Goal: Transaction & Acquisition: Purchase product/service

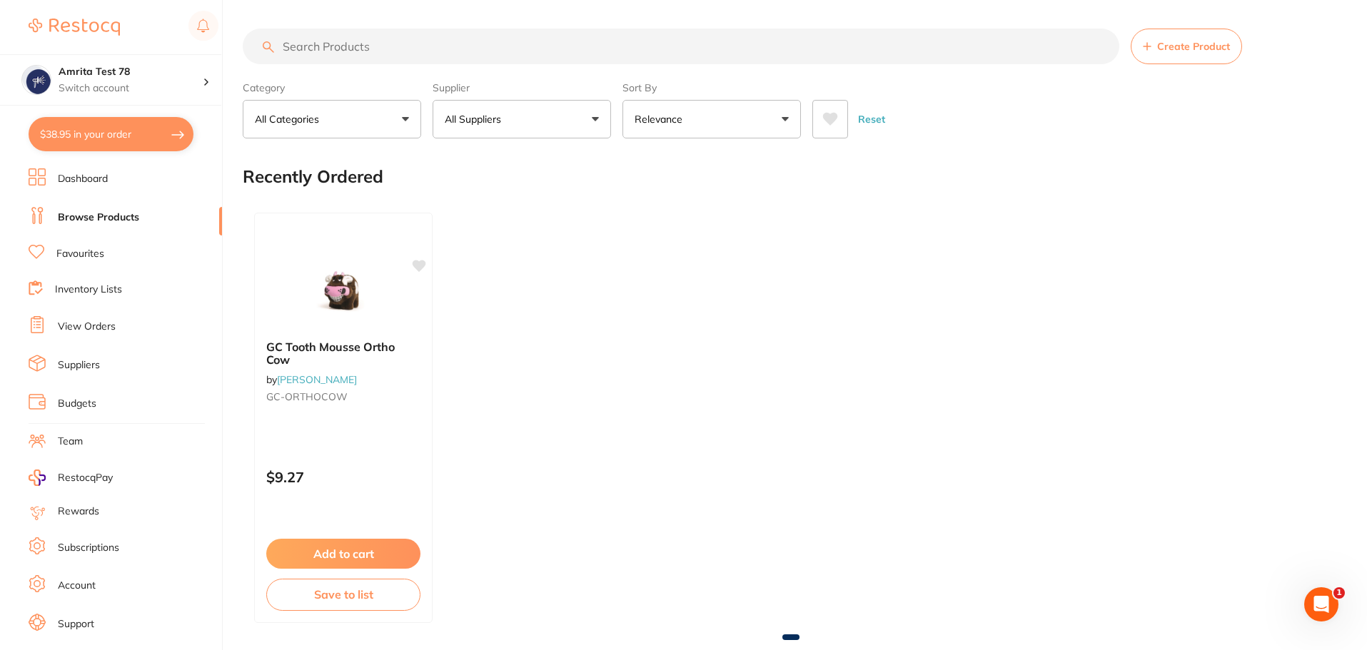
click at [90, 255] on link "Favourites" at bounding box center [80, 254] width 48 height 14
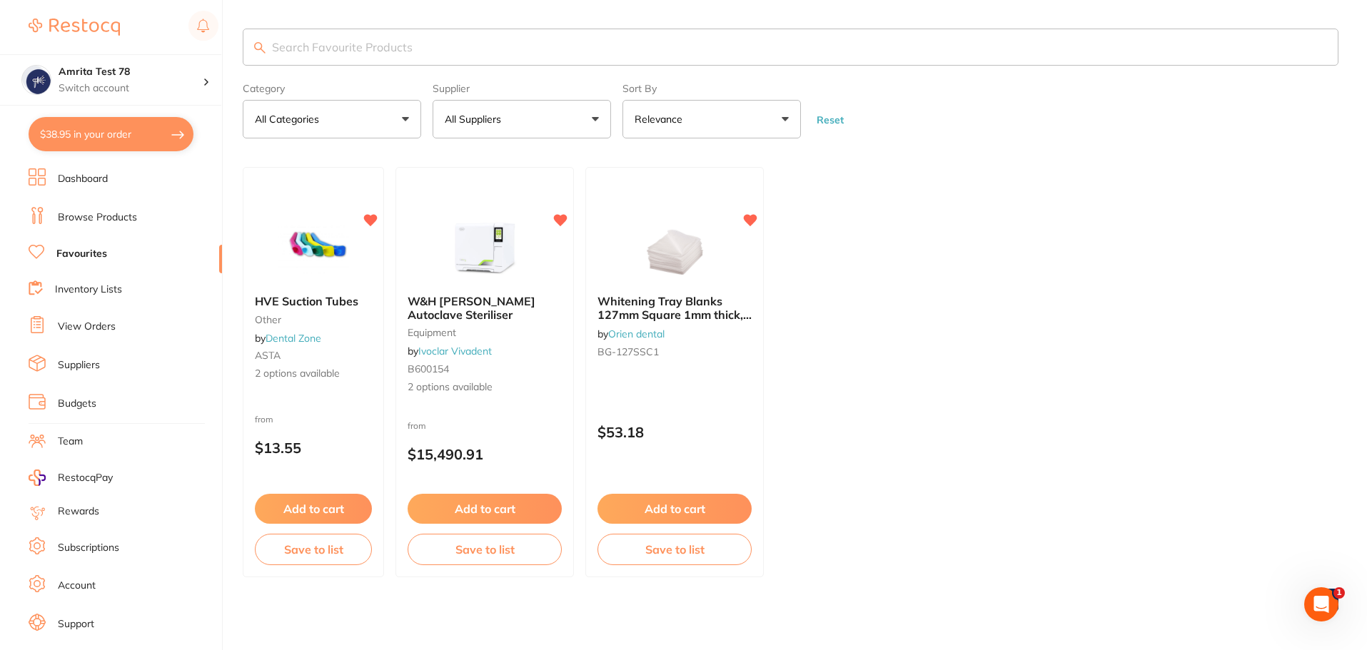
click at [103, 225] on li "Browse Products" at bounding box center [125, 217] width 193 height 21
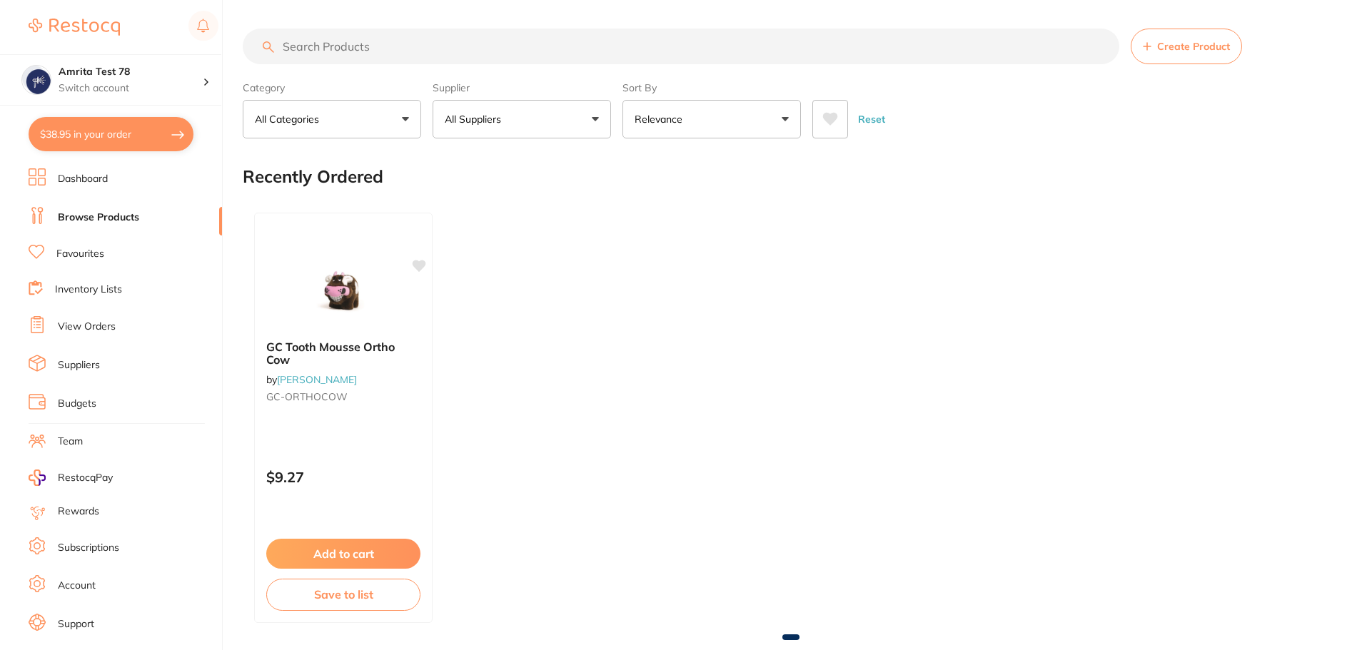
click at [561, 111] on button "All Suppliers" at bounding box center [522, 119] width 178 height 39
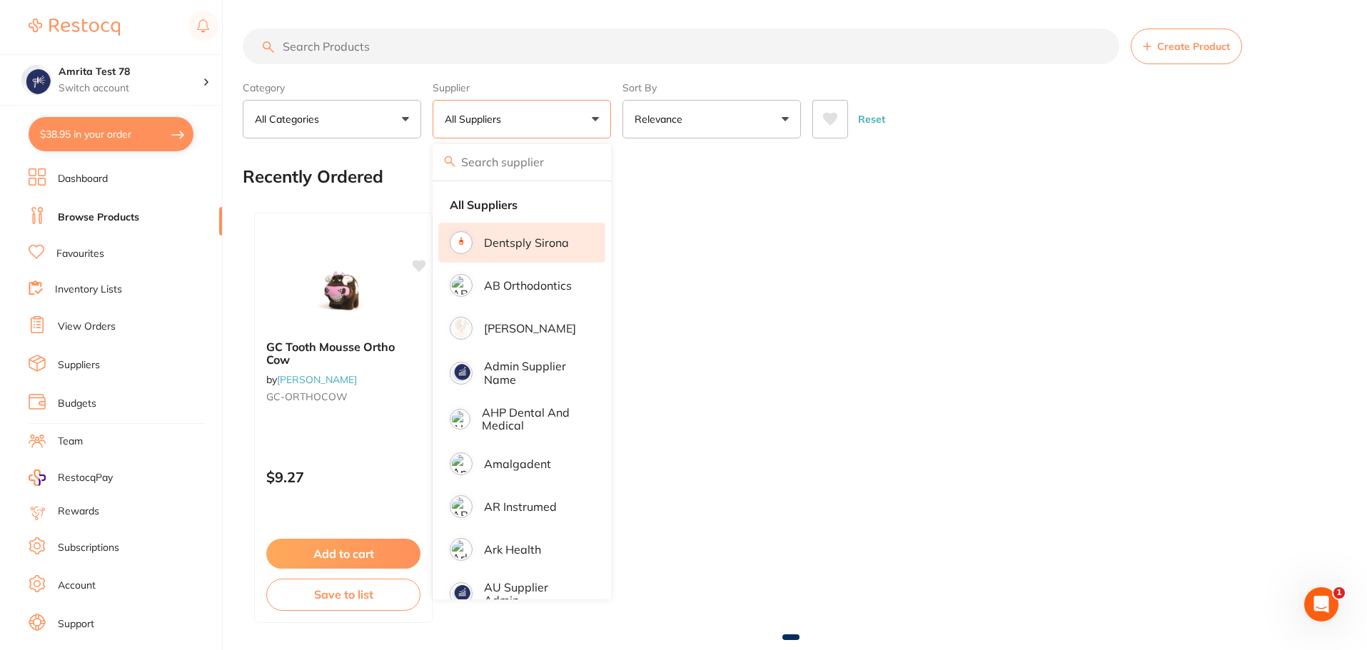
click at [552, 238] on p "Dentsply Sirona" at bounding box center [526, 242] width 85 height 13
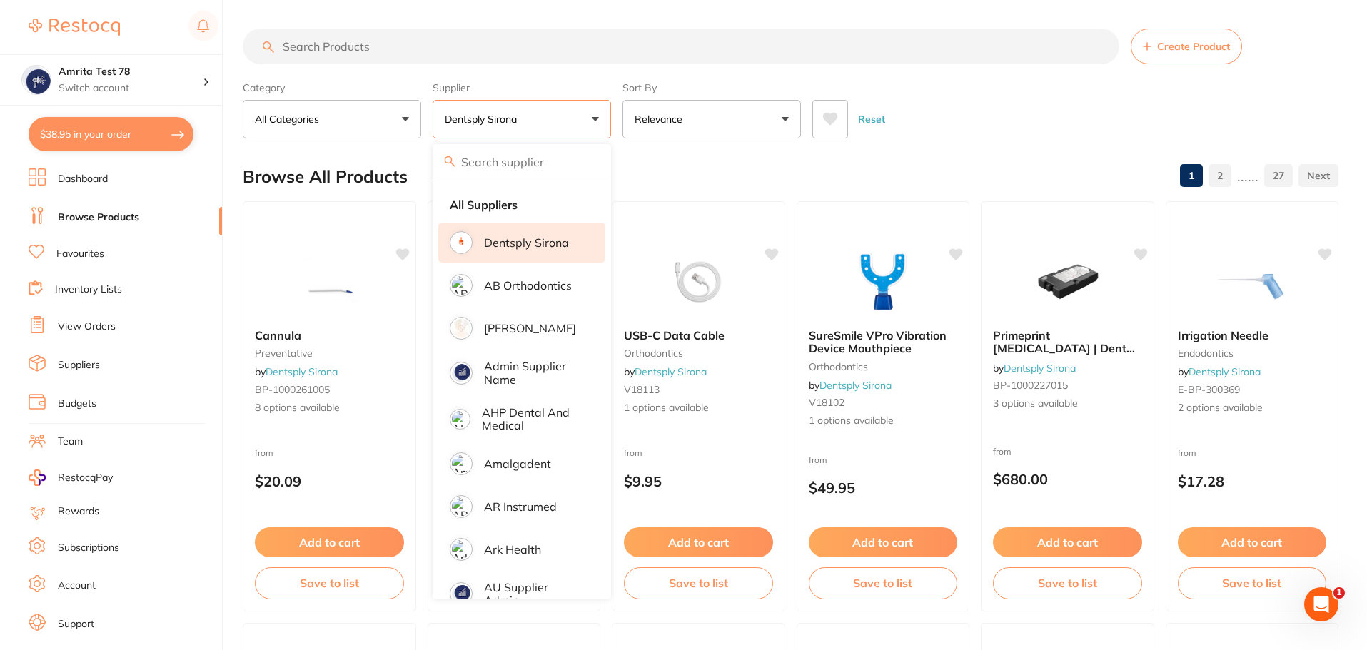
click at [613, 123] on div "Category All Categories All Categories endodontics equipment implants infection…" at bounding box center [791, 107] width 1096 height 63
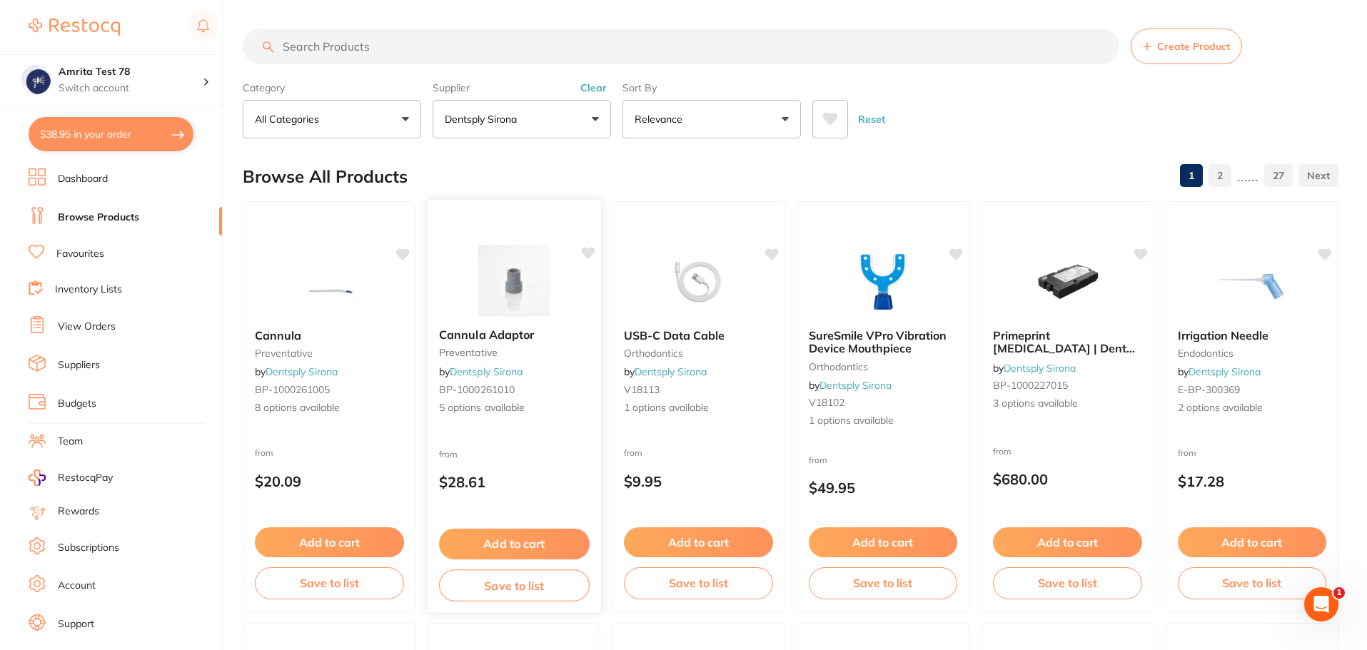
click at [590, 253] on icon at bounding box center [588, 253] width 14 height 12
click at [954, 253] on icon at bounding box center [957, 253] width 14 height 12
click at [774, 253] on icon at bounding box center [772, 253] width 14 height 12
click at [577, 121] on button "Dentsply Sirona" at bounding box center [522, 119] width 178 height 39
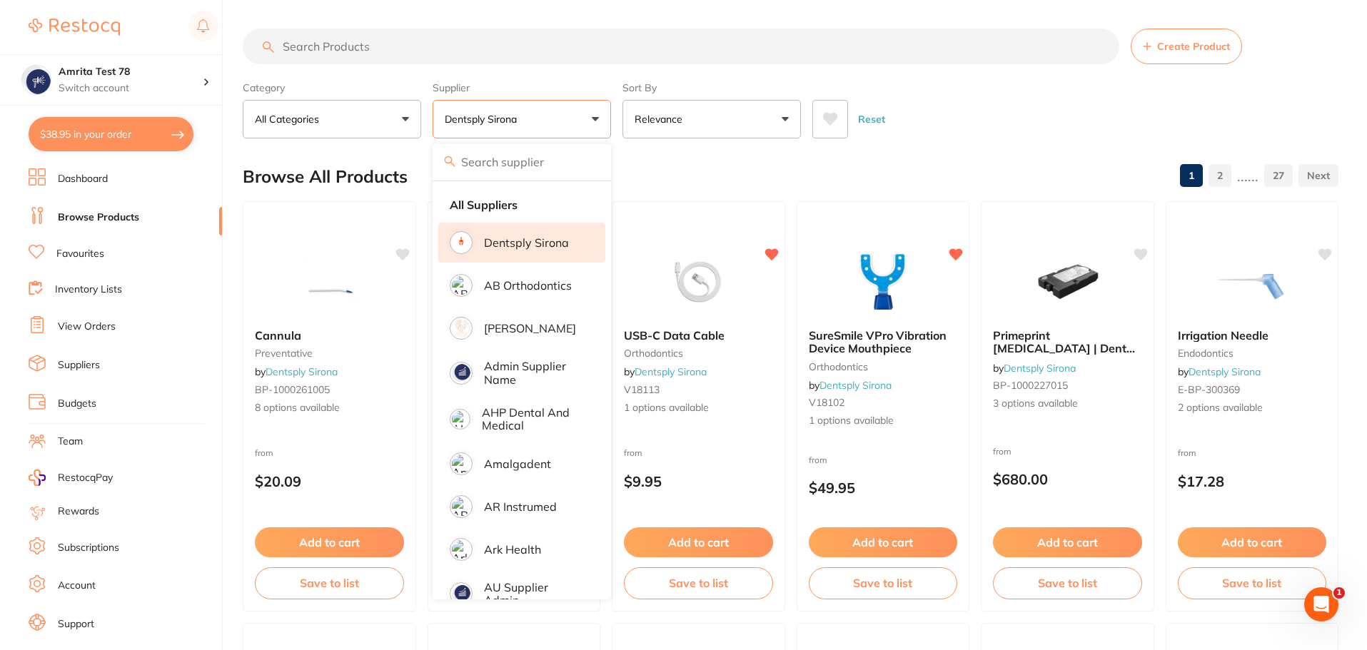
click at [544, 243] on p "Dentsply Sirona" at bounding box center [526, 242] width 85 height 13
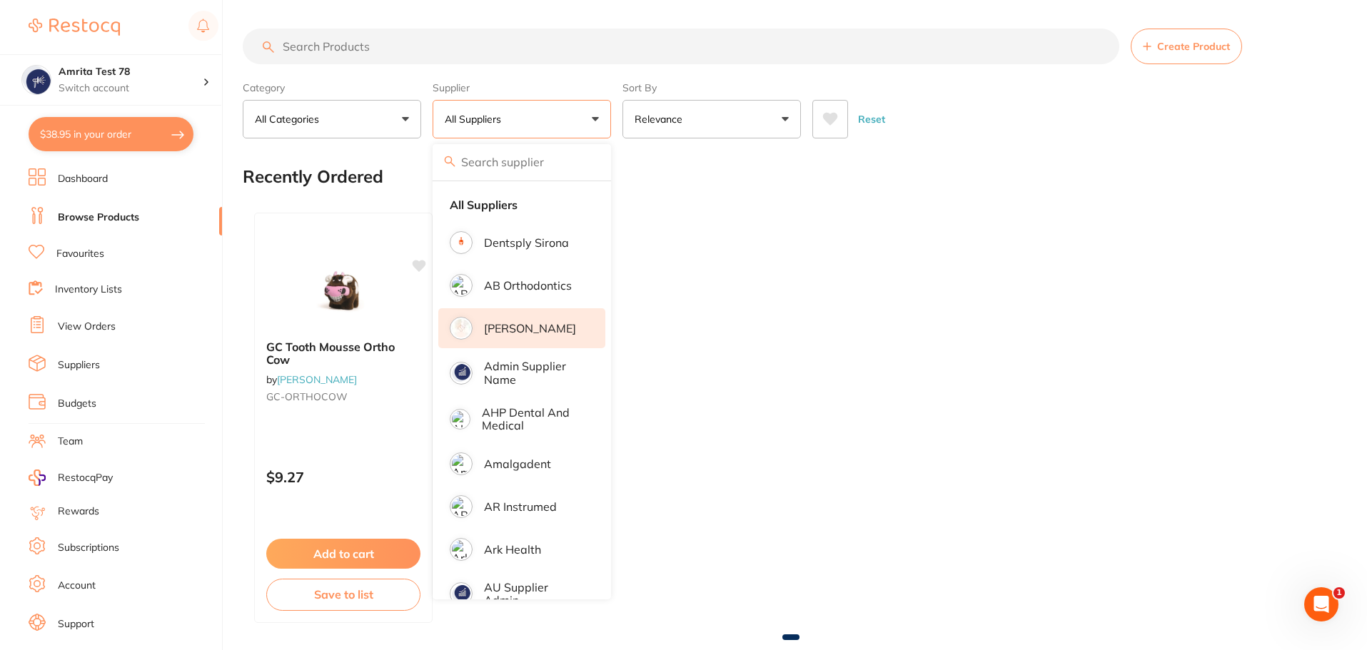
click at [539, 322] on p "[PERSON_NAME]" at bounding box center [530, 328] width 92 height 13
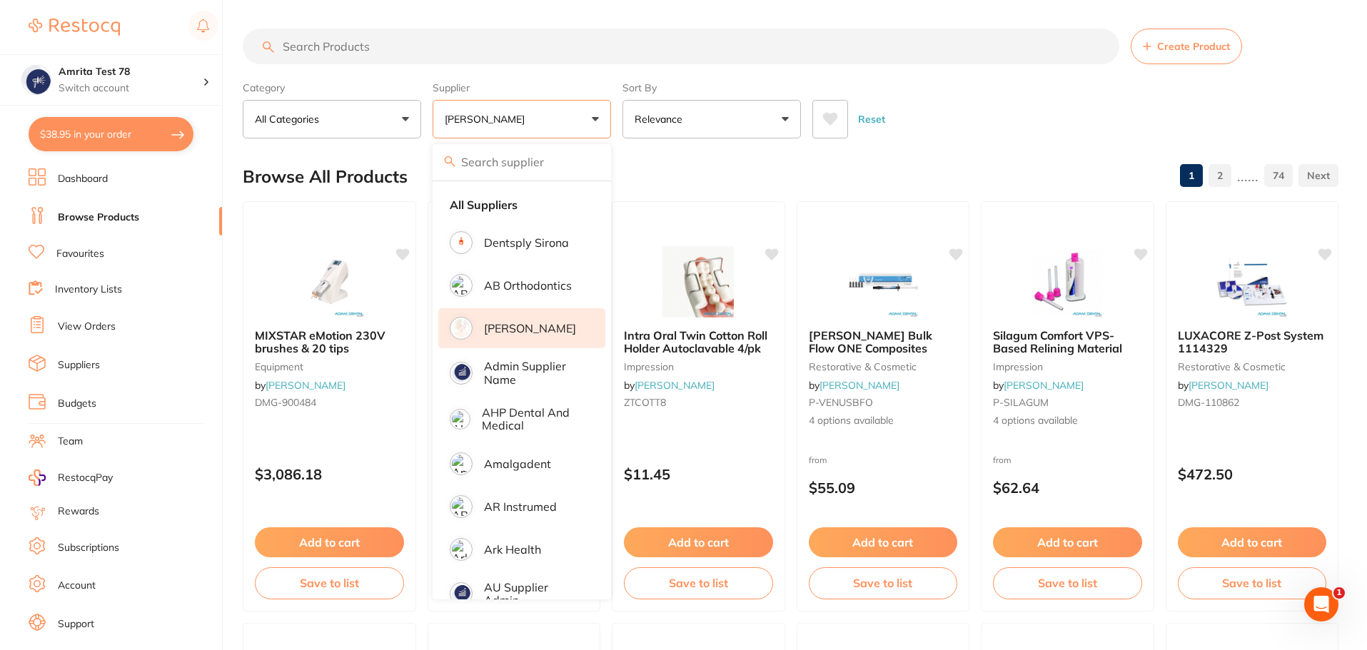
click at [615, 118] on div "Category All Categories All Categories anaesthetic articulating burs crown & br…" at bounding box center [791, 107] width 1096 height 63
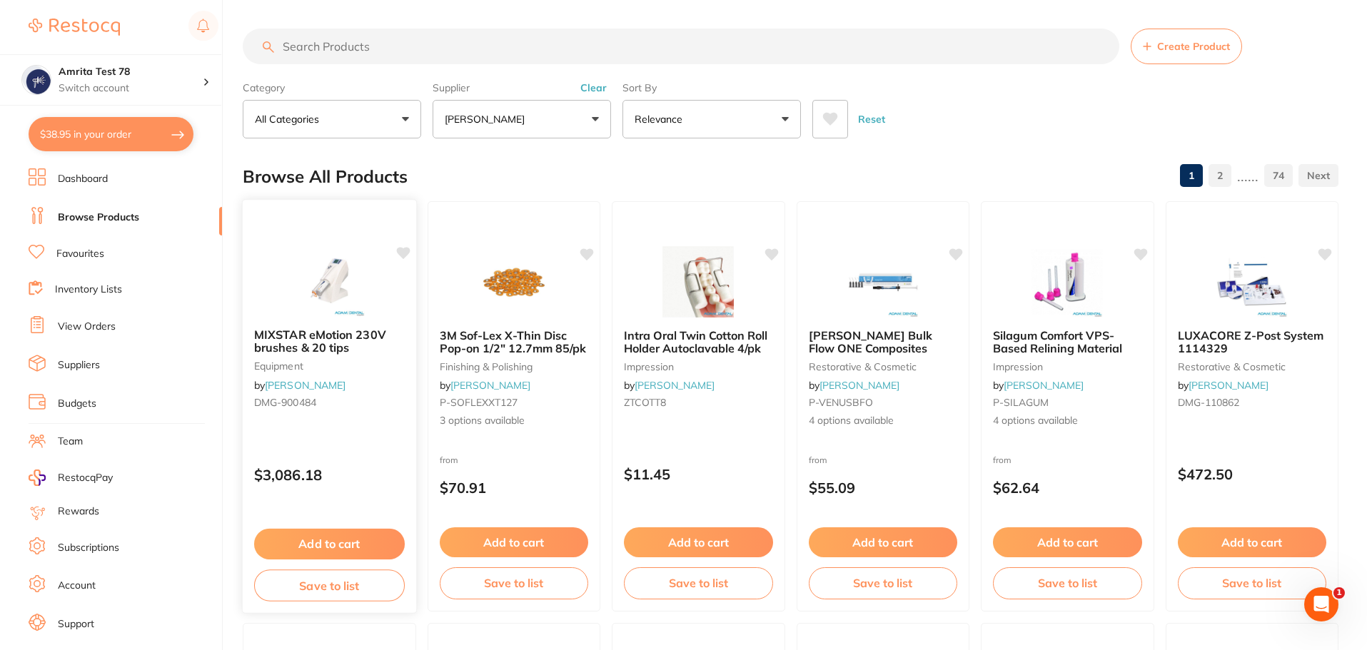
click at [403, 251] on icon at bounding box center [403, 253] width 14 height 12
click at [589, 253] on icon at bounding box center [588, 253] width 14 height 12
drag, startPoint x: 769, startPoint y: 253, endPoint x: 711, endPoint y: 184, distance: 90.1
click at [770, 253] on icon at bounding box center [771, 253] width 14 height 11
click at [595, 121] on button "[PERSON_NAME]" at bounding box center [522, 119] width 178 height 39
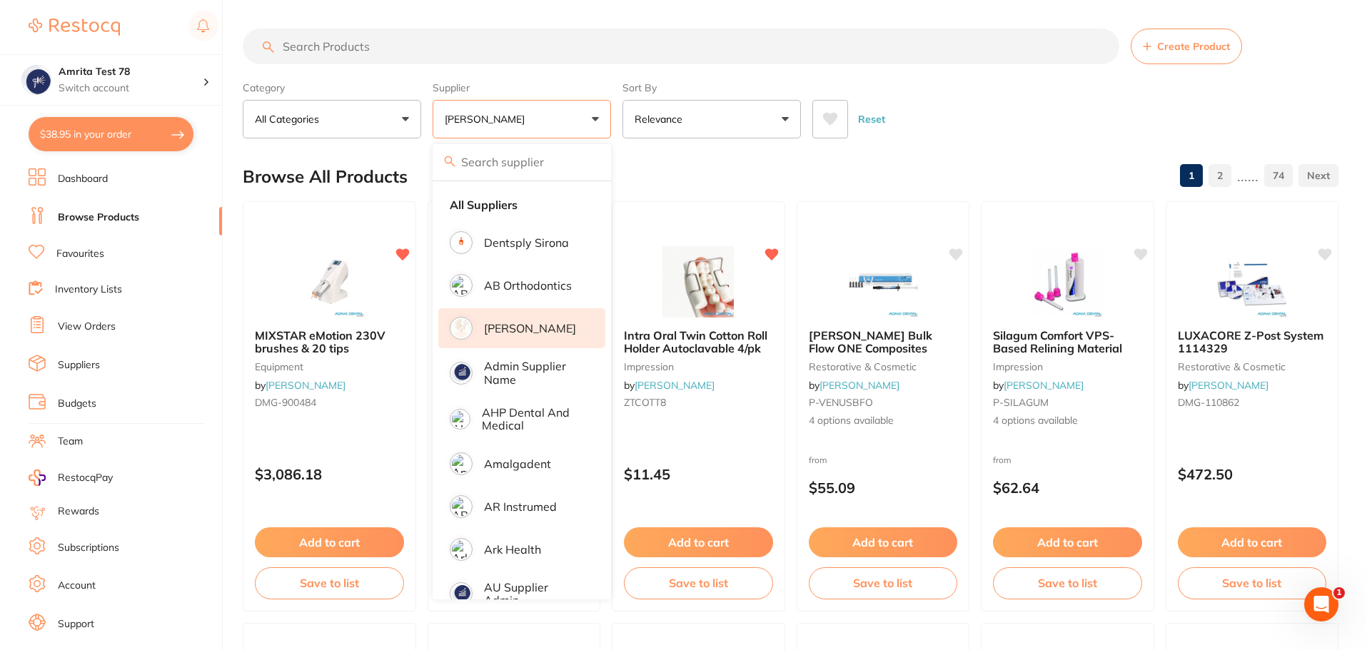
click at [569, 327] on li "[PERSON_NAME]" at bounding box center [521, 328] width 167 height 40
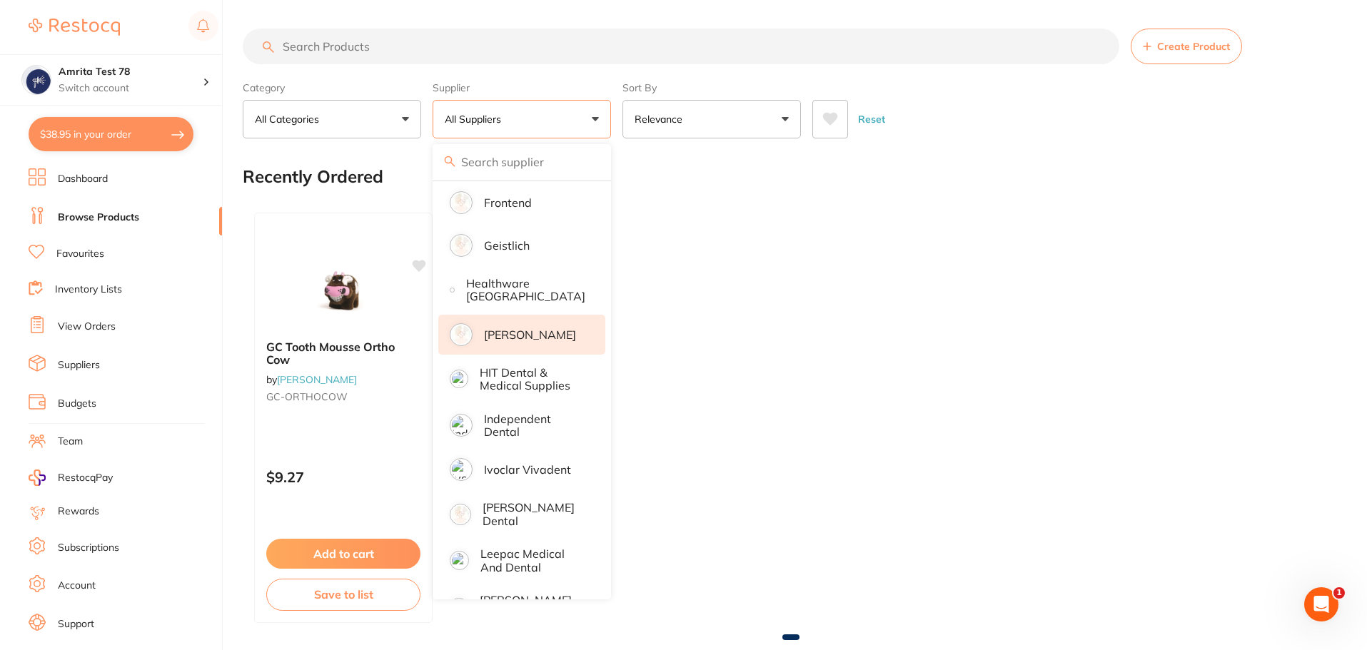
click at [565, 328] on p "[PERSON_NAME]" at bounding box center [530, 334] width 92 height 13
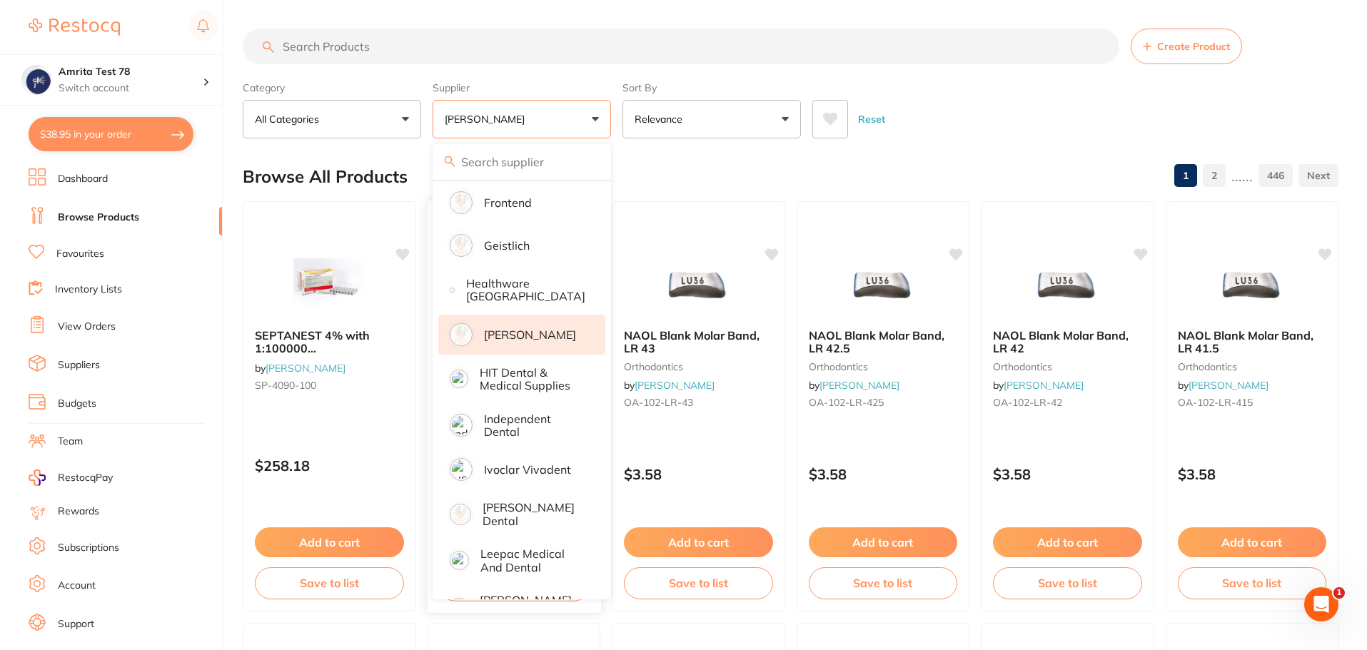
click at [616, 121] on div "Category All Categories All Categories 3D Printing anaesthetic articulating bur…" at bounding box center [791, 107] width 1096 height 63
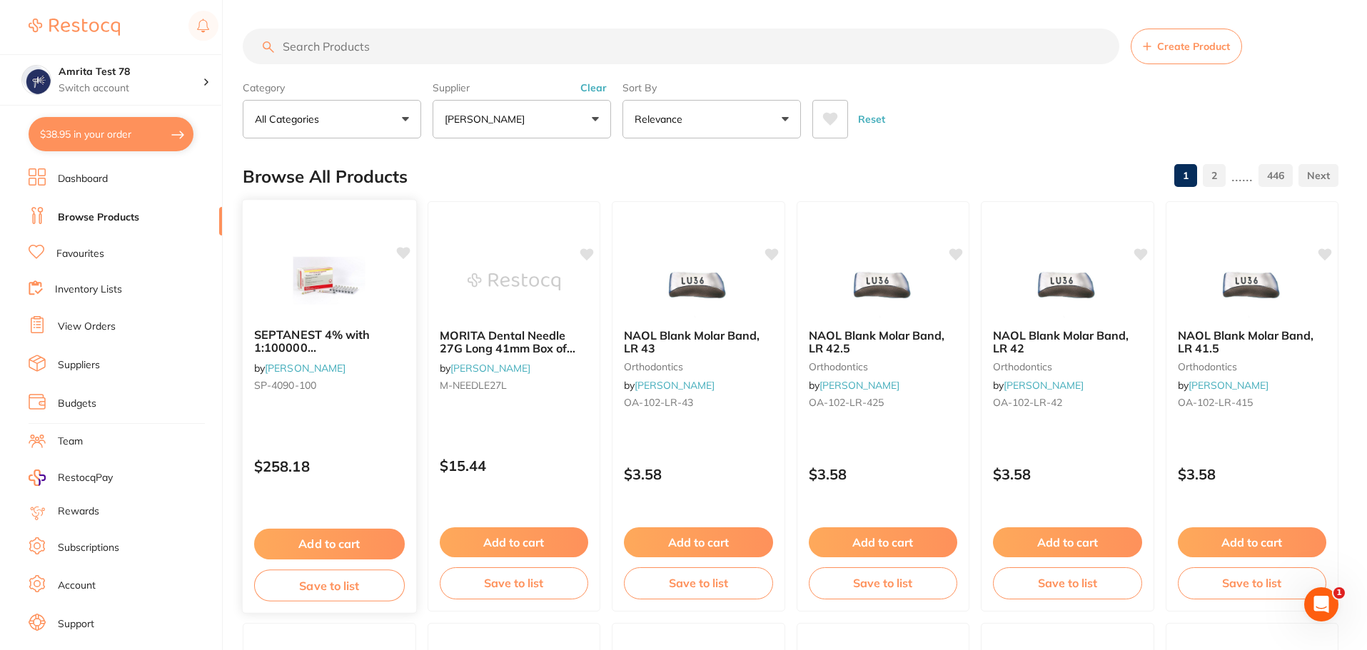
click at [405, 251] on icon at bounding box center [403, 253] width 14 height 12
click at [768, 253] on icon at bounding box center [772, 253] width 14 height 12
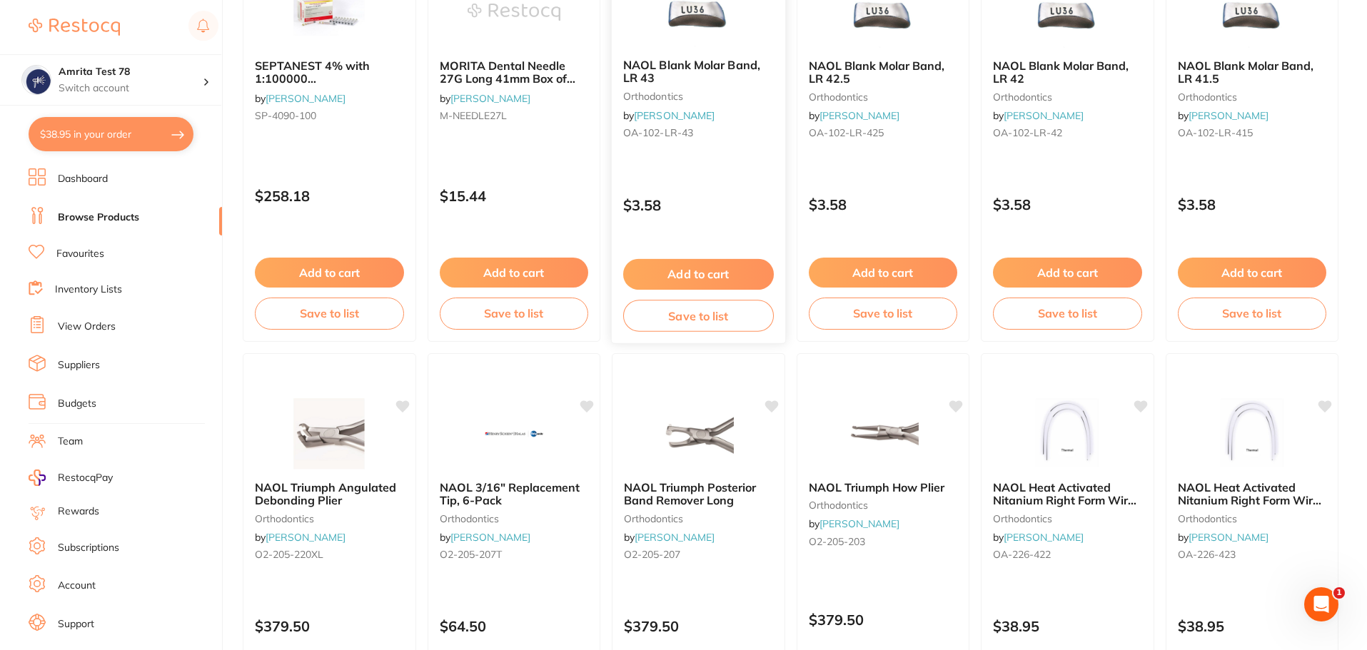
scroll to position [357, 0]
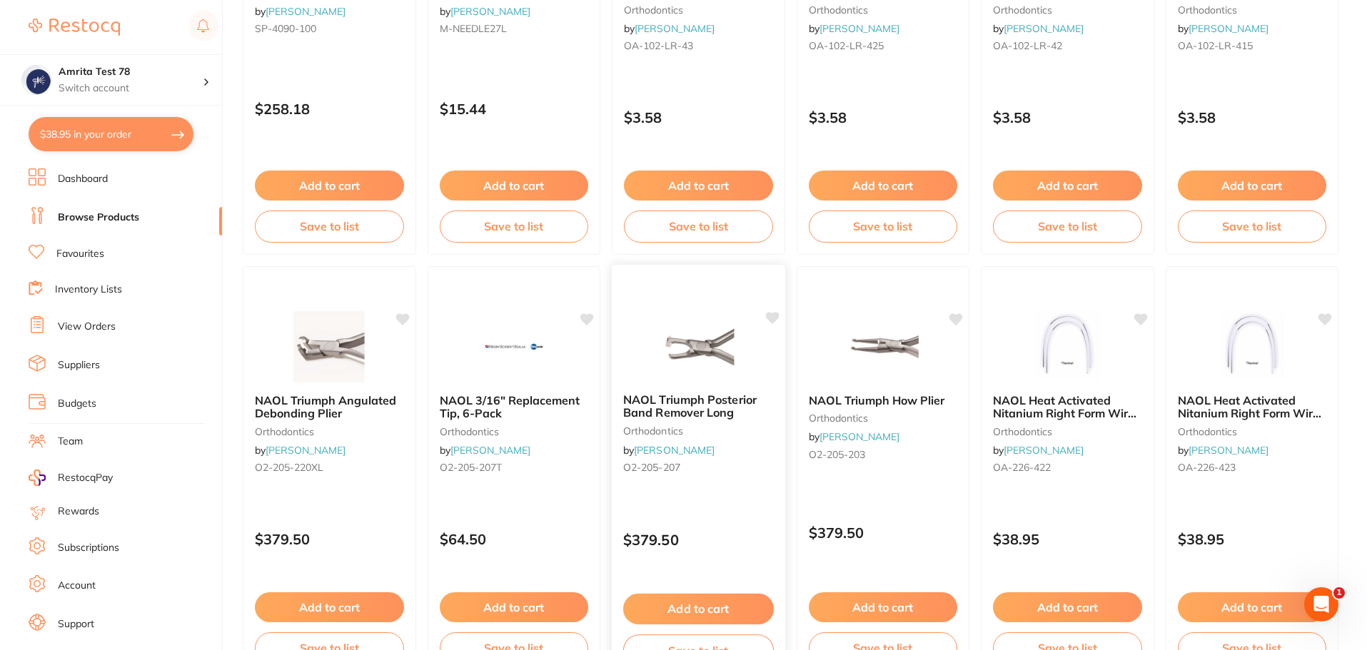
click at [773, 319] on icon at bounding box center [772, 318] width 14 height 12
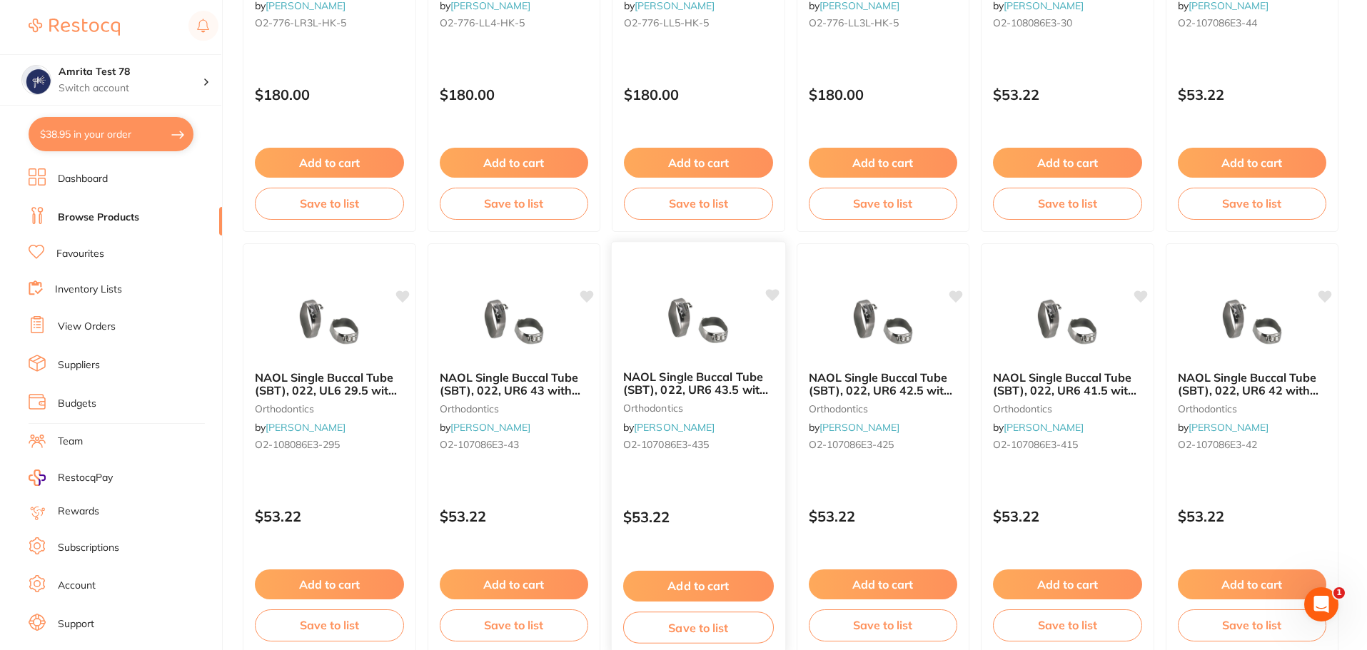
scroll to position [3411, 0]
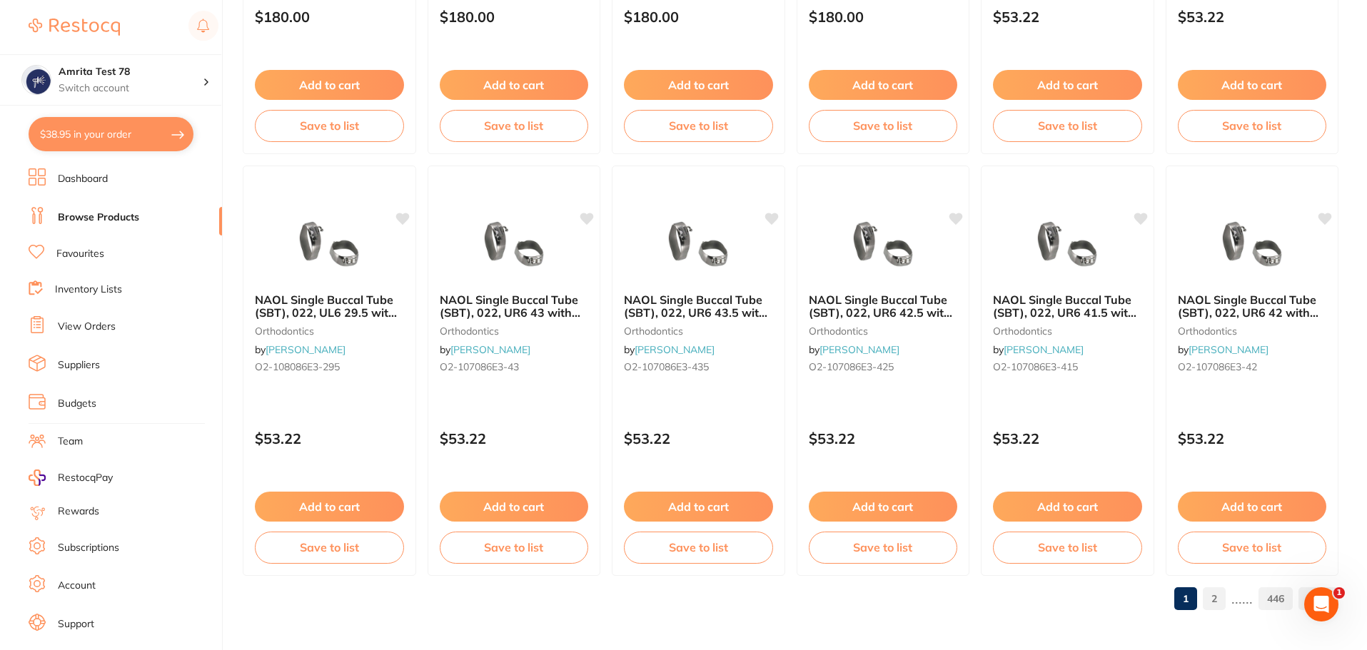
click at [1218, 600] on link "2" at bounding box center [1214, 599] width 23 height 29
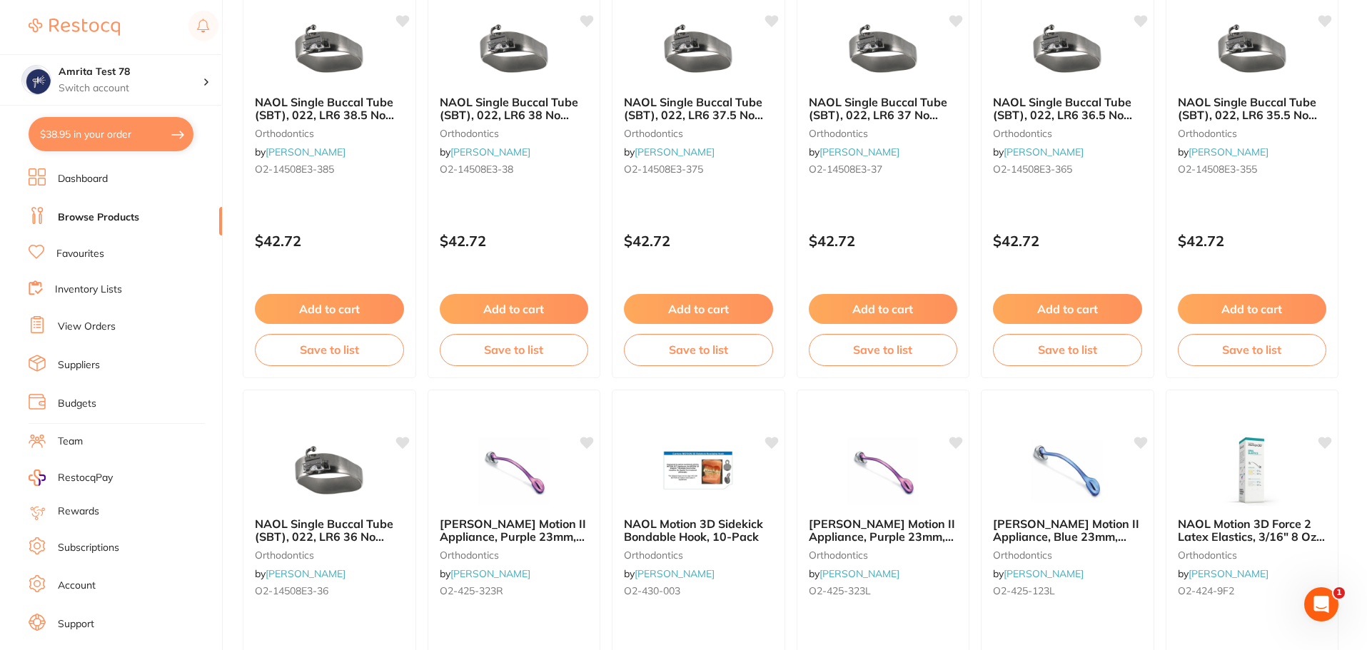
scroll to position [1856, 0]
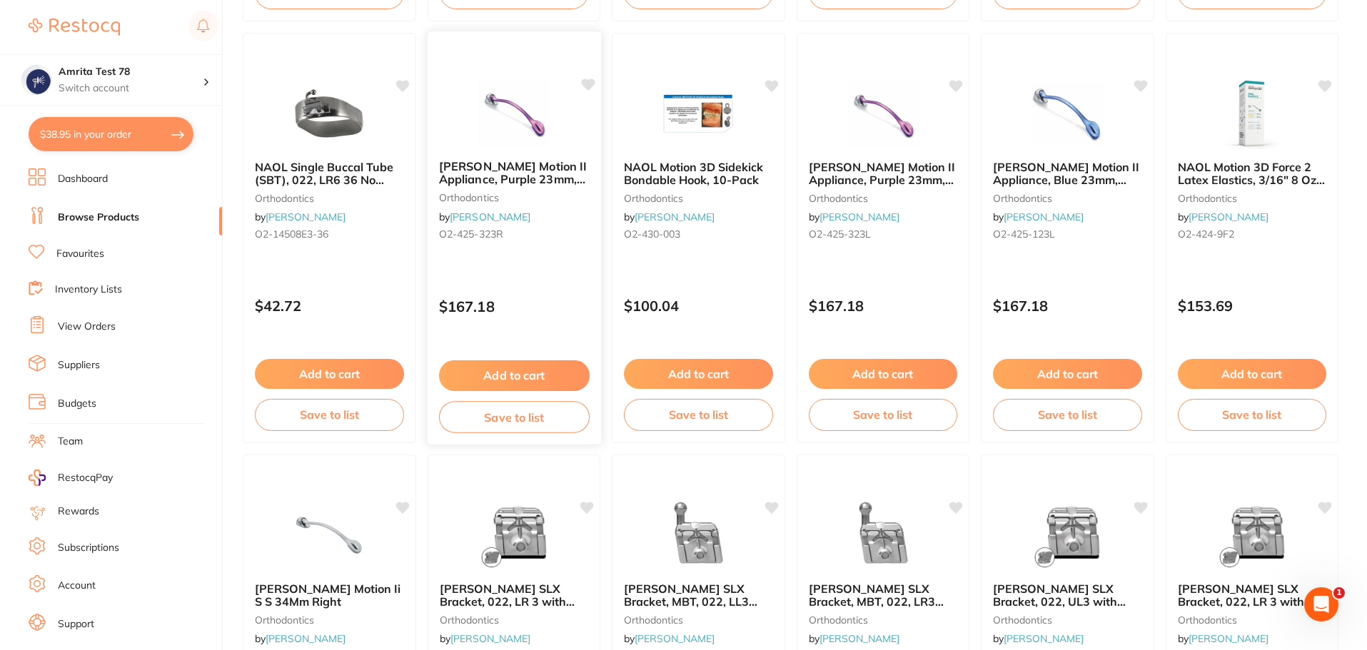
click at [581, 86] on icon at bounding box center [587, 85] width 14 height 14
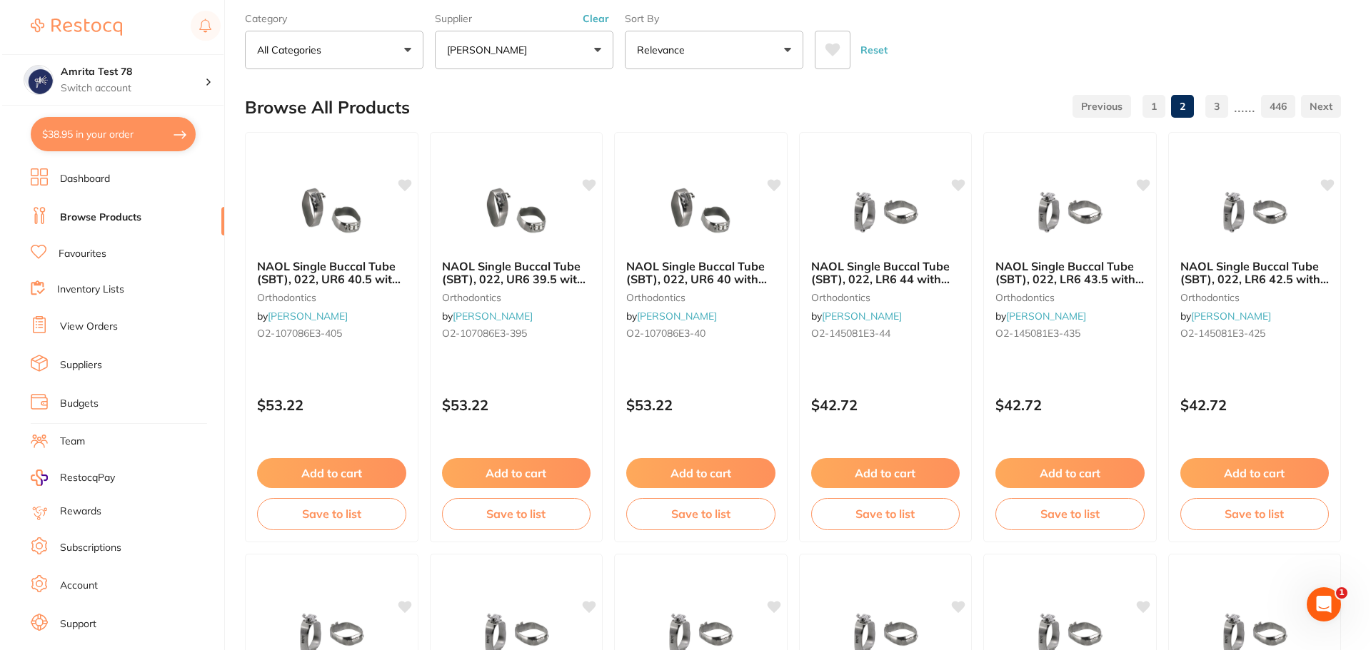
scroll to position [0, 0]
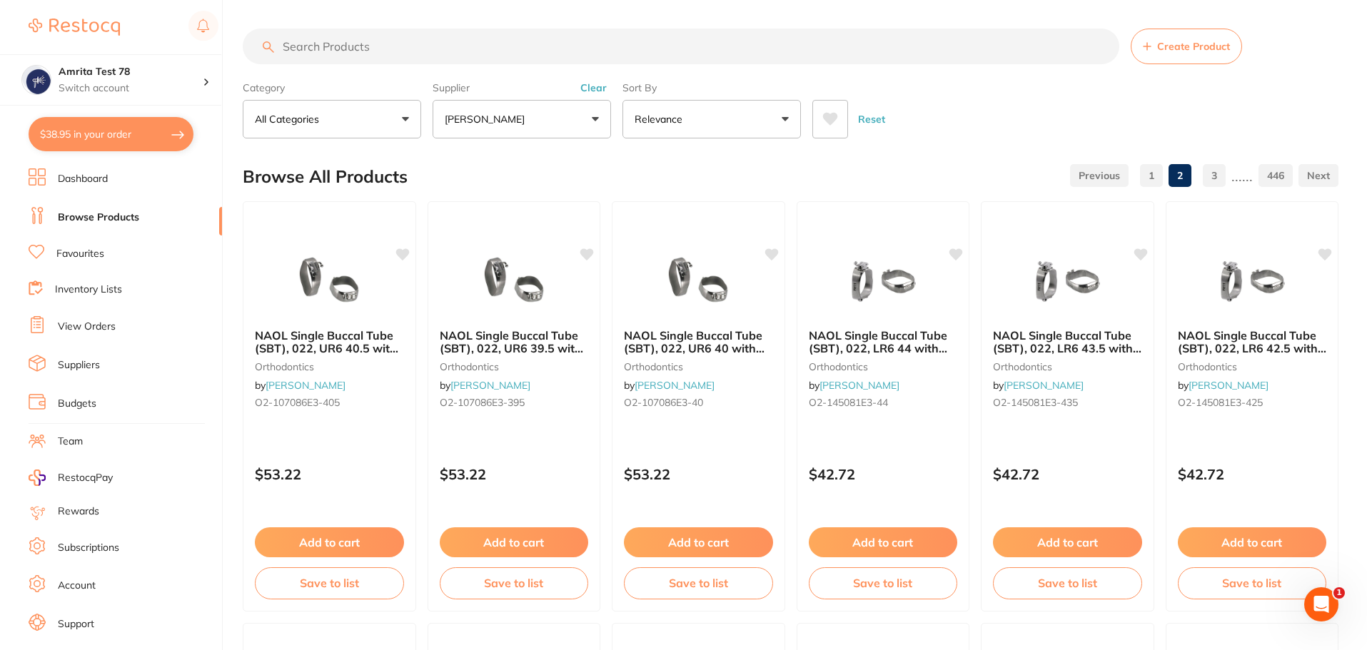
click at [67, 177] on link "Dashboard" at bounding box center [83, 179] width 50 height 14
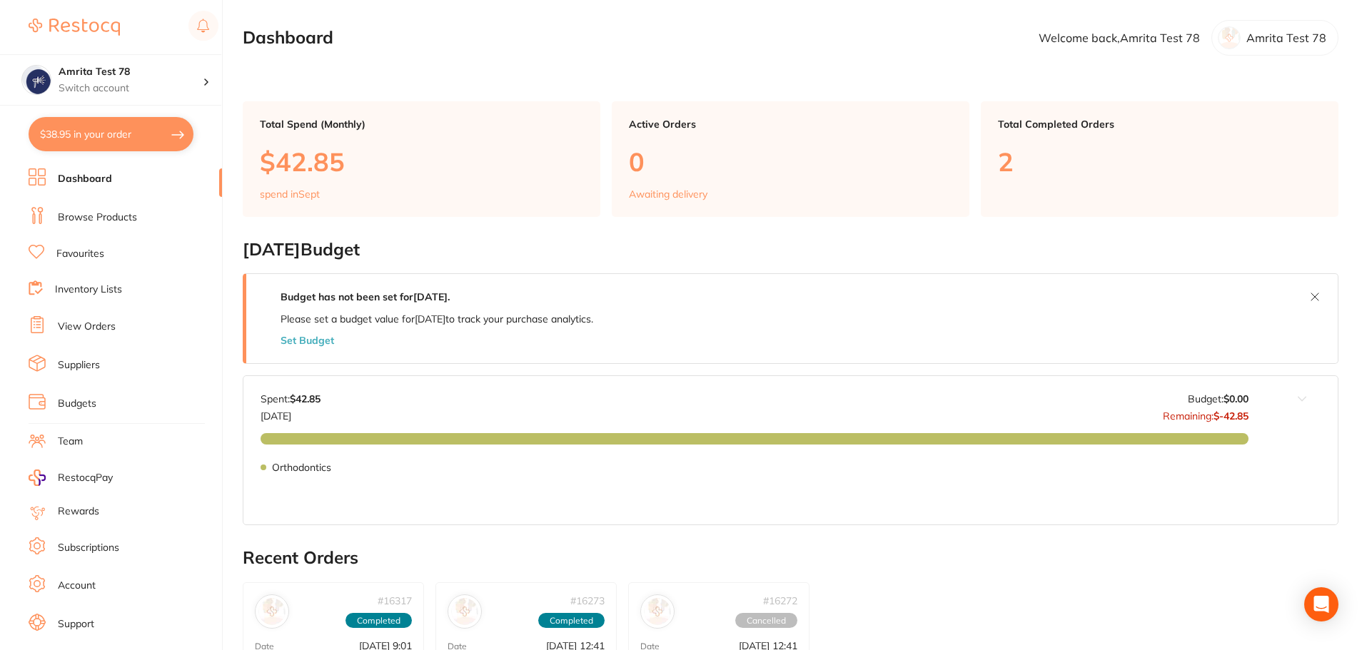
click at [116, 136] on button "$38.95 in your order" at bounding box center [111, 134] width 165 height 34
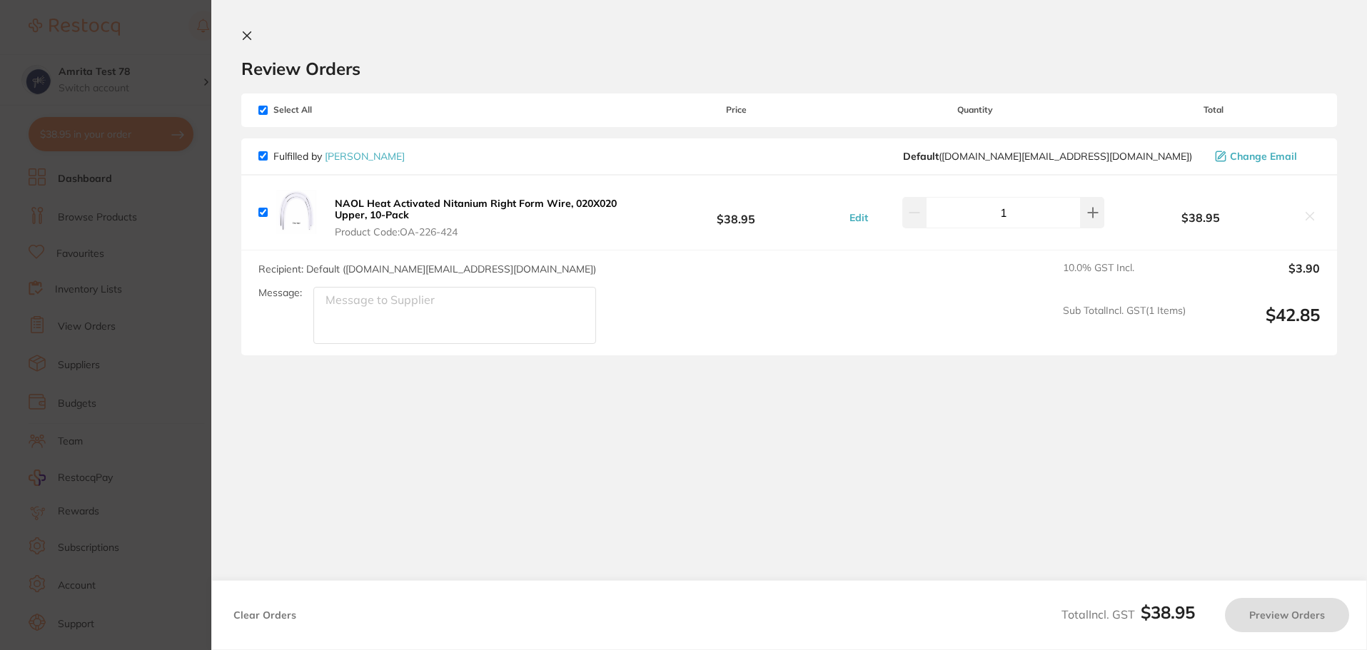
checkbox input "true"
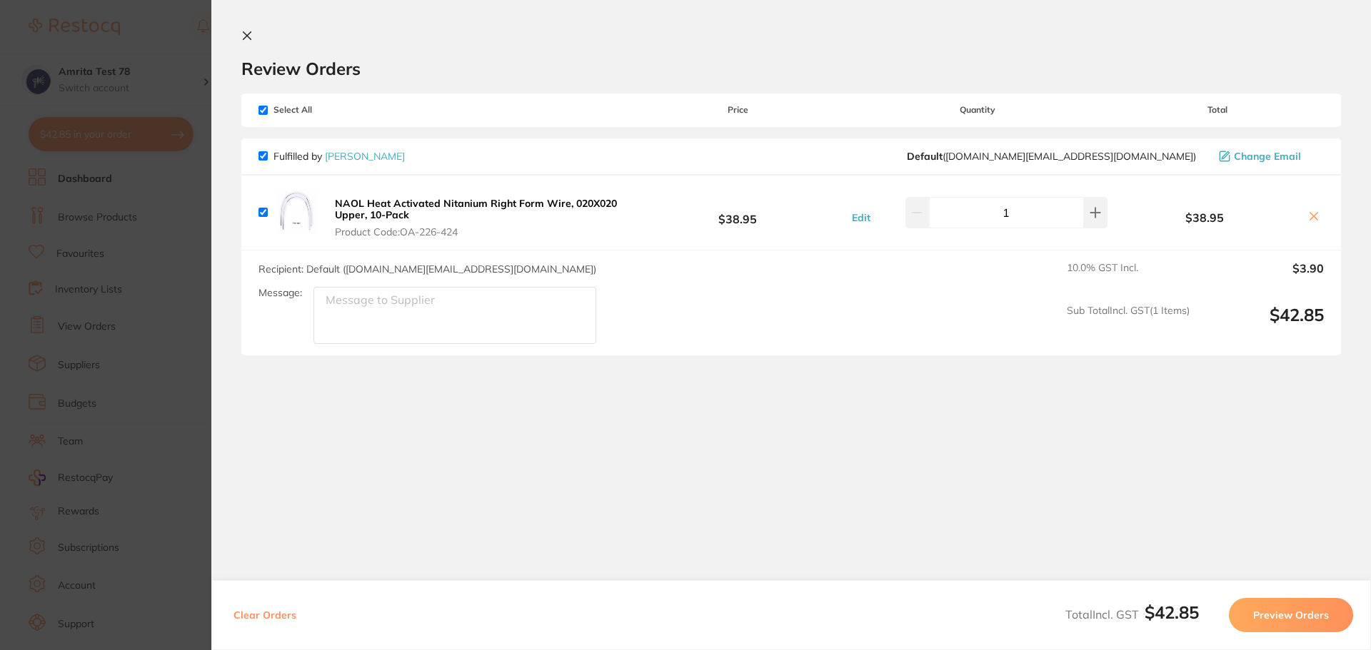
click at [281, 615] on button "Clear Orders" at bounding box center [264, 615] width 71 height 34
checkbox input "true"
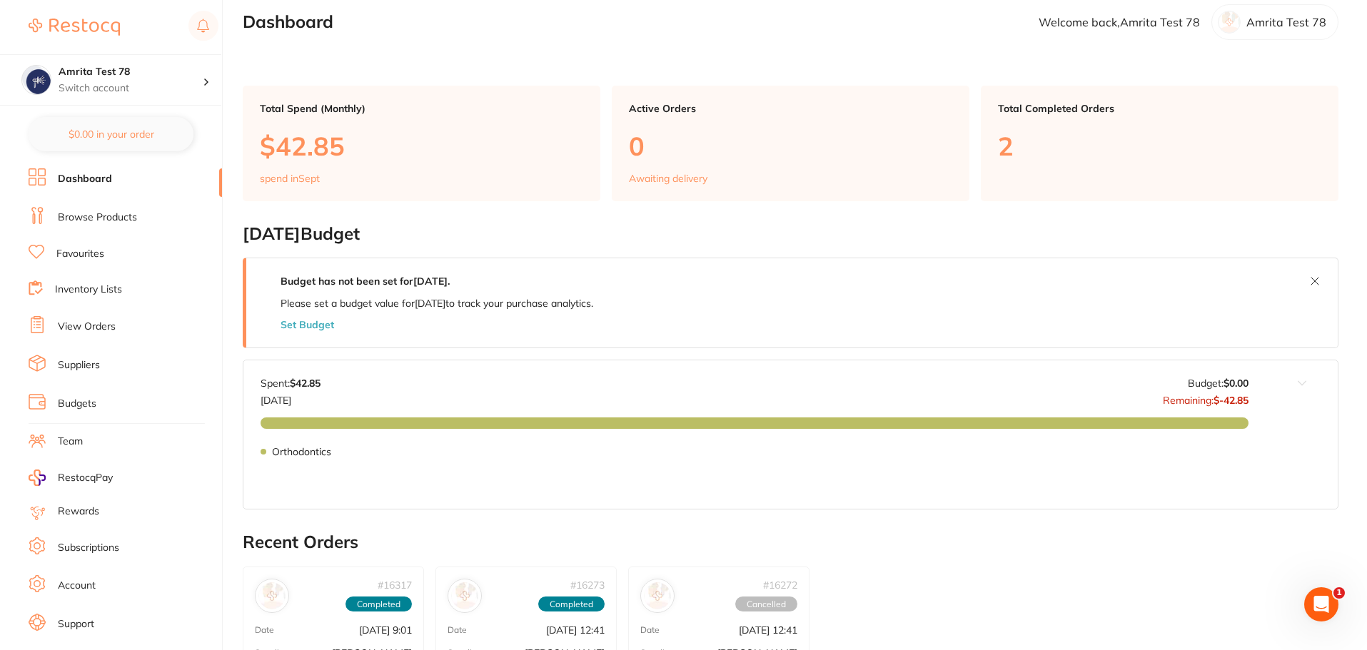
click at [128, 218] on link "Browse Products" at bounding box center [97, 218] width 79 height 14
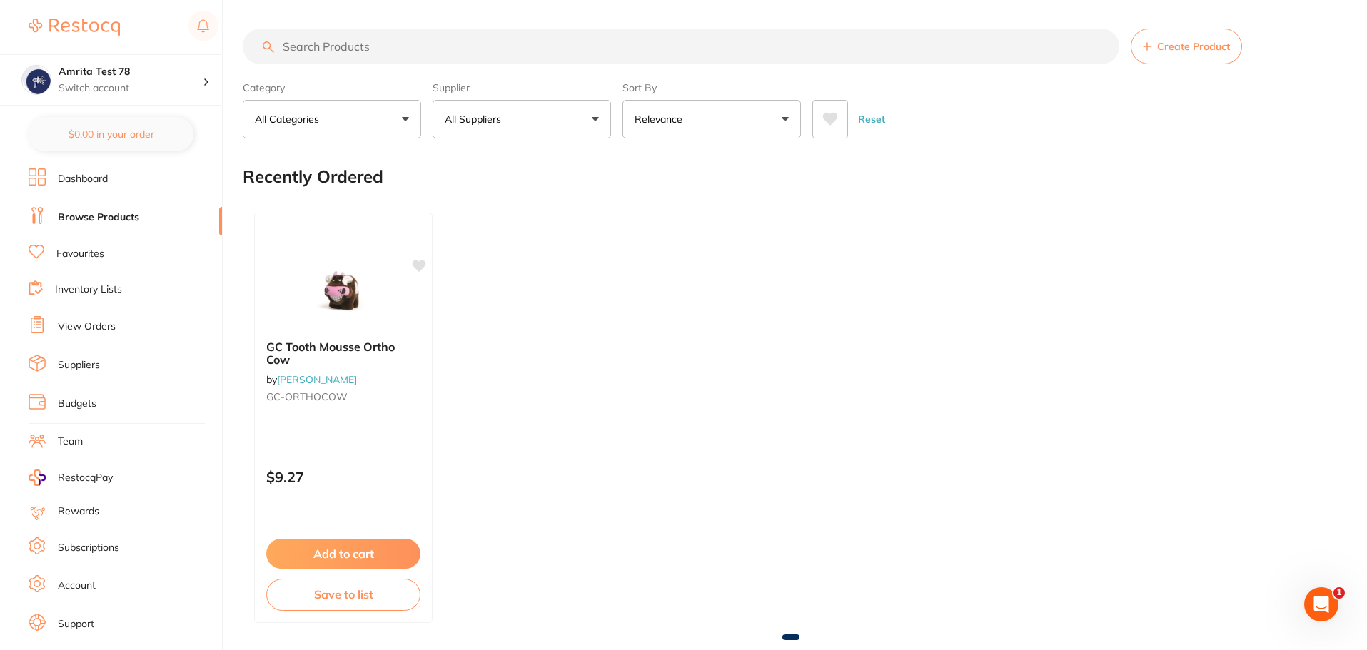
click at [829, 123] on icon at bounding box center [830, 119] width 15 height 13
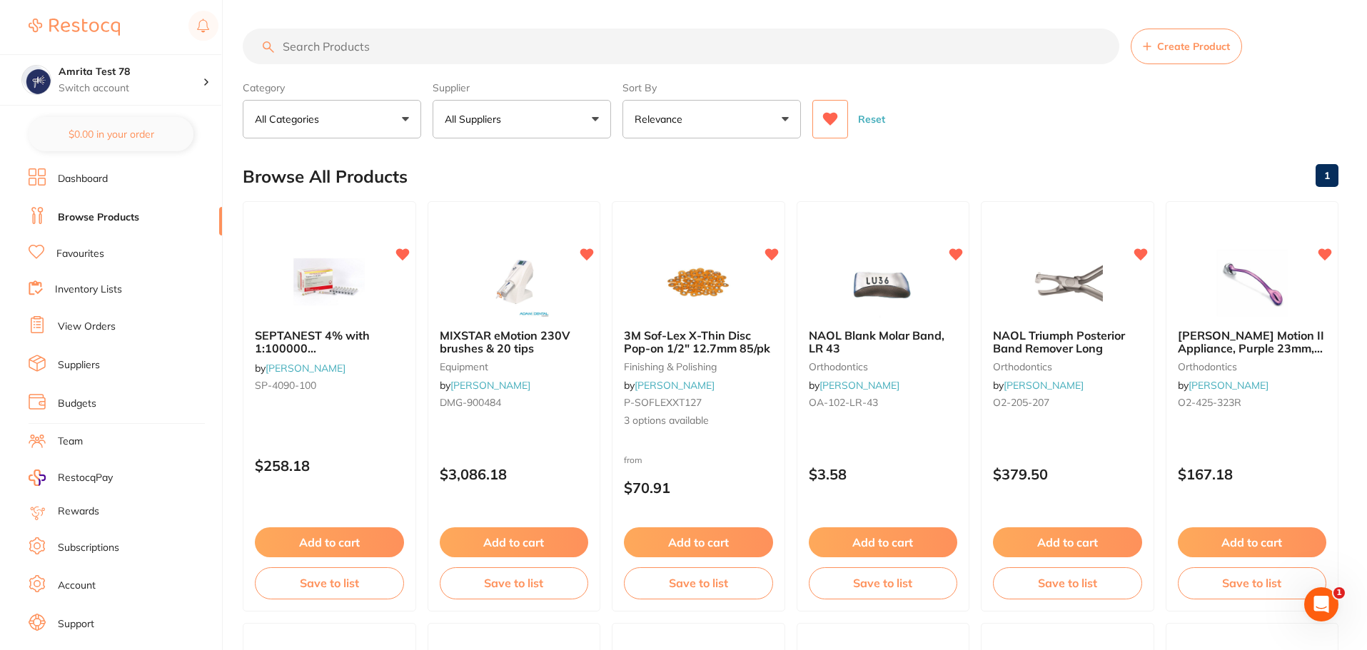
click at [862, 123] on button "Reset" at bounding box center [872, 119] width 36 height 39
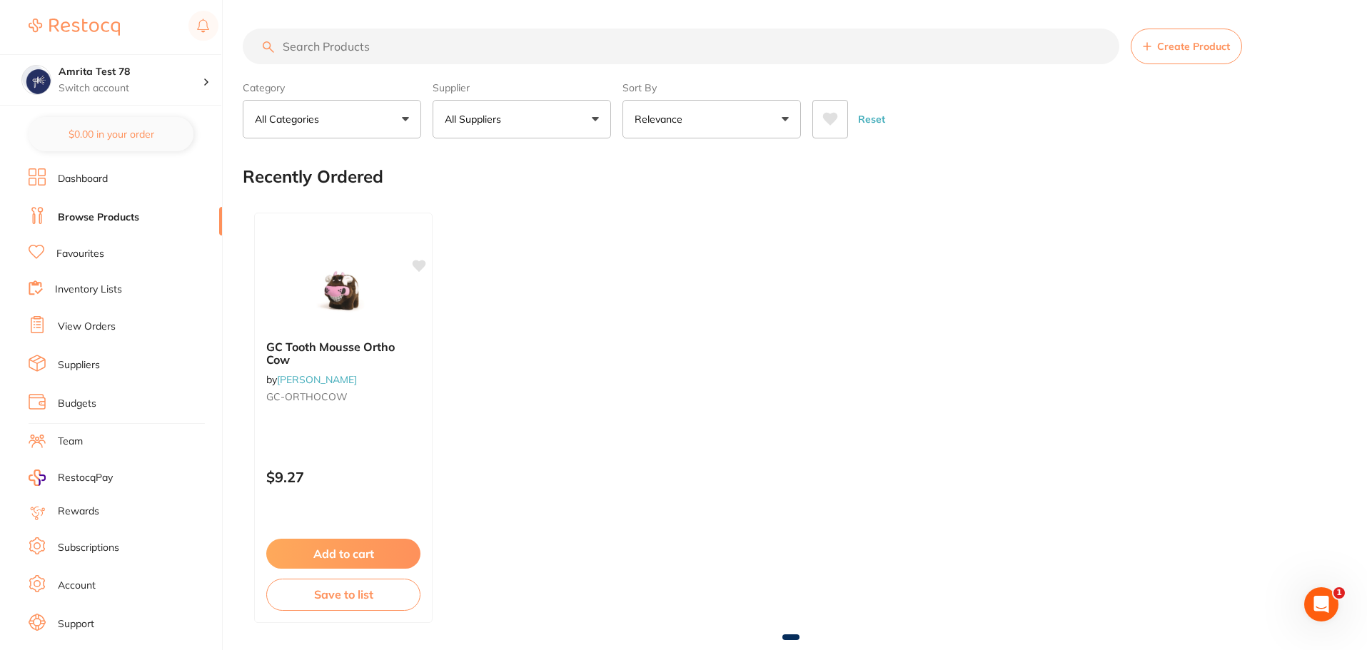
click at [580, 123] on button "All Suppliers" at bounding box center [522, 119] width 178 height 39
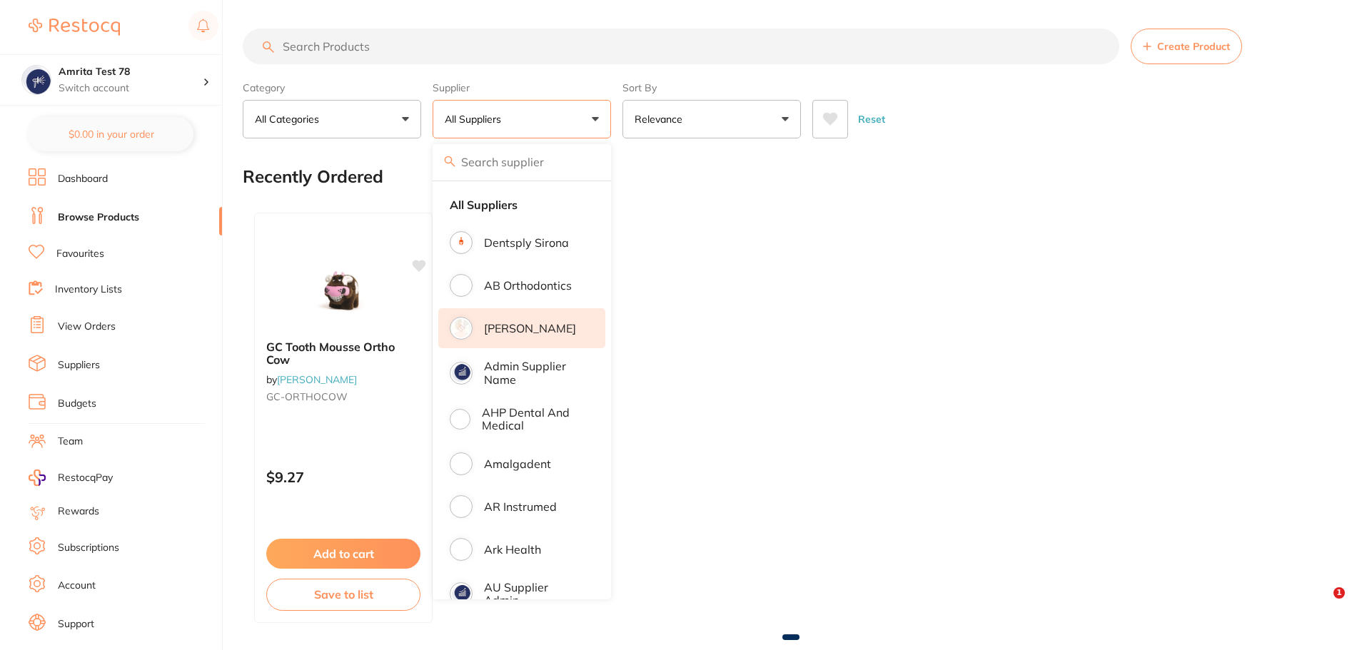
click at [567, 339] on li "[PERSON_NAME]" at bounding box center [521, 328] width 167 height 40
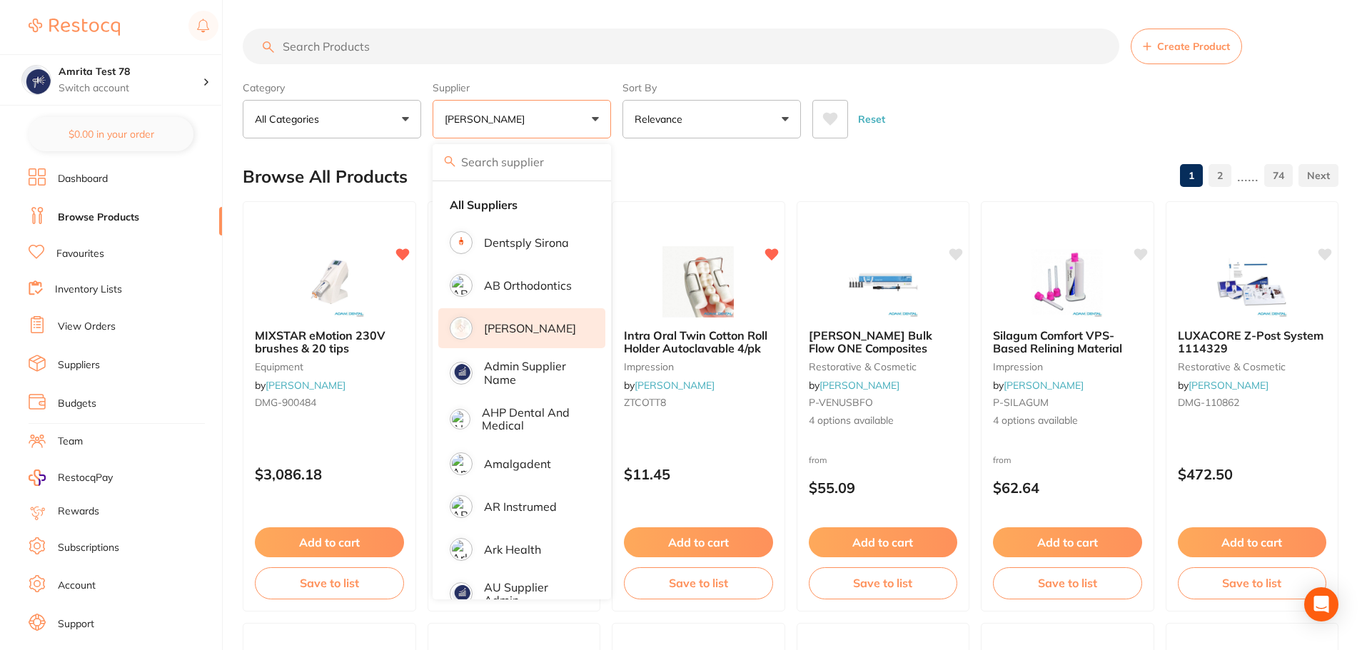
click at [954, 136] on div "Reset" at bounding box center [1069, 114] width 515 height 50
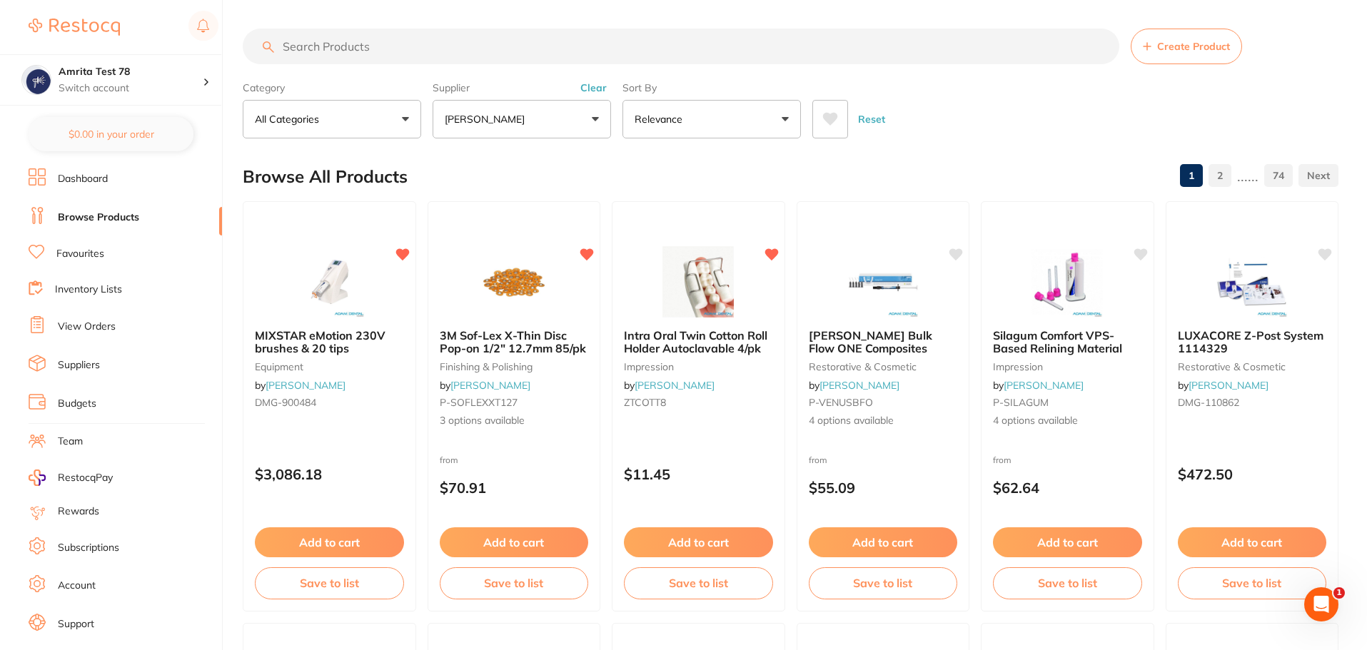
click at [833, 114] on icon at bounding box center [830, 119] width 15 height 13
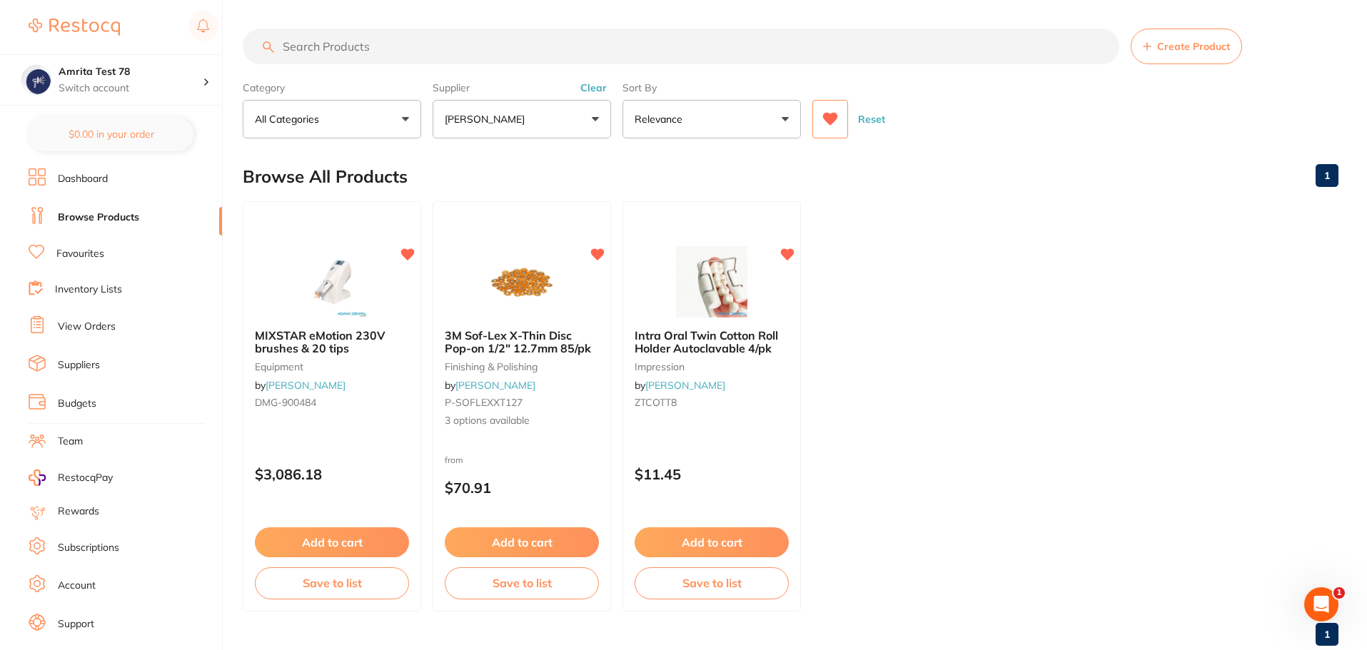
click at [585, 130] on button "[PERSON_NAME]" at bounding box center [522, 119] width 178 height 39
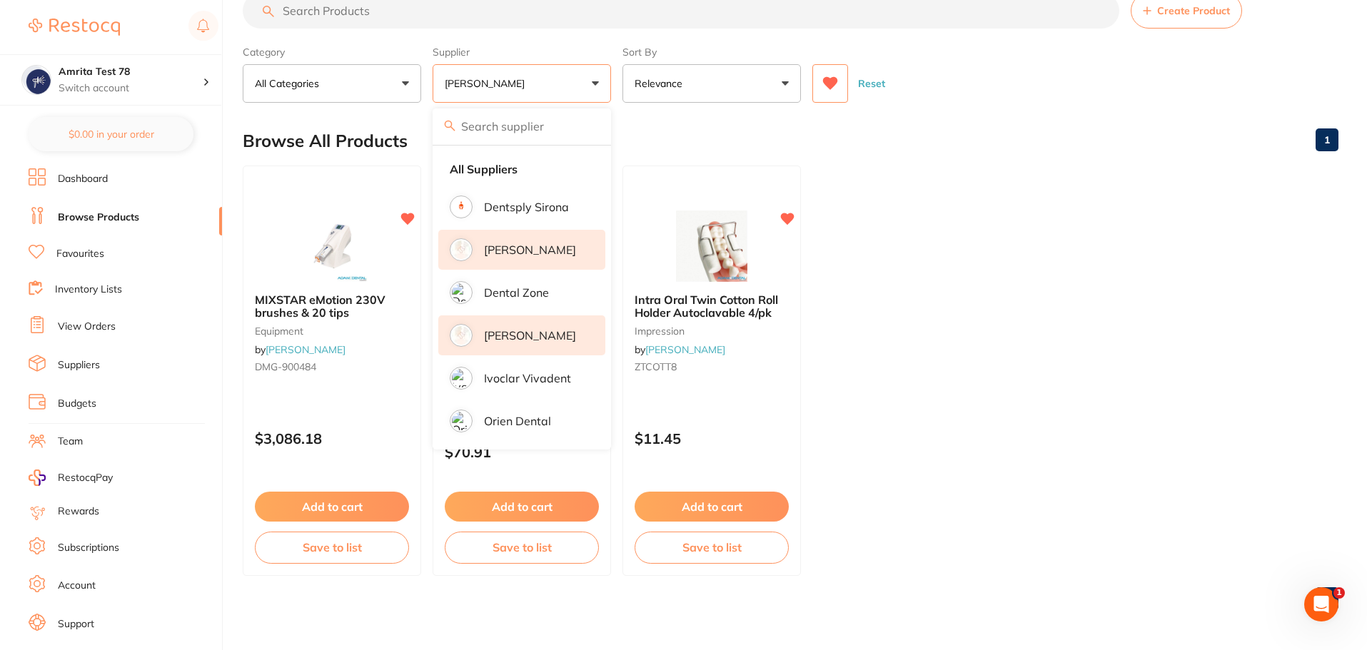
click at [550, 337] on p "[PERSON_NAME]" at bounding box center [530, 335] width 92 height 13
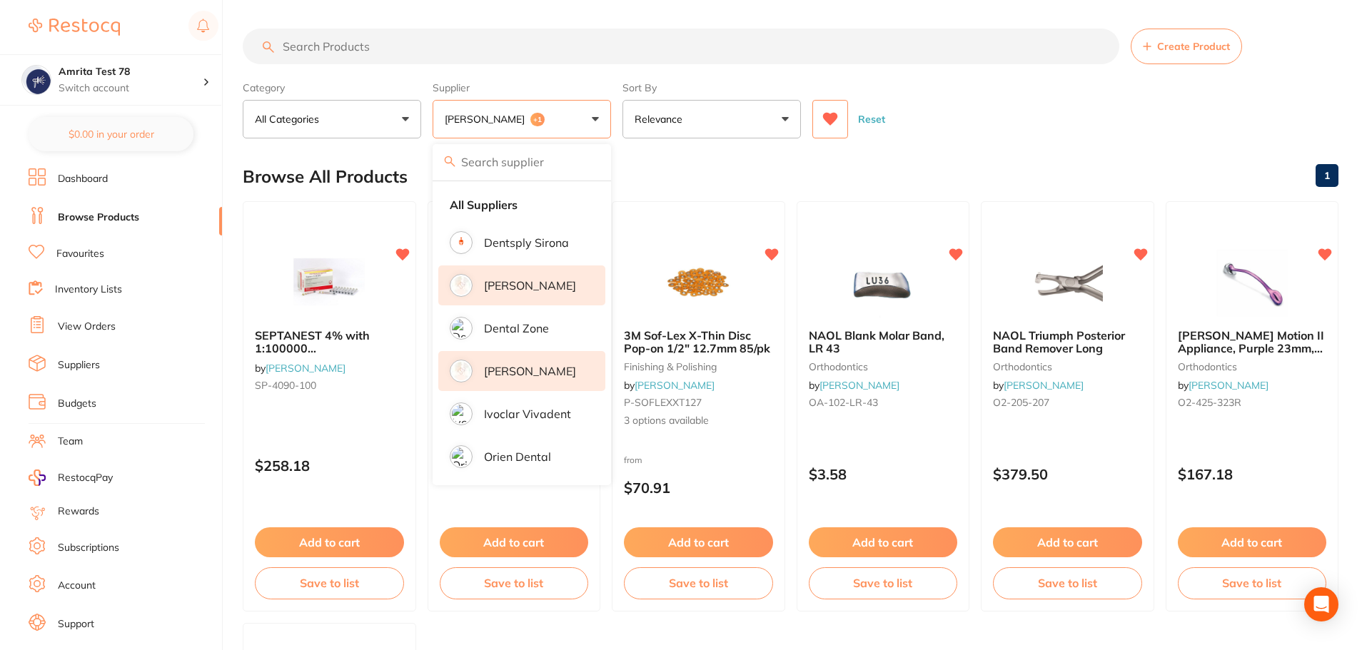
click at [614, 121] on div "Category All Categories All Categories equipment finishing & polishing impressi…" at bounding box center [791, 107] width 1096 height 63
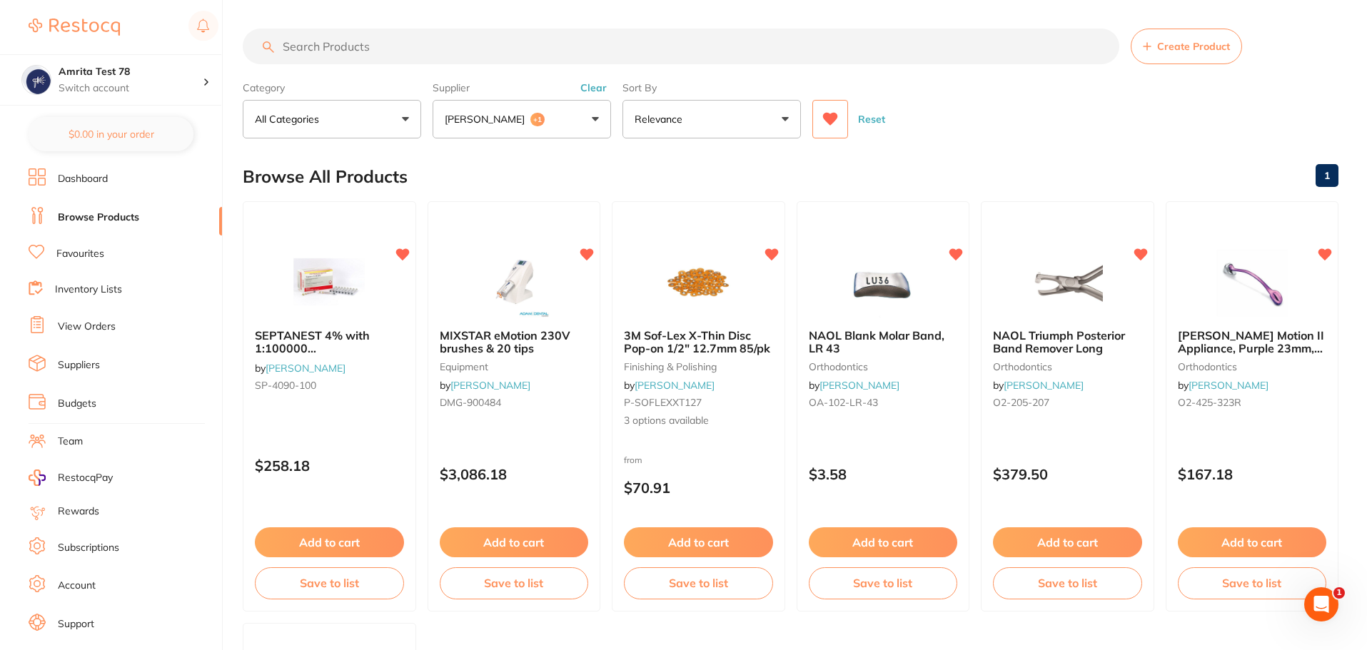
click at [530, 126] on button "Adam Dental +1" at bounding box center [522, 119] width 178 height 39
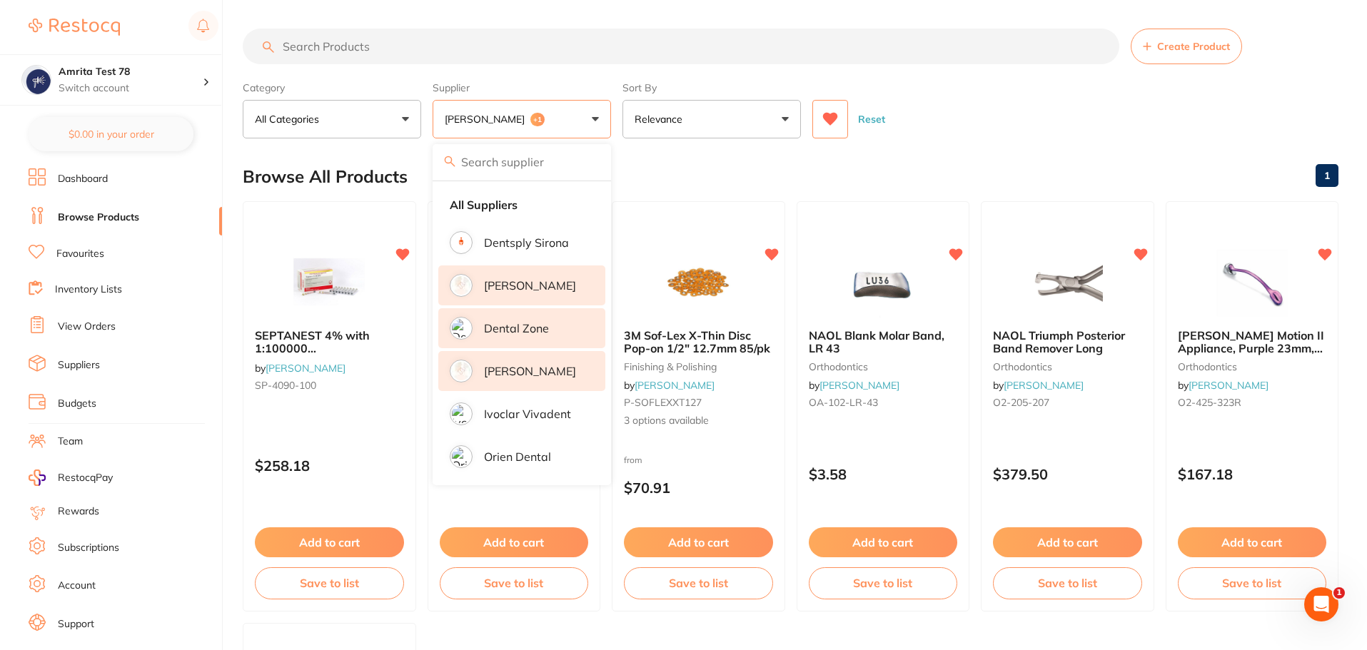
click at [540, 329] on p "Dental Zone" at bounding box center [516, 328] width 65 height 13
click at [619, 123] on div "Category All Categories All Categories equipment finishing & polishing impressi…" at bounding box center [791, 107] width 1096 height 63
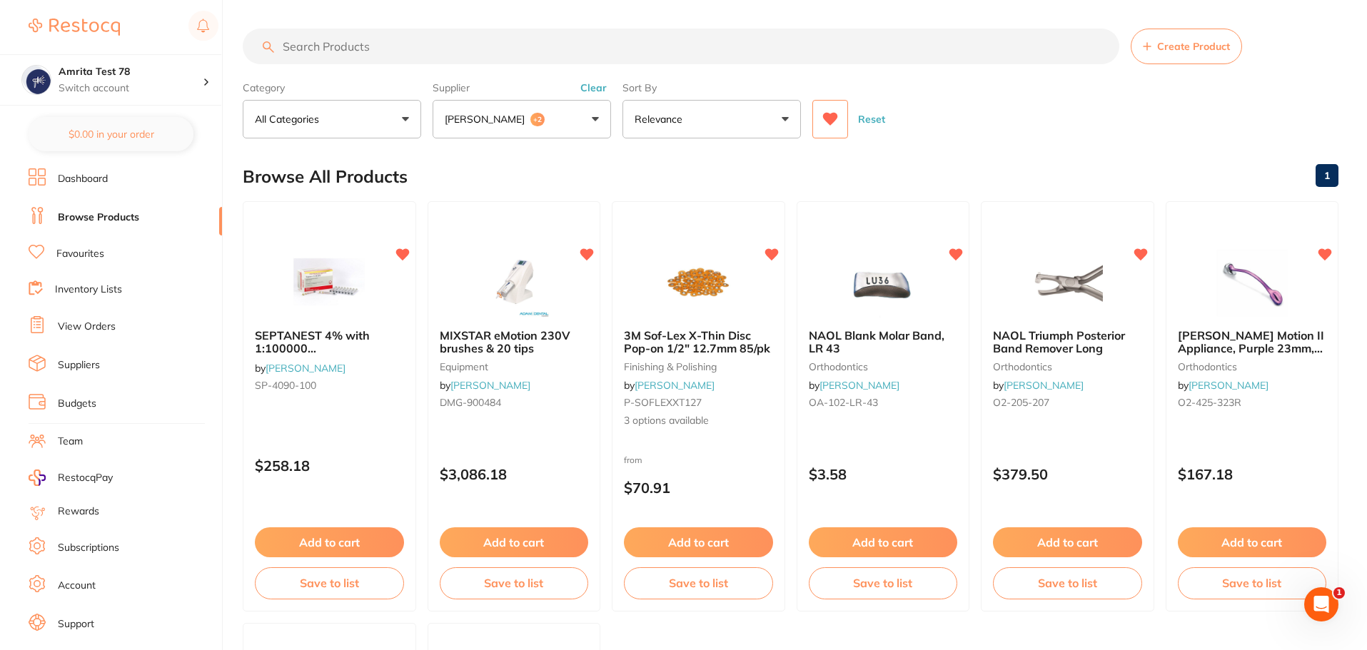
click at [545, 124] on button "Adam Dental +2" at bounding box center [522, 119] width 178 height 39
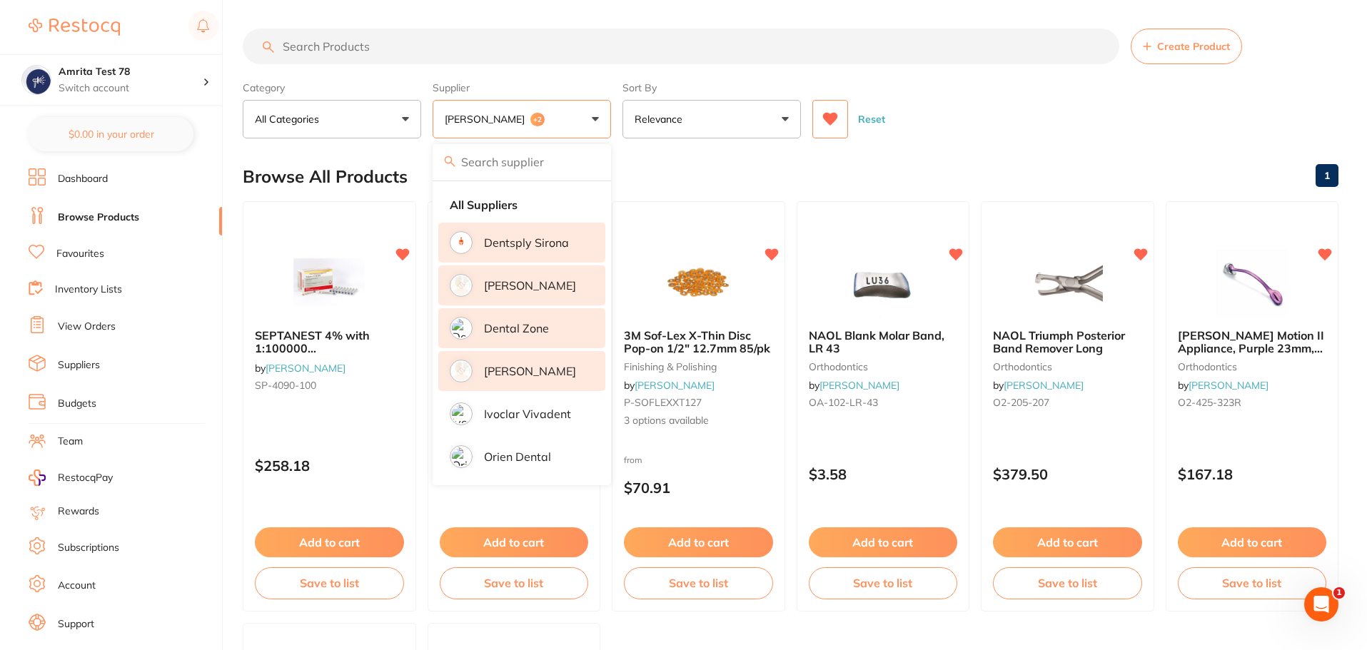
click at [540, 238] on p "Dentsply Sirona" at bounding box center [526, 242] width 85 height 13
click at [622, 122] on button "Relevance" at bounding box center [711, 119] width 178 height 39
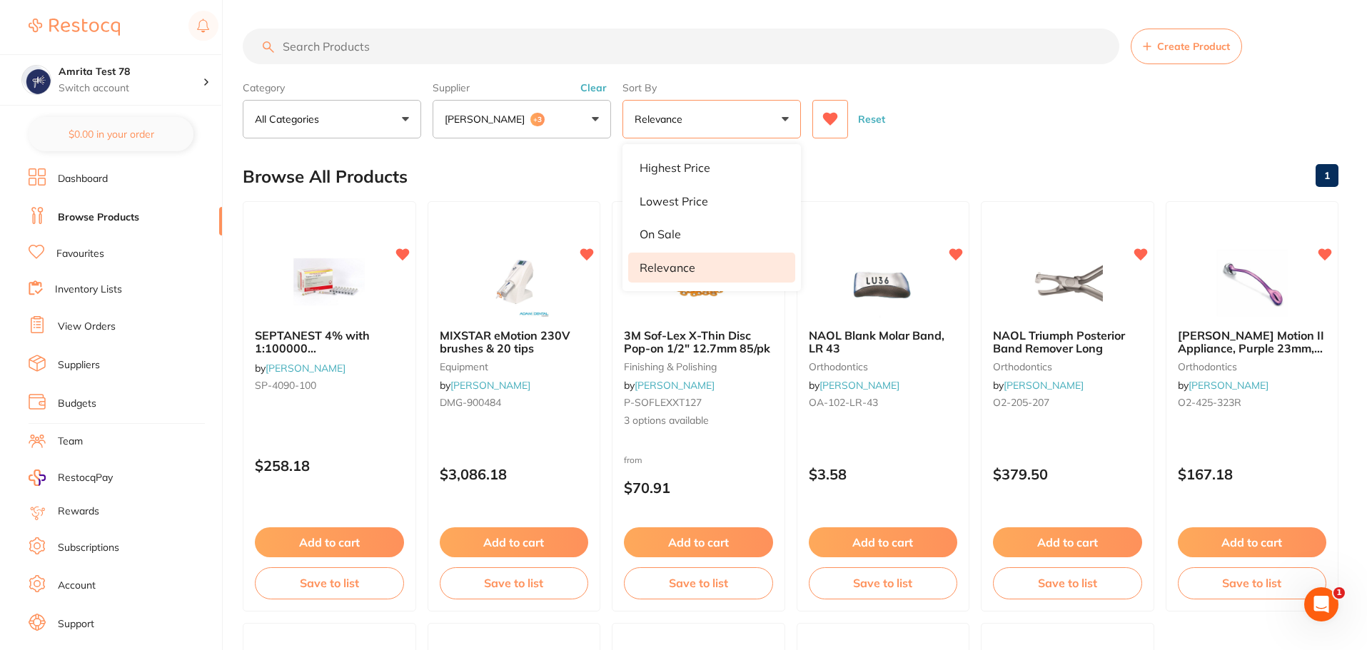
click at [568, 125] on button "Adam Dental +3" at bounding box center [522, 119] width 178 height 39
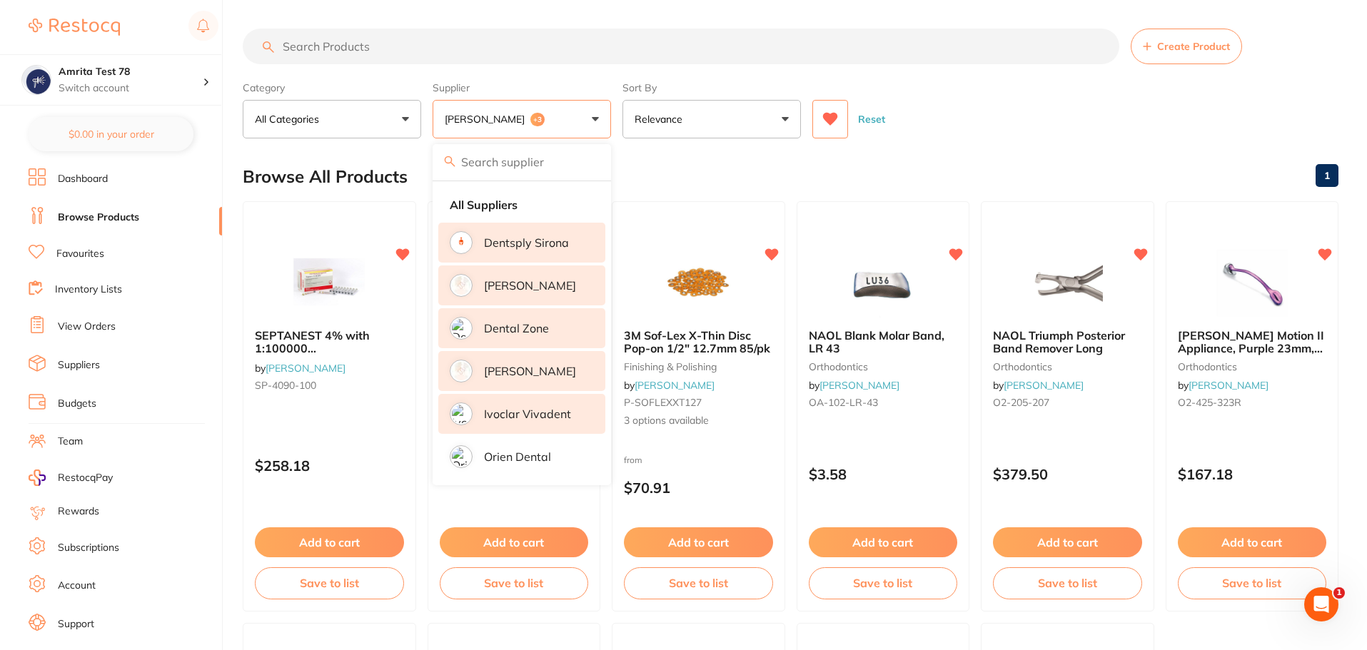
click at [555, 415] on p "Ivoclar Vivadent" at bounding box center [527, 414] width 87 height 13
click at [976, 89] on div "Reset" at bounding box center [1069, 114] width 515 height 50
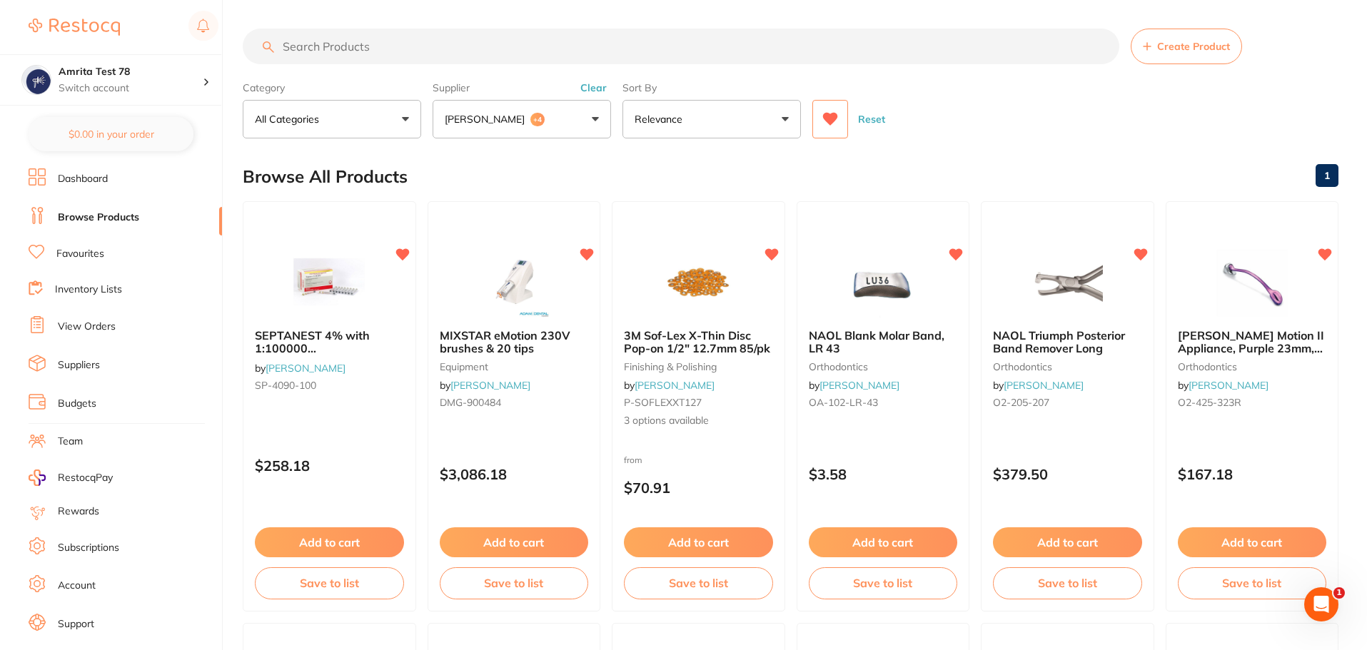
click at [559, 111] on button "Adam Dental +4" at bounding box center [522, 119] width 178 height 39
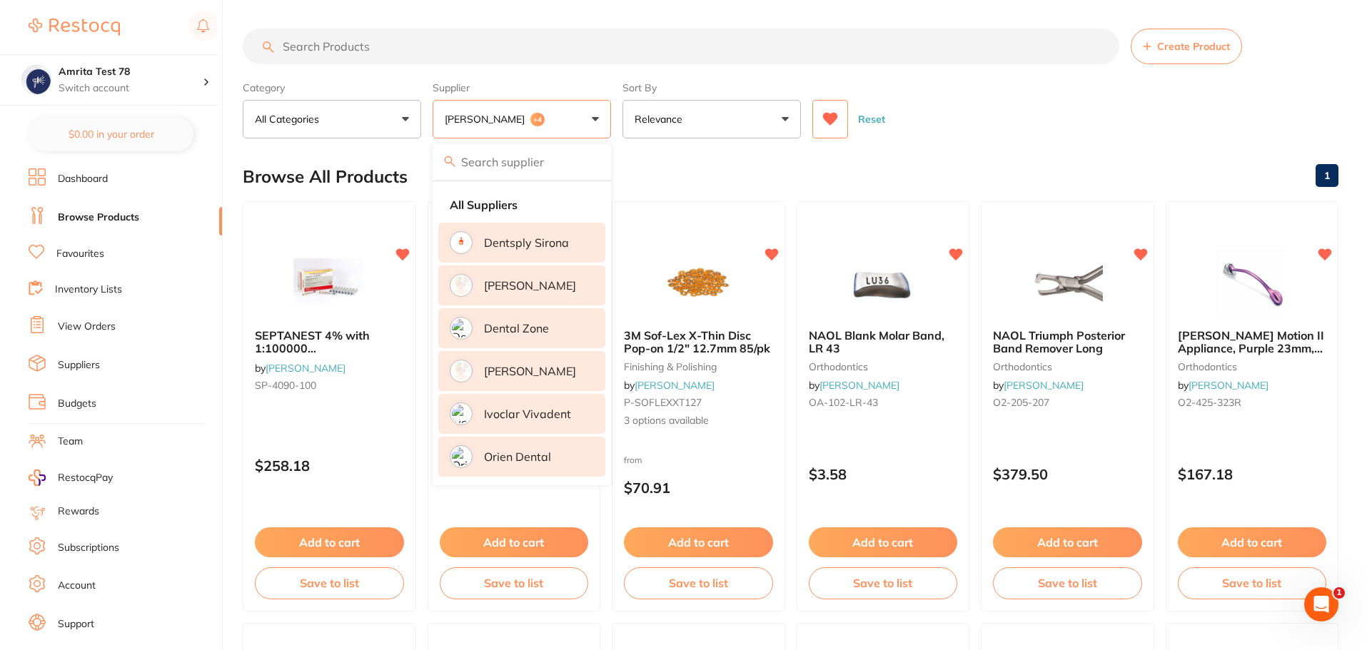
click at [513, 468] on li "Orien dental" at bounding box center [521, 457] width 167 height 40
click at [938, 99] on div "Reset" at bounding box center [1069, 114] width 515 height 50
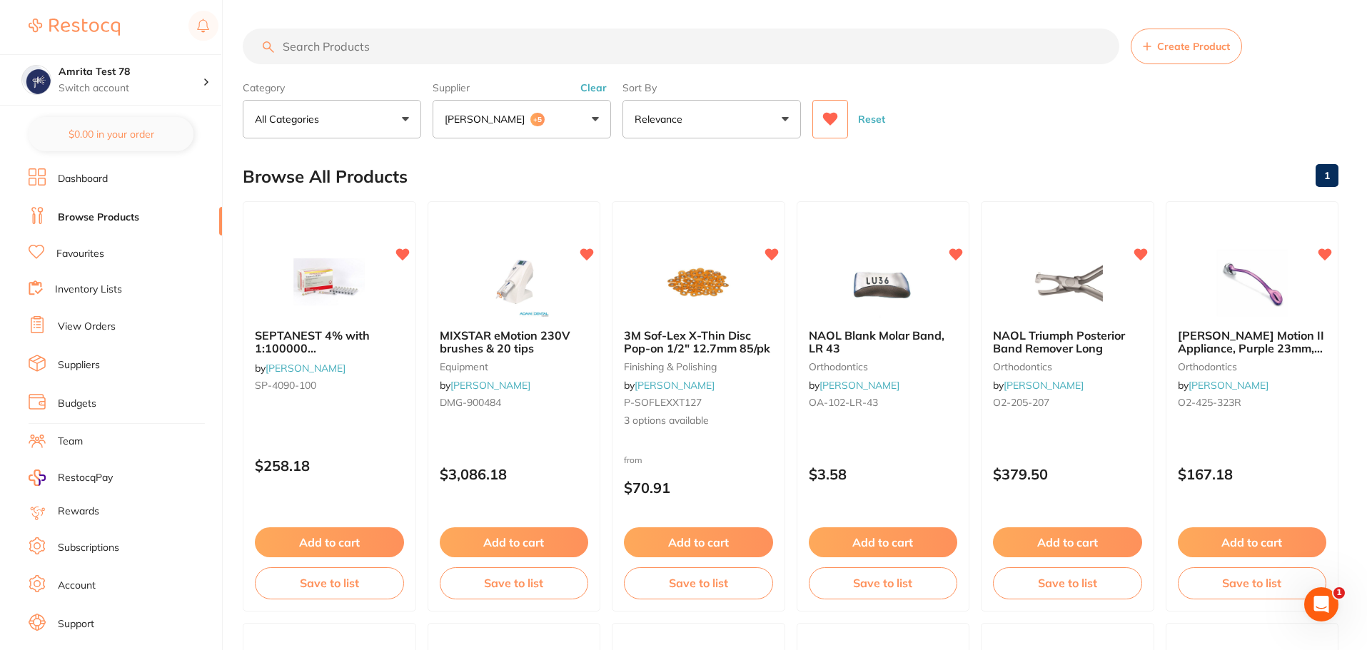
click at [878, 121] on button "Reset" at bounding box center [872, 119] width 36 height 39
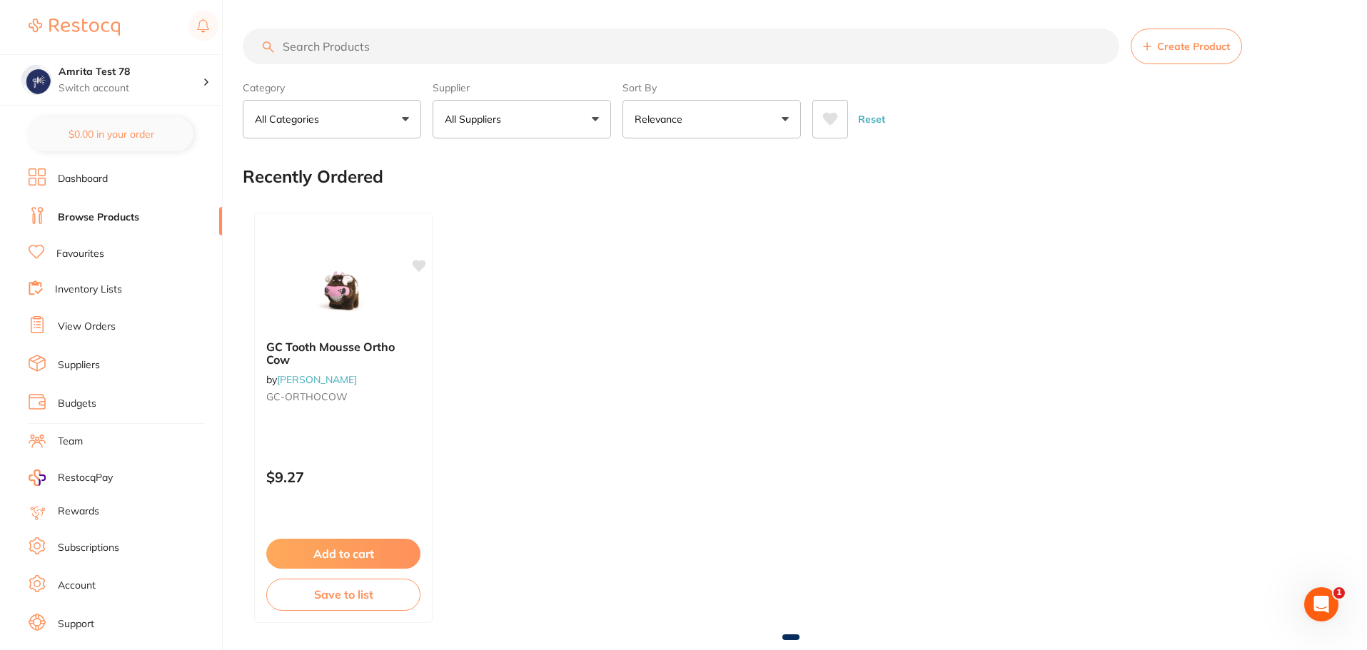
click at [844, 111] on button at bounding box center [830, 119] width 36 height 39
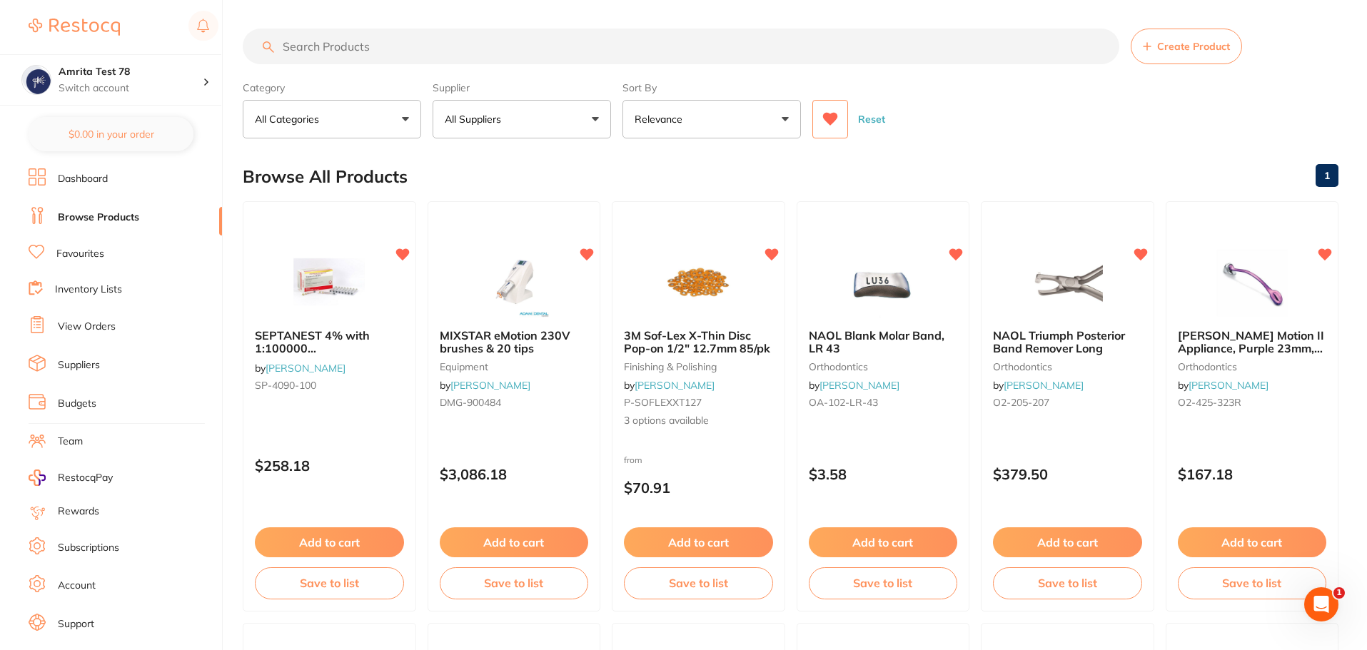
click at [866, 120] on button "Reset" at bounding box center [872, 119] width 36 height 39
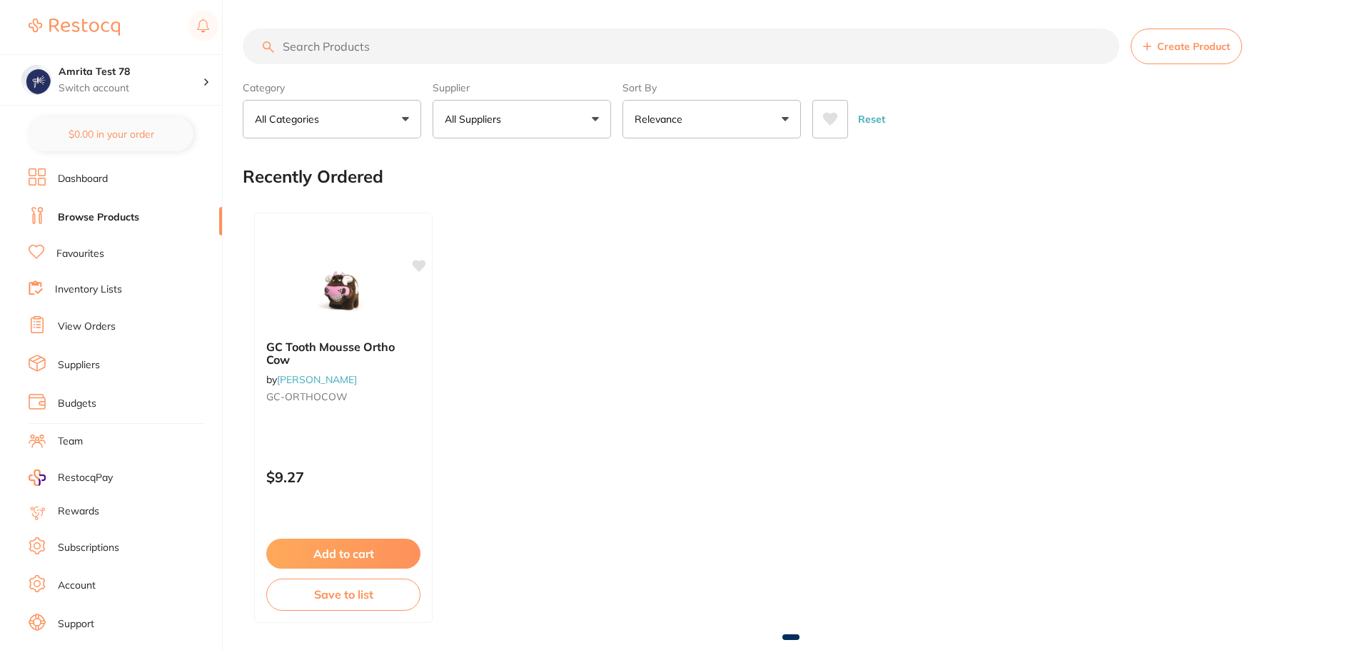
click at [552, 125] on button "All Suppliers" at bounding box center [522, 119] width 178 height 39
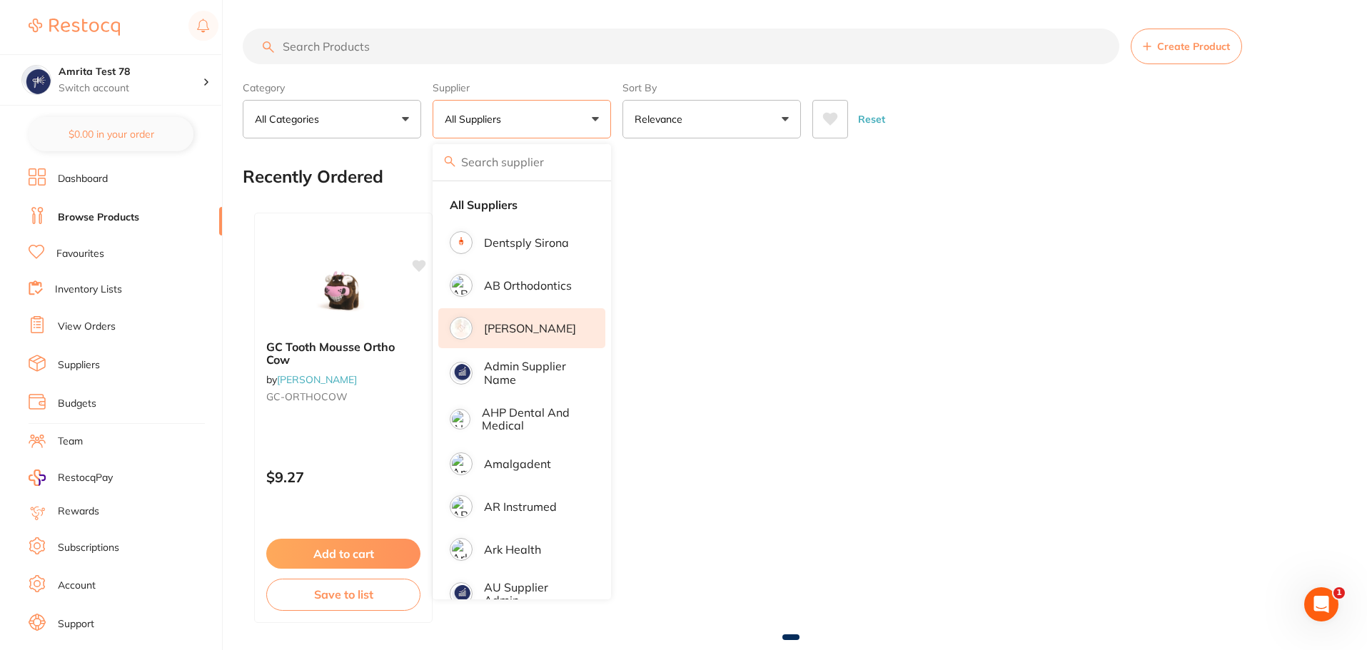
click at [529, 316] on li "[PERSON_NAME]" at bounding box center [521, 328] width 167 height 40
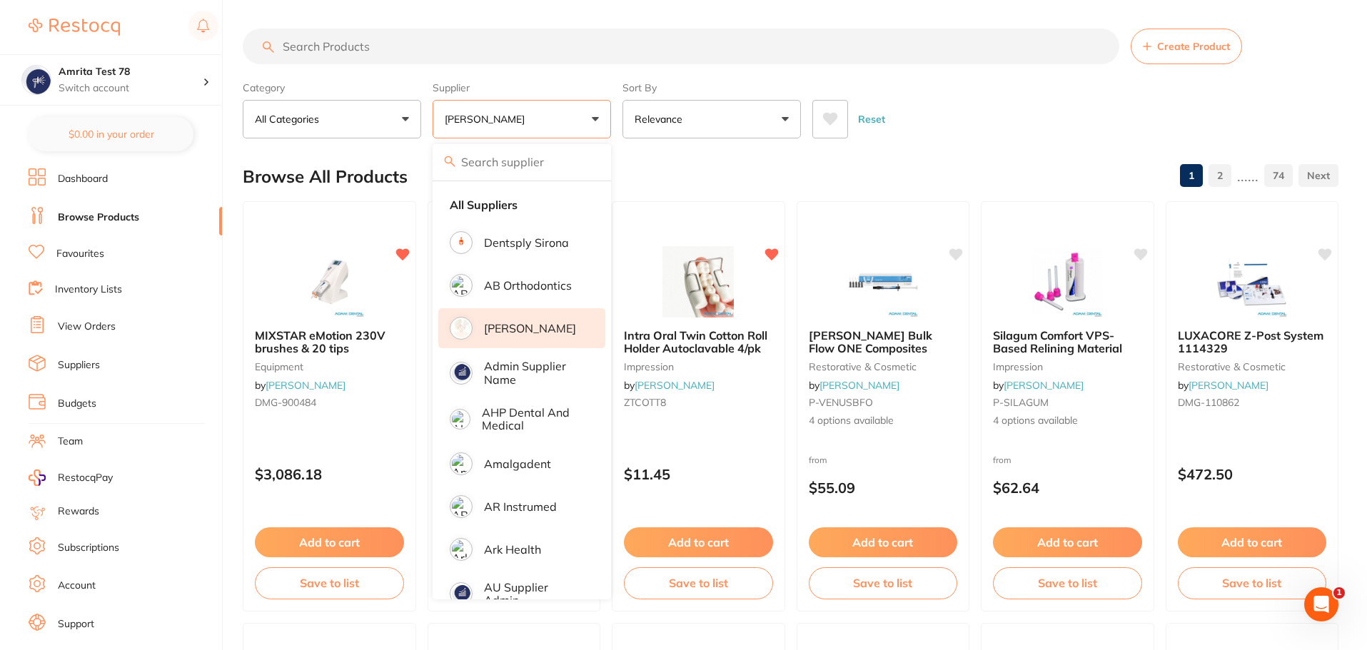
click at [615, 128] on div "Category All Categories All Categories anaesthetic articulating burs crown & br…" at bounding box center [791, 107] width 1096 height 63
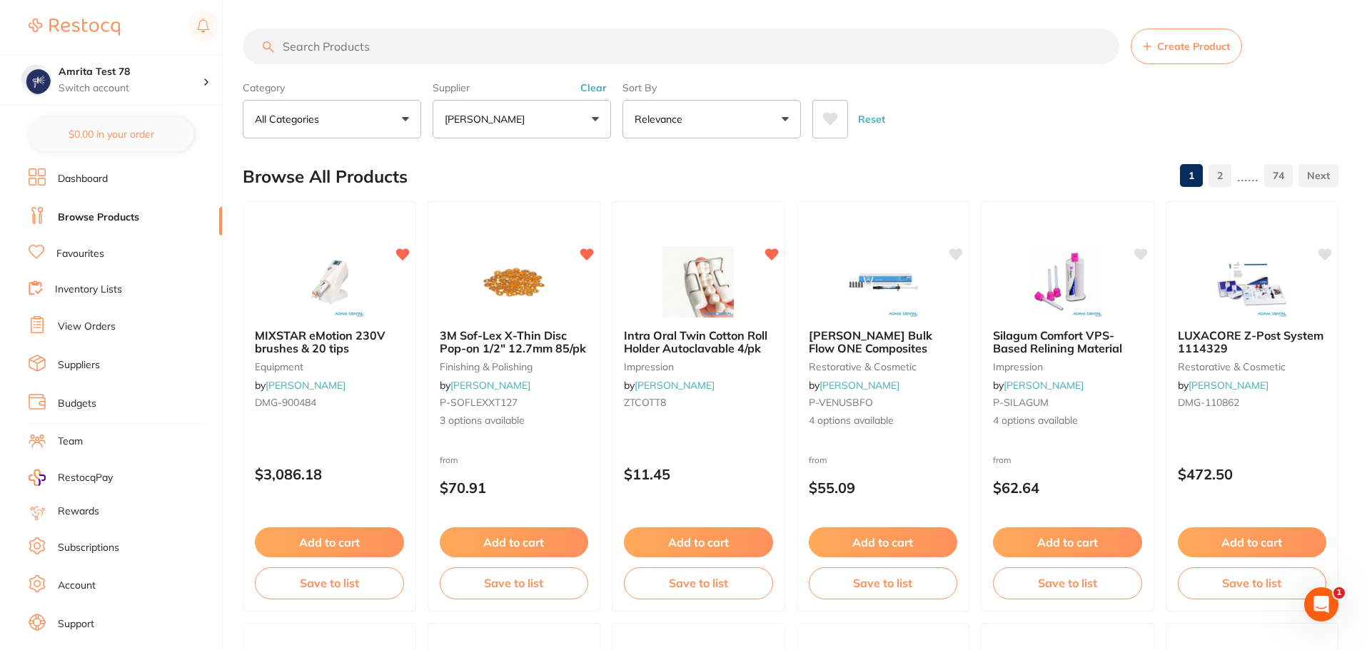
click at [831, 123] on icon at bounding box center [830, 119] width 15 height 13
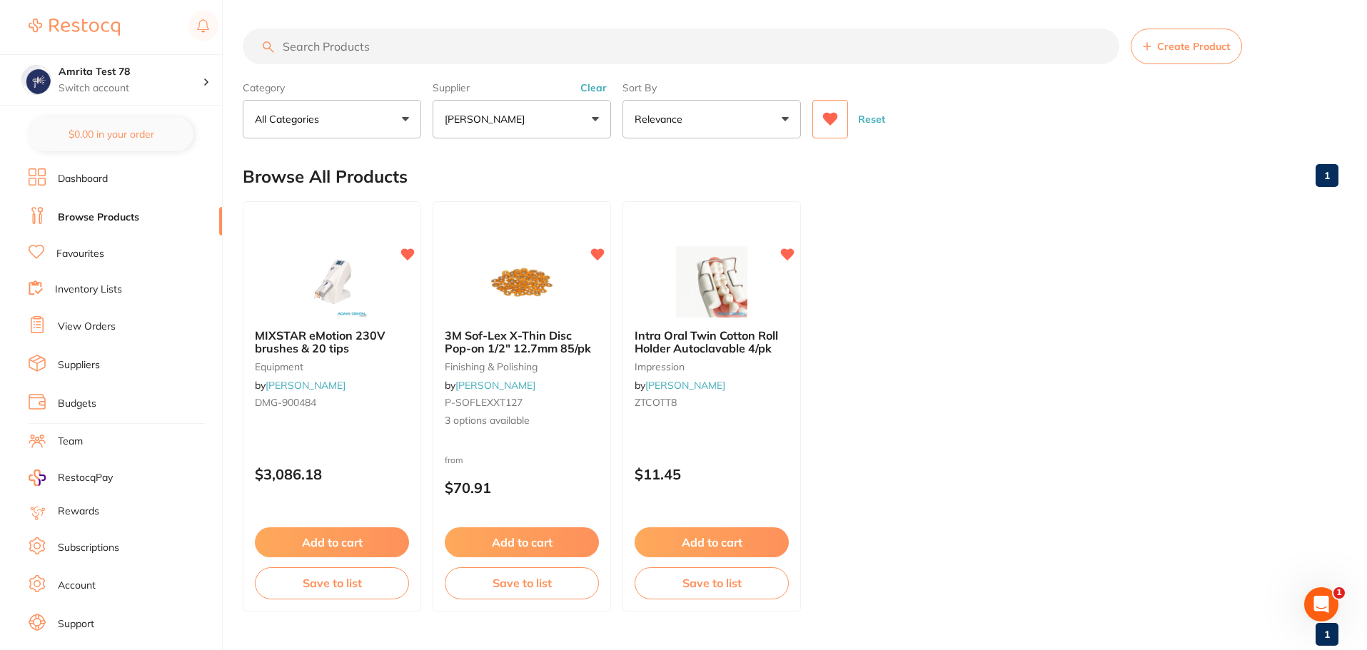
click at [879, 121] on button "Reset" at bounding box center [872, 119] width 36 height 39
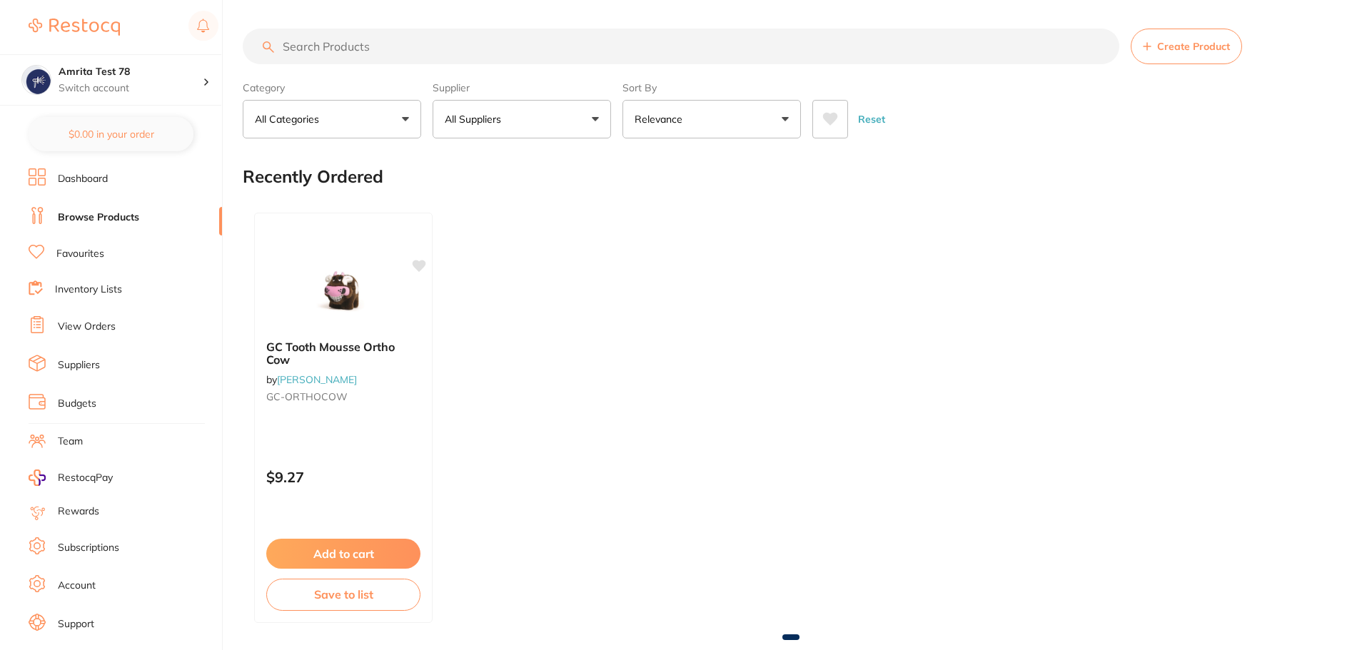
click at [594, 122] on button "All Suppliers" at bounding box center [522, 119] width 178 height 39
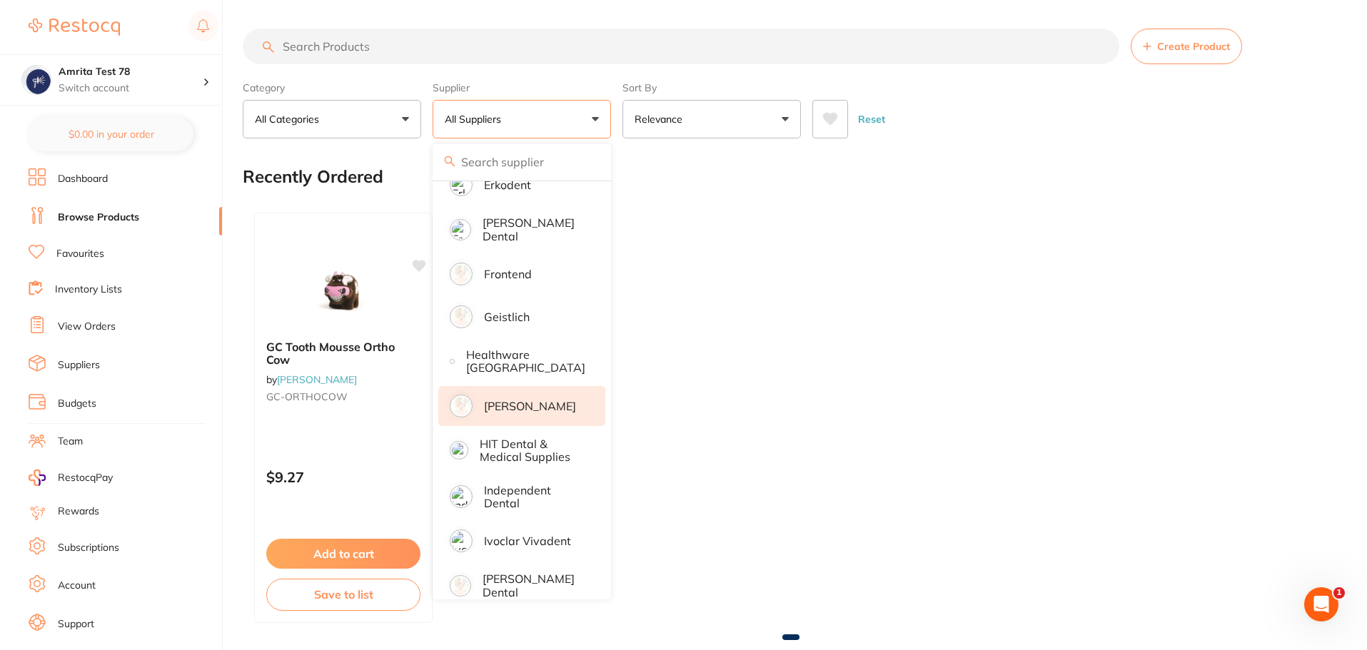
click at [532, 403] on p "[PERSON_NAME]" at bounding box center [530, 406] width 92 height 13
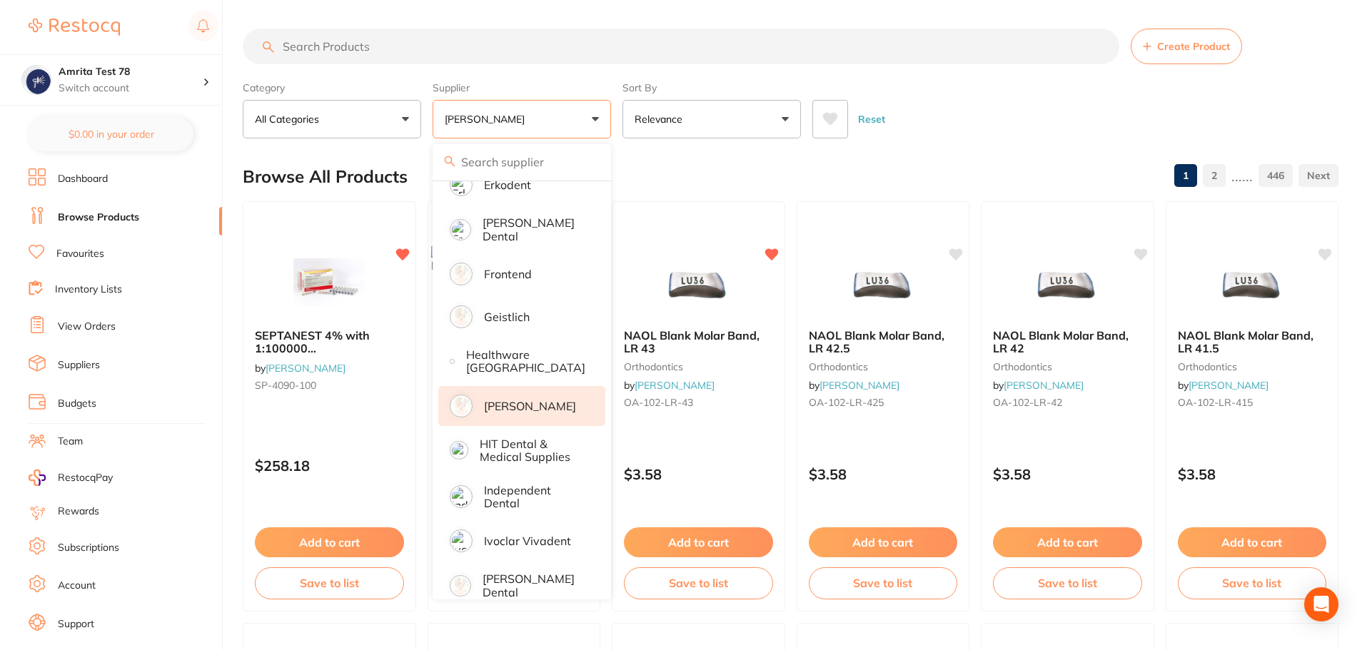
click at [827, 116] on icon at bounding box center [830, 119] width 15 height 13
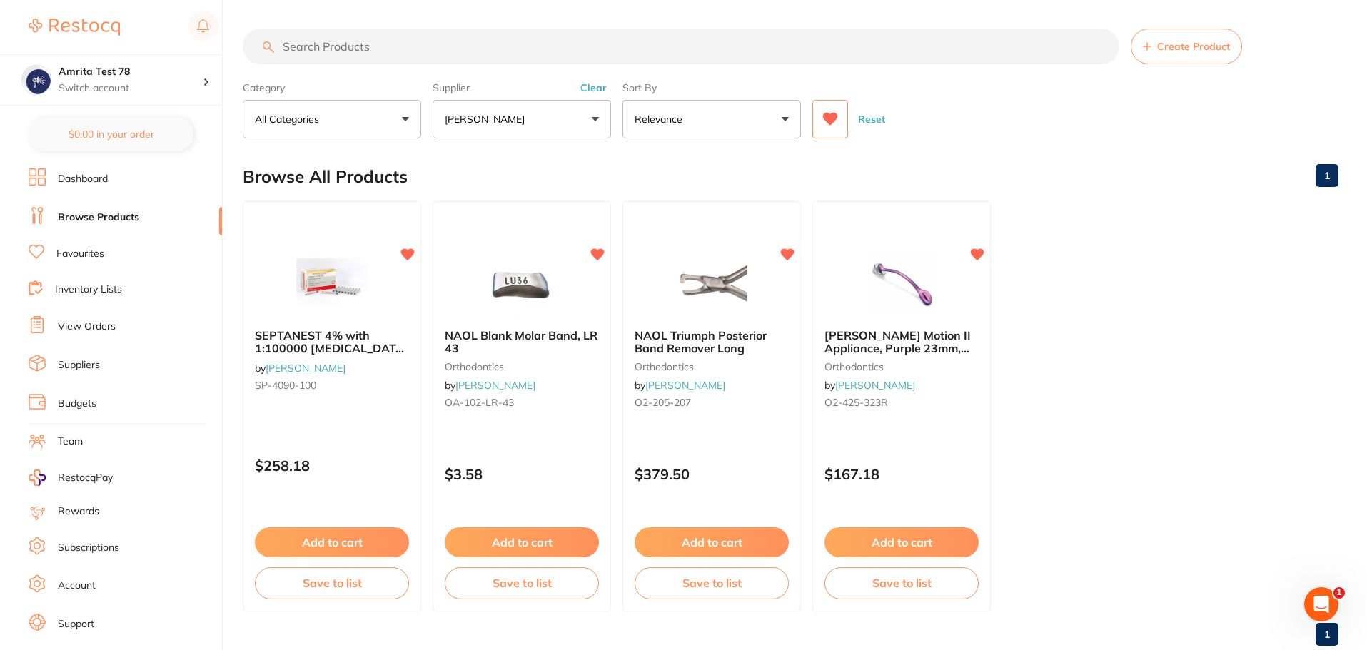
drag, startPoint x: 870, startPoint y: 118, endPoint x: 794, endPoint y: 121, distance: 76.4
click at [870, 118] on button "Reset" at bounding box center [872, 119] width 36 height 39
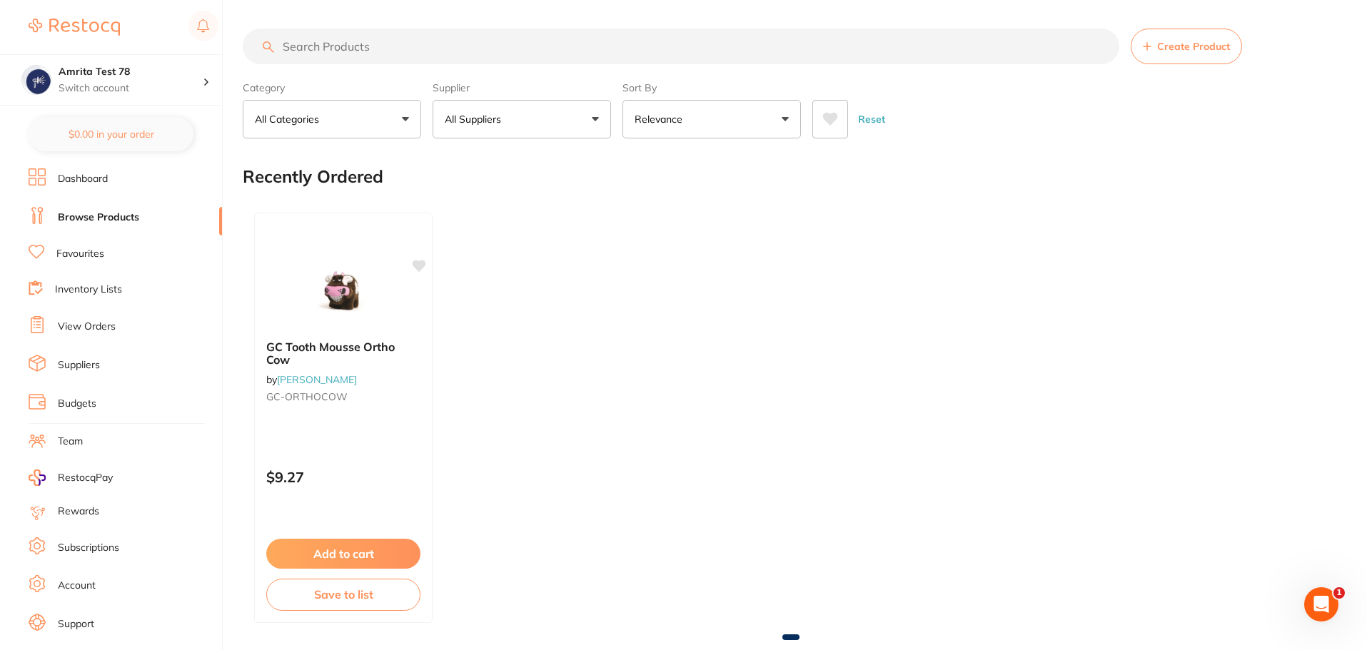
click at [558, 121] on button "All Suppliers" at bounding box center [522, 119] width 178 height 39
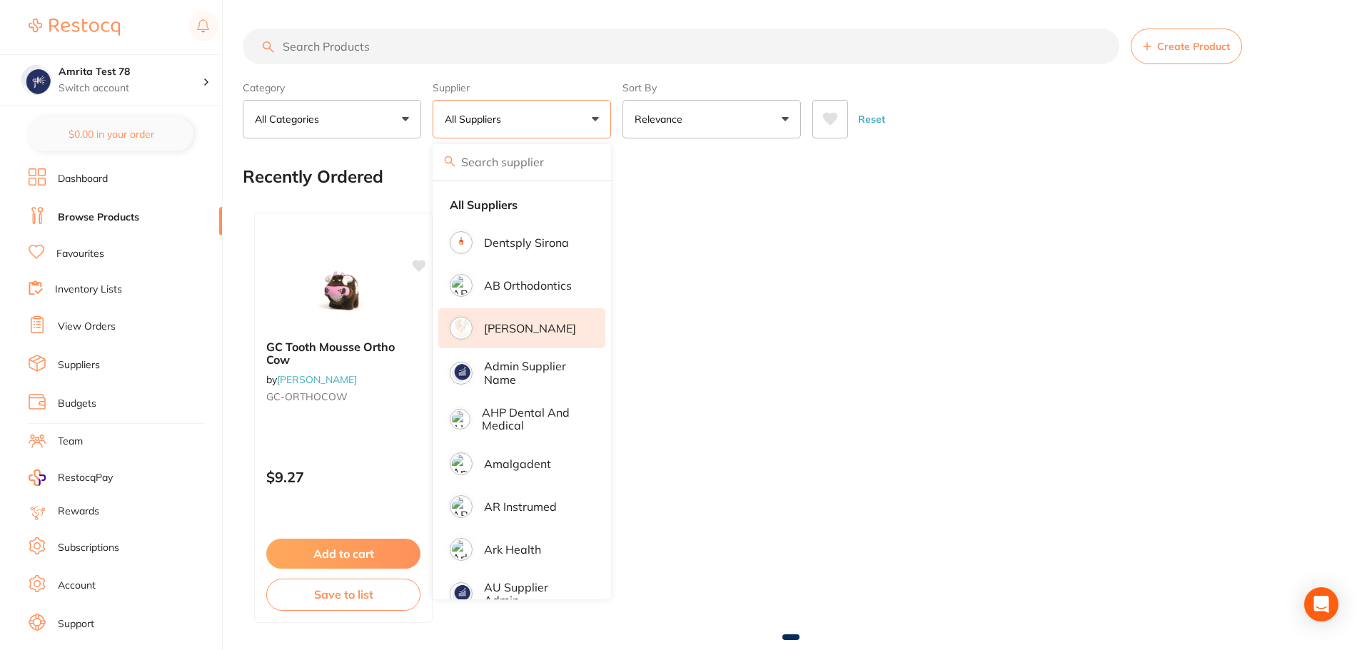
click at [542, 335] on li "[PERSON_NAME]" at bounding box center [521, 328] width 167 height 40
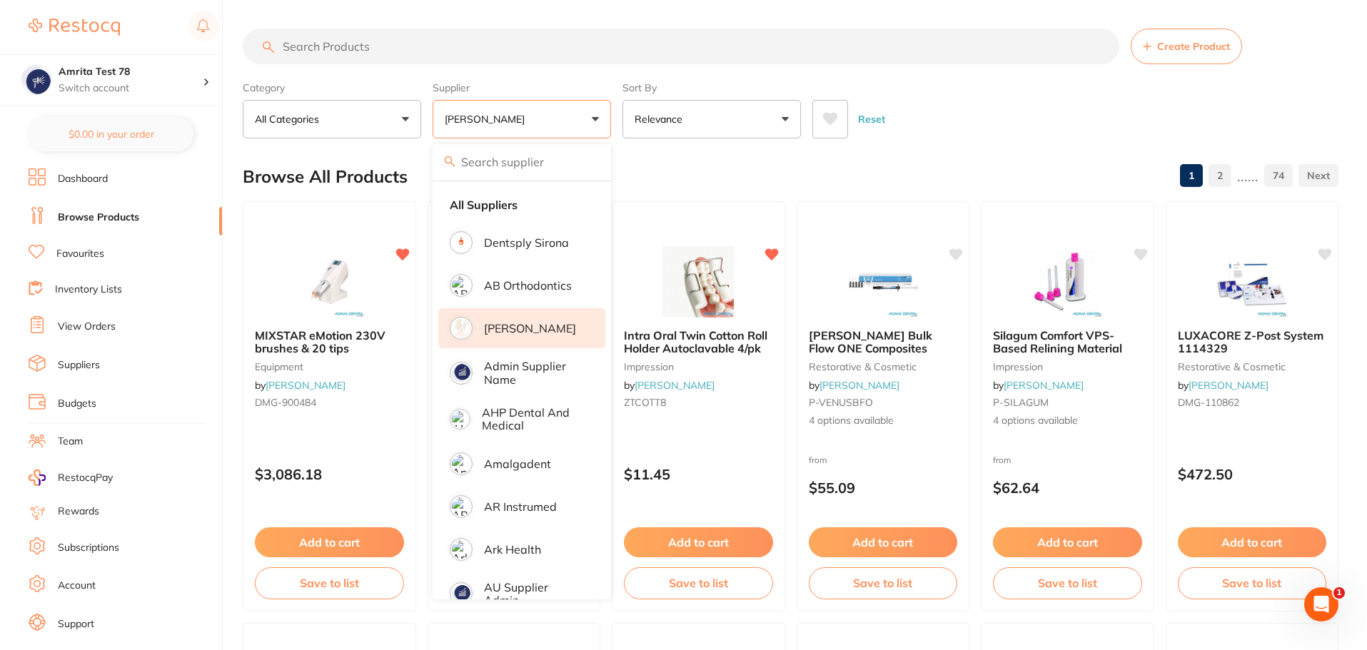
click at [833, 121] on icon at bounding box center [830, 119] width 15 height 13
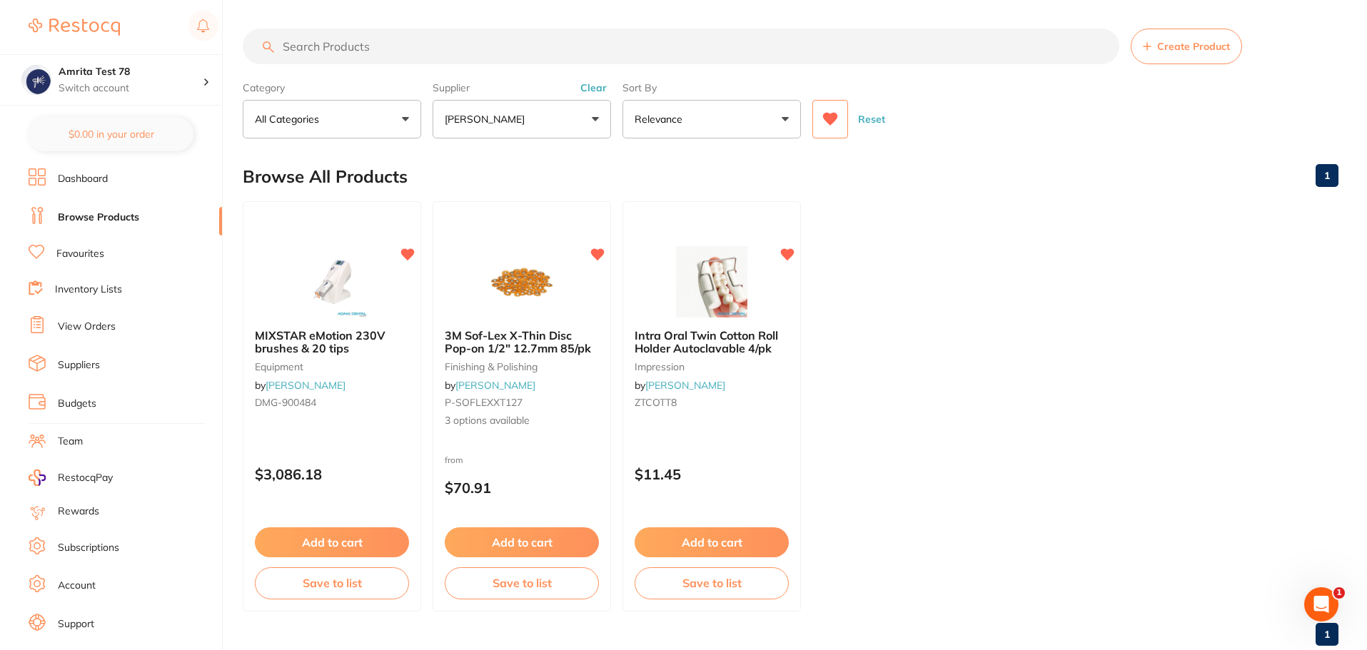
click at [870, 121] on button "Reset" at bounding box center [872, 119] width 36 height 39
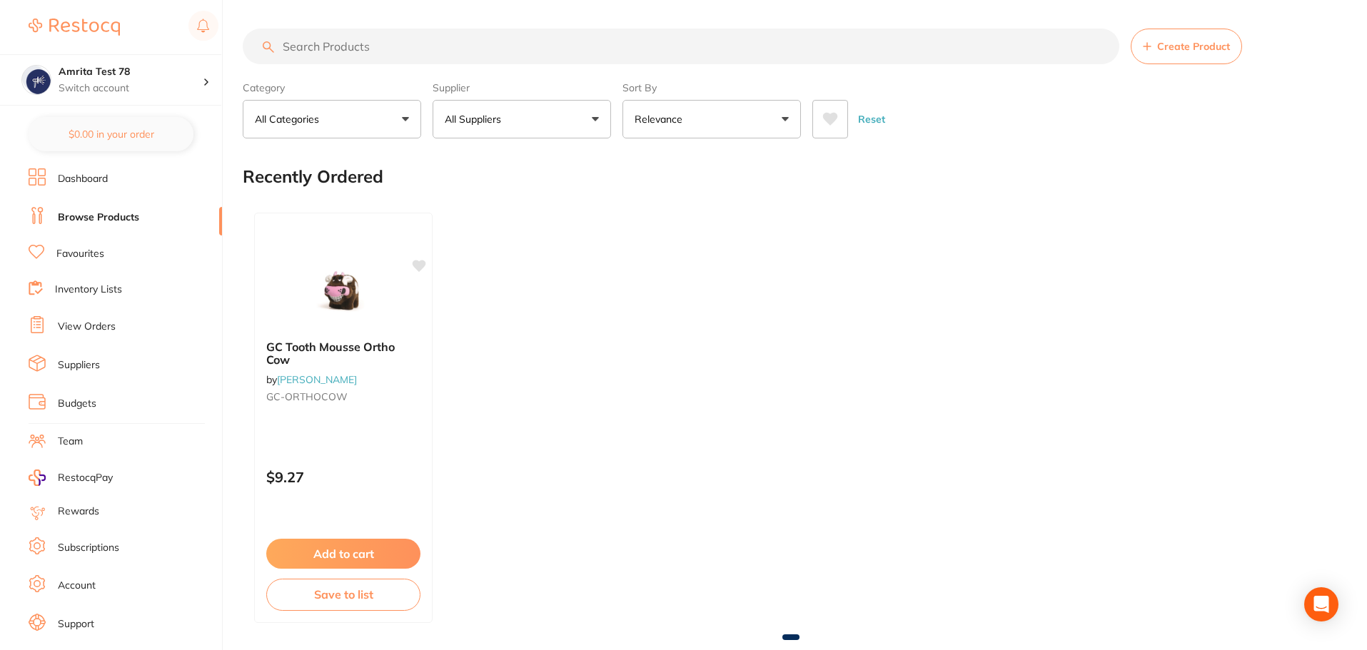
click at [101, 252] on link "Favourites" at bounding box center [80, 254] width 48 height 14
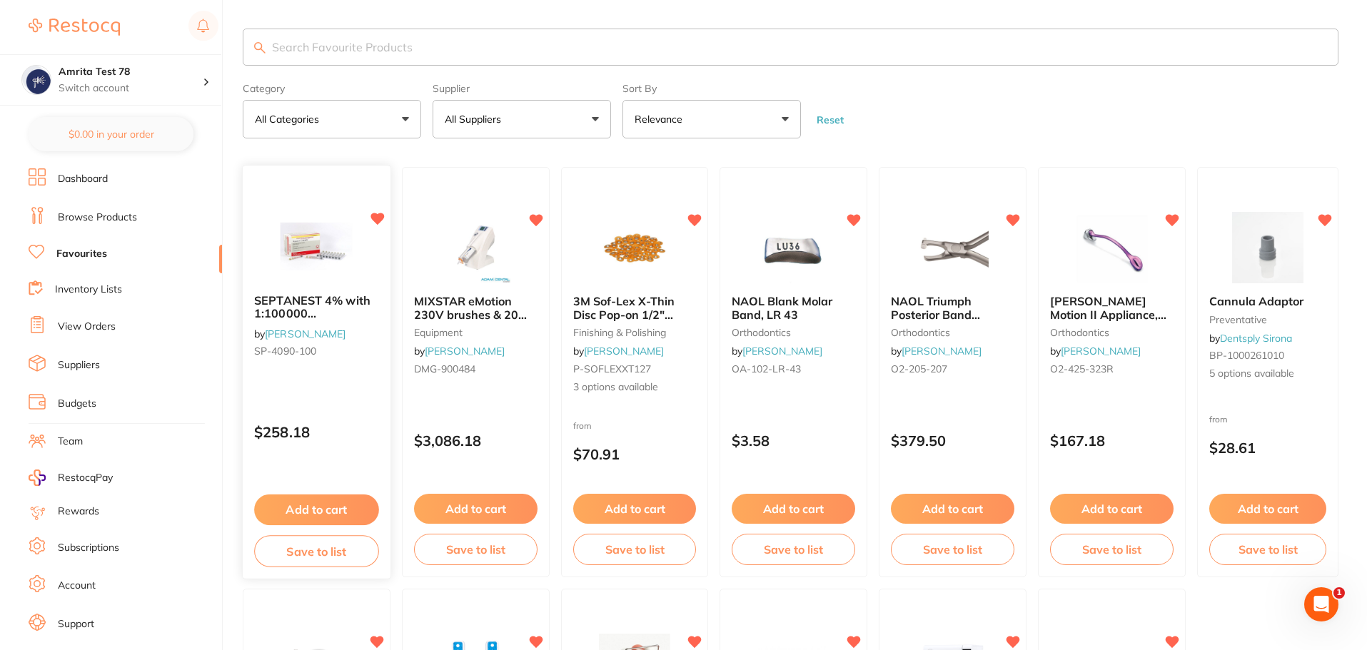
click at [297, 263] on img at bounding box center [317, 247] width 94 height 72
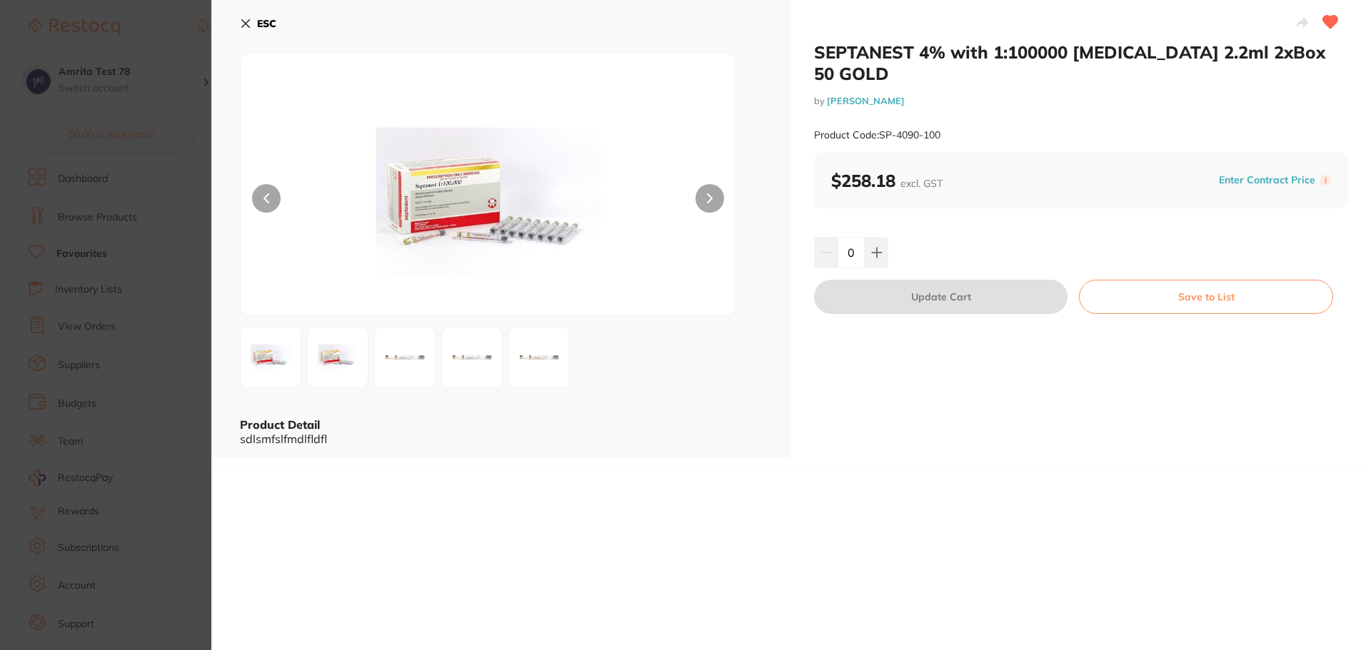
click at [76, 321] on section "SEPTANEST 4% with 1:100000 adrenalin 2.2ml 2xBox 50 GOLD by Henry Schein Halas …" at bounding box center [685, 325] width 1371 height 650
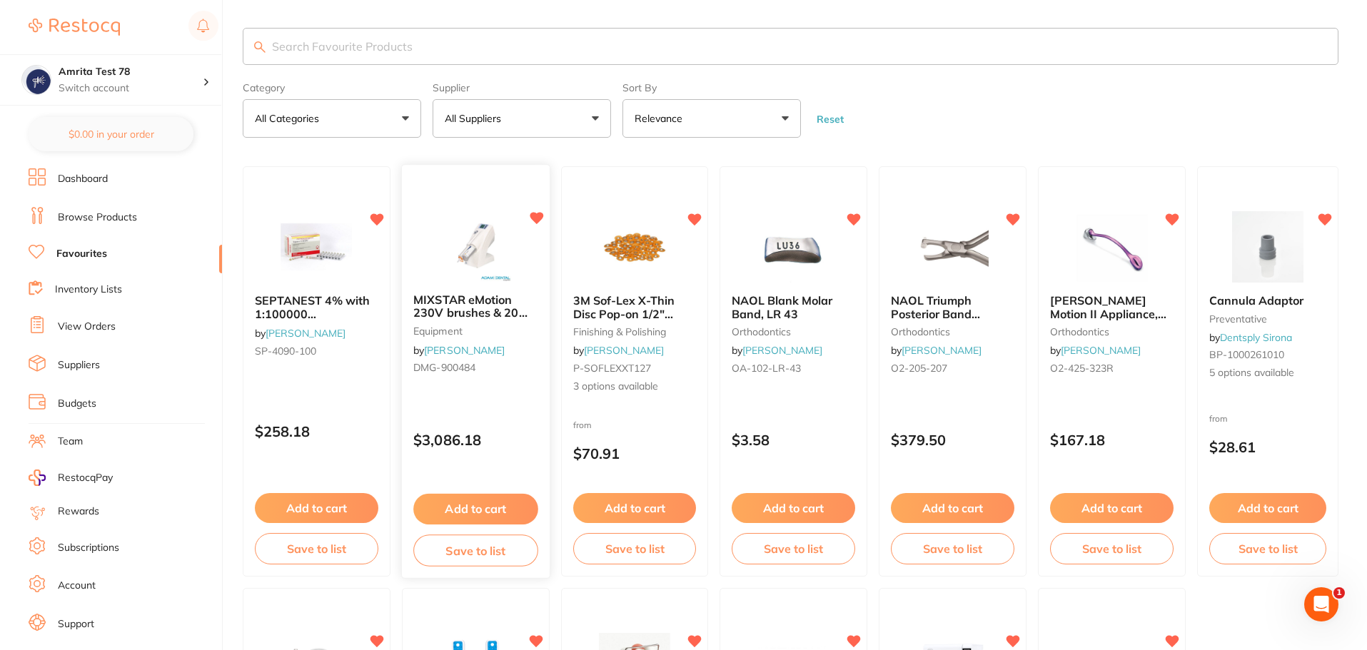
click at [546, 358] on div "MIXSTAR eMotion 230V brushes & 20 tips equipment by Adam Dental DMG-900484" at bounding box center [476, 336] width 148 height 109
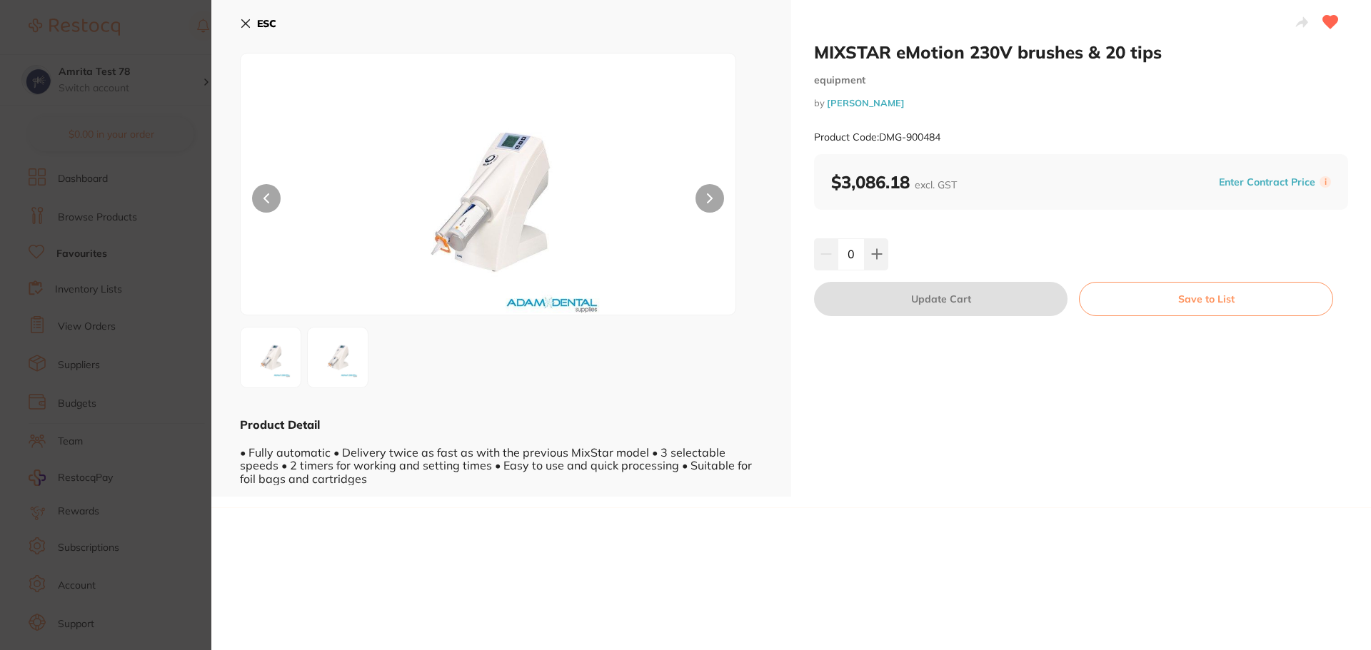
click at [87, 250] on section "MIXSTAR eMotion 230V brushes & 20 tips equipment by Adam Dental Product Code: D…" at bounding box center [685, 325] width 1371 height 650
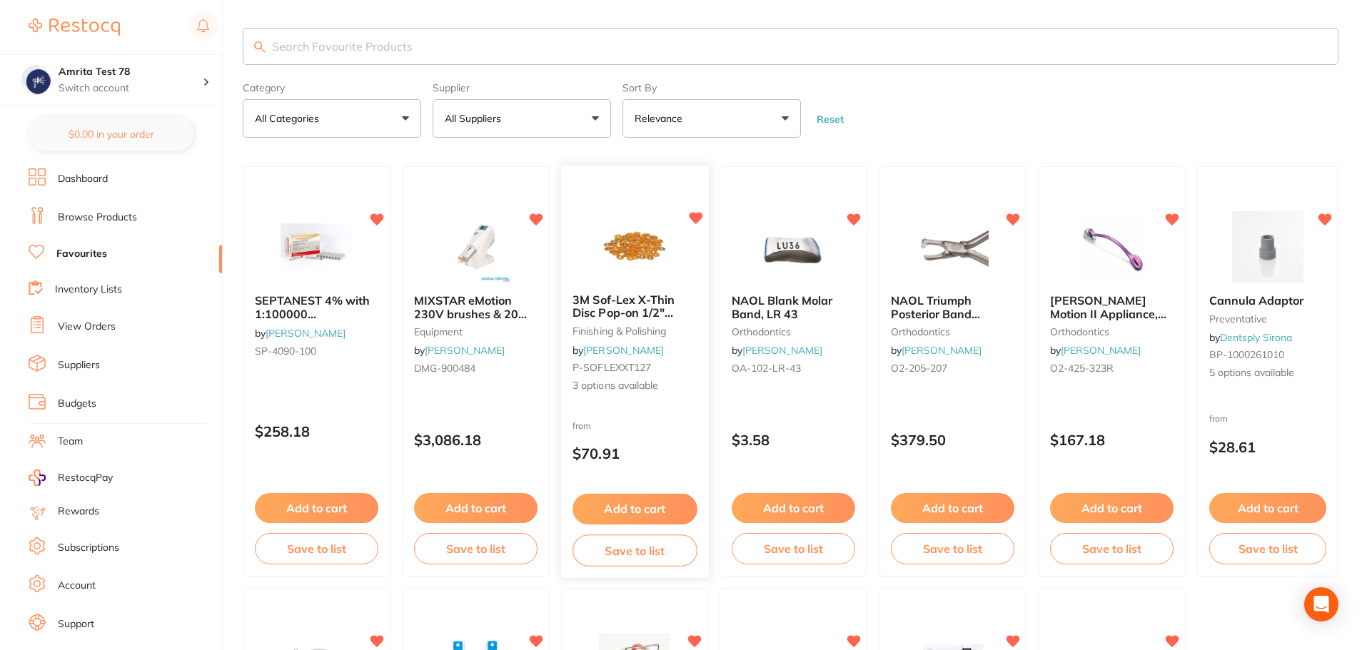
click at [665, 421] on div "from $70.91" at bounding box center [635, 443] width 148 height 51
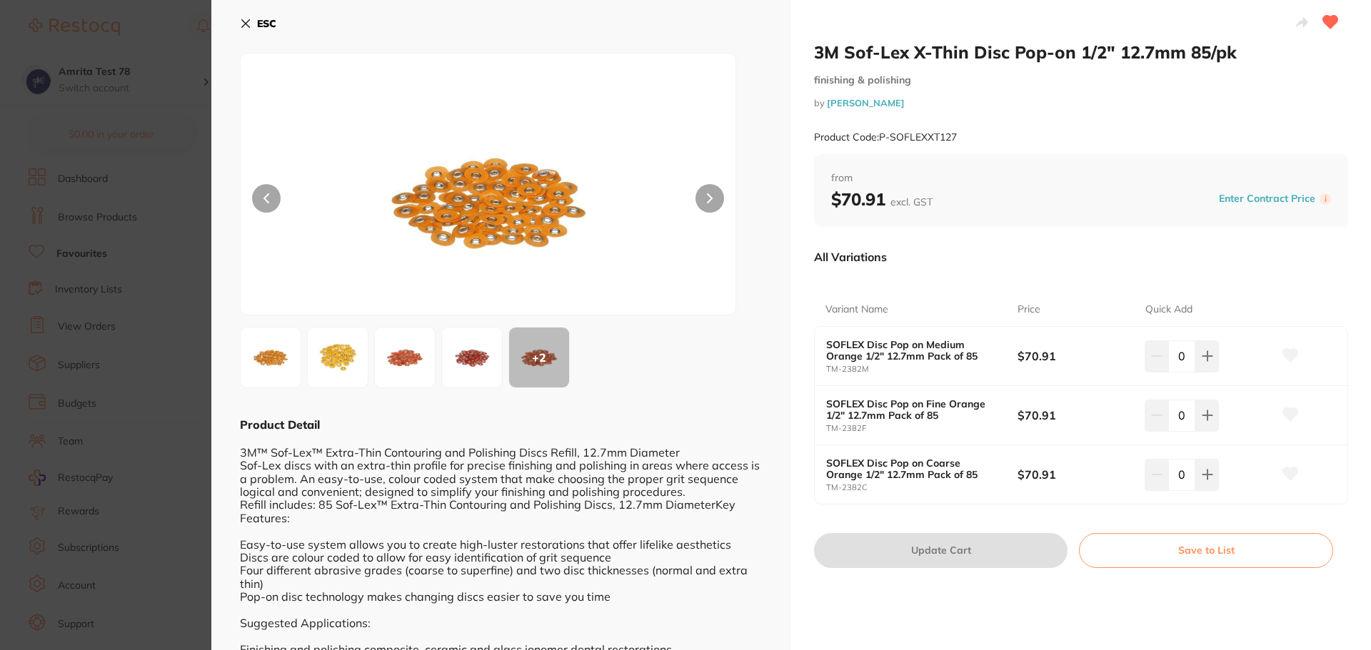
click at [1283, 353] on icon at bounding box center [1290, 355] width 15 height 13
click at [1285, 416] on icon at bounding box center [1290, 414] width 15 height 13
click at [1287, 476] on icon at bounding box center [1290, 474] width 15 height 13
click at [149, 317] on section "3M Sof-Lex X-Thin Disc Pop-on 1/2" 12.7mm 85/pk finishing & polishing by Adam D…" at bounding box center [685, 325] width 1371 height 650
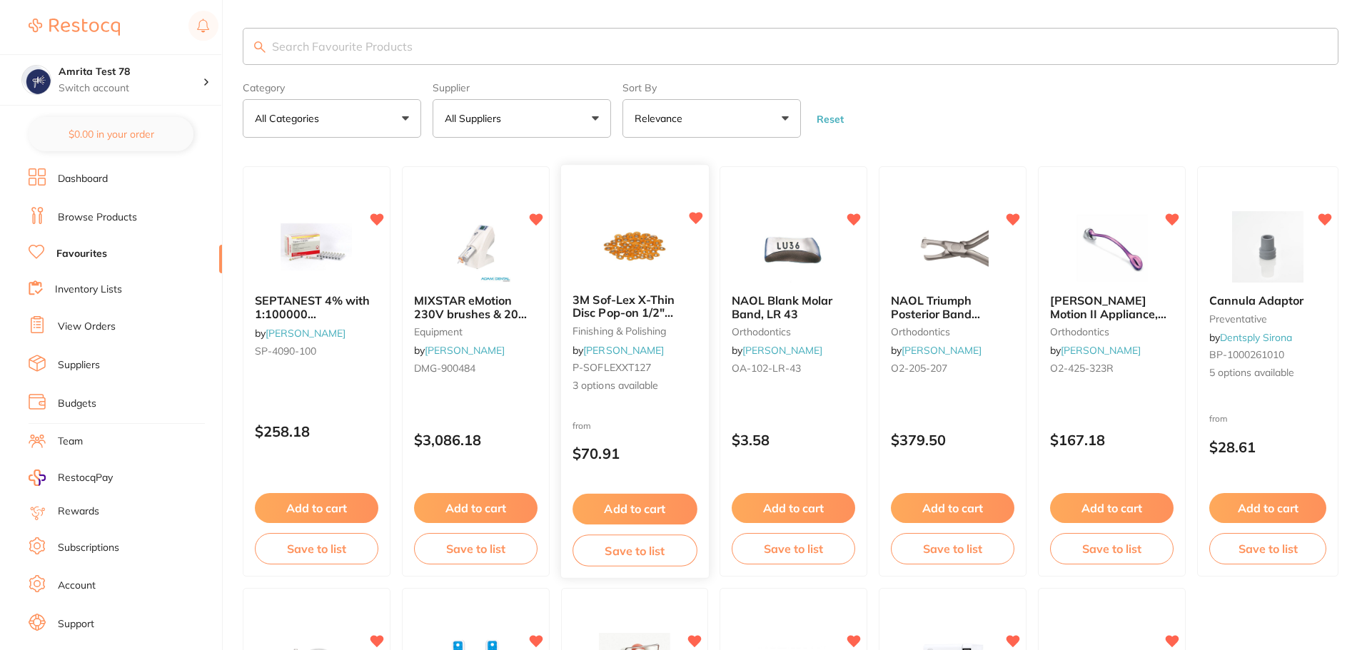
click at [625, 286] on div "3M Sof-Lex X-Thin Disc Pop-on 1/2" 12.7mm 85/pk finishing & polishing by Adam D…" at bounding box center [635, 343] width 148 height 123
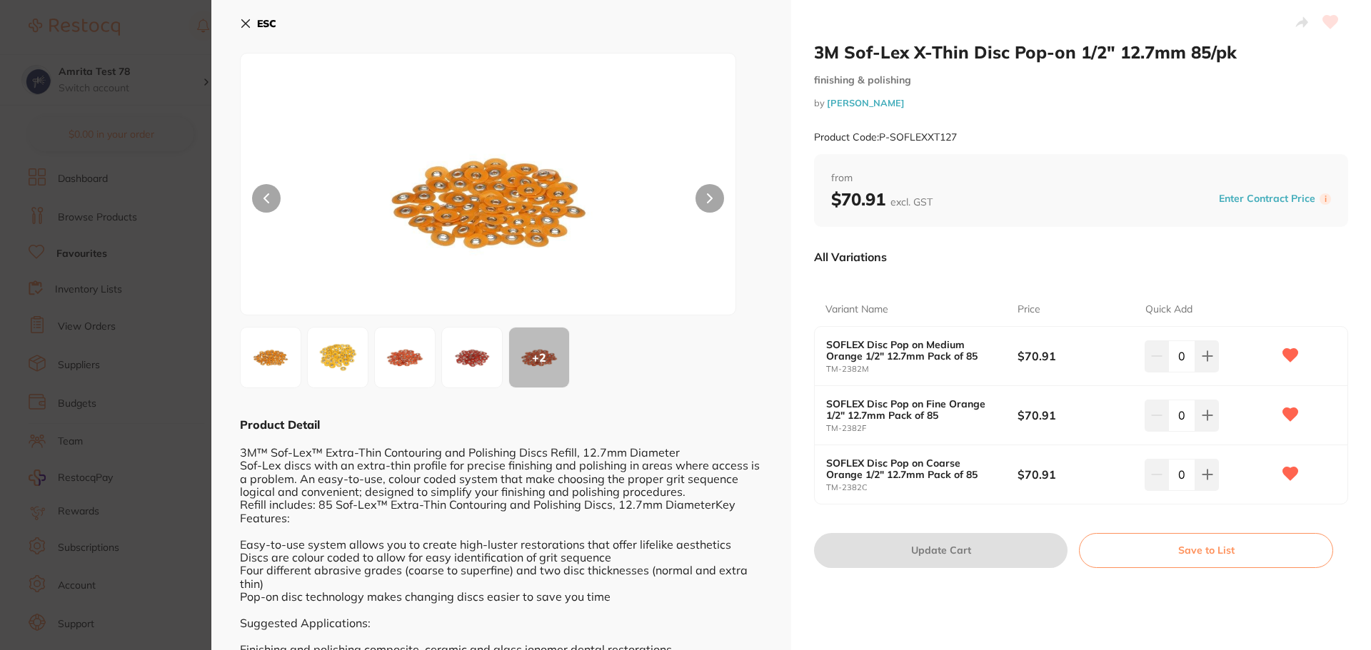
click at [1283, 355] on icon at bounding box center [1290, 355] width 15 height 13
click at [1287, 415] on icon at bounding box center [1290, 414] width 15 height 13
click at [1288, 468] on icon at bounding box center [1290, 474] width 15 height 13
click at [1328, 22] on icon at bounding box center [1330, 22] width 15 height 13
click at [147, 218] on section "3M Sof-Lex X-Thin Disc Pop-on 1/2" 12.7mm 85/pk finishing & polishing by Adam D…" at bounding box center [685, 325] width 1371 height 650
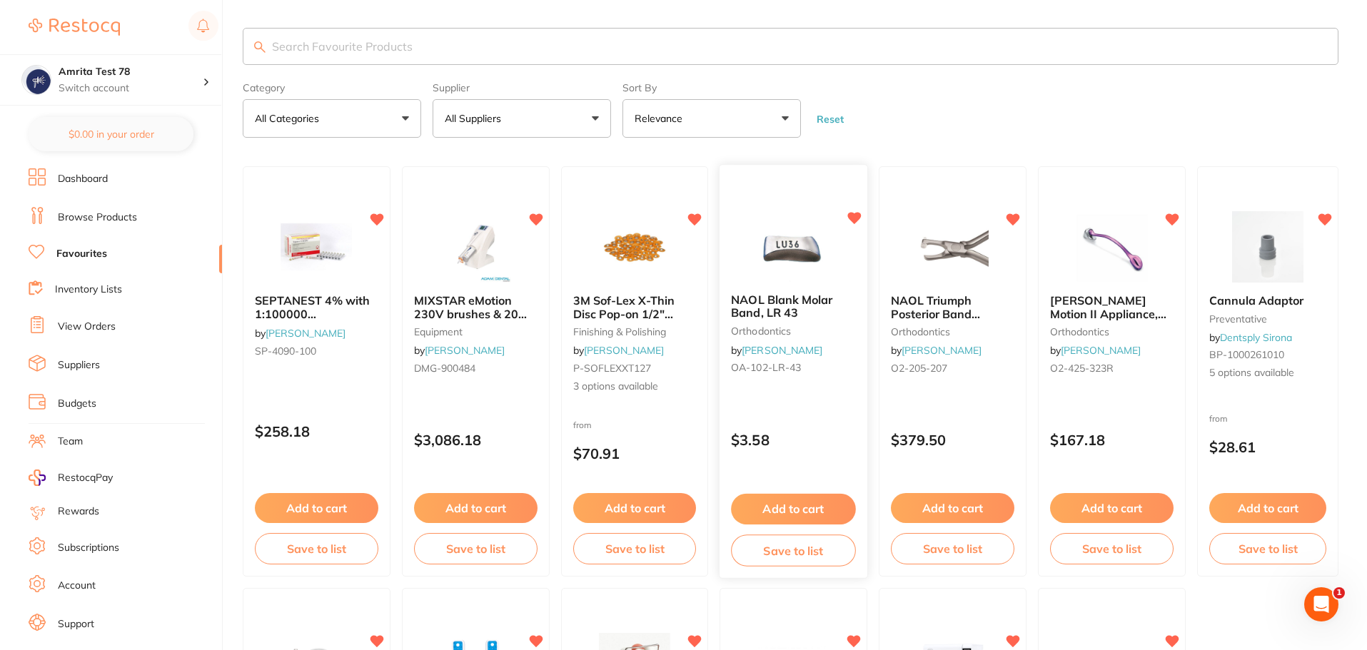
click at [825, 416] on div "NAOL Blank Molar Band, LR 43 orthodontics by Henry Schein Halas OA-102-LR-43 $3…" at bounding box center [793, 372] width 149 height 415
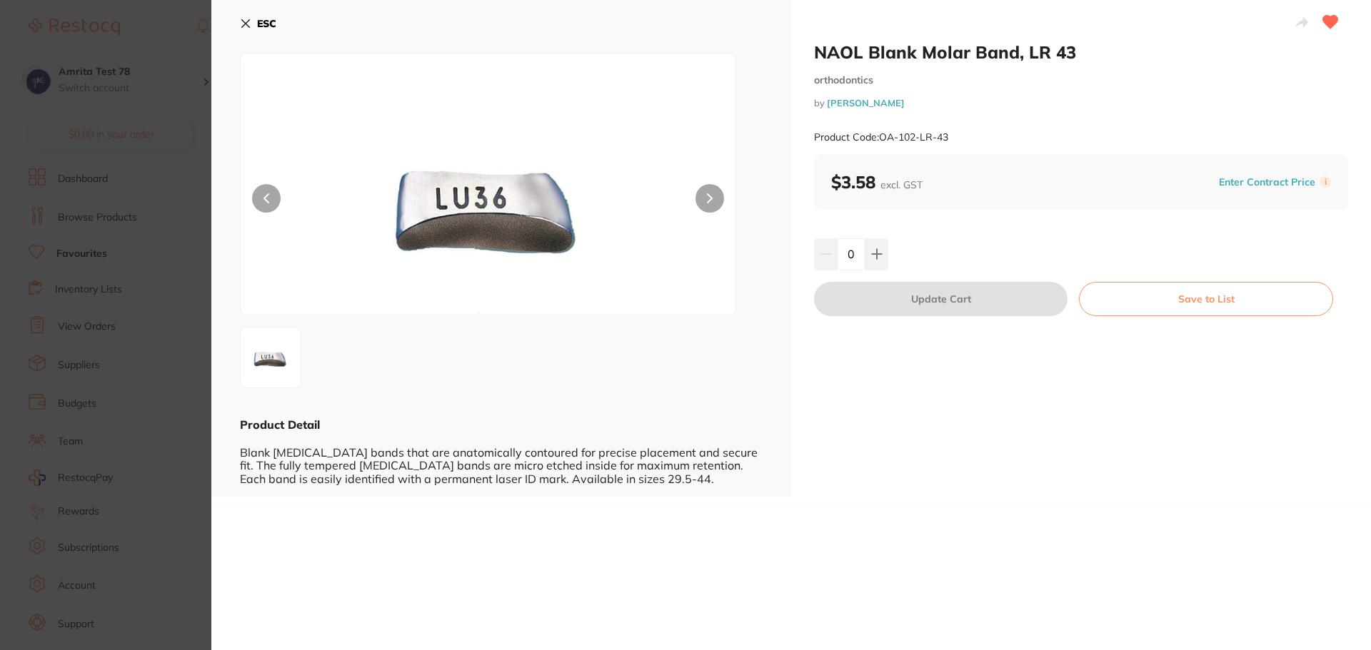
click at [104, 283] on section "NAOL Blank Molar Band, LR 43 orthodontics by Henry Schein Halas Product Code: O…" at bounding box center [685, 325] width 1371 height 650
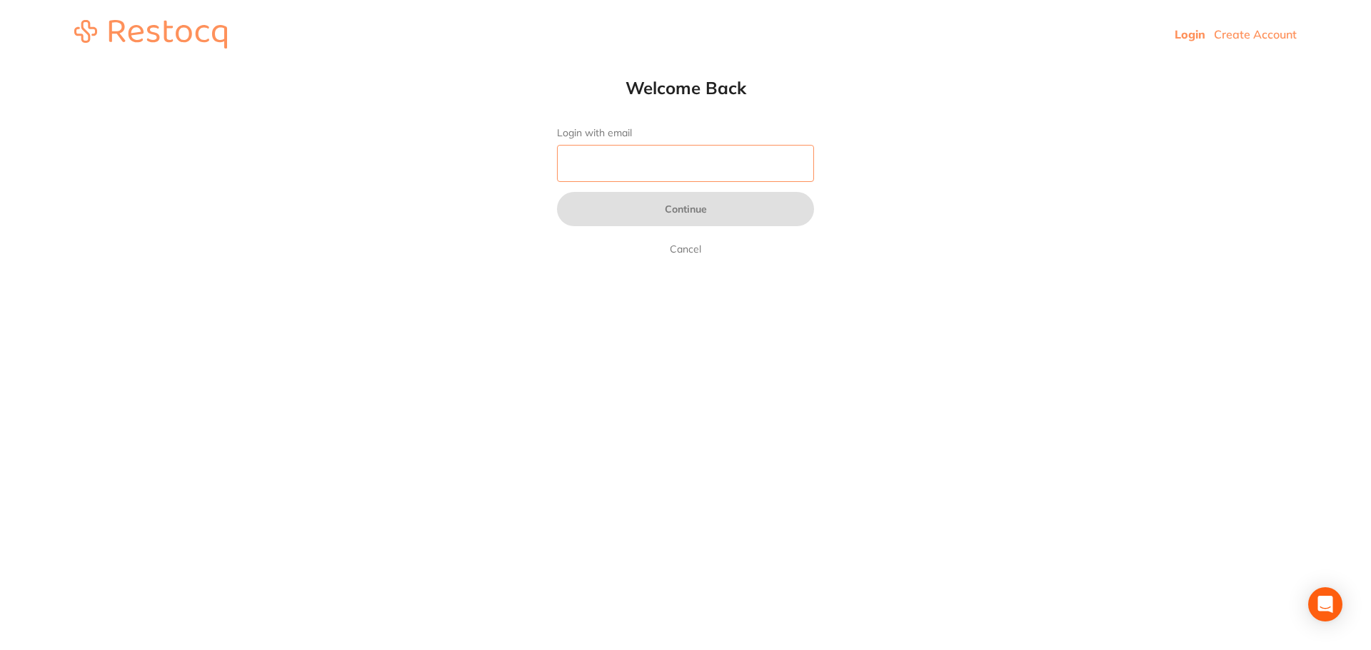
click at [646, 172] on input "Login with email" at bounding box center [685, 163] width 257 height 37
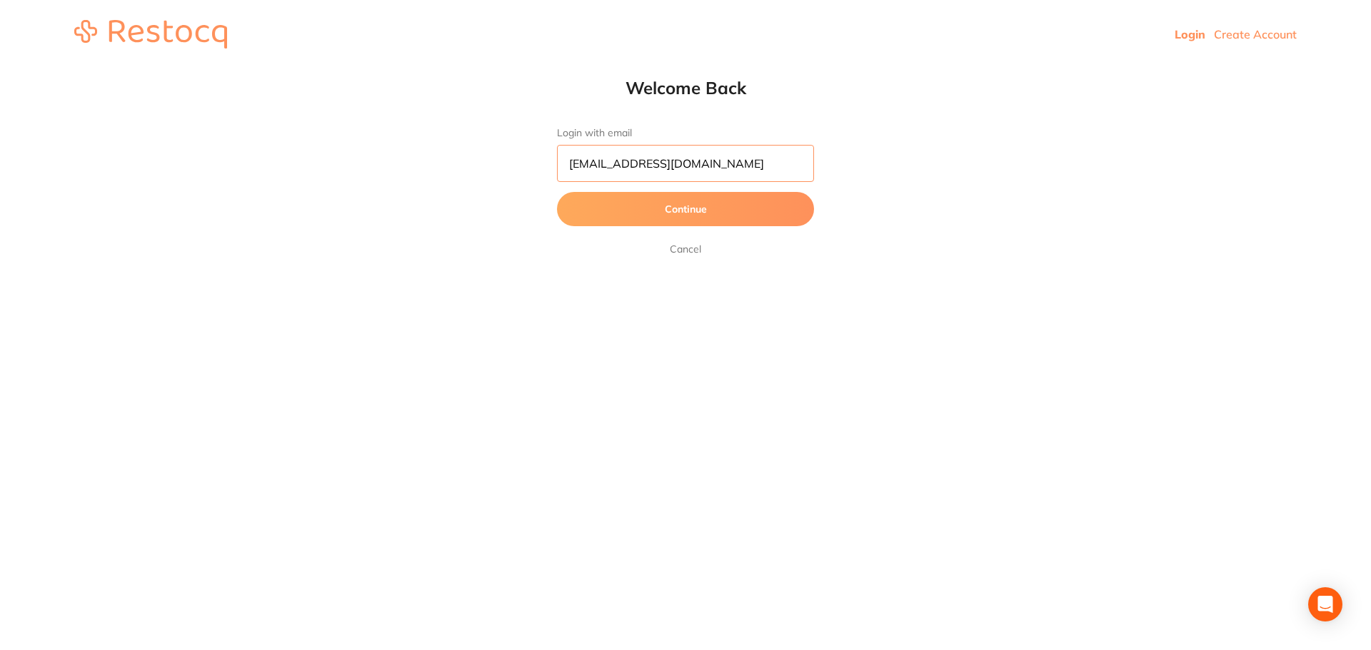
type input "[EMAIL_ADDRESS][DOMAIN_NAME]"
click at [557, 192] on button "Continue" at bounding box center [685, 209] width 257 height 34
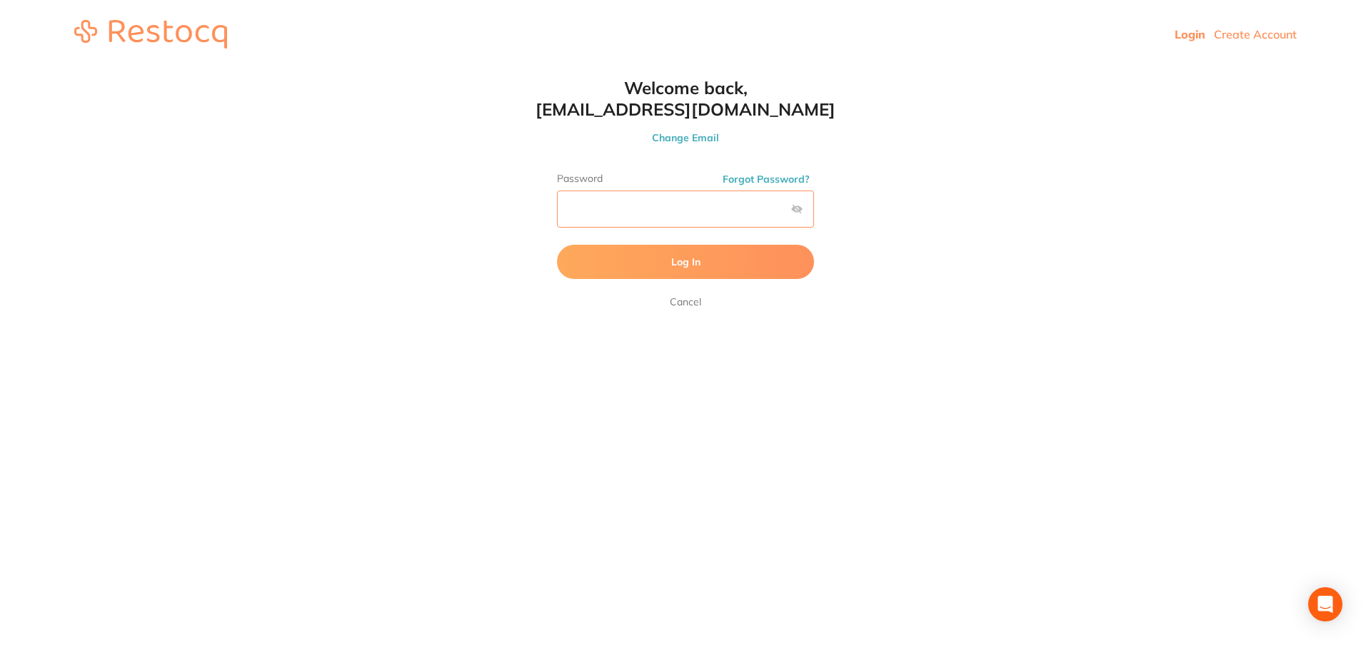
click at [557, 245] on button "Log In" at bounding box center [685, 262] width 257 height 34
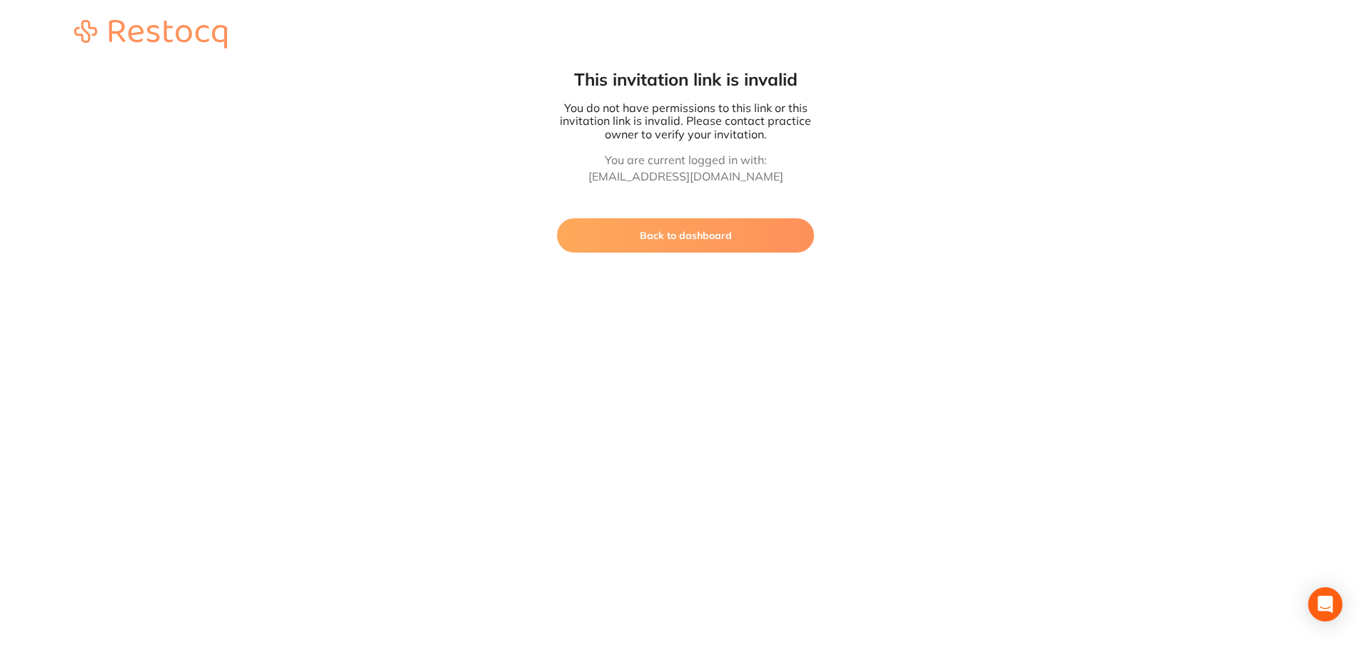
click at [726, 226] on button "Back to dashboard" at bounding box center [685, 235] width 257 height 34
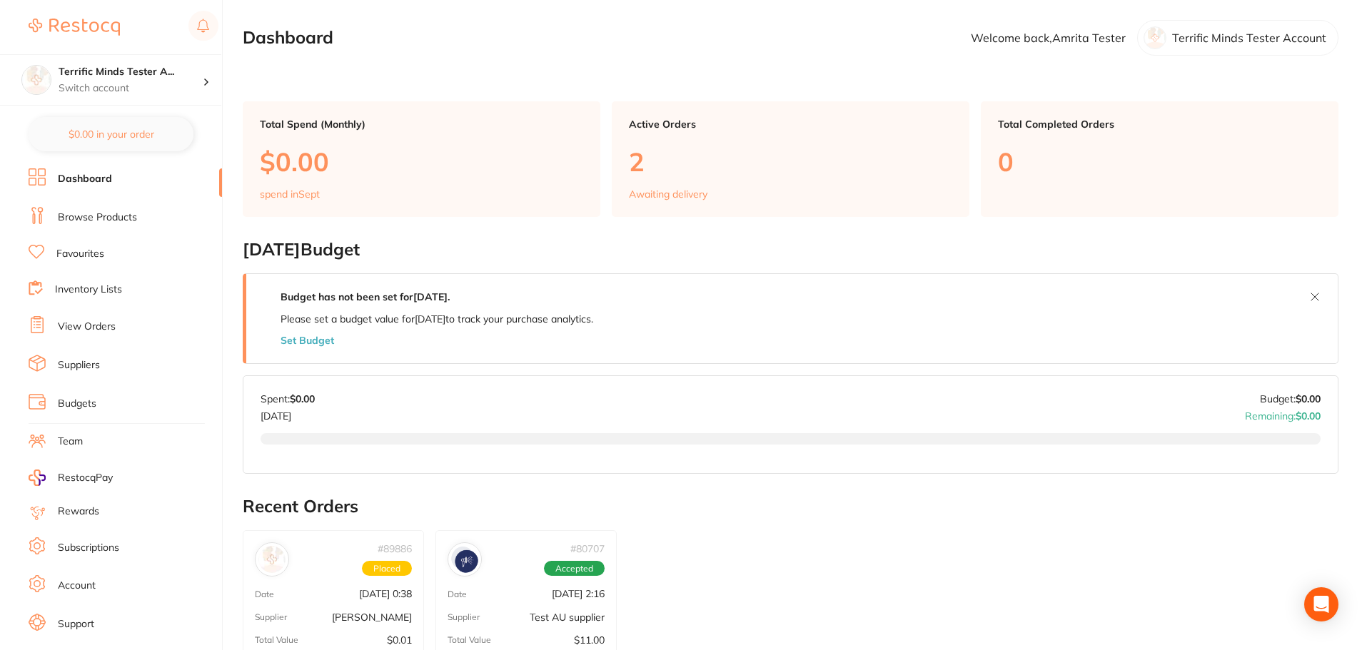
click at [125, 220] on link "Browse Products" at bounding box center [97, 218] width 79 height 14
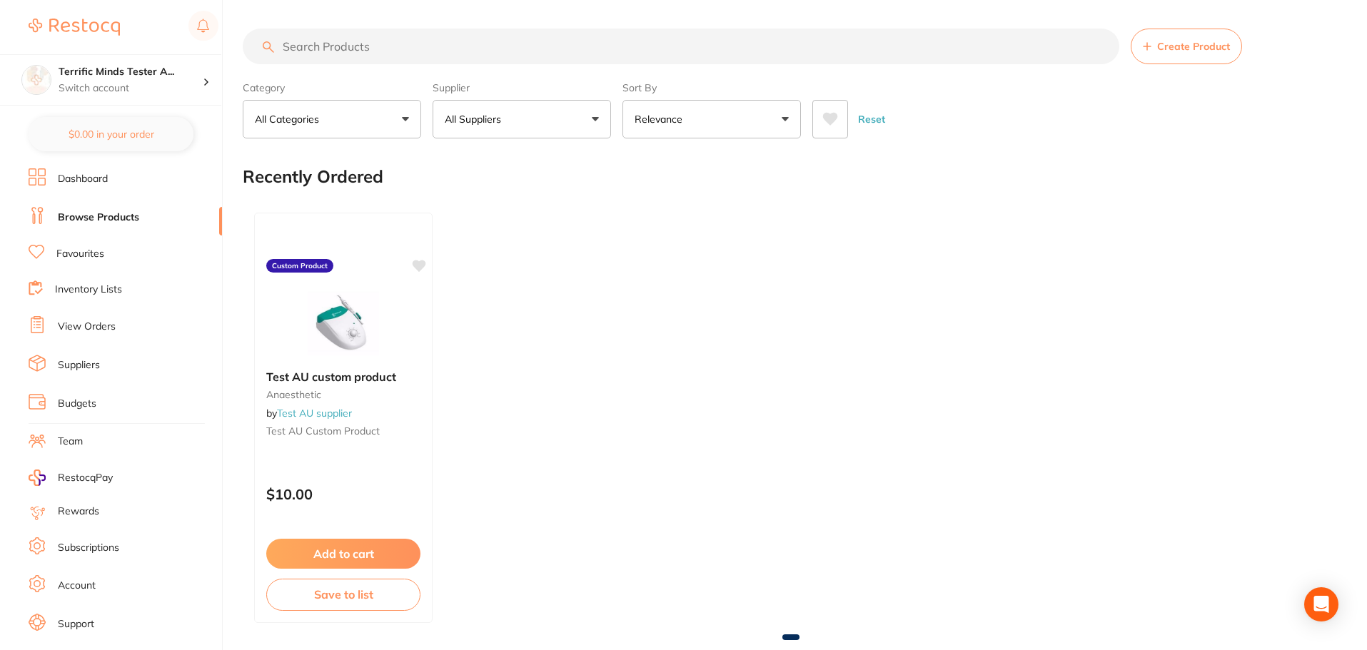
click at [837, 123] on icon at bounding box center [830, 119] width 16 height 14
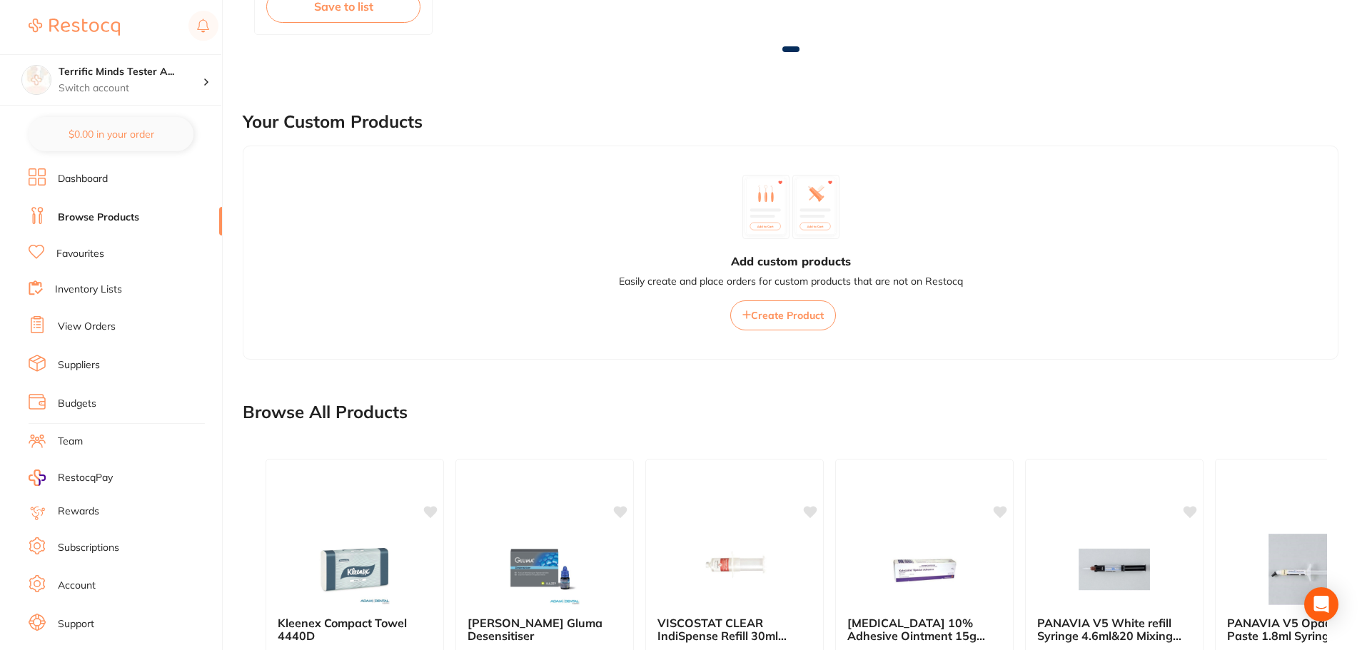
scroll to position [357, 0]
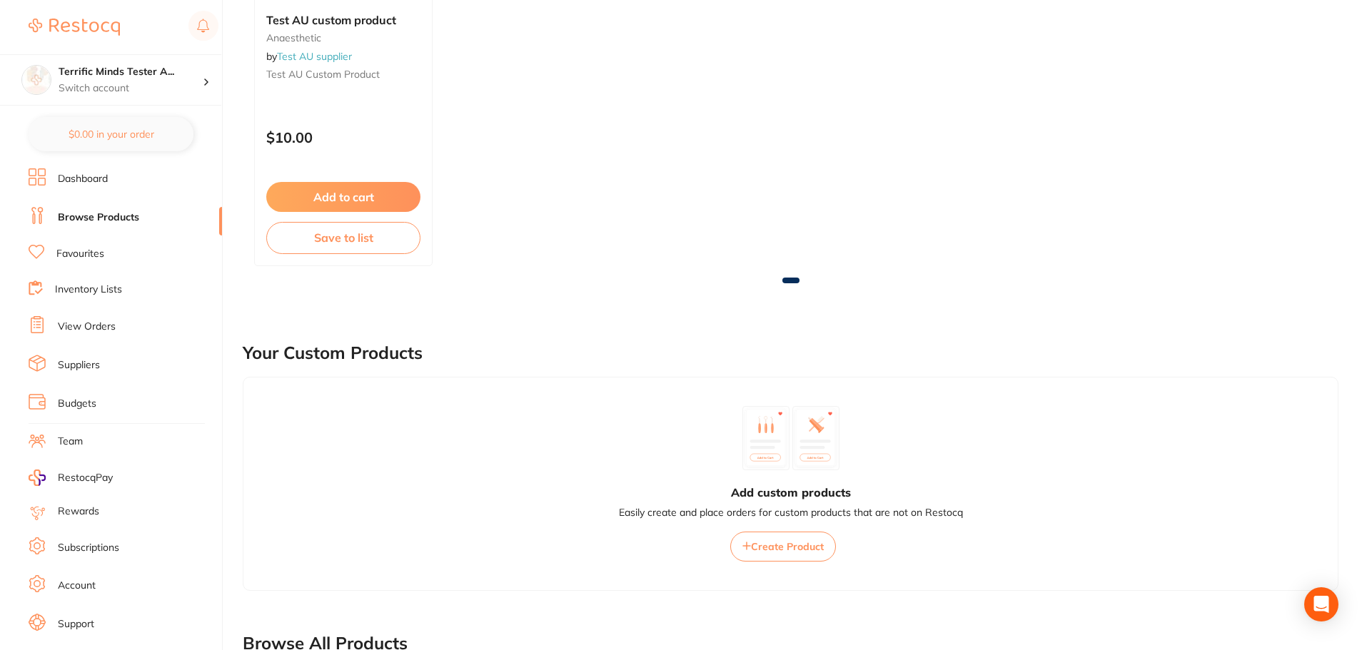
click at [99, 220] on link "Browse Products" at bounding box center [98, 218] width 81 height 14
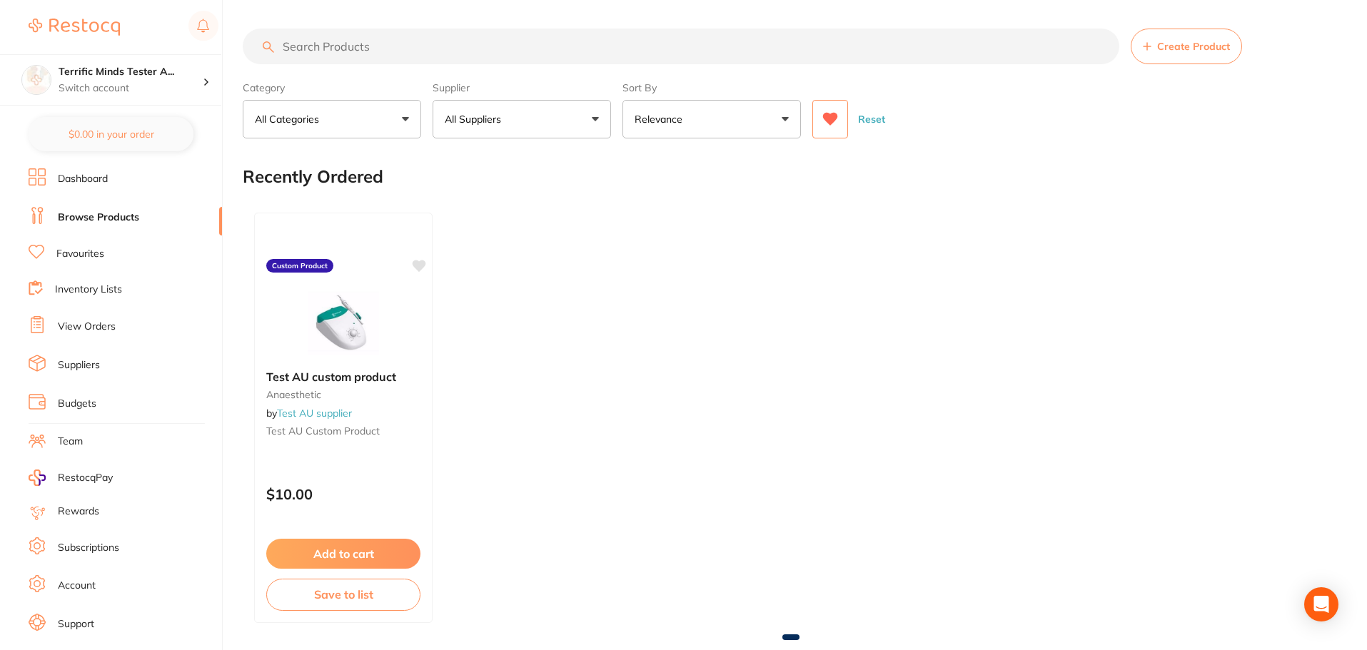
click at [829, 133] on button at bounding box center [830, 119] width 36 height 39
click at [836, 123] on icon at bounding box center [830, 119] width 16 height 14
click at [561, 132] on button "All Suppliers" at bounding box center [522, 119] width 178 height 39
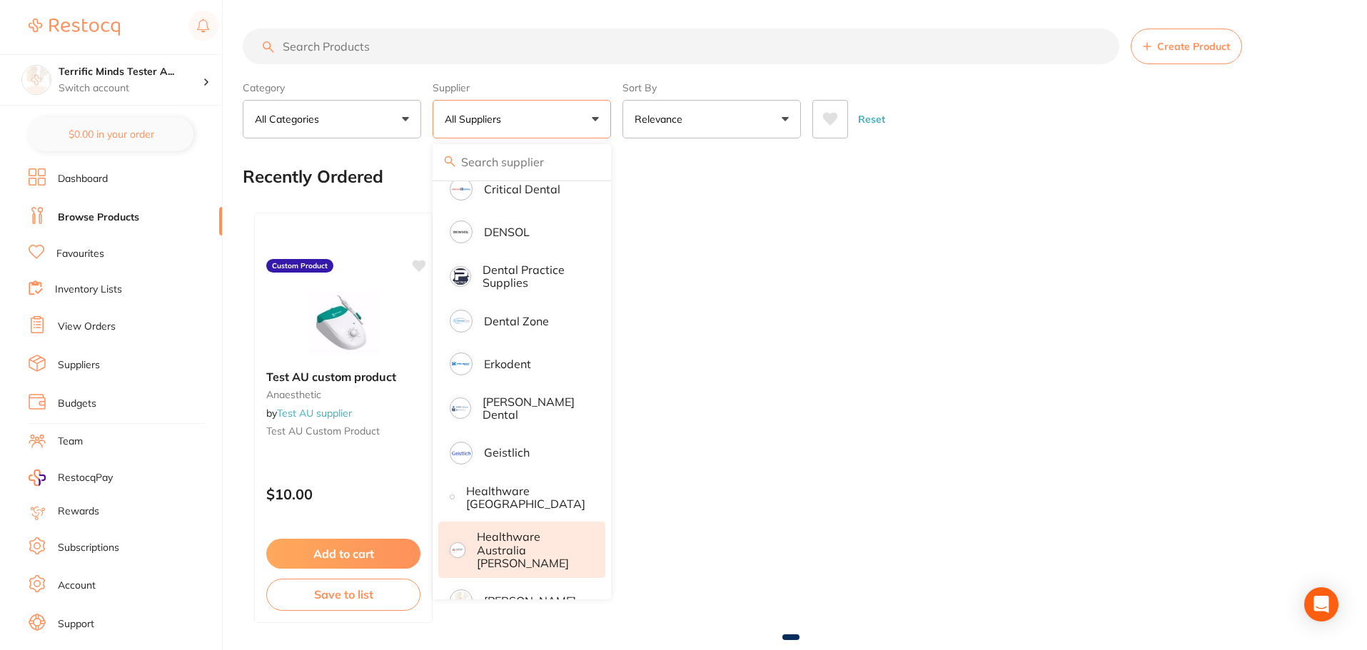
scroll to position [428, 0]
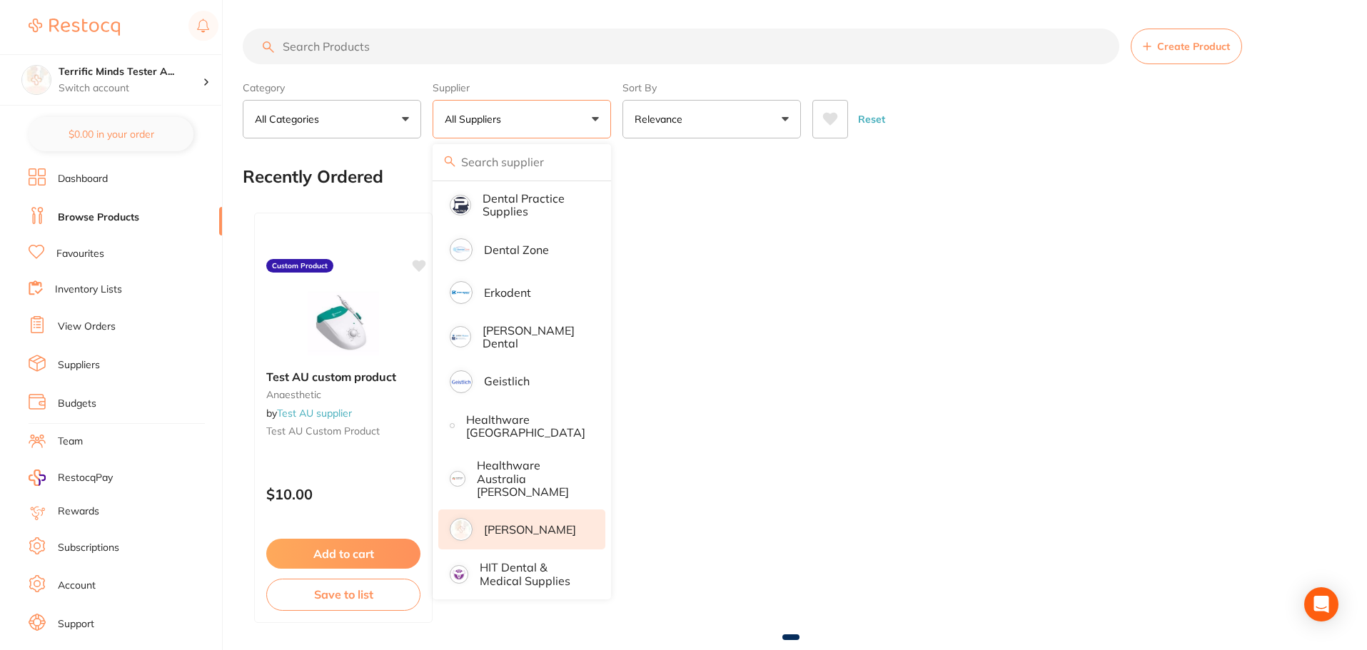
click at [517, 524] on p "[PERSON_NAME]" at bounding box center [530, 529] width 92 height 13
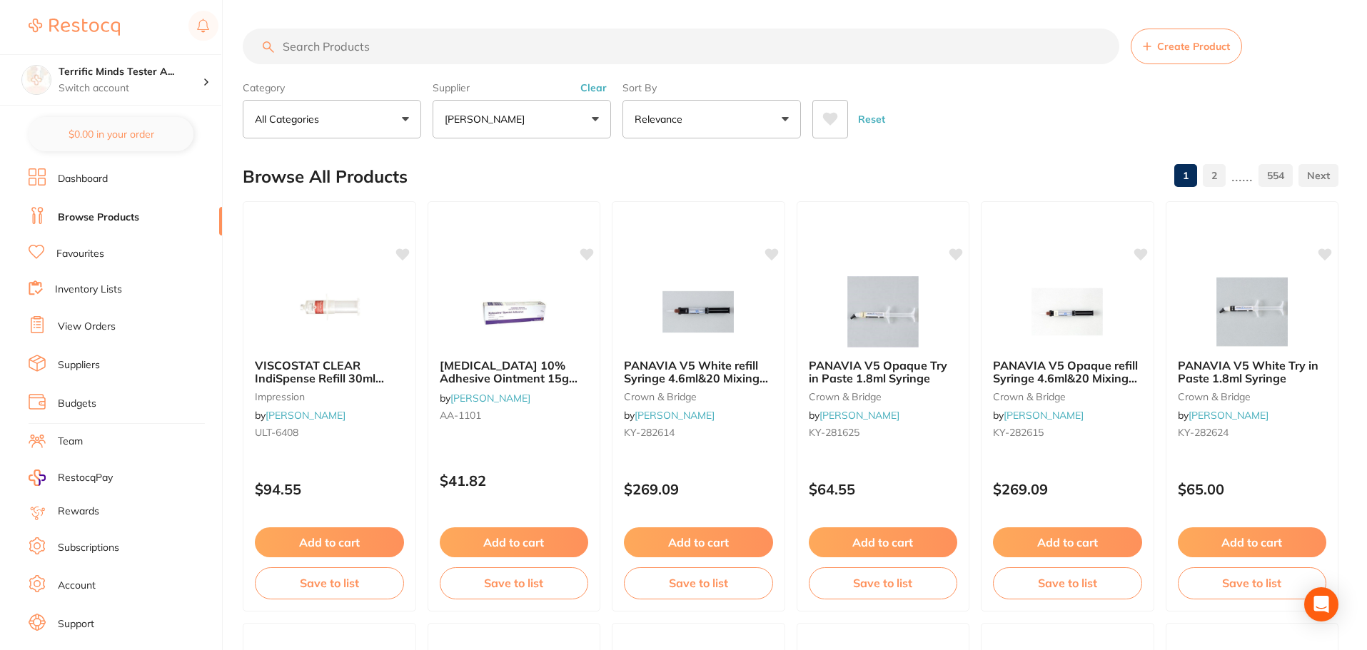
click at [829, 128] on button at bounding box center [830, 119] width 36 height 39
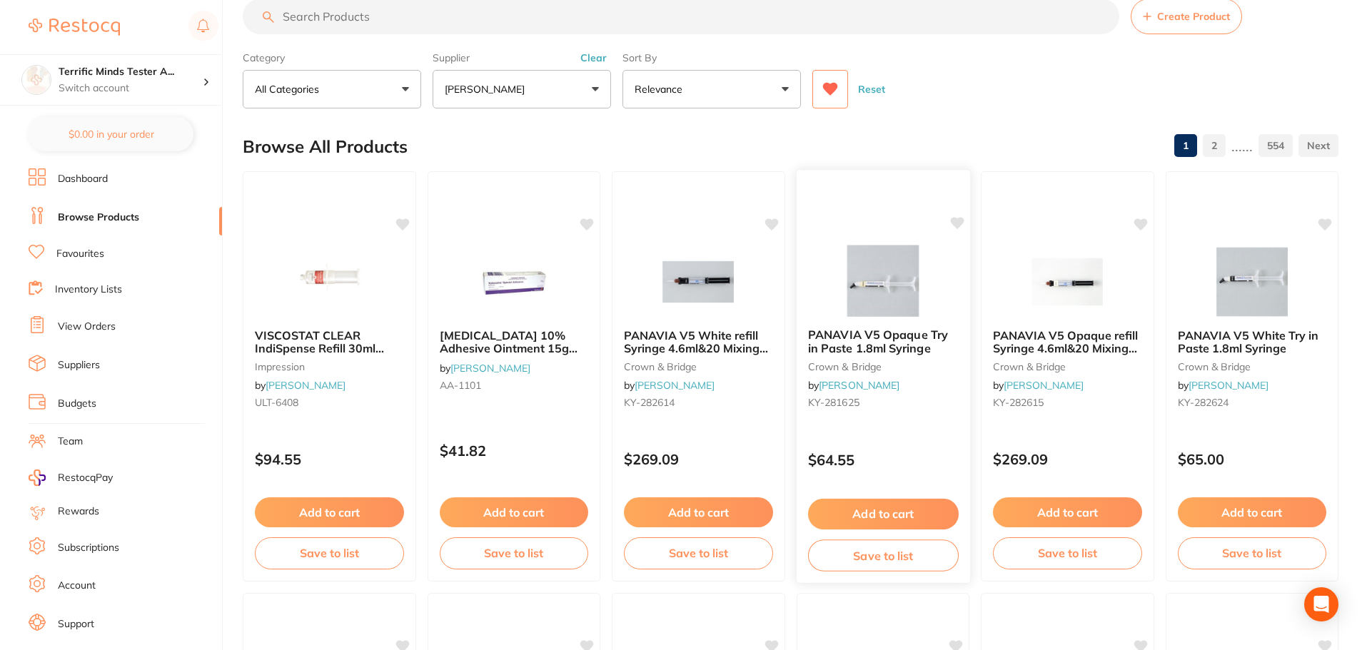
scroll to position [0, 0]
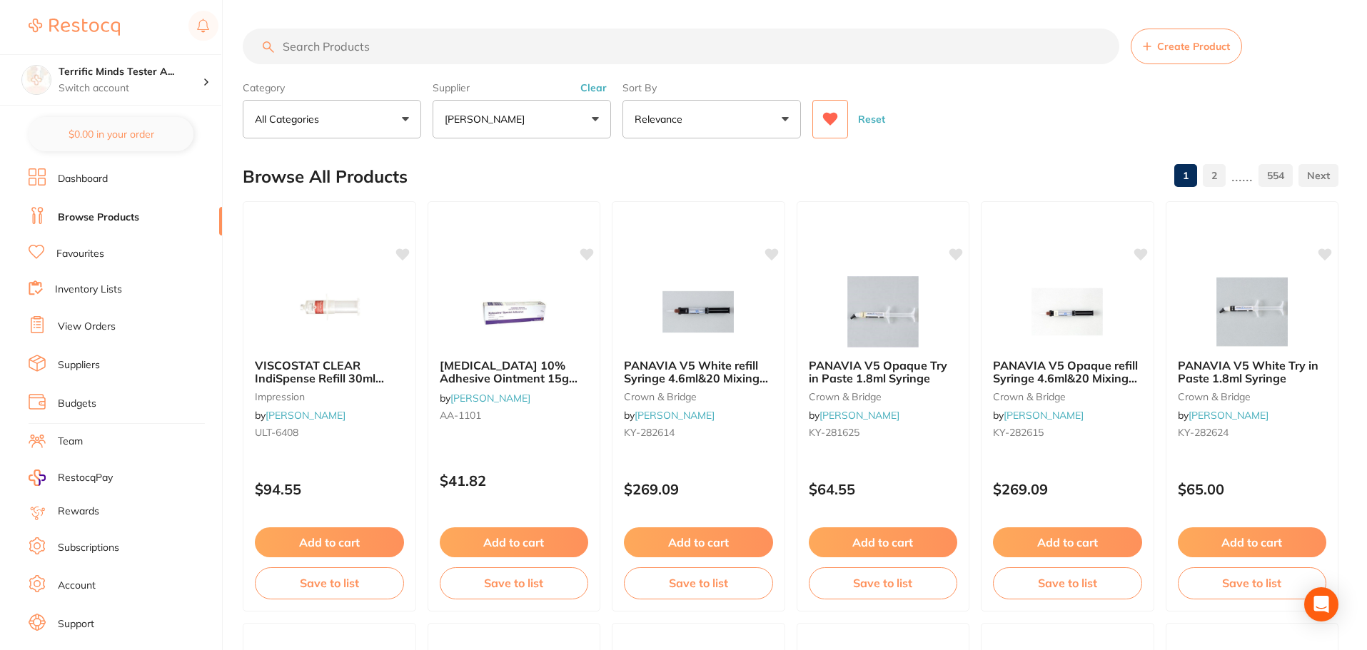
click at [863, 117] on button "Reset" at bounding box center [872, 119] width 36 height 39
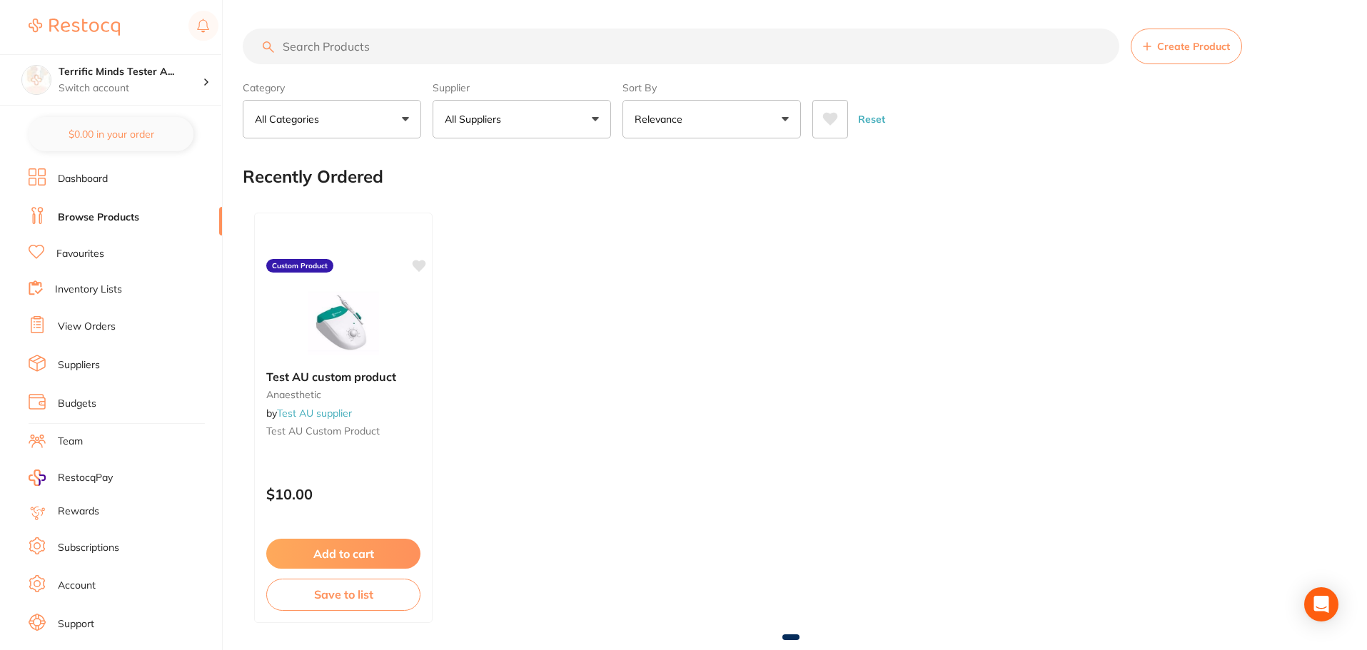
click at [96, 269] on ul "Dashboard Browse Products Favourites Inventory Lists View Orders Suppliers Budg…" at bounding box center [125, 414] width 193 height 493
click at [91, 255] on link "Favourites" at bounding box center [80, 254] width 48 height 14
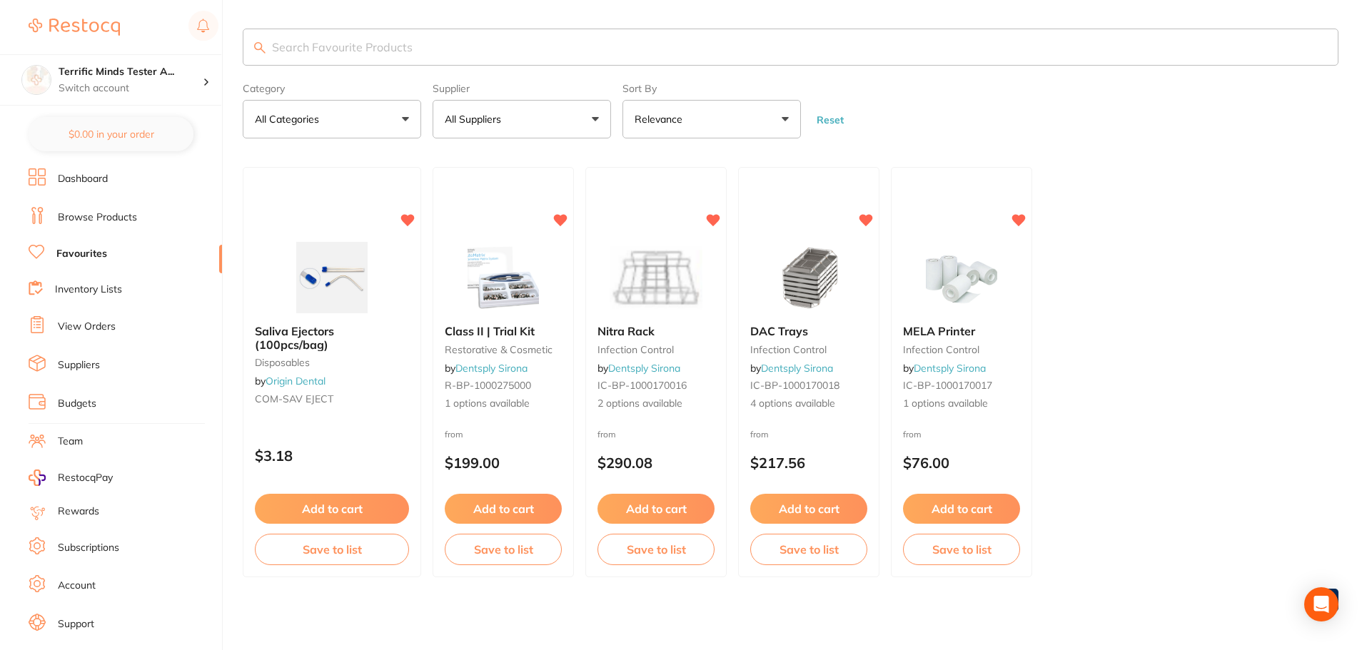
click at [93, 182] on link "Dashboard" at bounding box center [83, 179] width 50 height 14
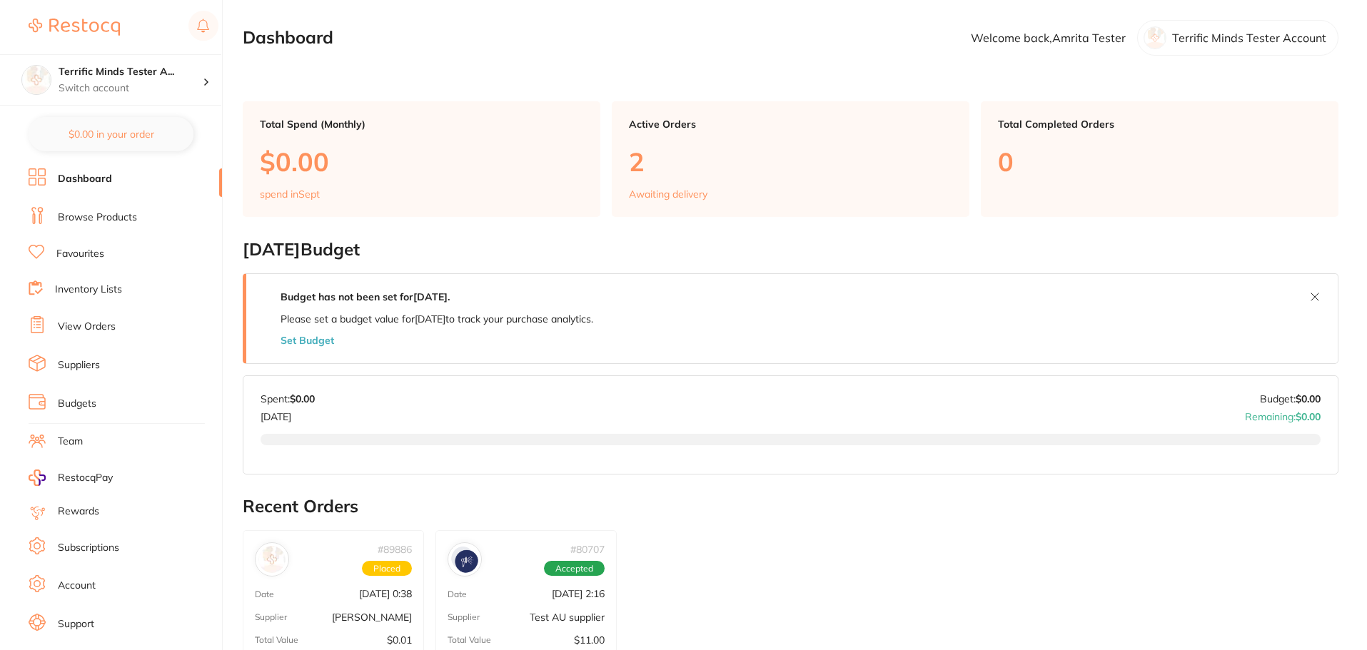
click at [95, 214] on link "Browse Products" at bounding box center [97, 218] width 79 height 14
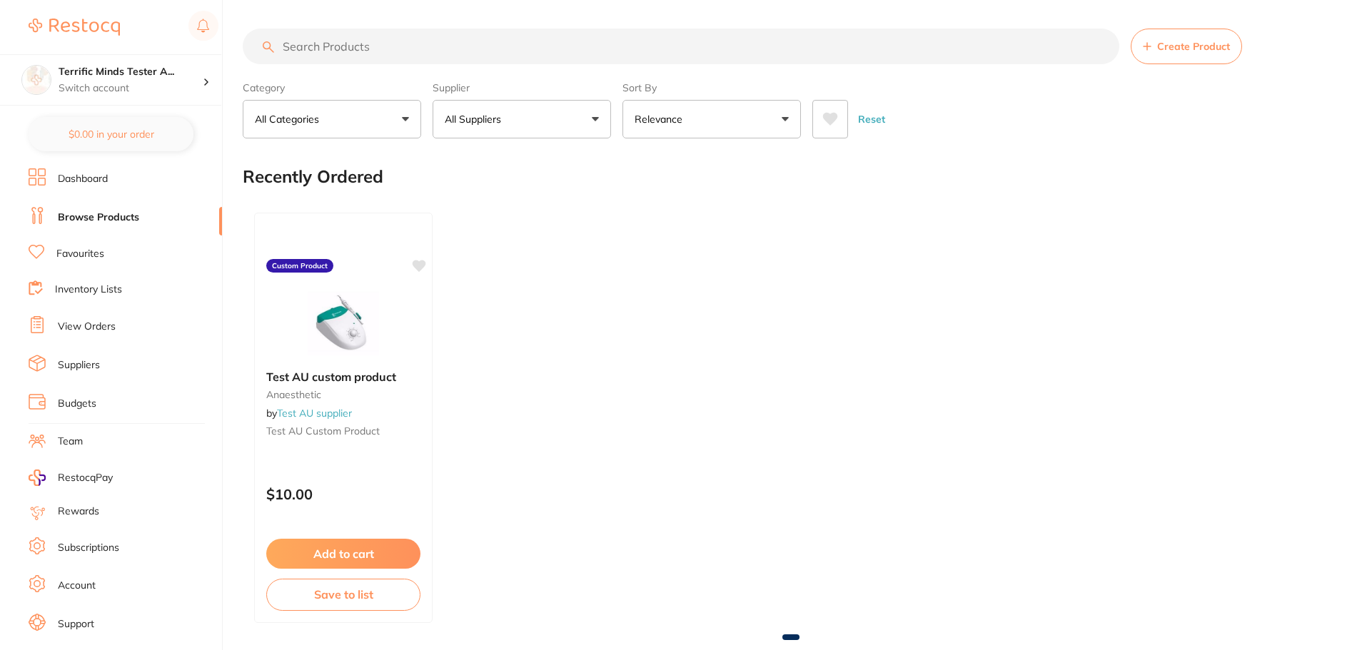
click at [837, 113] on icon at bounding box center [830, 119] width 16 height 14
click at [505, 133] on button "All Suppliers" at bounding box center [522, 119] width 178 height 39
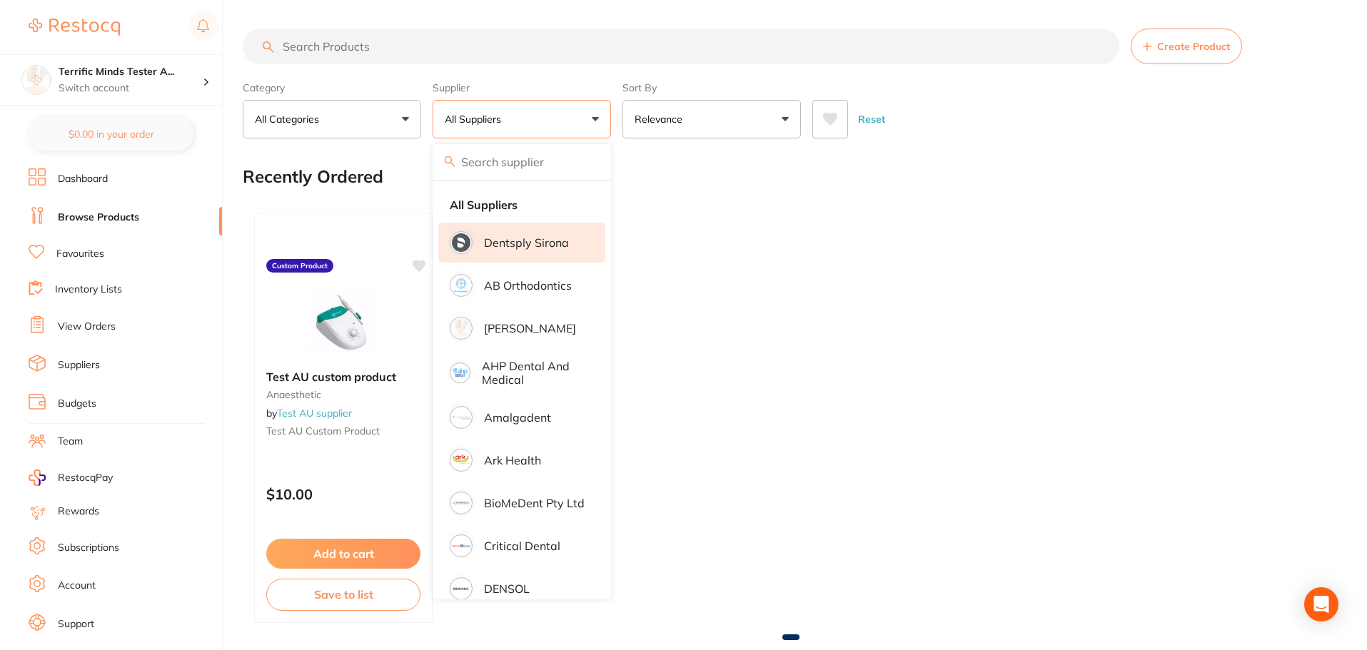
click at [519, 245] on p "Dentsply Sirona" at bounding box center [526, 242] width 85 height 13
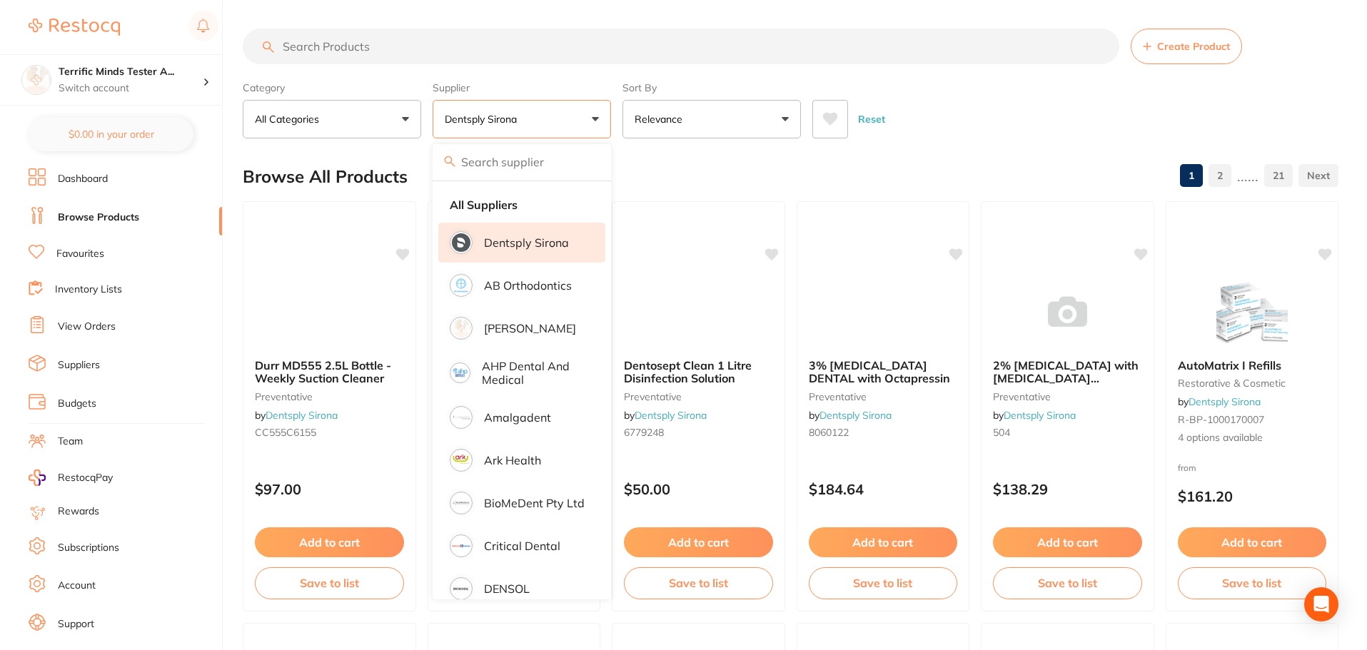
click at [620, 120] on div "Category All Categories All Categories endodontics equipment implants infection…" at bounding box center [791, 107] width 1096 height 63
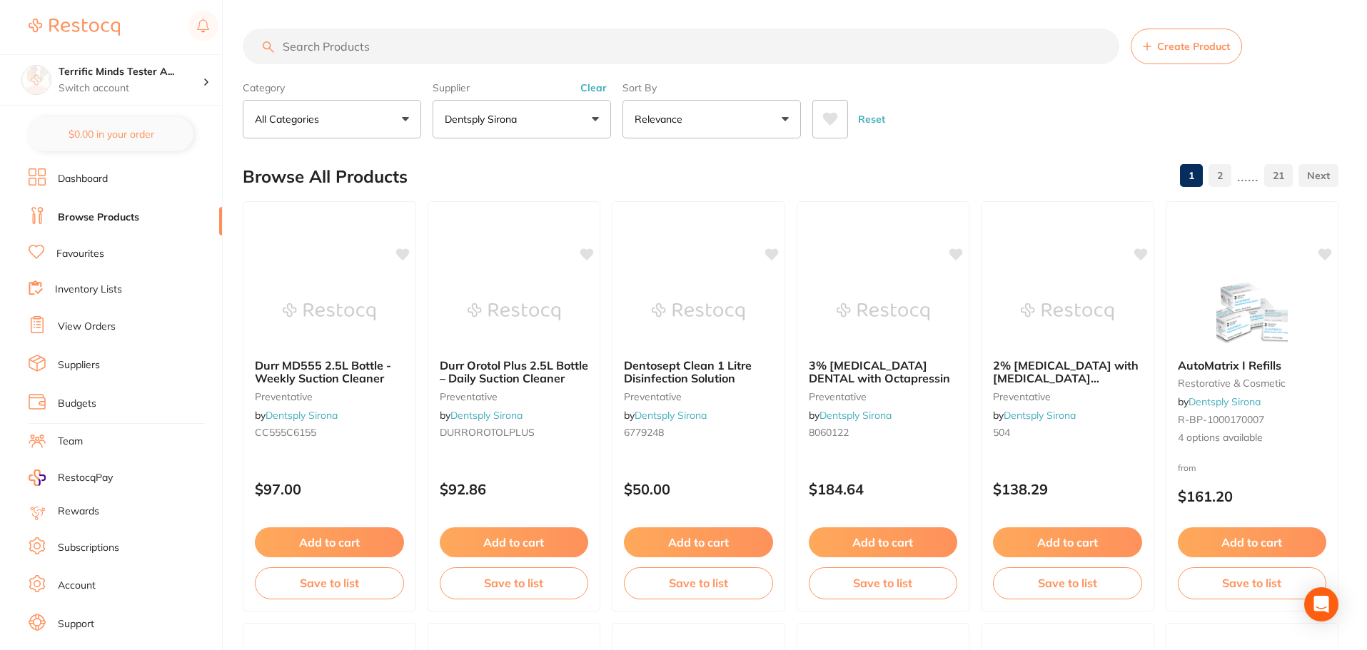
click at [835, 121] on icon at bounding box center [830, 119] width 16 height 14
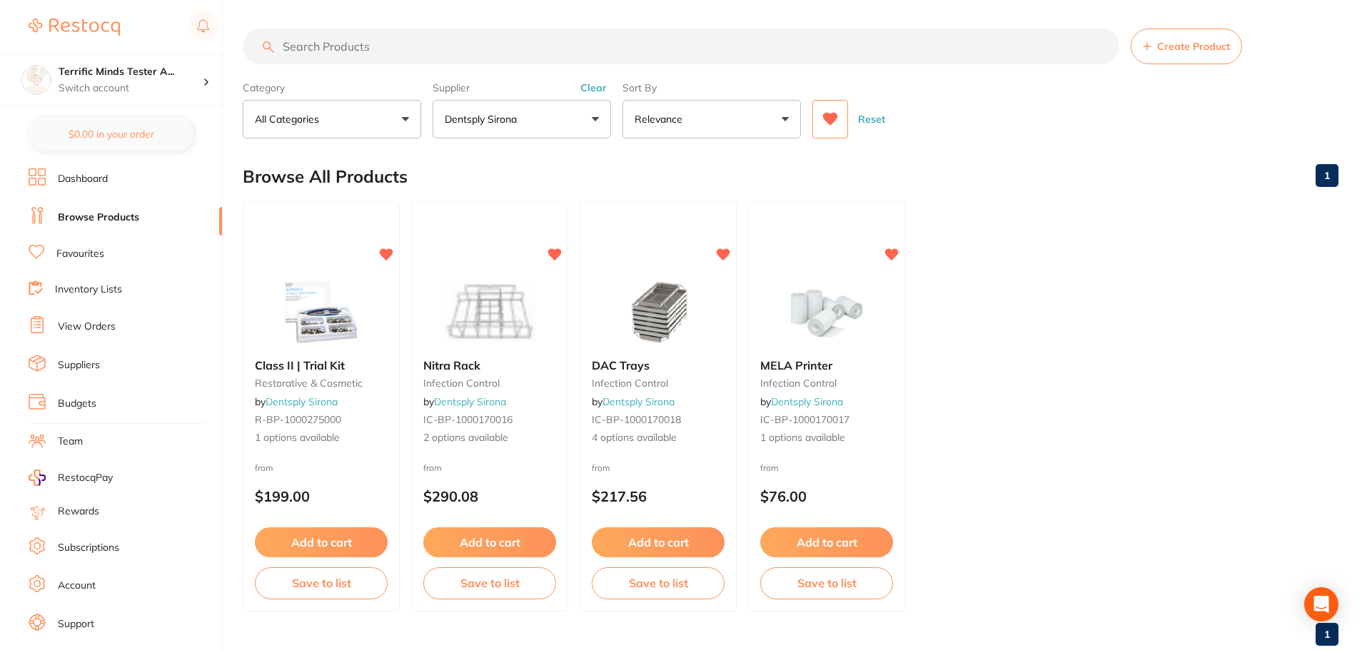
click at [872, 118] on button "Reset" at bounding box center [872, 119] width 36 height 39
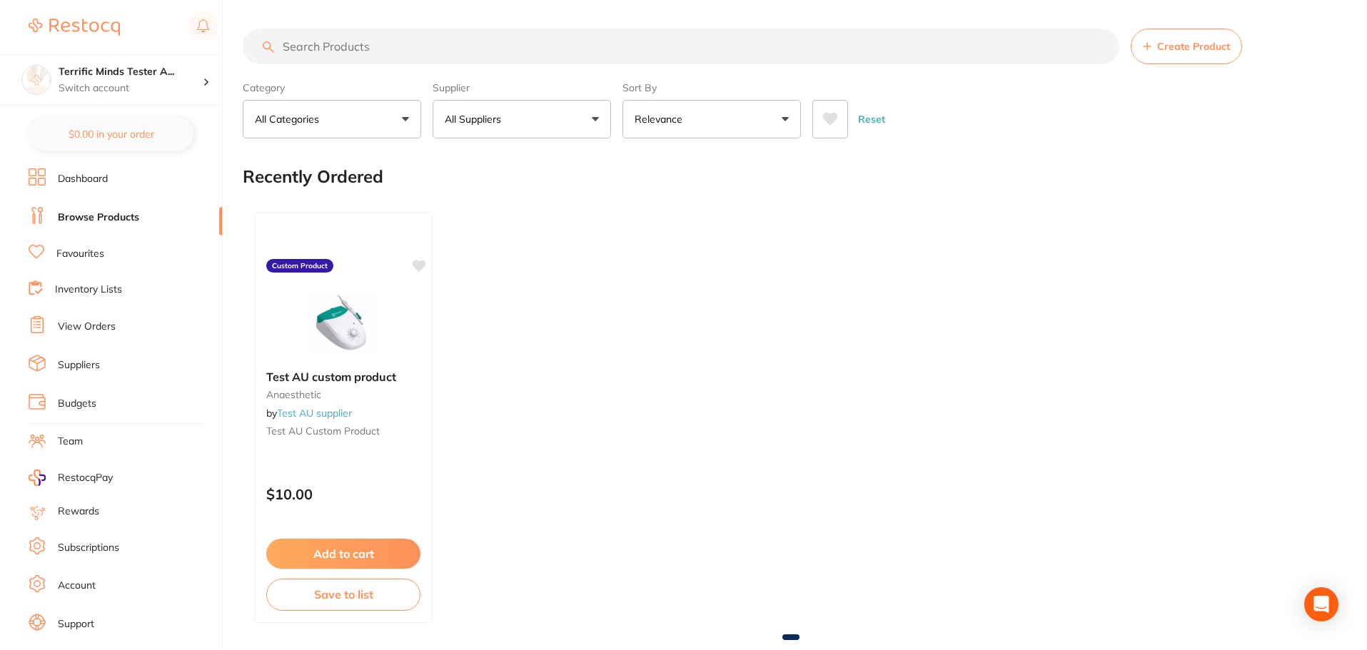
click at [833, 126] on icon at bounding box center [830, 119] width 16 height 14
click at [579, 121] on button "All Suppliers" at bounding box center [522, 119] width 178 height 39
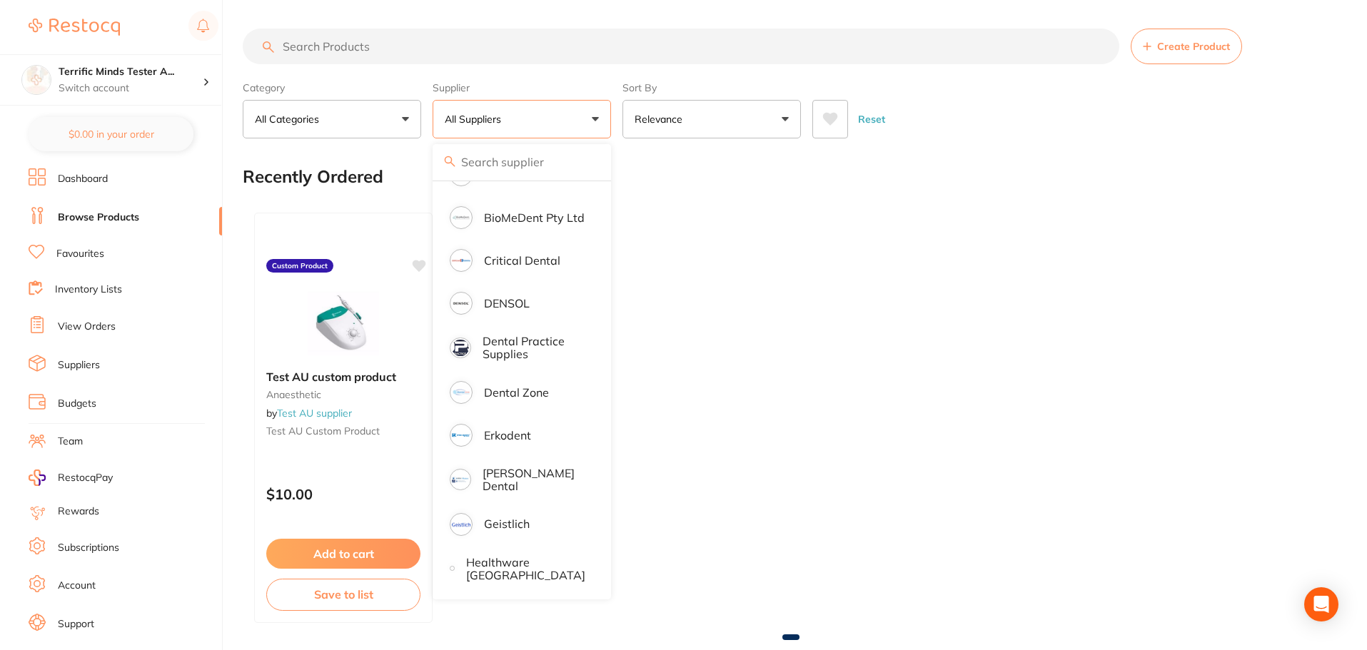
scroll to position [357, 0]
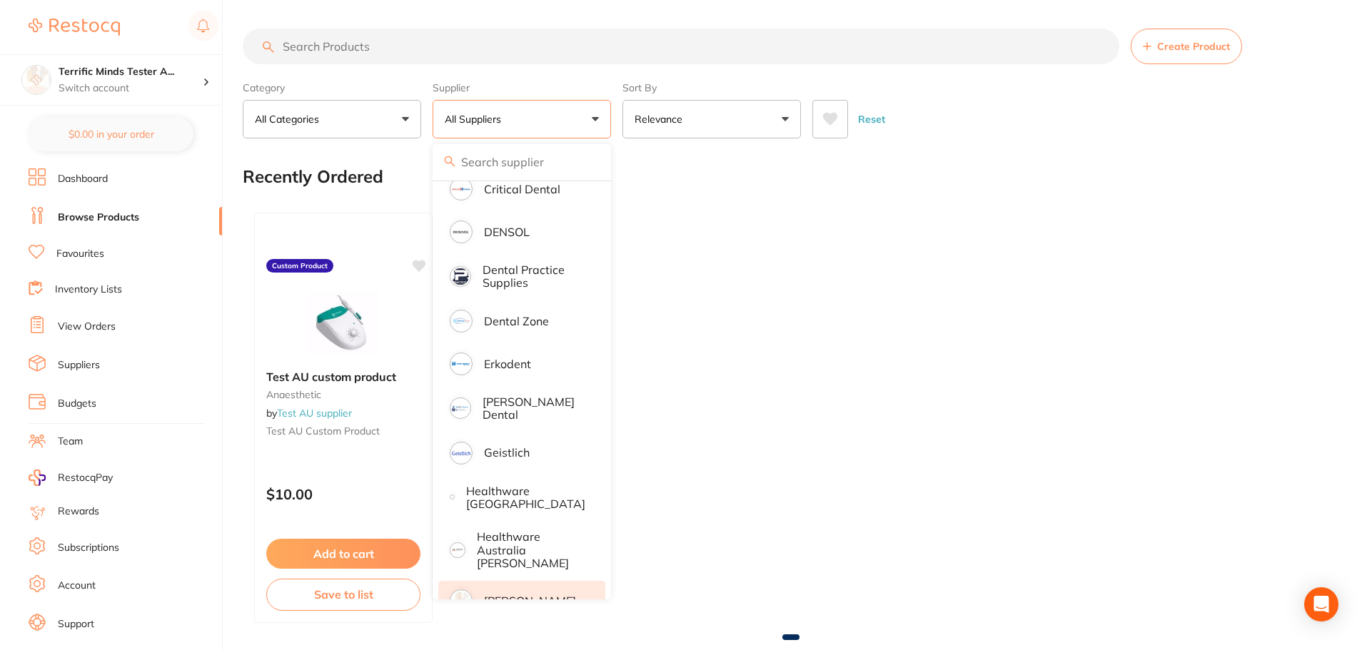
click at [535, 595] on p "[PERSON_NAME]" at bounding box center [530, 601] width 92 height 13
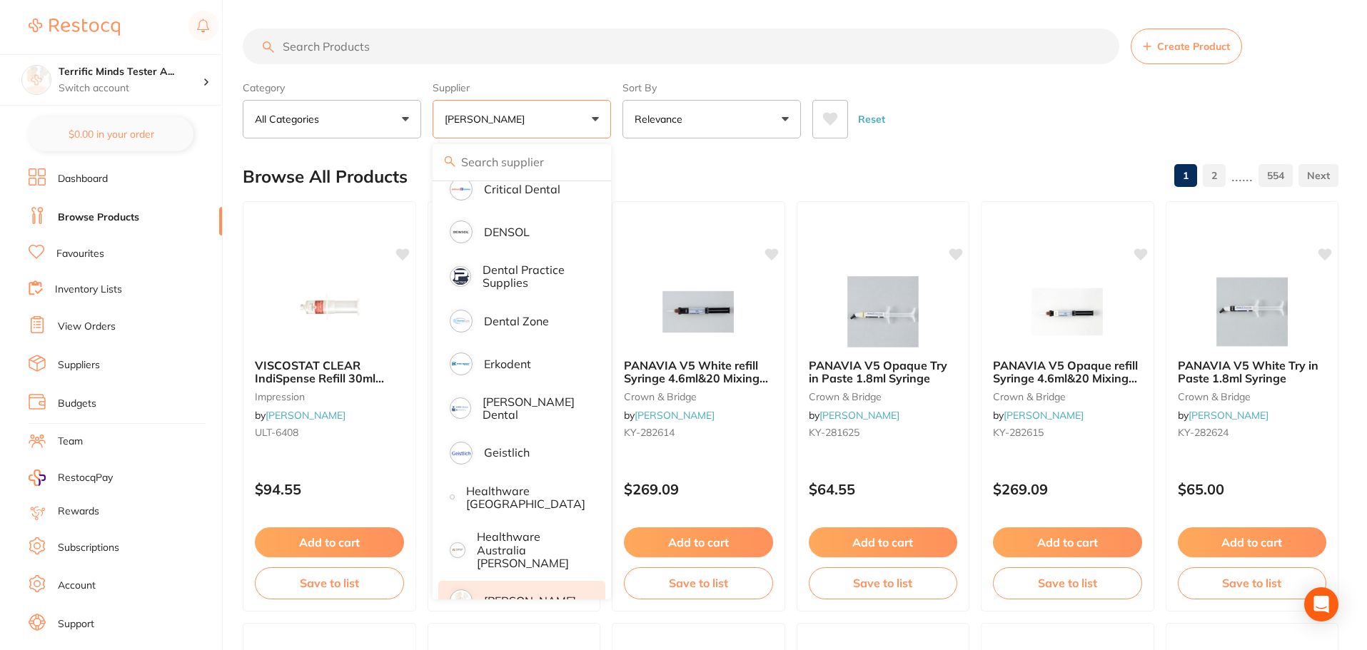
click at [922, 102] on div "Reset" at bounding box center [1069, 114] width 515 height 50
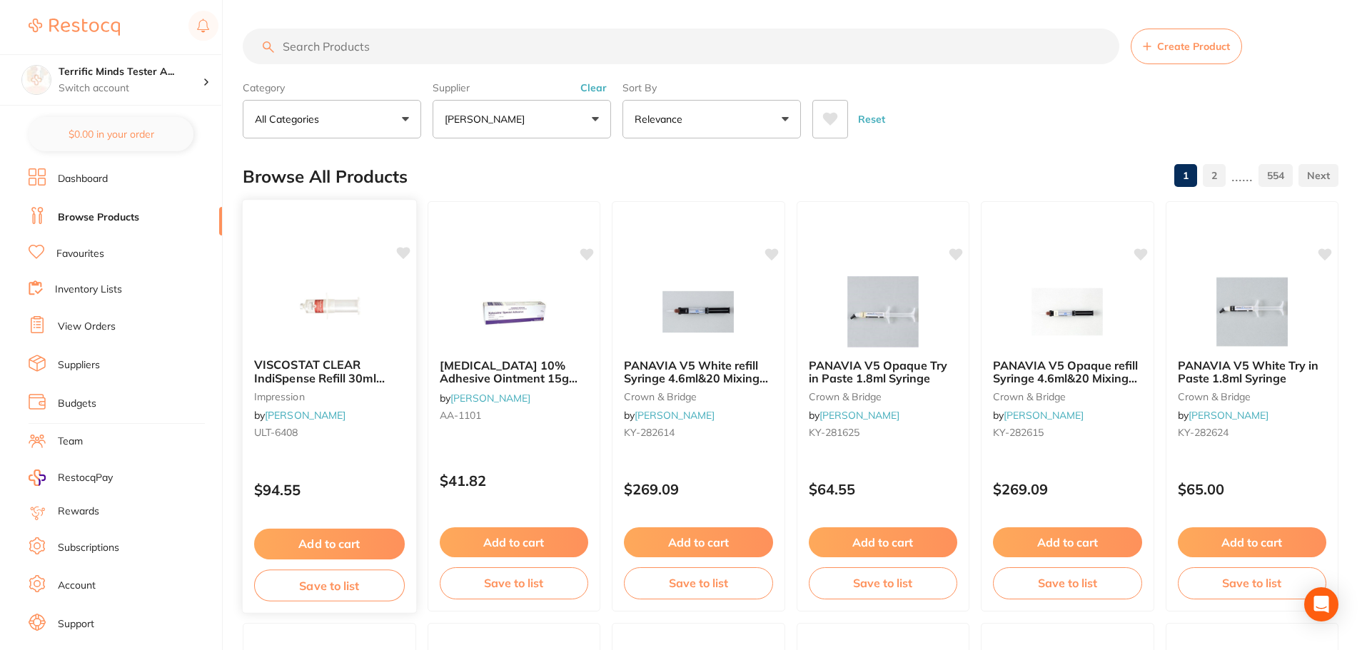
click at [405, 247] on icon at bounding box center [402, 253] width 14 height 14
click at [590, 252] on icon at bounding box center [588, 253] width 14 height 12
click at [777, 253] on icon at bounding box center [772, 253] width 14 height 12
click at [958, 249] on icon at bounding box center [957, 253] width 14 height 12
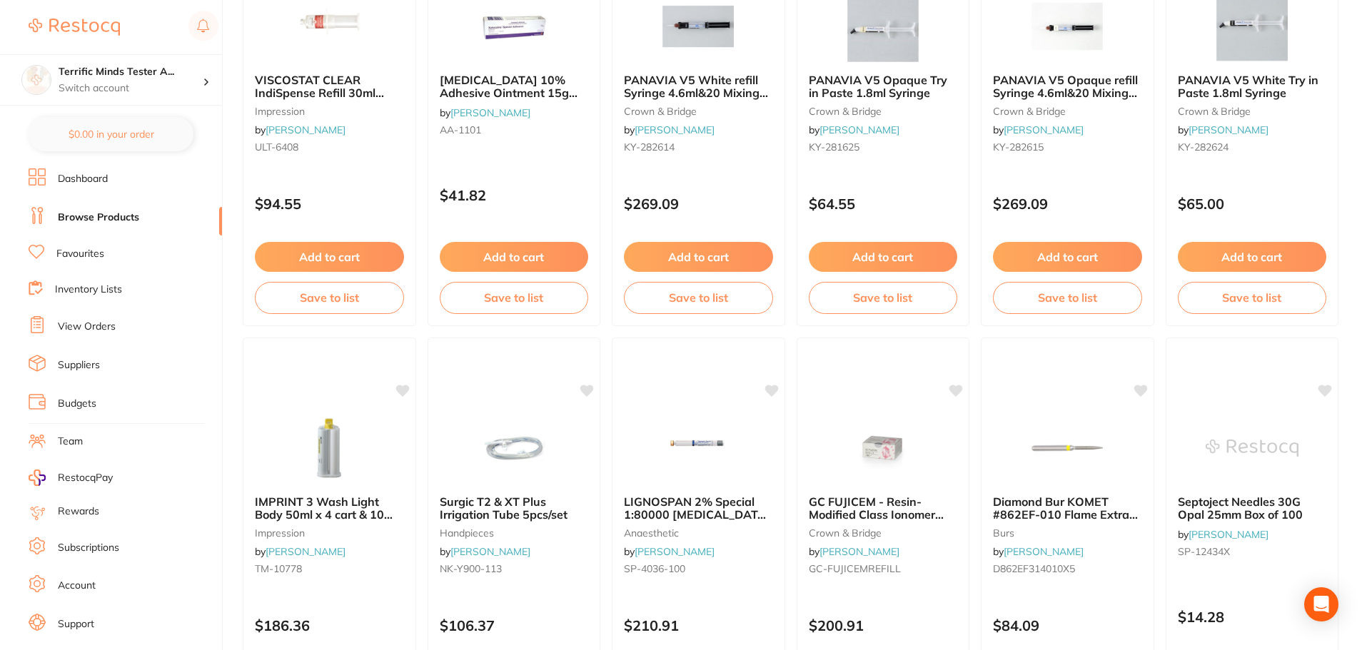
scroll to position [0, 0]
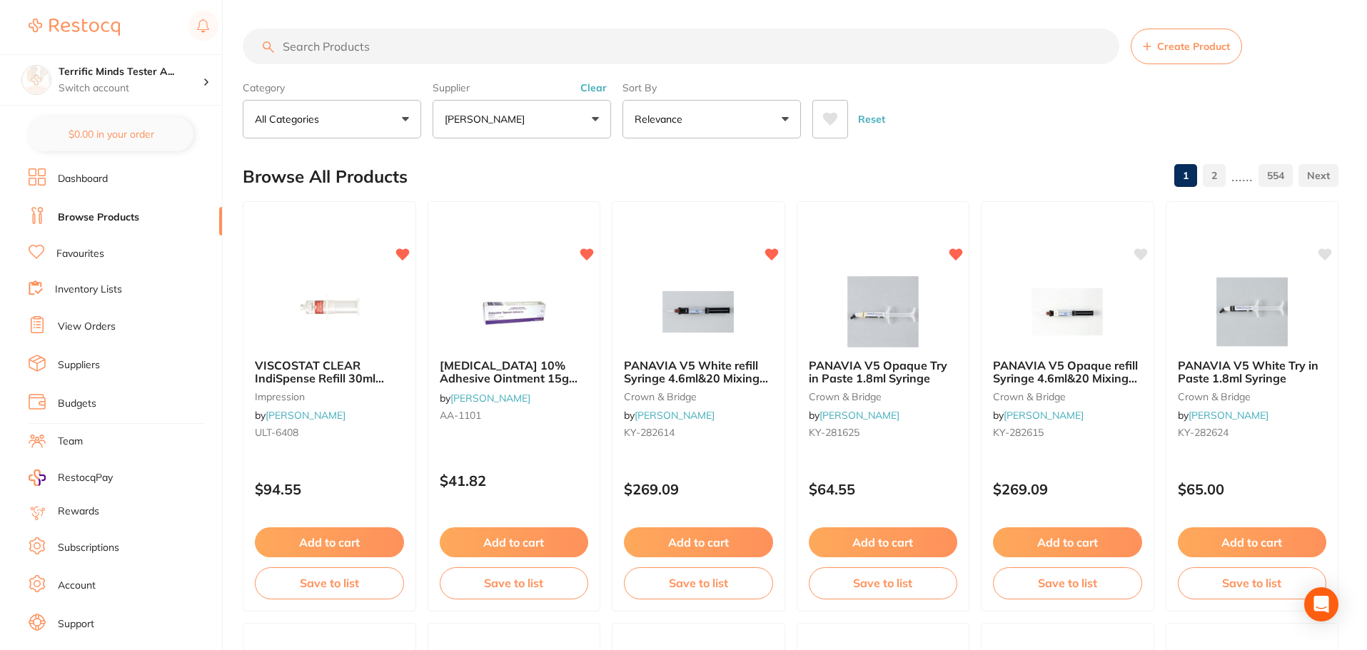
click at [873, 122] on button "Reset" at bounding box center [872, 119] width 36 height 39
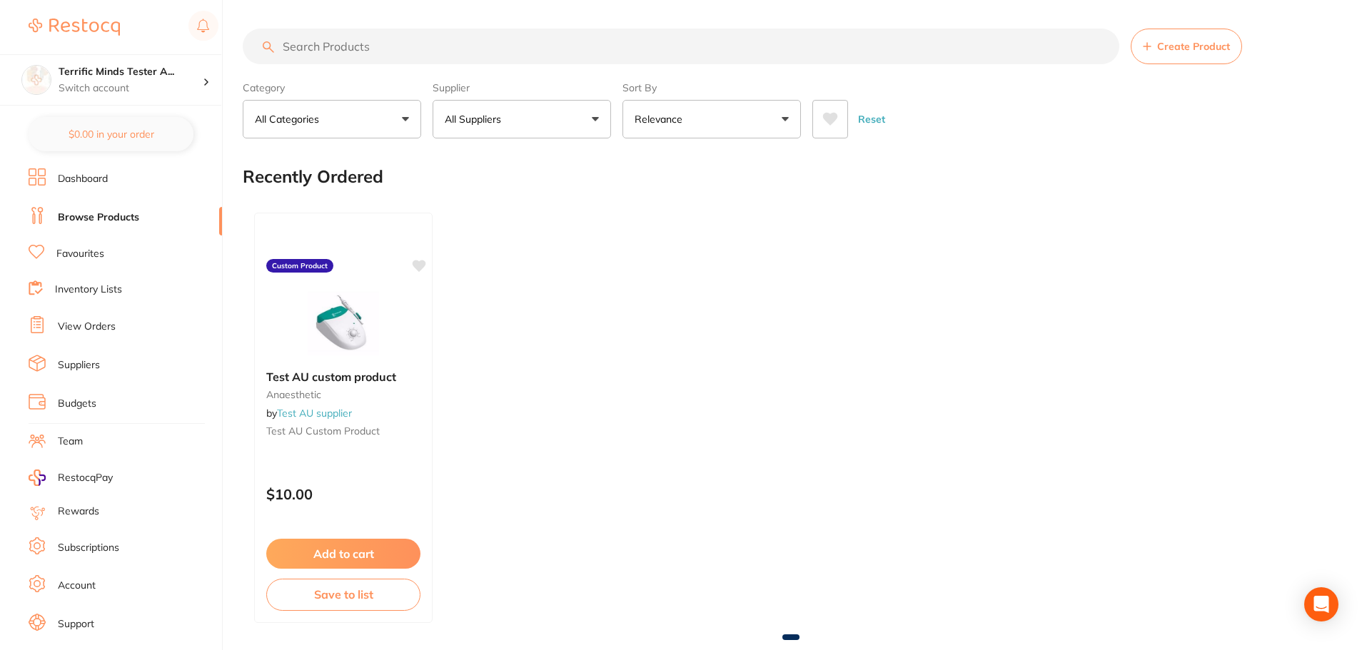
click at [827, 131] on button at bounding box center [830, 119] width 36 height 39
click at [91, 258] on link "Favourites" at bounding box center [80, 254] width 48 height 14
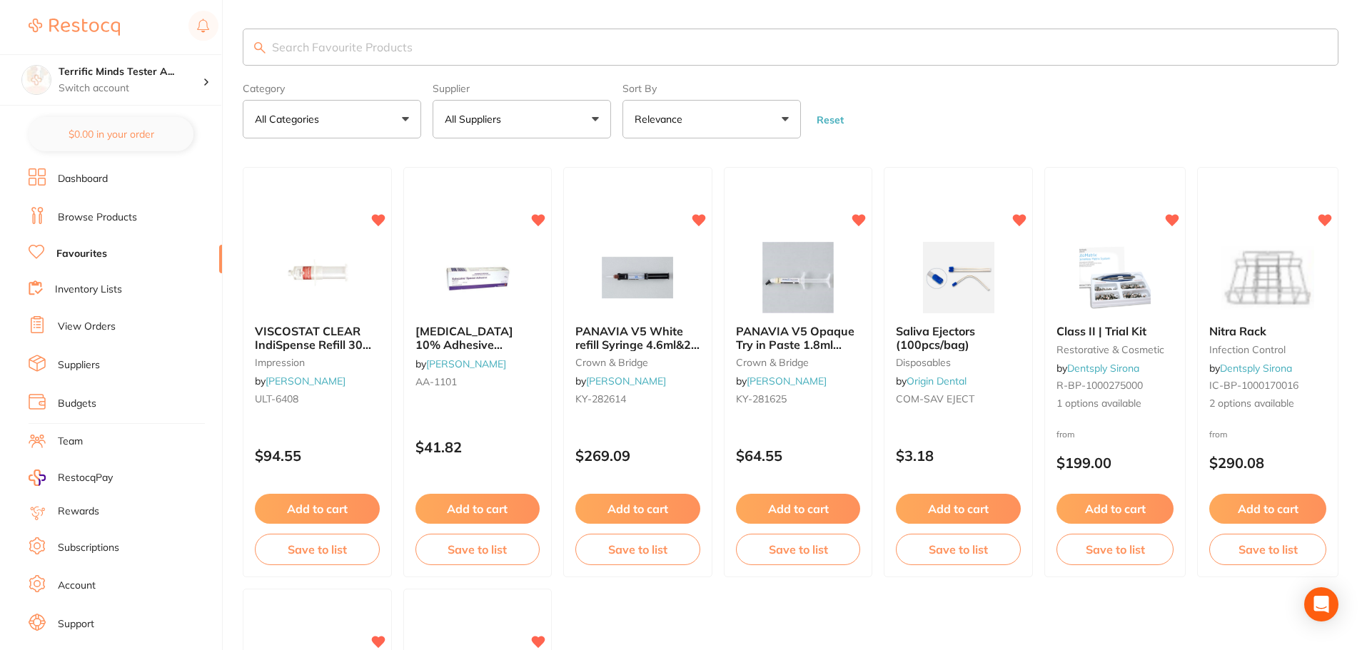
click at [129, 216] on link "Browse Products" at bounding box center [97, 218] width 79 height 14
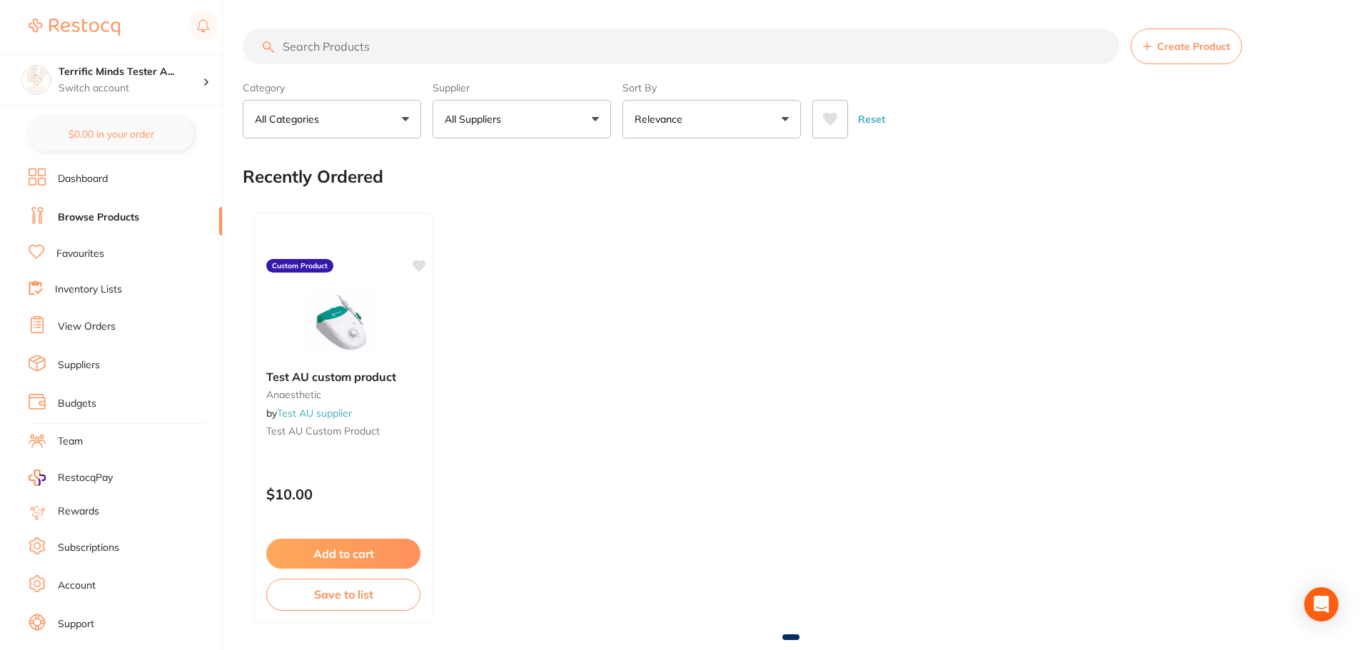
click at [523, 128] on button "All Suppliers" at bounding box center [522, 119] width 178 height 39
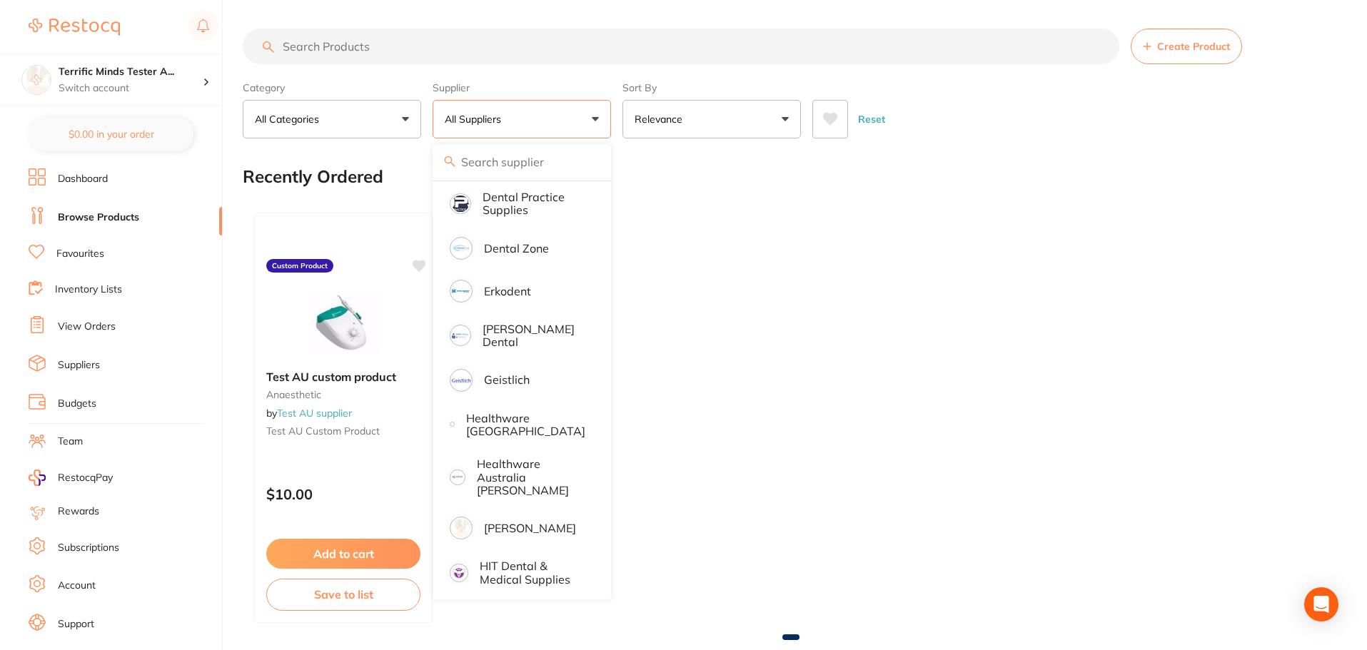
scroll to position [571, 0]
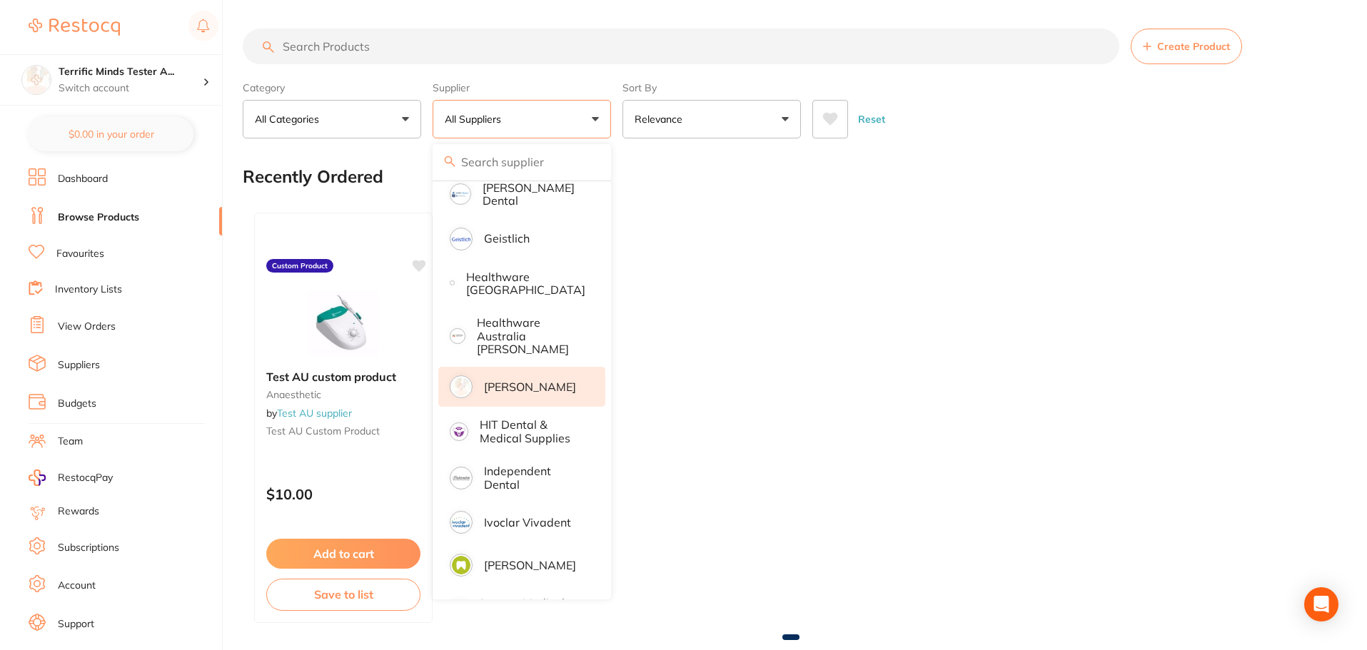
click at [554, 380] on p "[PERSON_NAME]" at bounding box center [530, 386] width 92 height 13
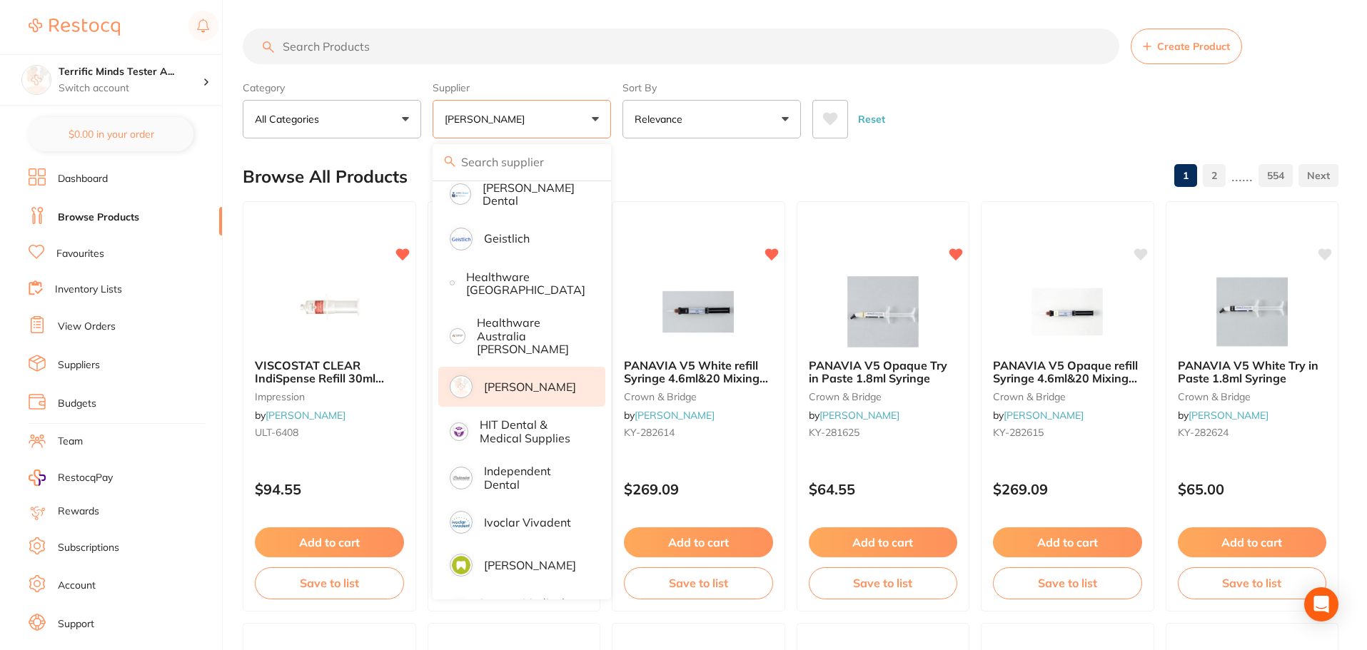
click at [615, 120] on div "Category All Categories All Categories 3D Printing anaesthetic articulating bur…" at bounding box center [791, 107] width 1096 height 63
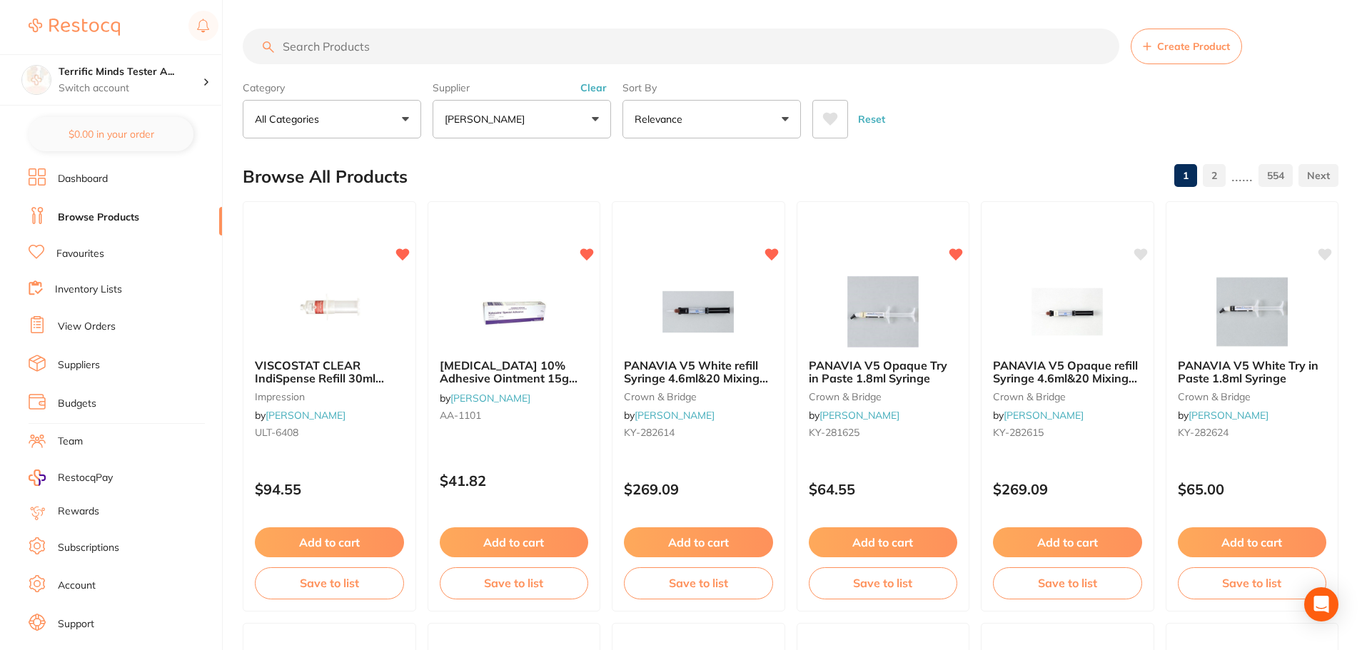
click at [829, 122] on icon at bounding box center [830, 119] width 15 height 13
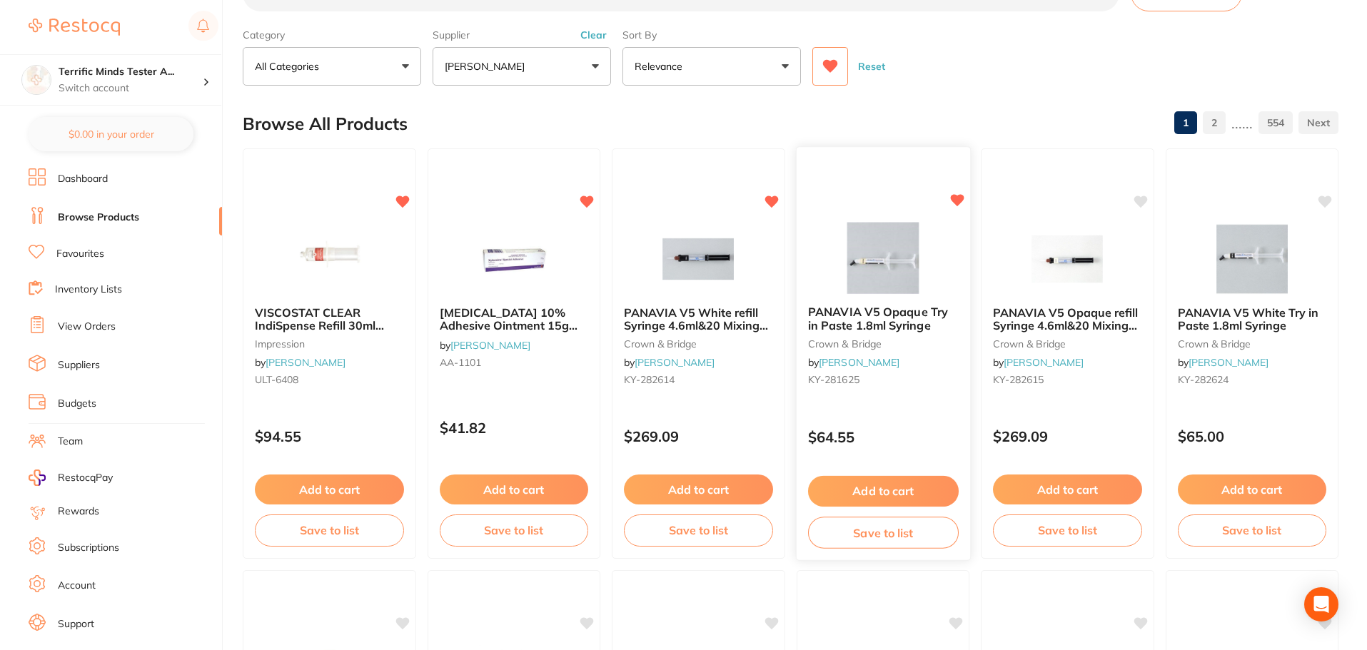
scroll to position [0, 0]
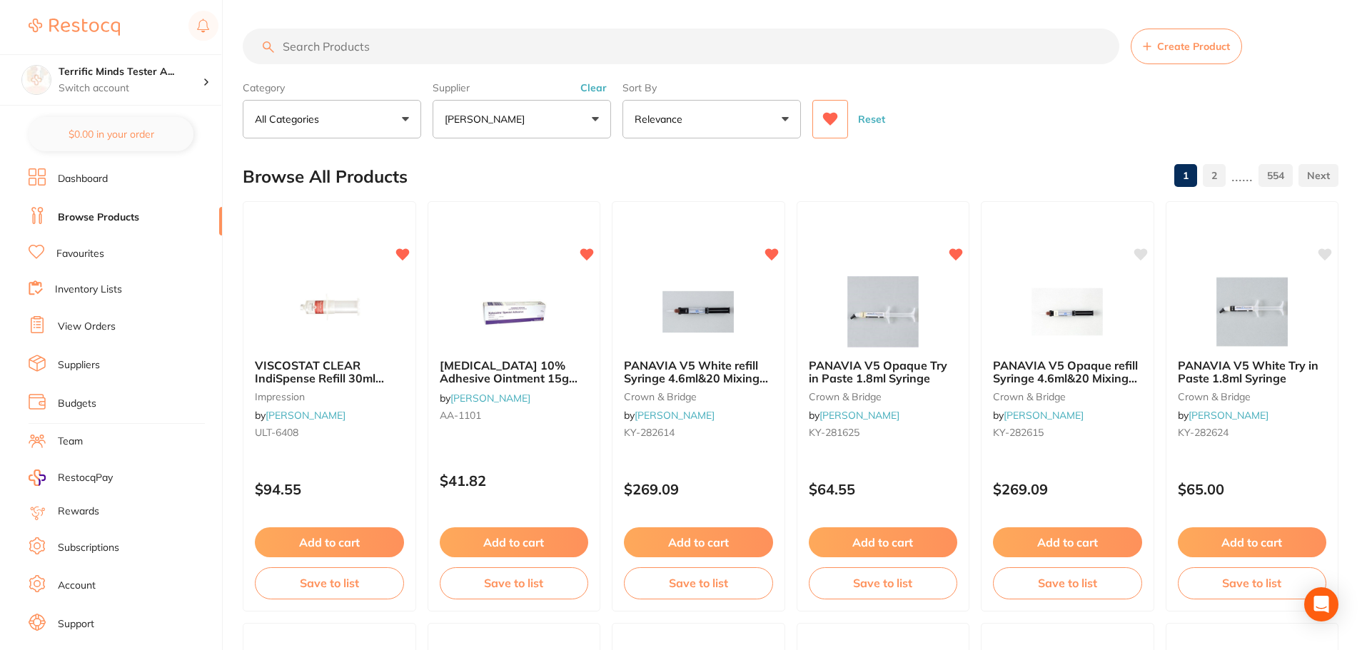
click at [832, 136] on button at bounding box center [830, 119] width 36 height 39
click at [867, 123] on button "Reset" at bounding box center [872, 119] width 36 height 39
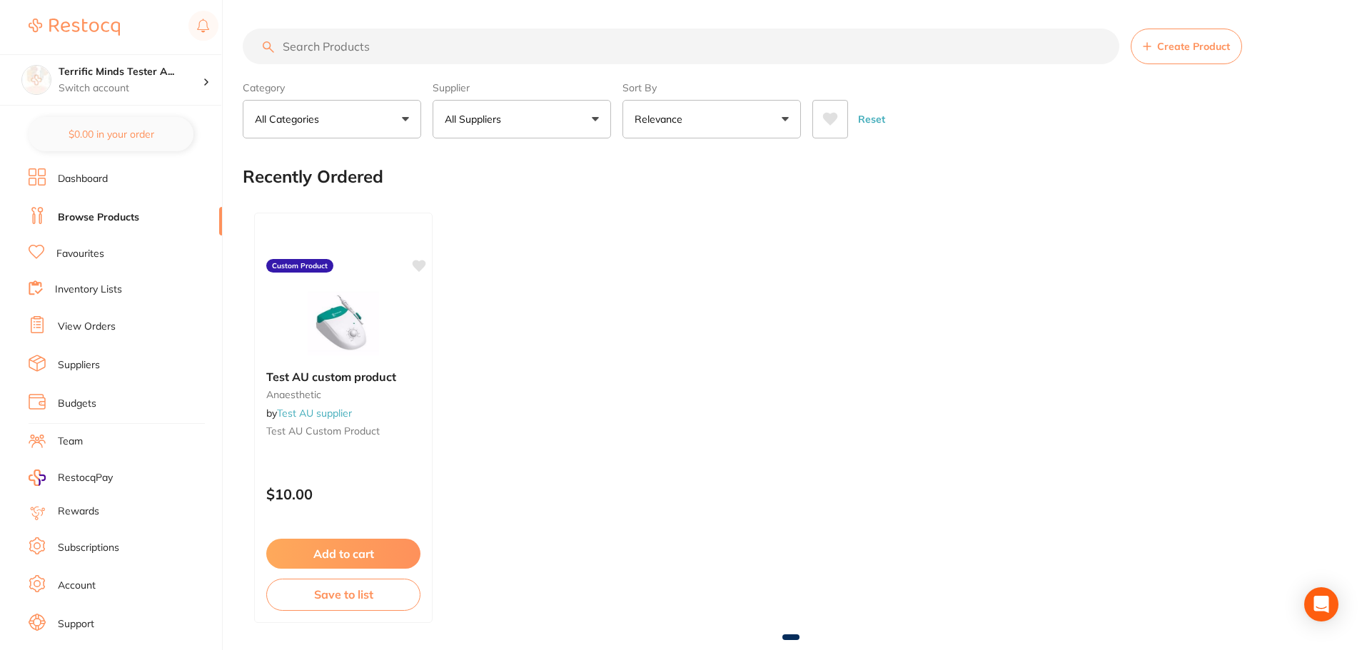
click at [513, 126] on button "All Suppliers" at bounding box center [522, 119] width 178 height 39
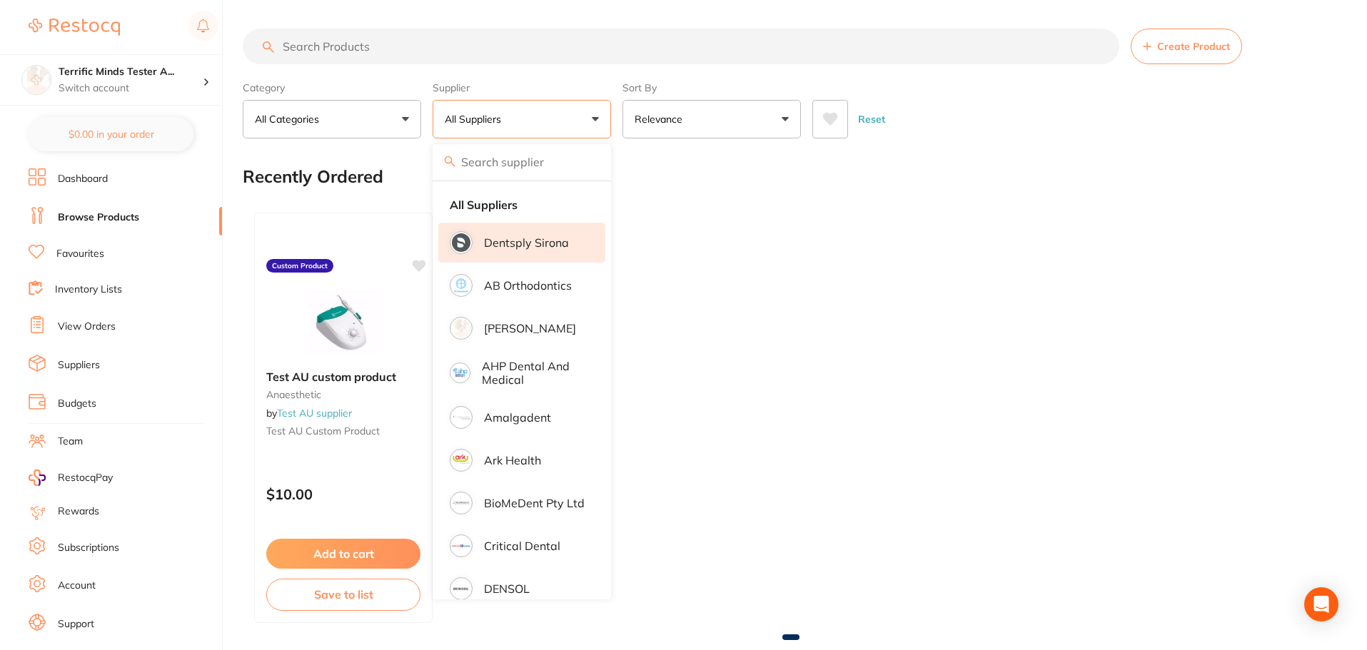
click at [549, 236] on p "Dentsply Sirona" at bounding box center [526, 242] width 85 height 13
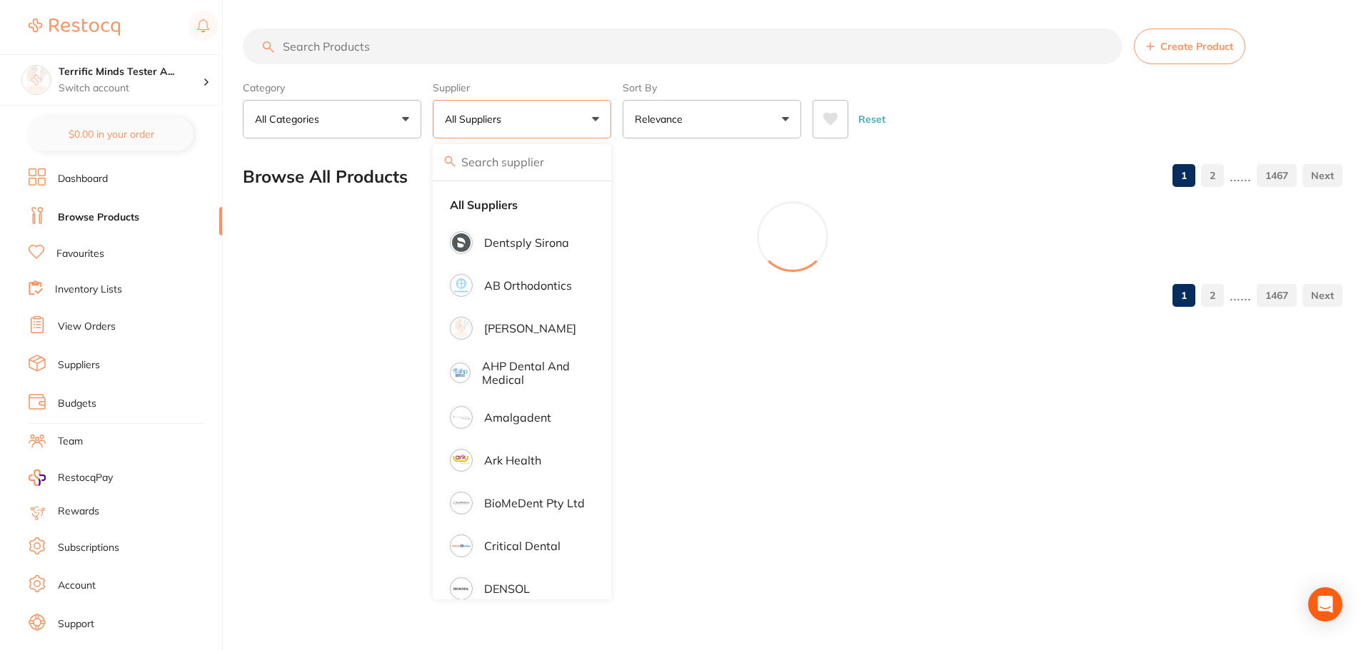
click at [612, 114] on div "Category All Categories All Categories 3D Printing anaesthetic articulating bur…" at bounding box center [792, 107] width 1099 height 63
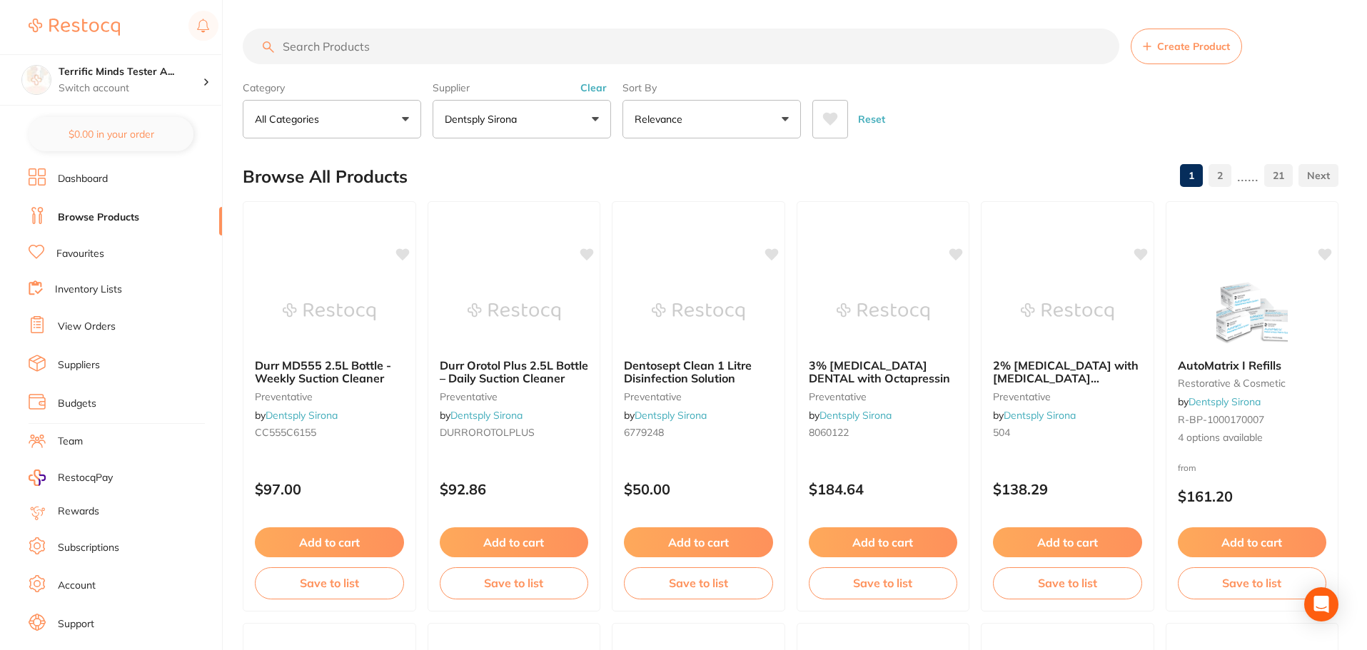
click at [833, 121] on icon at bounding box center [830, 119] width 15 height 13
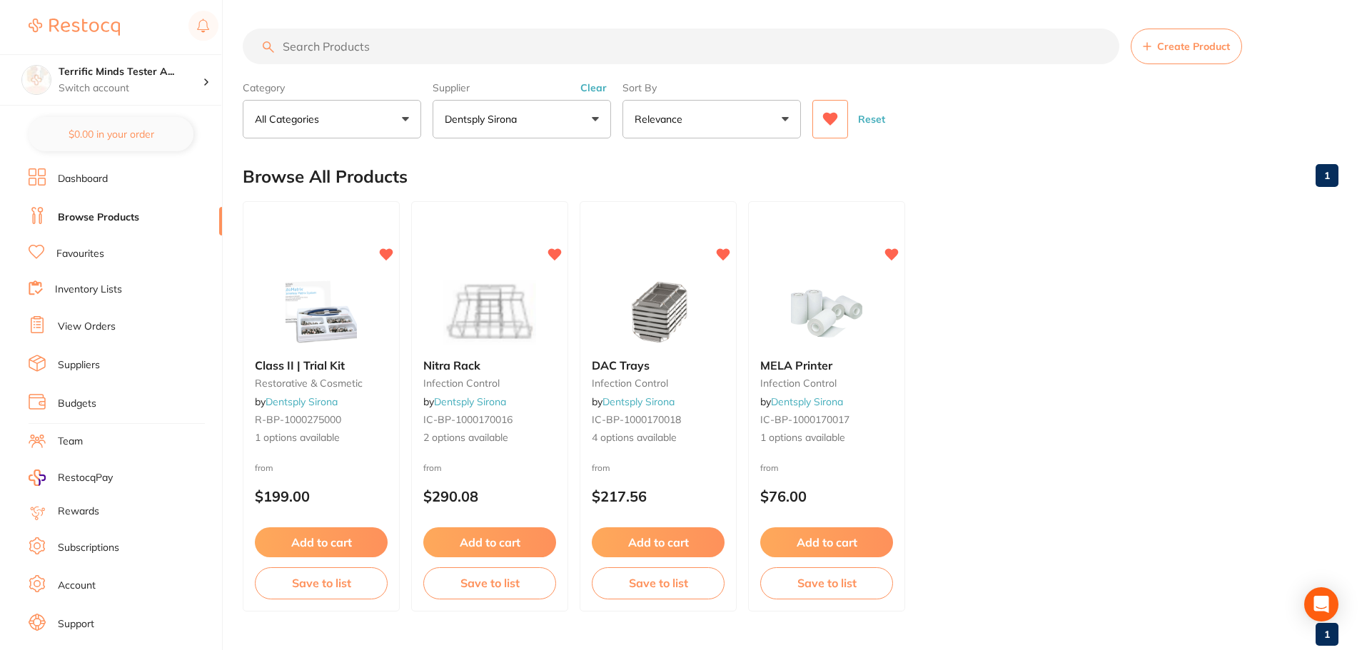
click at [821, 128] on button at bounding box center [830, 119] width 36 height 39
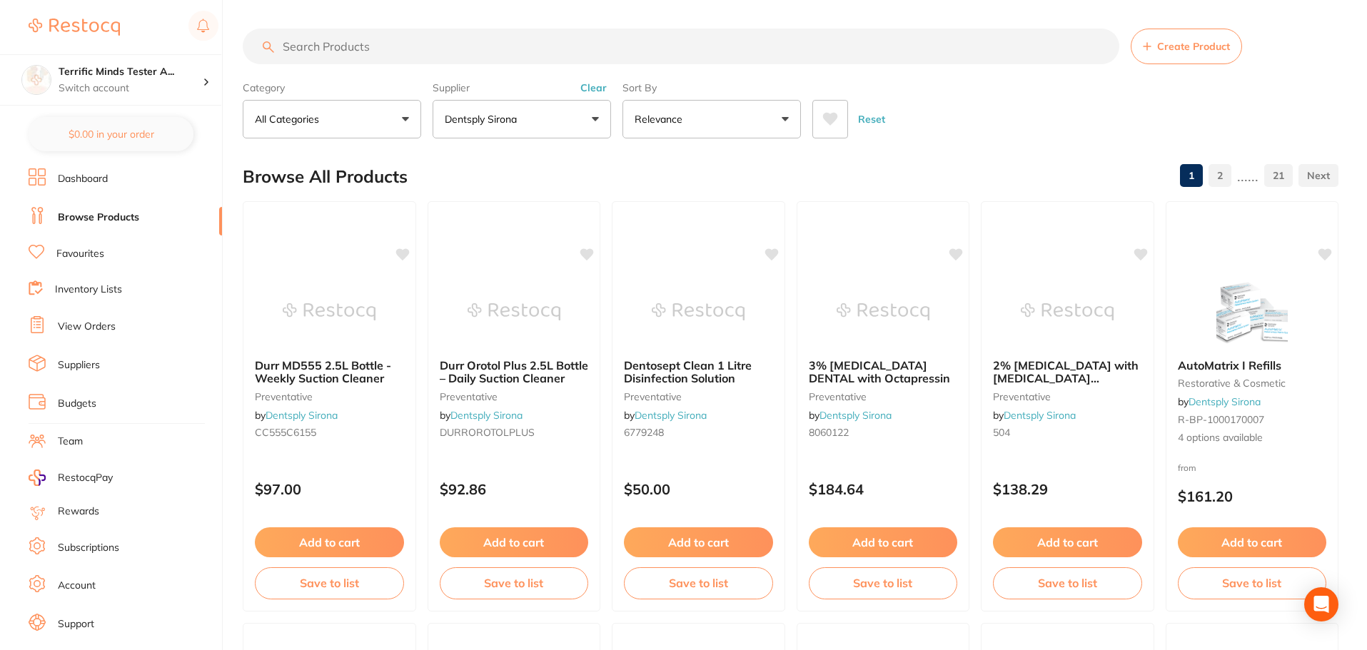
click at [864, 122] on button "Reset" at bounding box center [872, 119] width 36 height 39
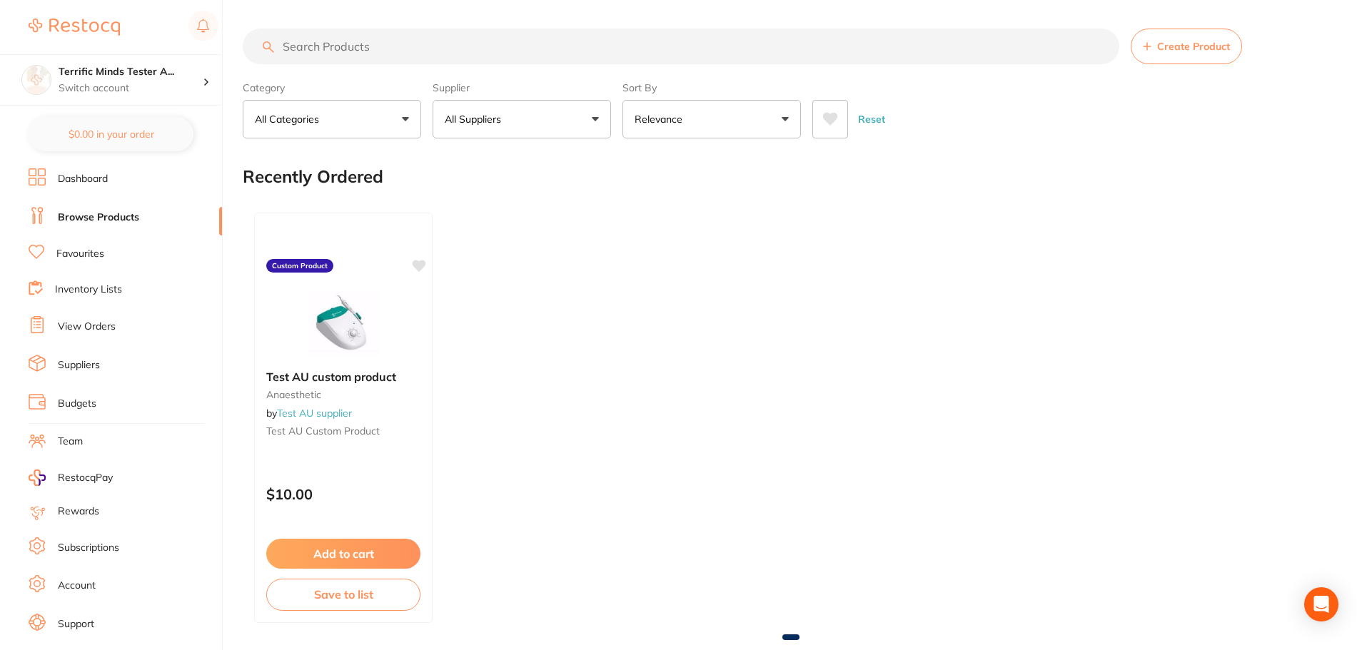
click at [509, 121] on span at bounding box center [510, 119] width 6 height 6
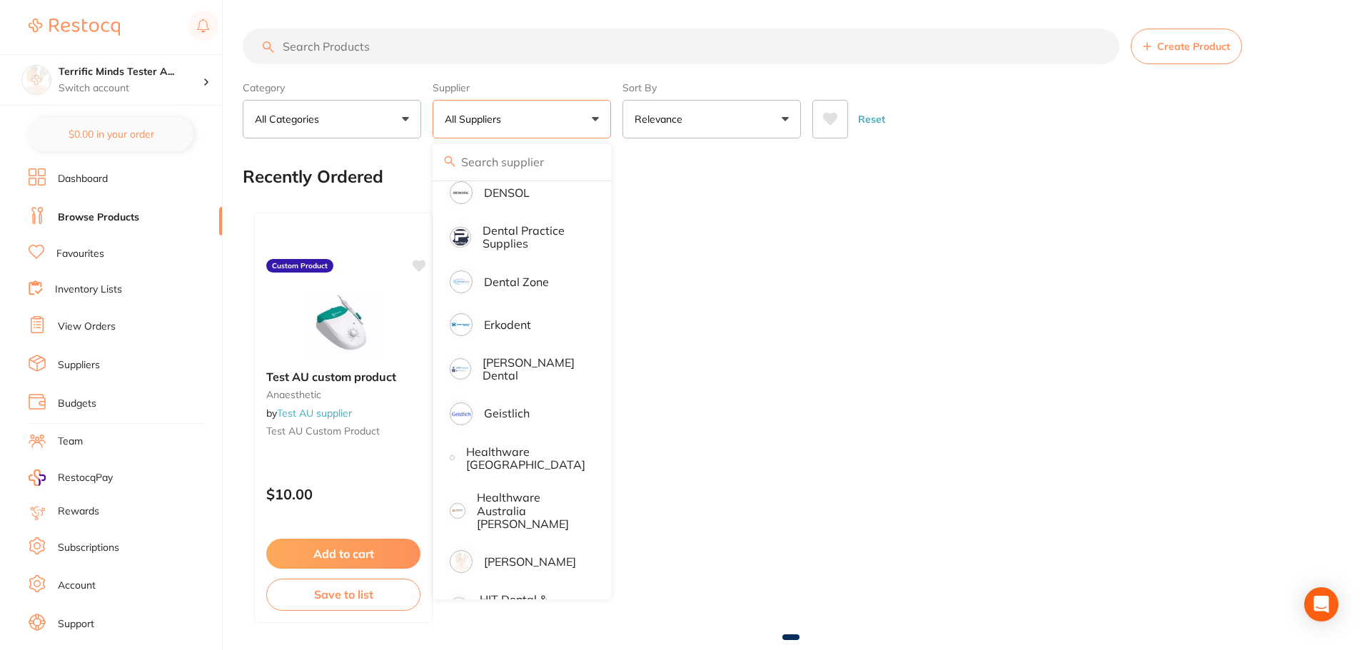
scroll to position [500, 0]
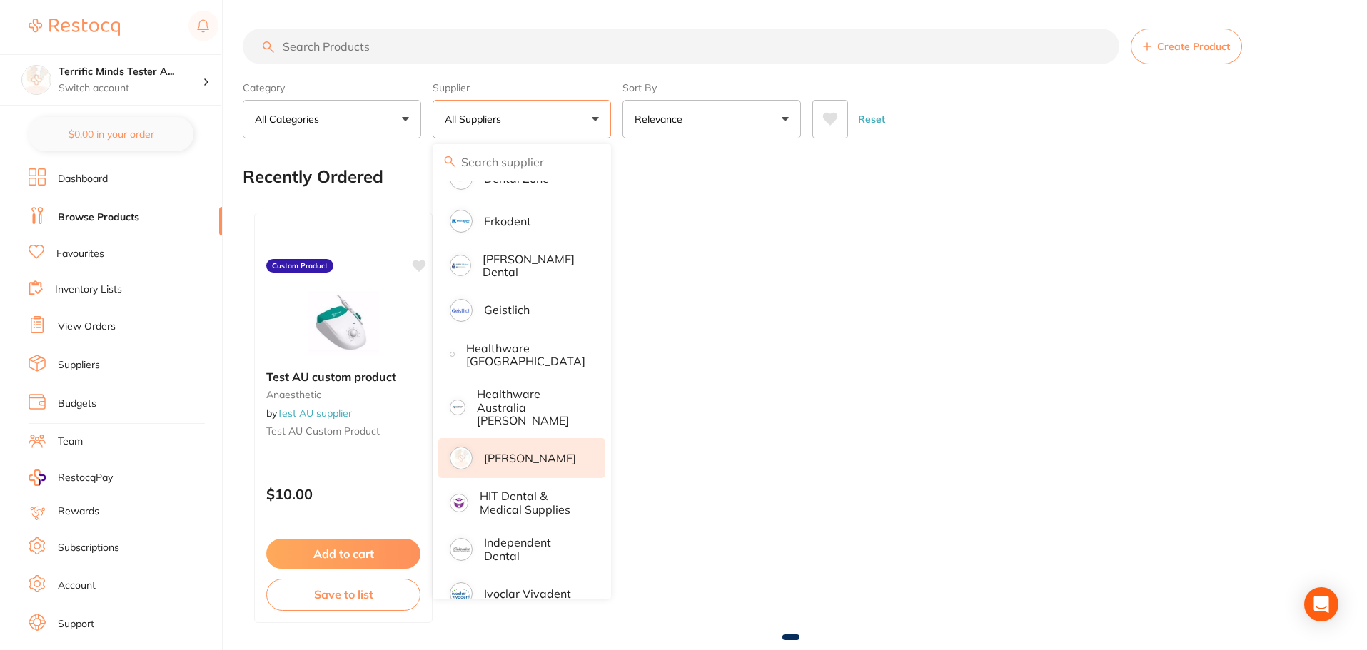
click at [522, 459] on li "Henry Schein Halas" at bounding box center [521, 458] width 167 height 40
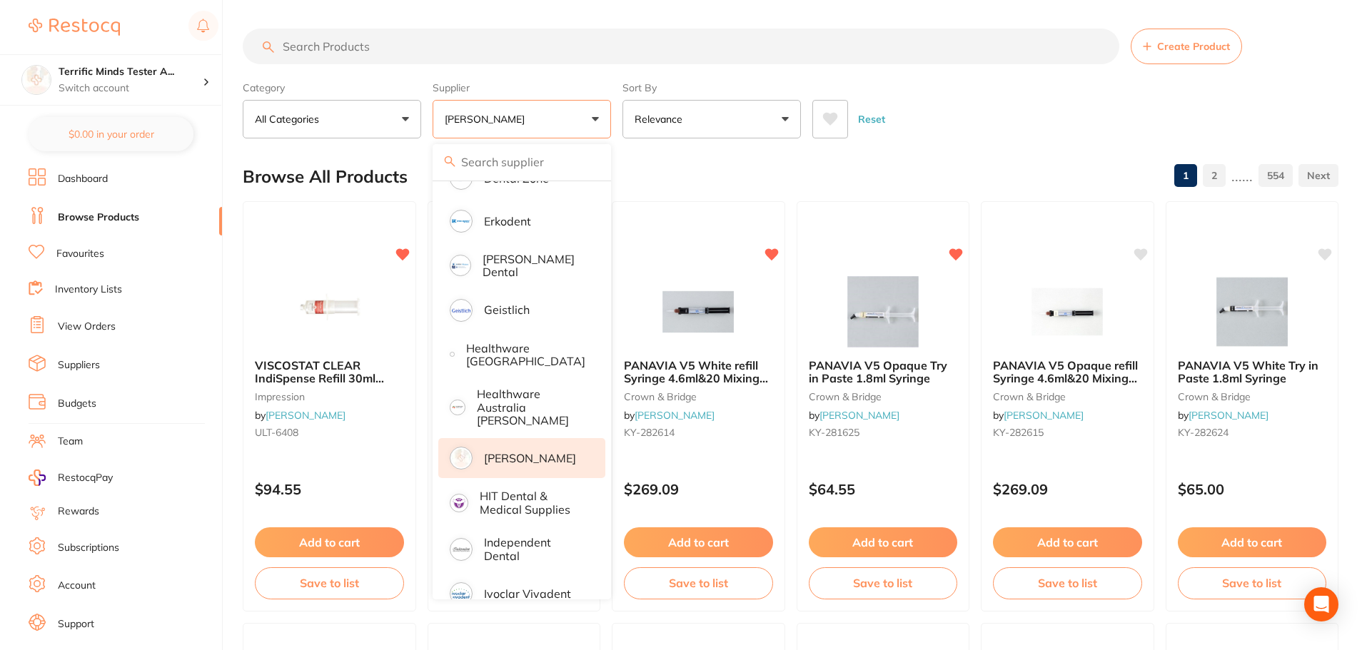
click at [613, 126] on div "Category All Categories All Categories 3D Printing anaesthetic articulating bur…" at bounding box center [791, 107] width 1096 height 63
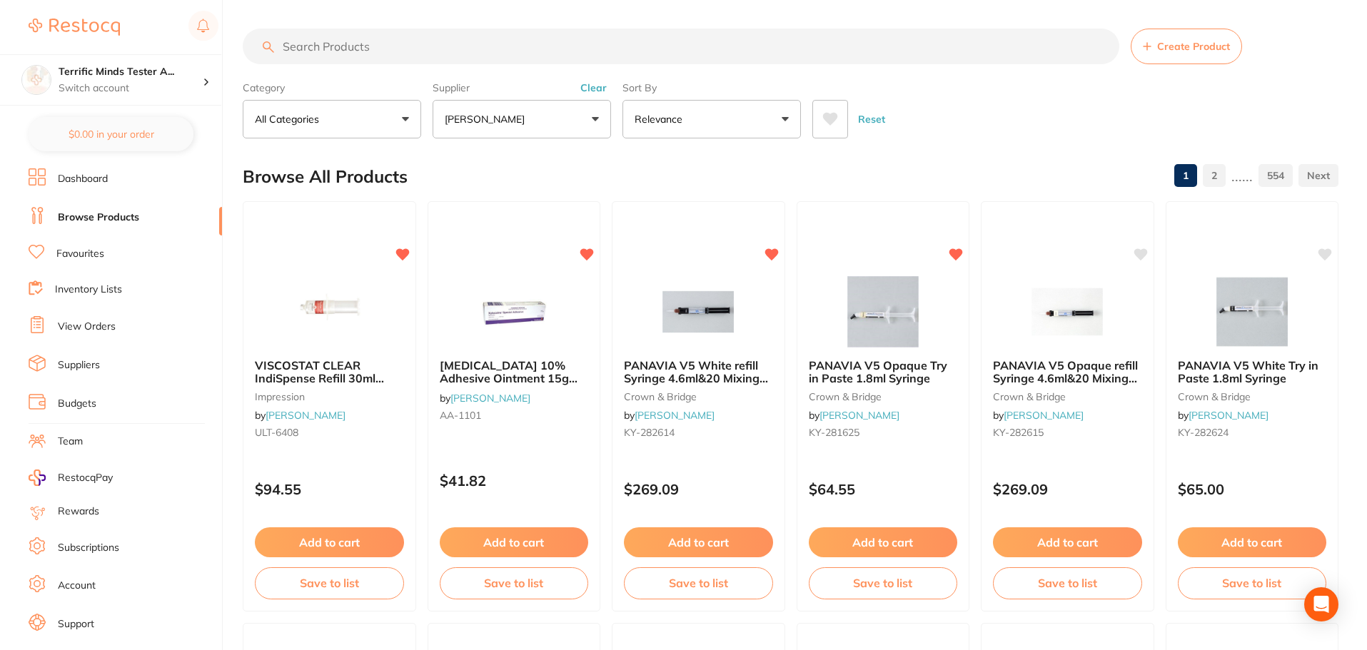
click at [820, 128] on button at bounding box center [830, 119] width 36 height 39
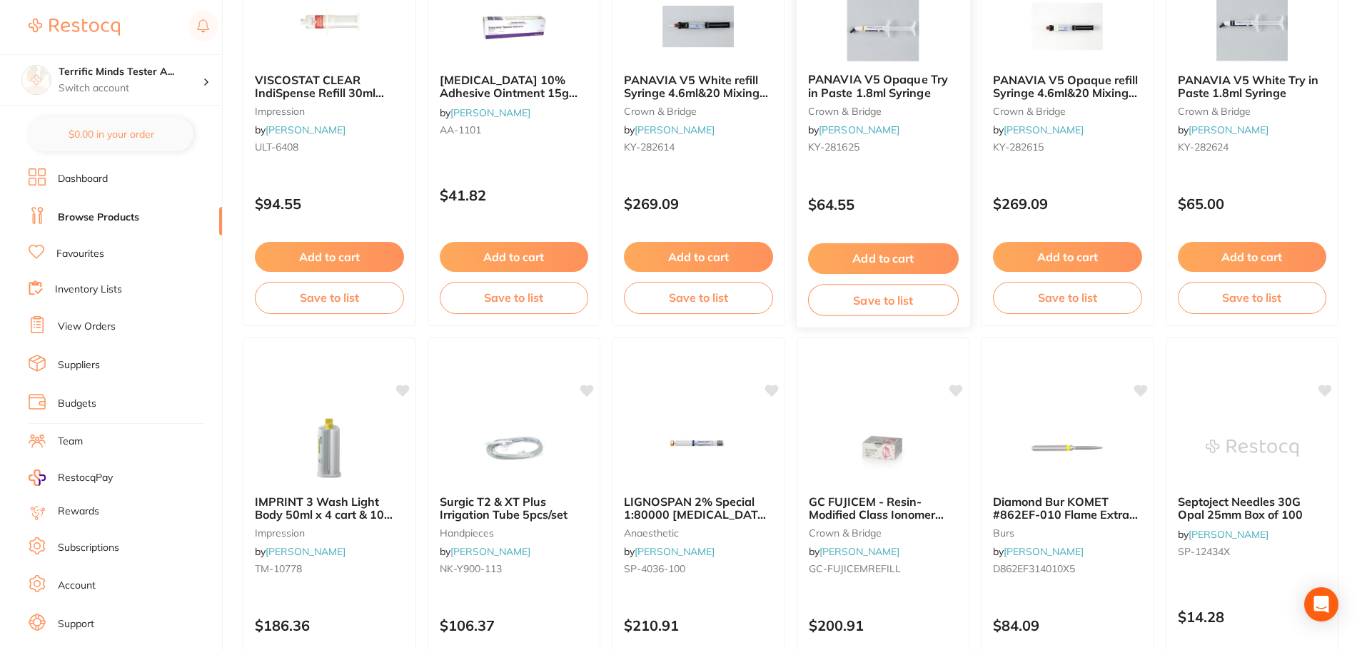
scroll to position [0, 0]
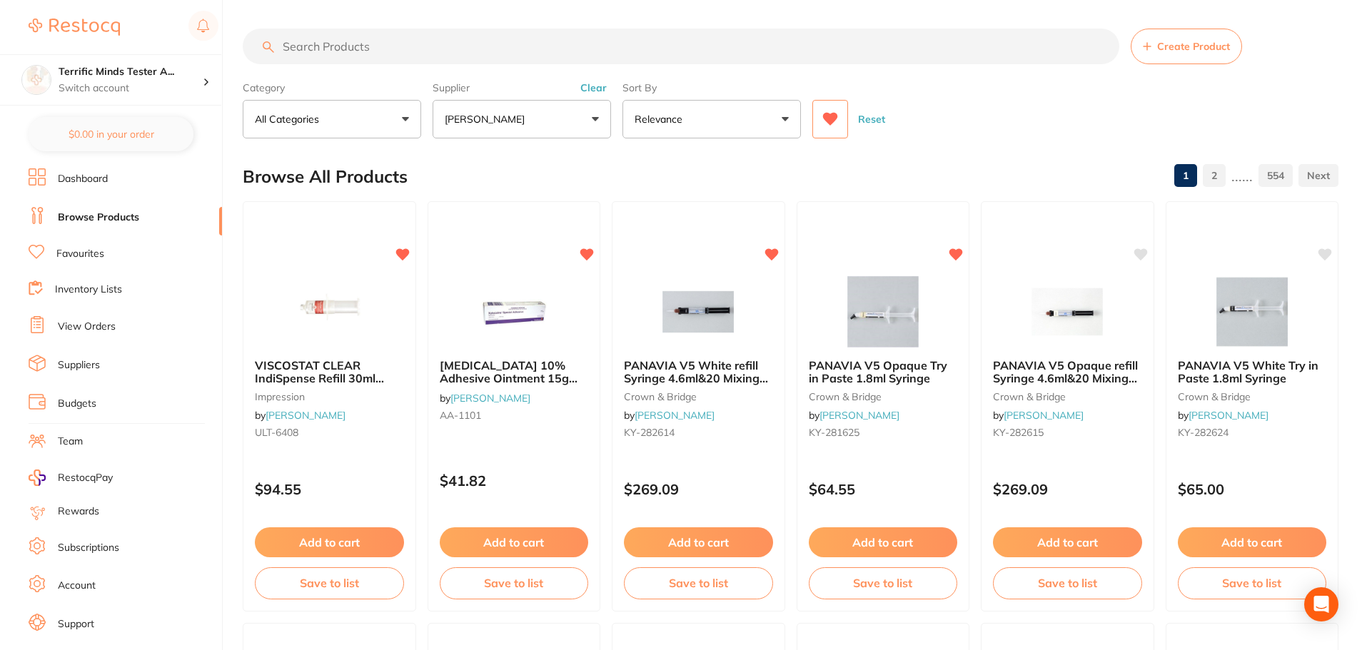
click at [870, 116] on button "Reset" at bounding box center [872, 119] width 36 height 39
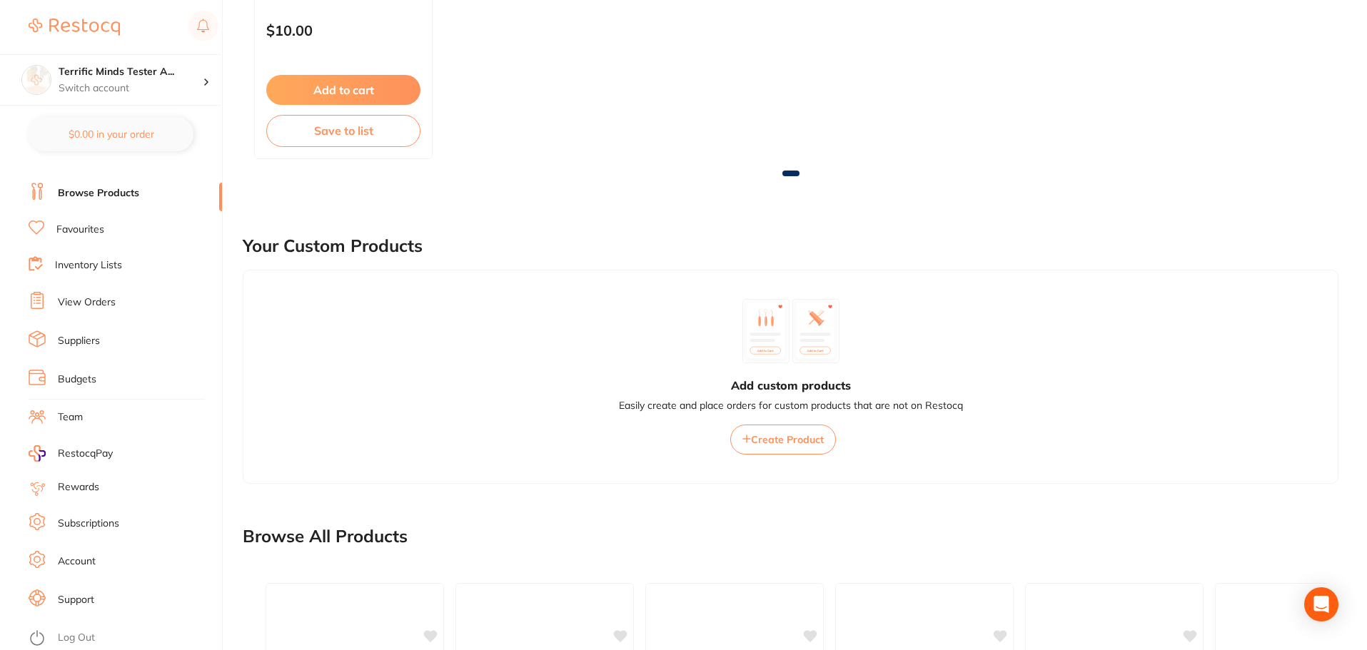
scroll to position [571, 0]
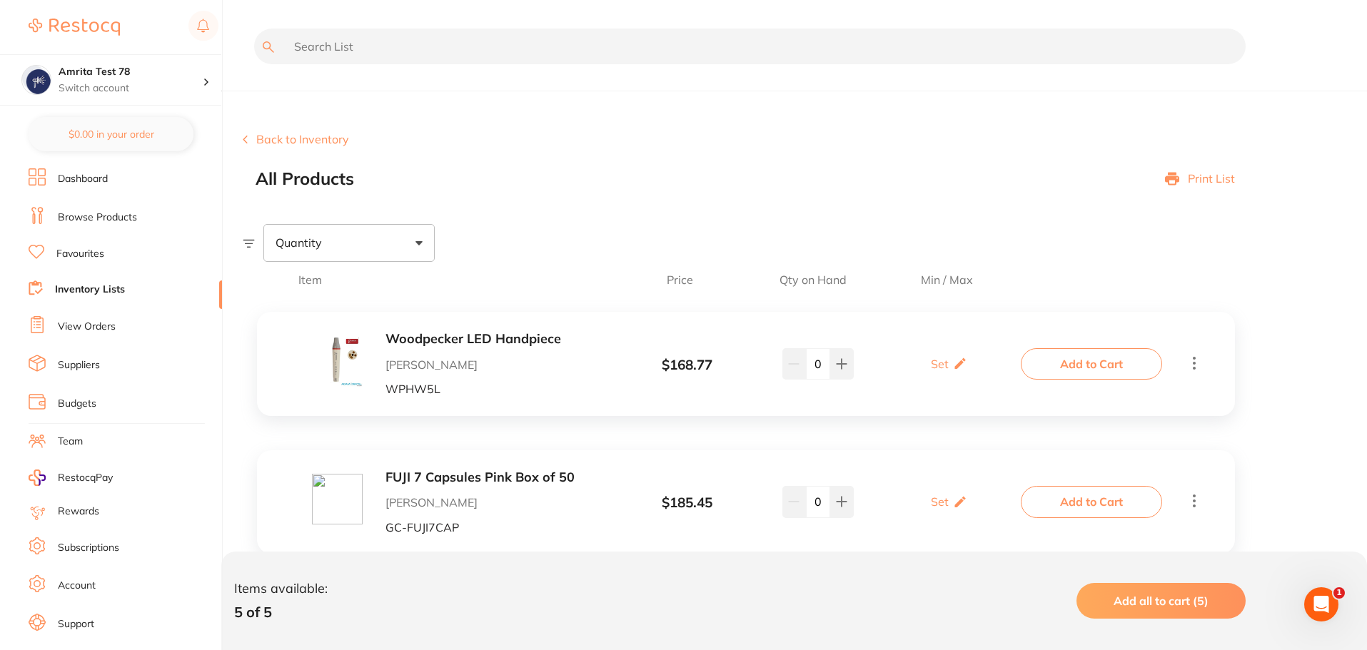
click at [120, 288] on link "Inventory Lists" at bounding box center [90, 290] width 70 height 14
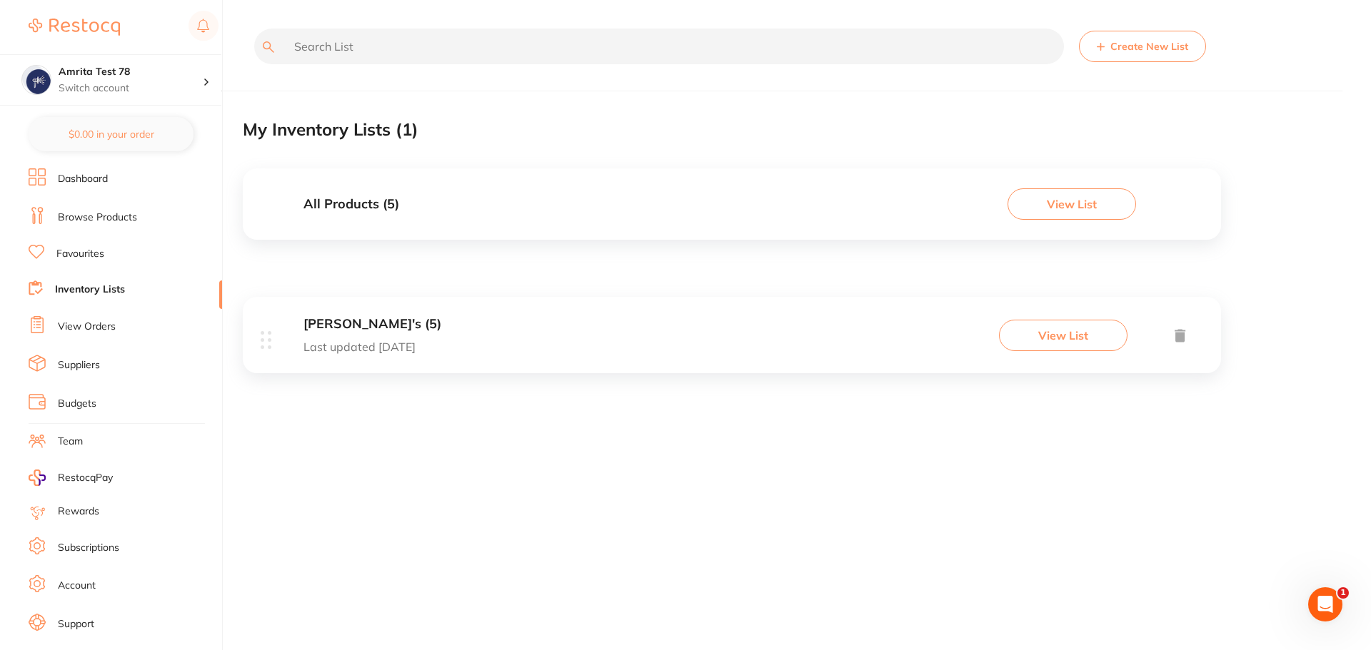
click at [94, 255] on link "Favourites" at bounding box center [80, 254] width 48 height 14
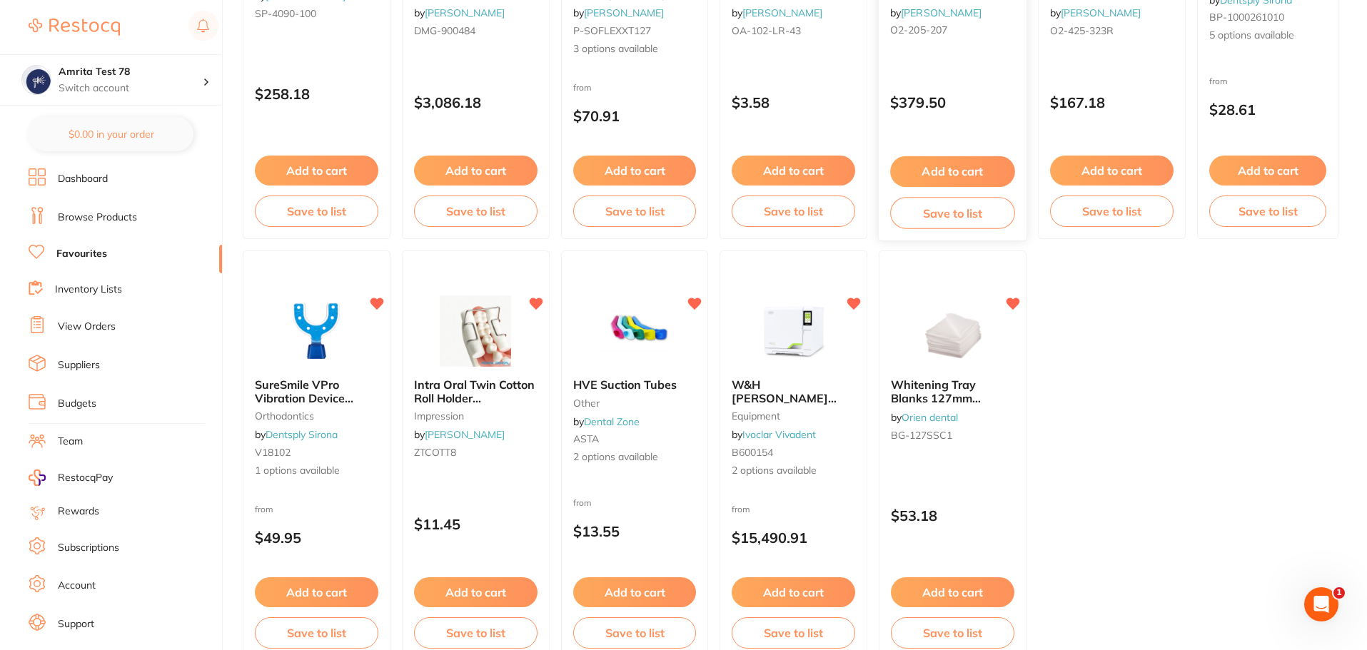
scroll to position [423, 0]
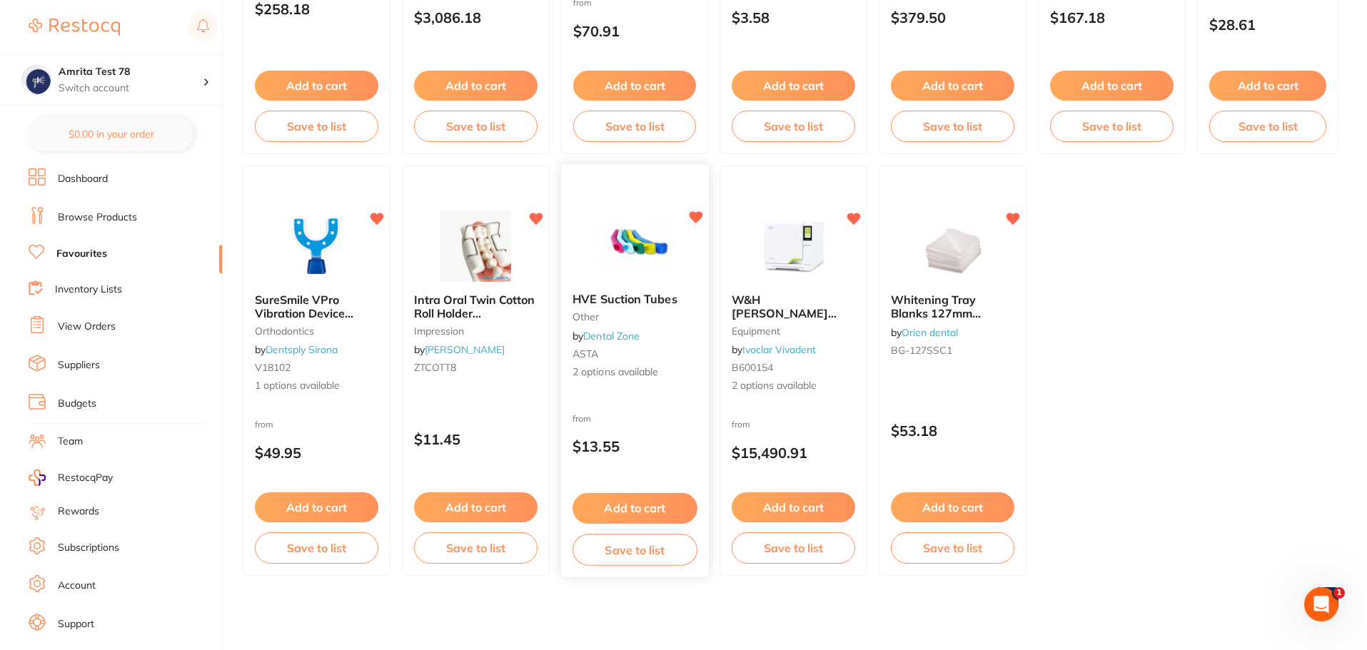
click at [660, 344] on div "HVE Suction Tubes other by Dental Zone ASTA 2 options available" at bounding box center [635, 336] width 148 height 110
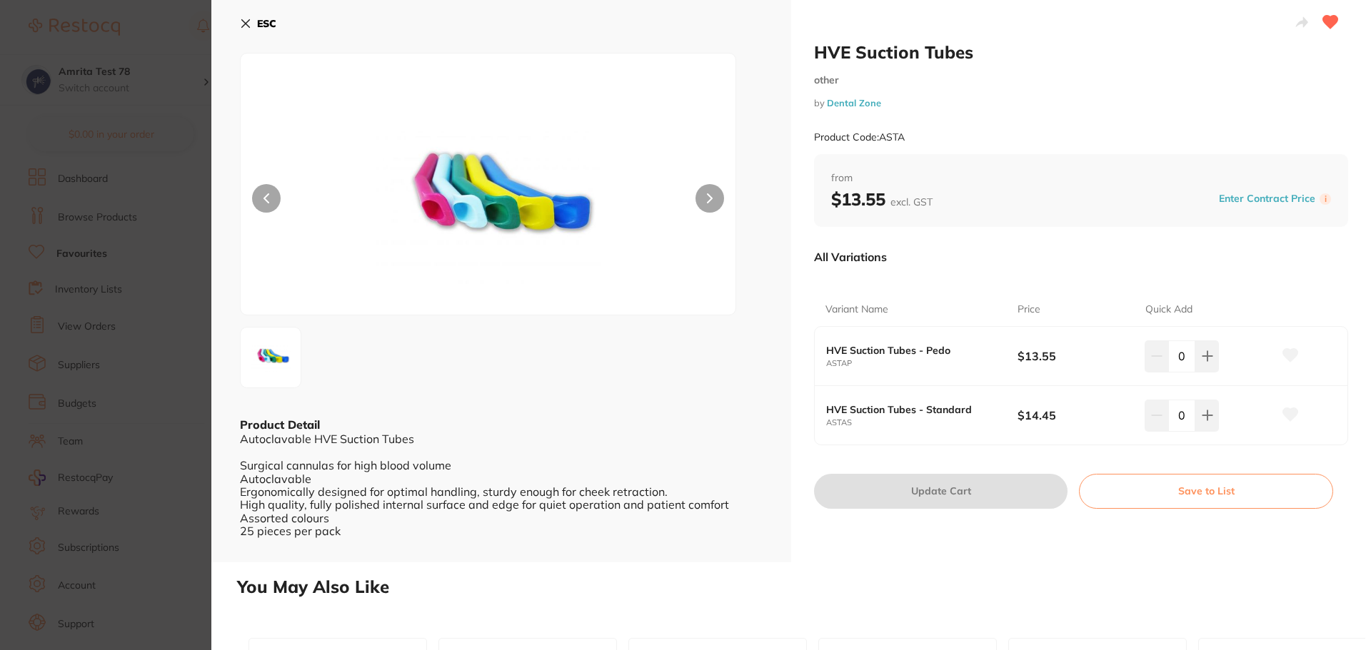
click at [120, 293] on section "HVE Suction Tubes other by Dental Zone Product Code: ASTA ESC Product Detail Au…" at bounding box center [685, 325] width 1371 height 650
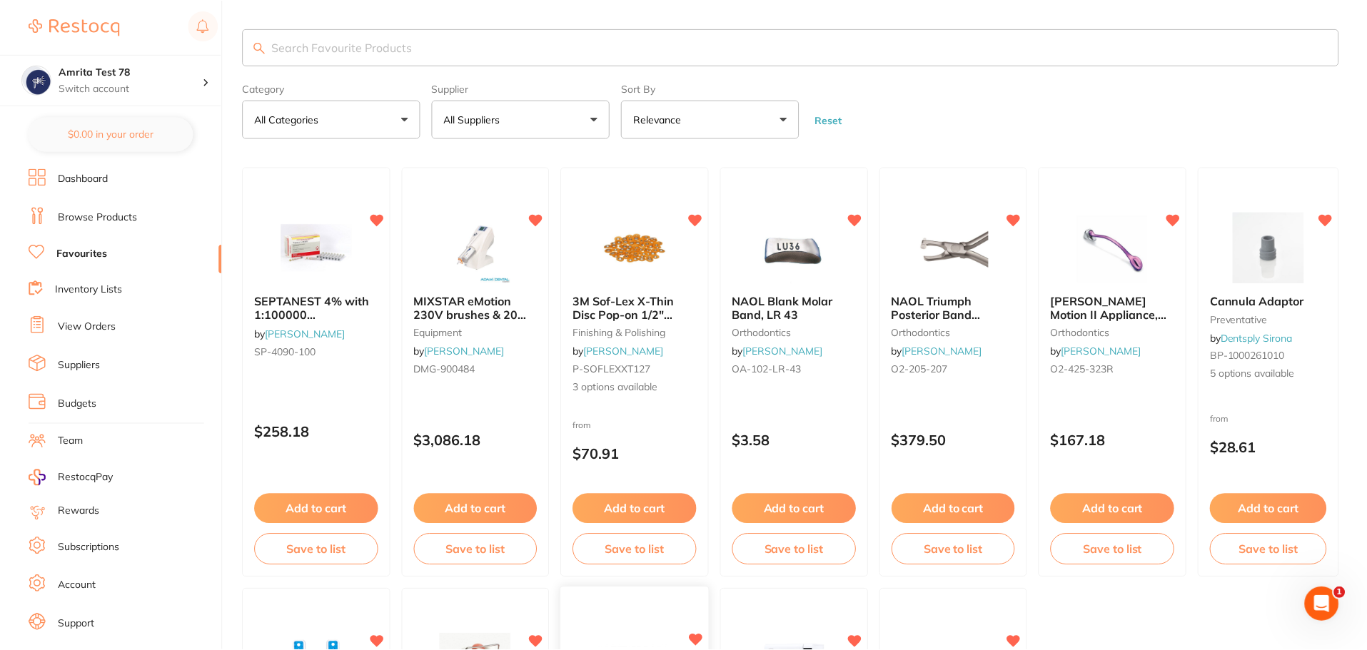
scroll to position [423, 0]
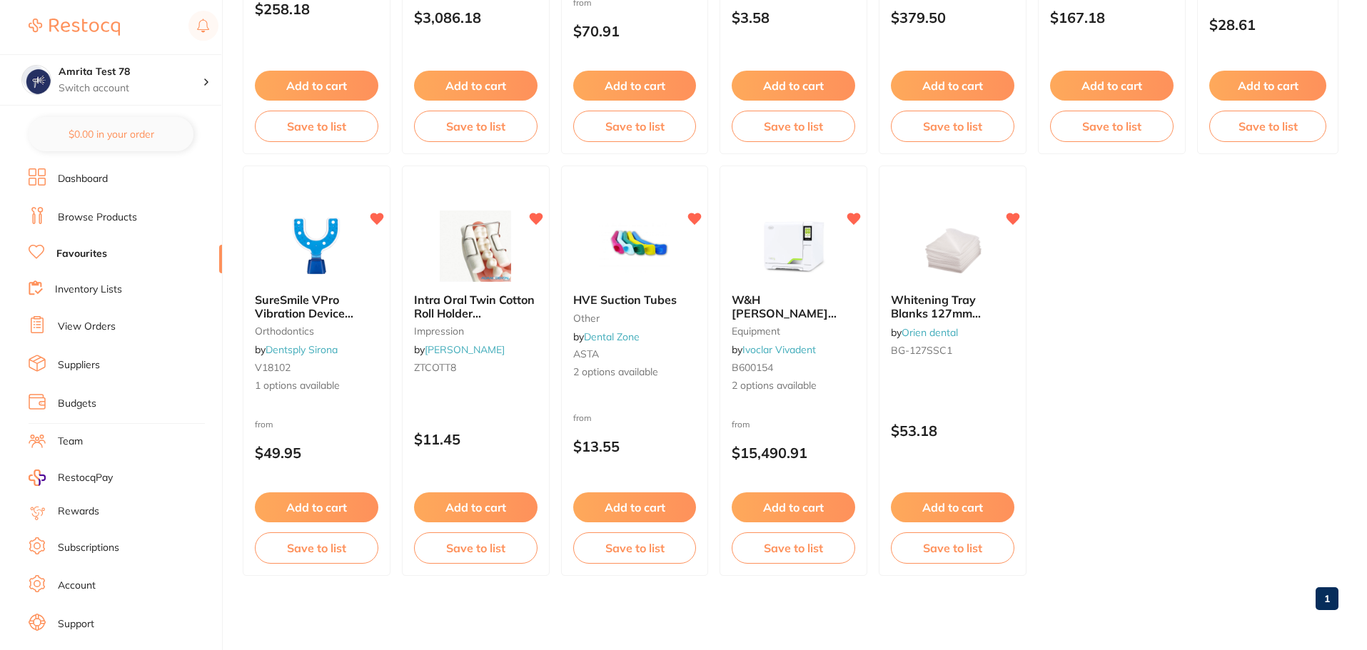
click at [925, 396] on div "Whitening Tray Blanks 127mm Square 1mm thick, Pack of 10 by Orien dental BG-127…" at bounding box center [953, 371] width 148 height 410
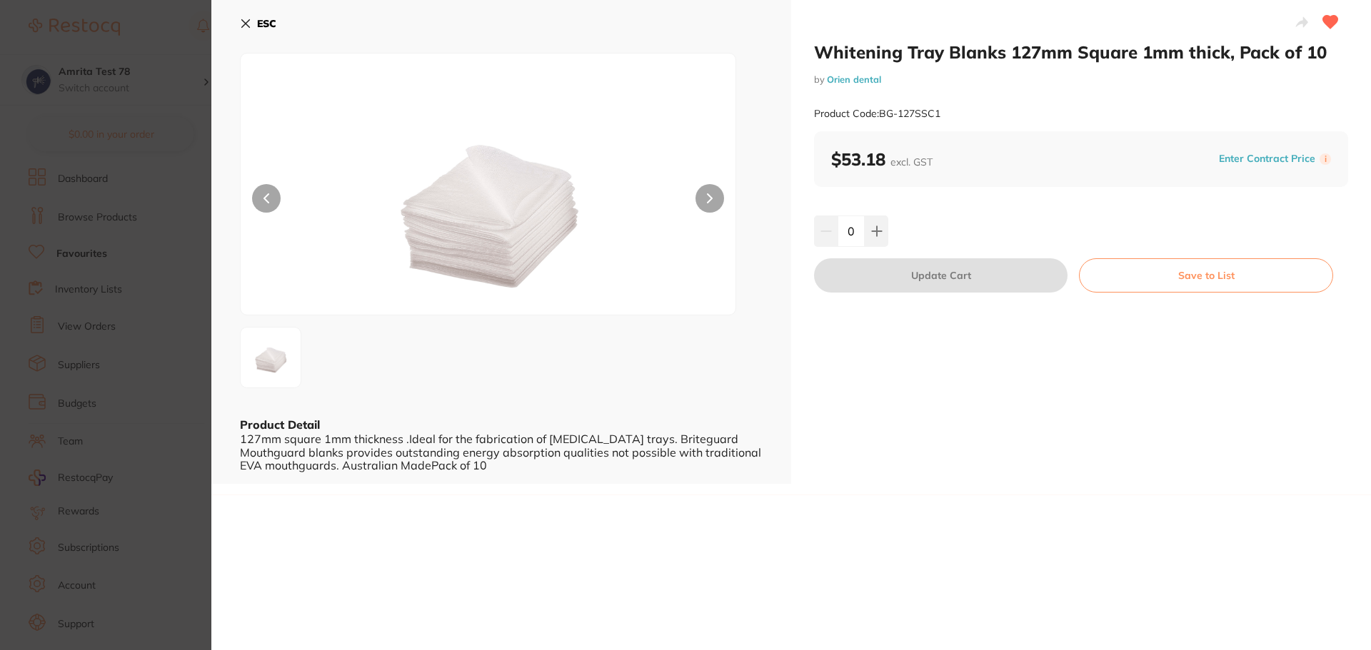
click at [1324, 21] on icon at bounding box center [1330, 22] width 15 height 13
click at [1328, 15] on icon at bounding box center [1330, 22] width 16 height 14
click at [1327, 24] on icon at bounding box center [1330, 22] width 15 height 13
click at [141, 248] on section "Whitening Tray Blanks 127mm Square 1mm thick, Pack of 10 by Orien dental Produc…" at bounding box center [685, 325] width 1371 height 650
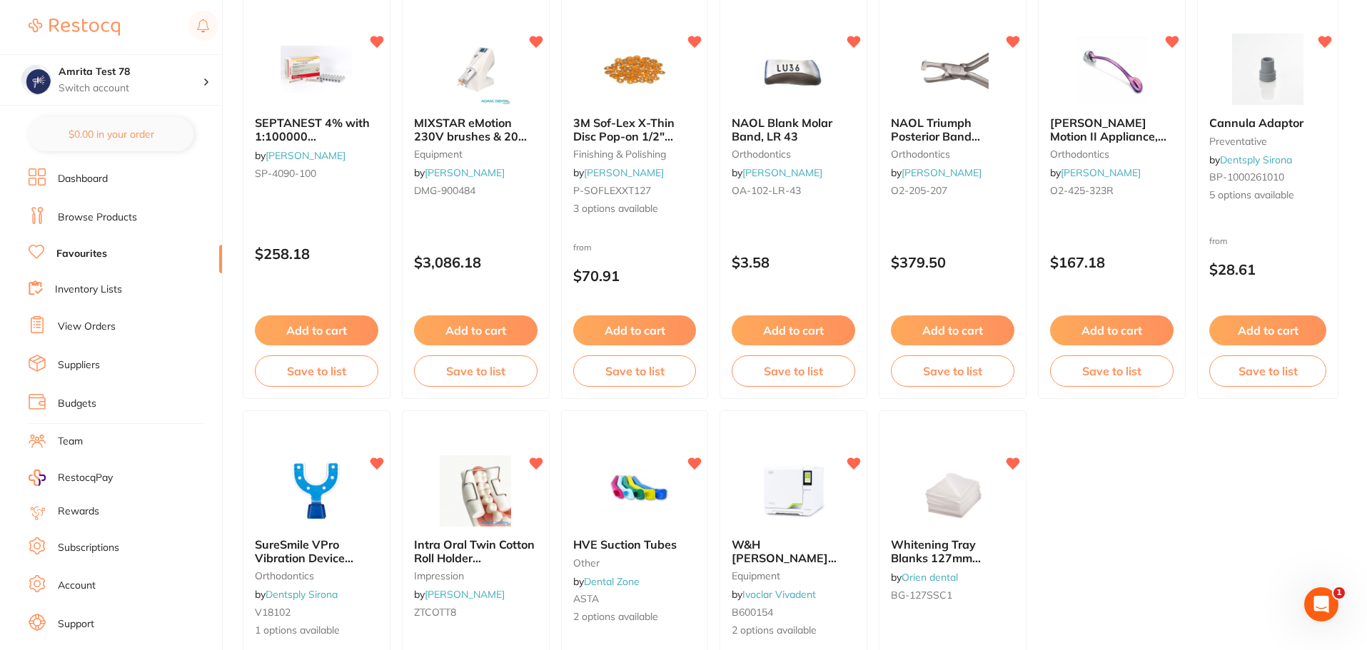
scroll to position [138, 0]
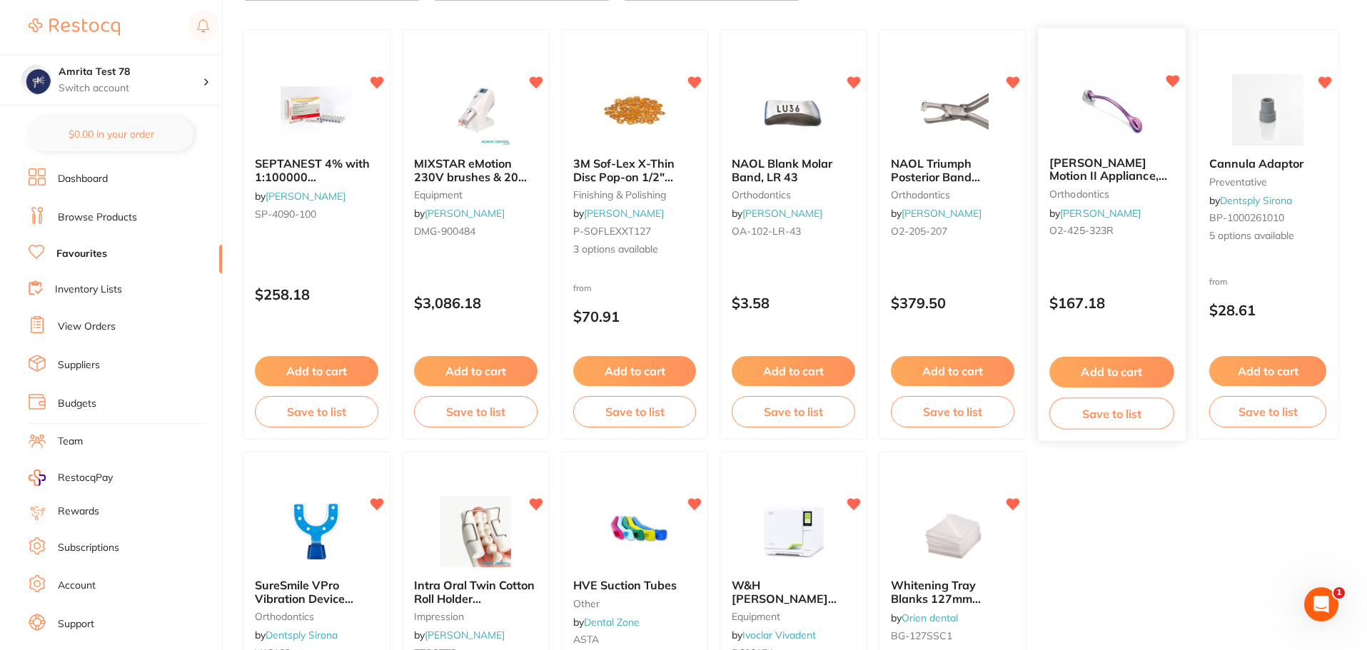
click at [1143, 279] on div "NAOL Carriere Motion II Appliance, Purple 23mm, Right orthodontics by Henry Sch…" at bounding box center [1111, 235] width 149 height 415
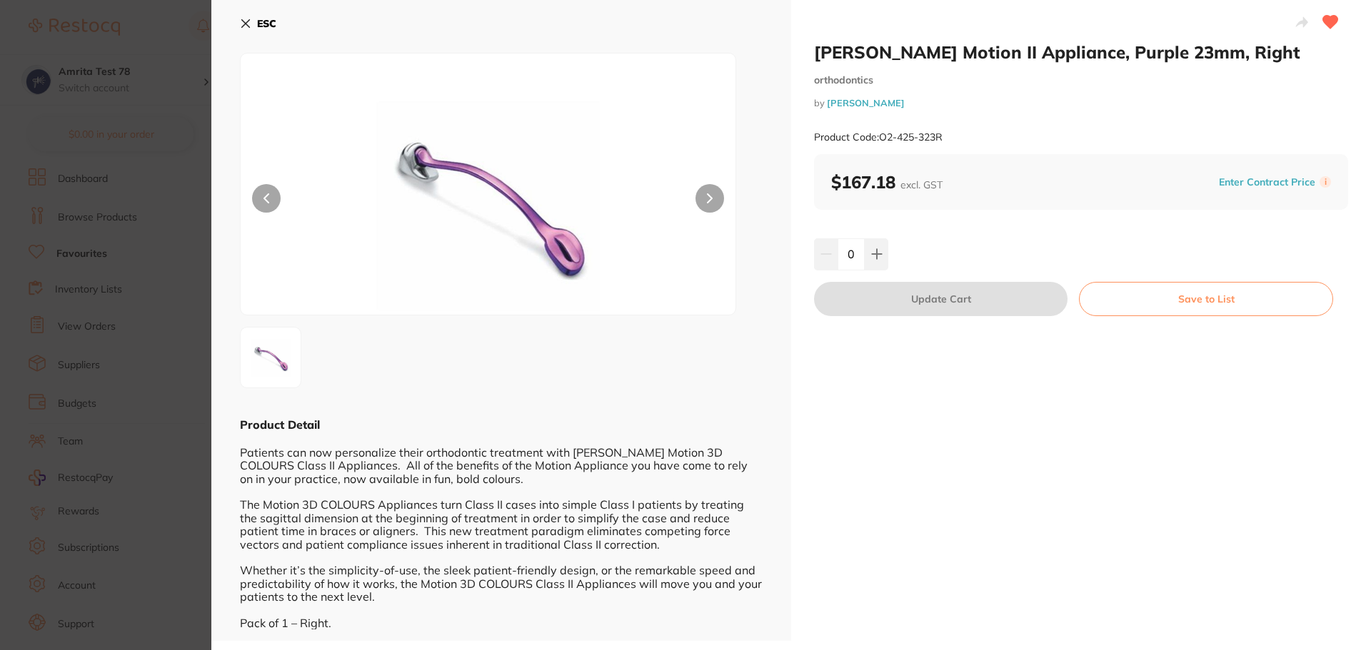
click at [1331, 19] on icon at bounding box center [1330, 22] width 15 height 13
click at [163, 258] on section "NAOL Carriere Motion II Appliance, Purple 23mm, Right orthodontics by Henry Sch…" at bounding box center [685, 325] width 1371 height 650
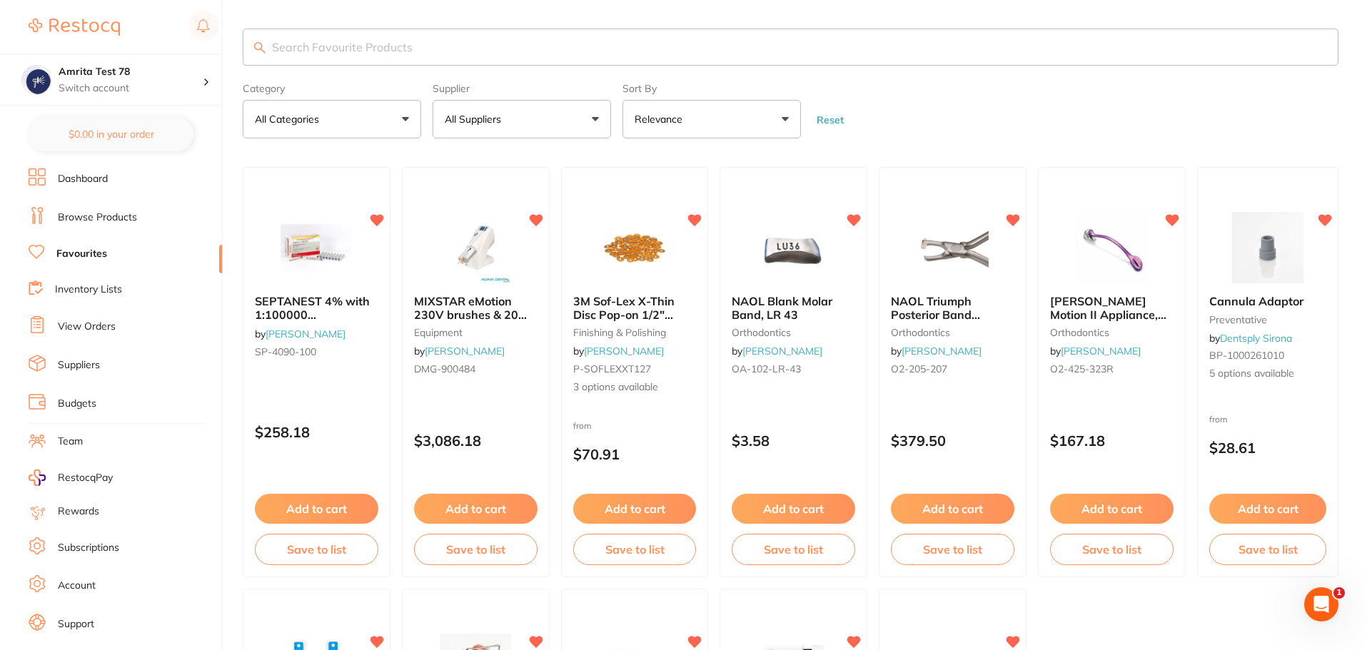
drag, startPoint x: 119, startPoint y: 217, endPoint x: 4, endPoint y: 216, distance: 115.6
click at [119, 217] on link "Browse Products" at bounding box center [97, 218] width 79 height 14
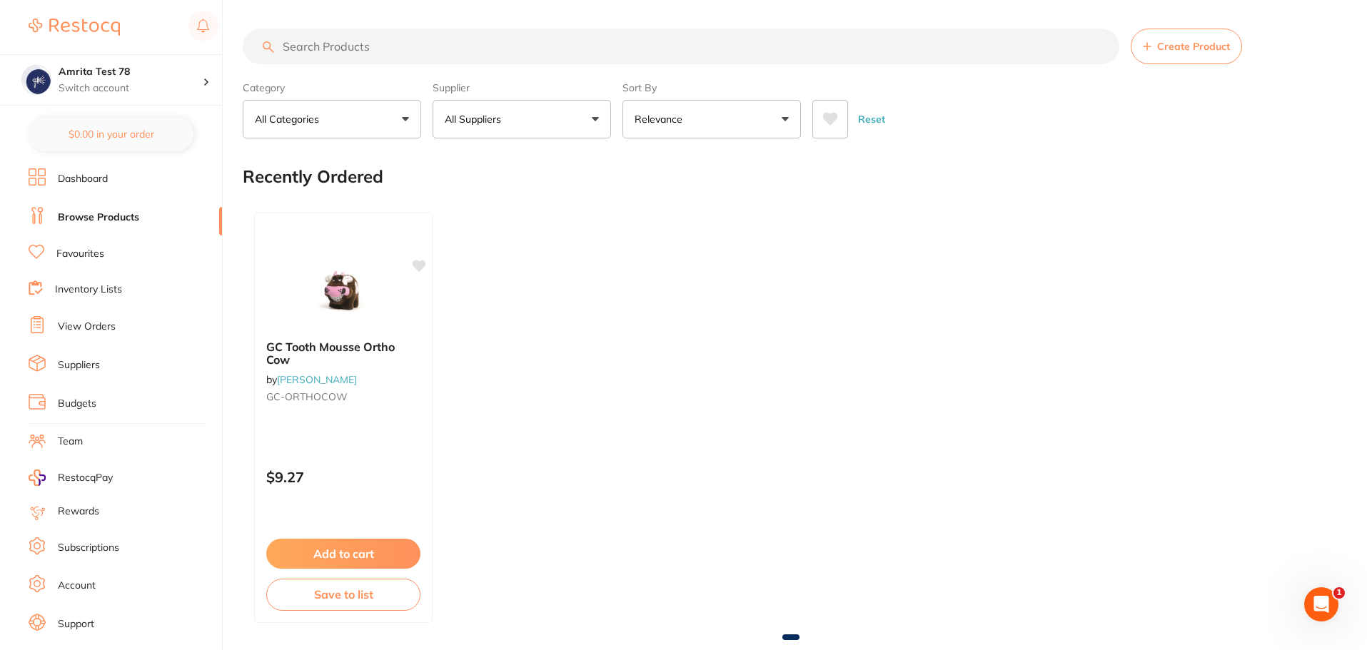
click at [132, 218] on link "Browse Products" at bounding box center [98, 218] width 81 height 14
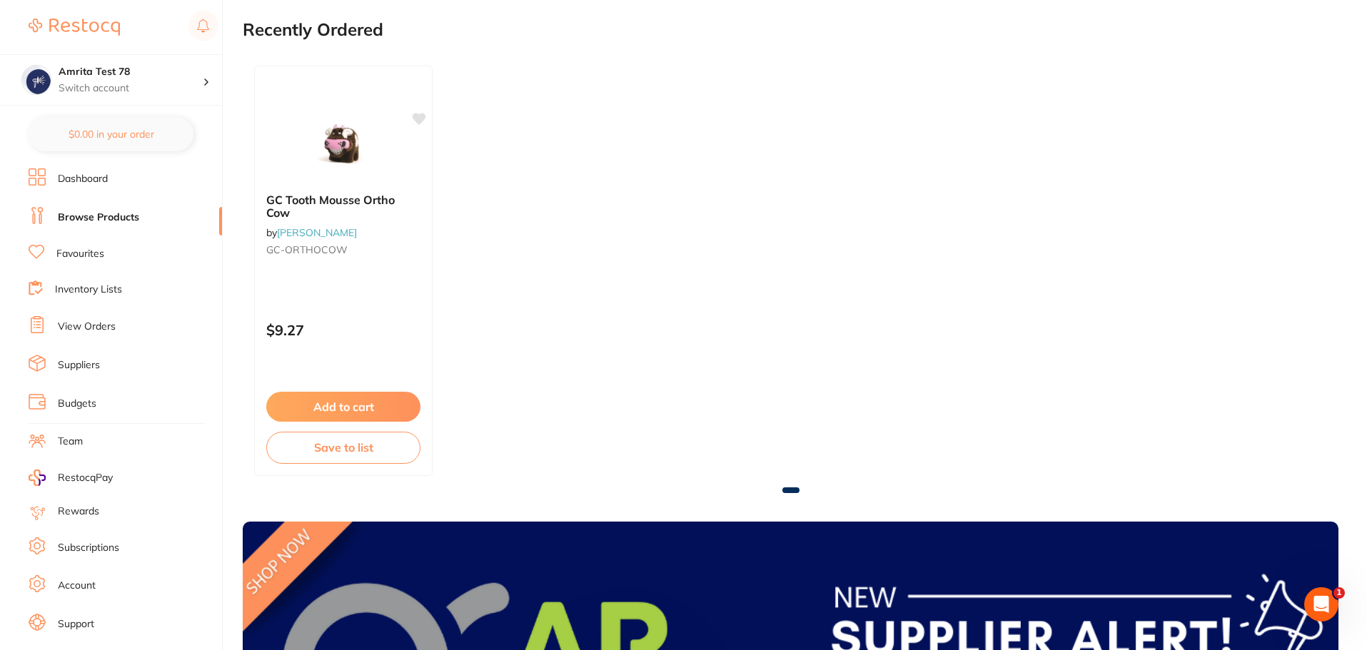
scroll to position [286, 0]
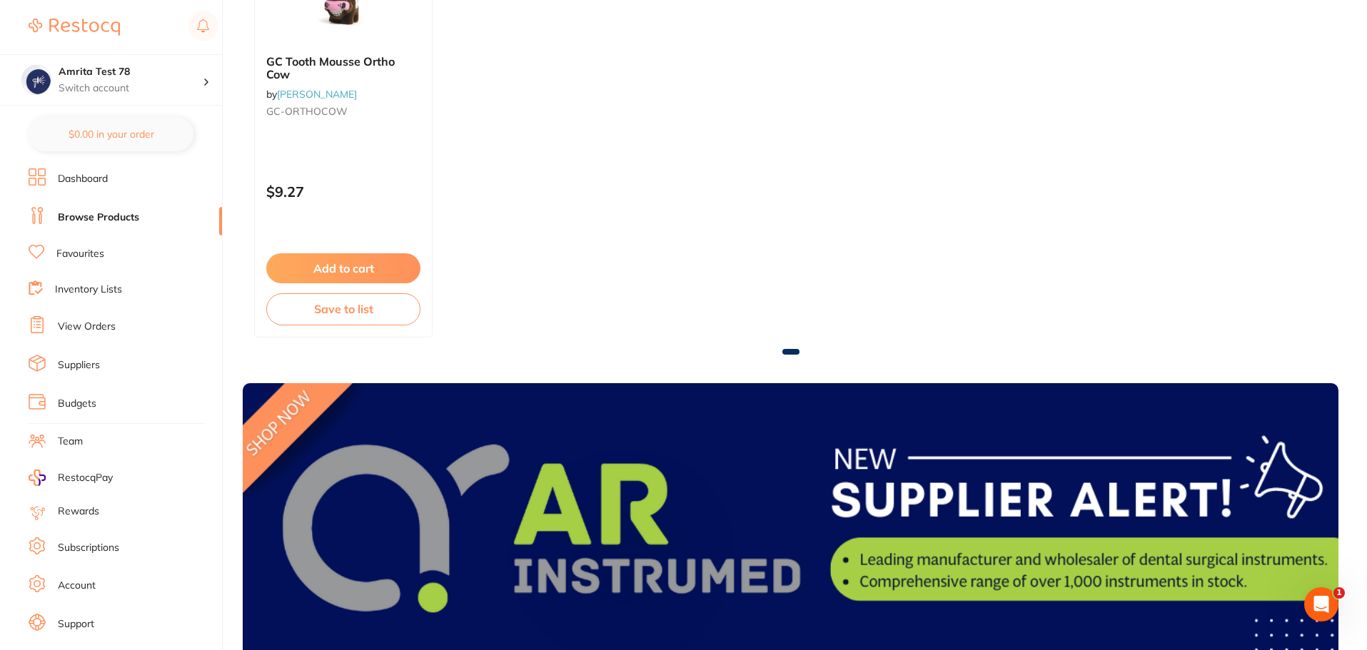
click at [108, 212] on link "Browse Products" at bounding box center [98, 218] width 81 height 14
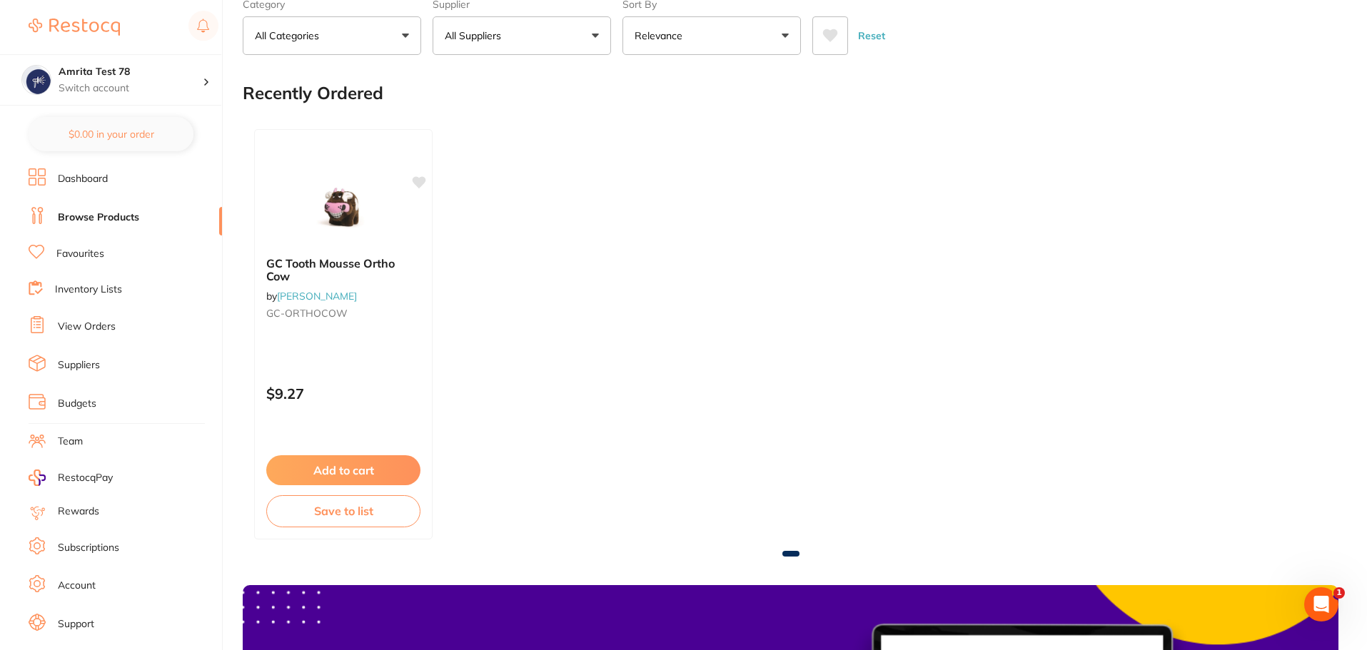
scroll to position [0, 0]
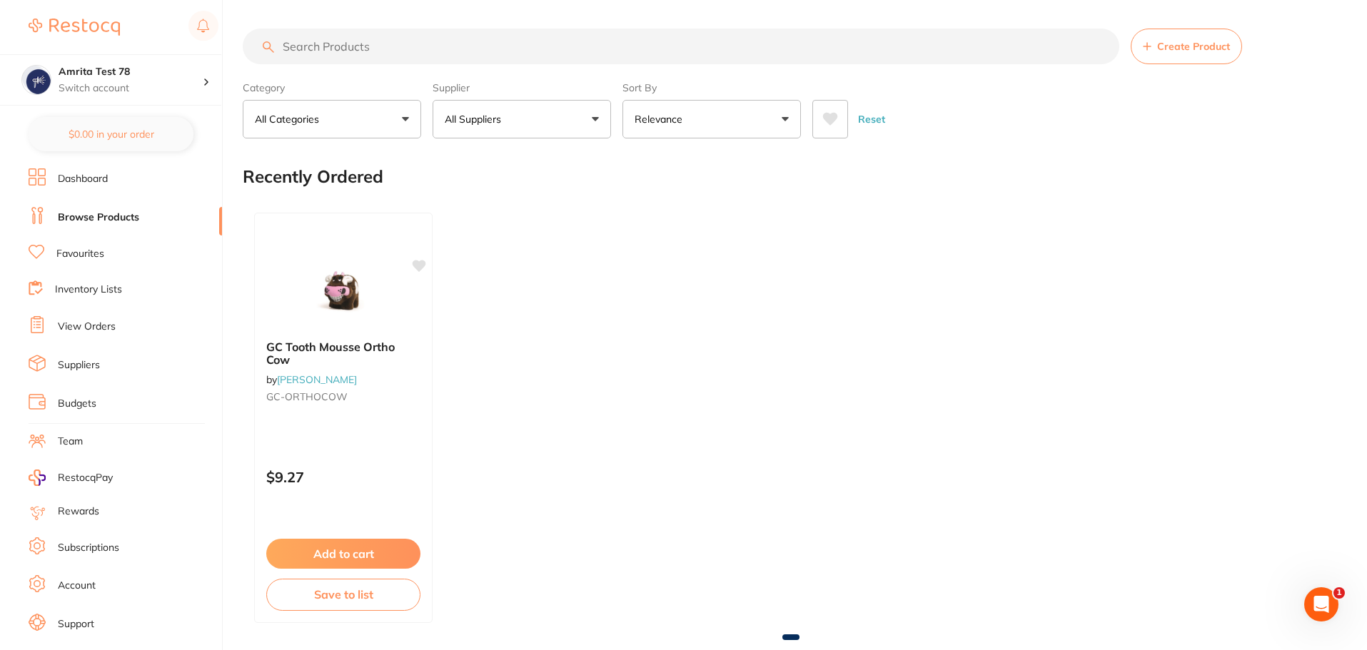
click at [571, 123] on button "All Suppliers" at bounding box center [522, 119] width 178 height 39
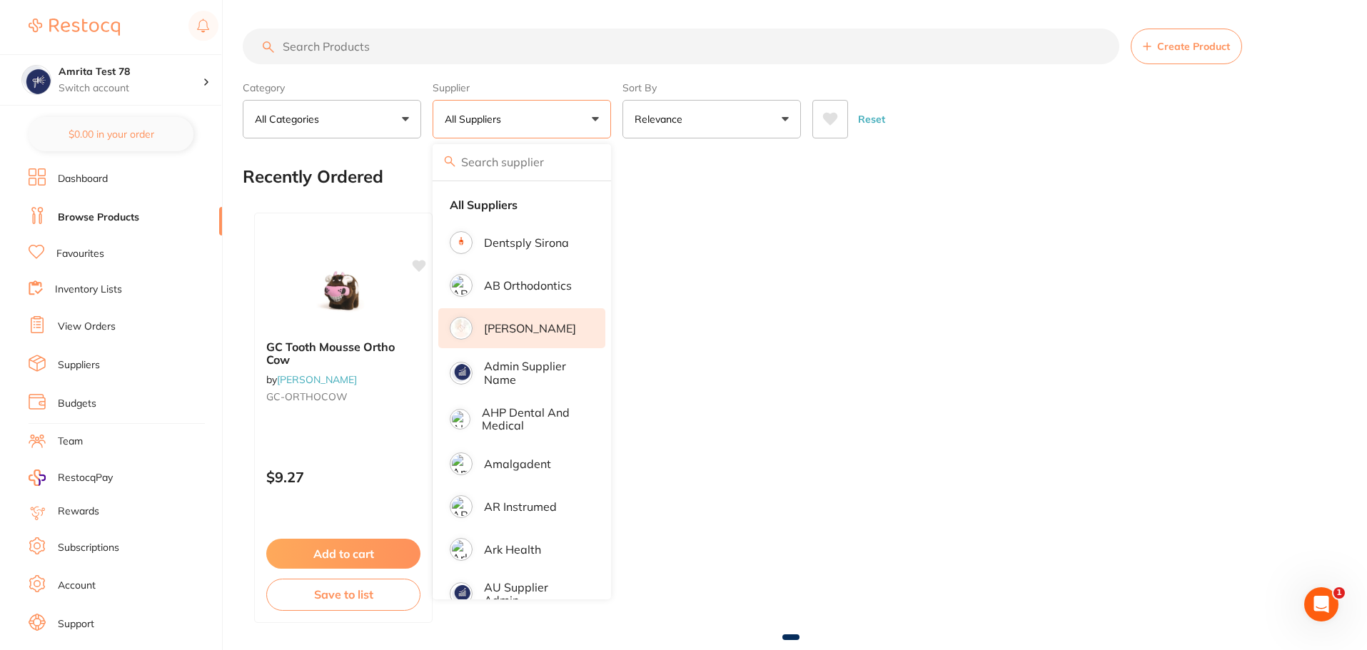
click at [540, 337] on li "[PERSON_NAME]" at bounding box center [521, 328] width 167 height 40
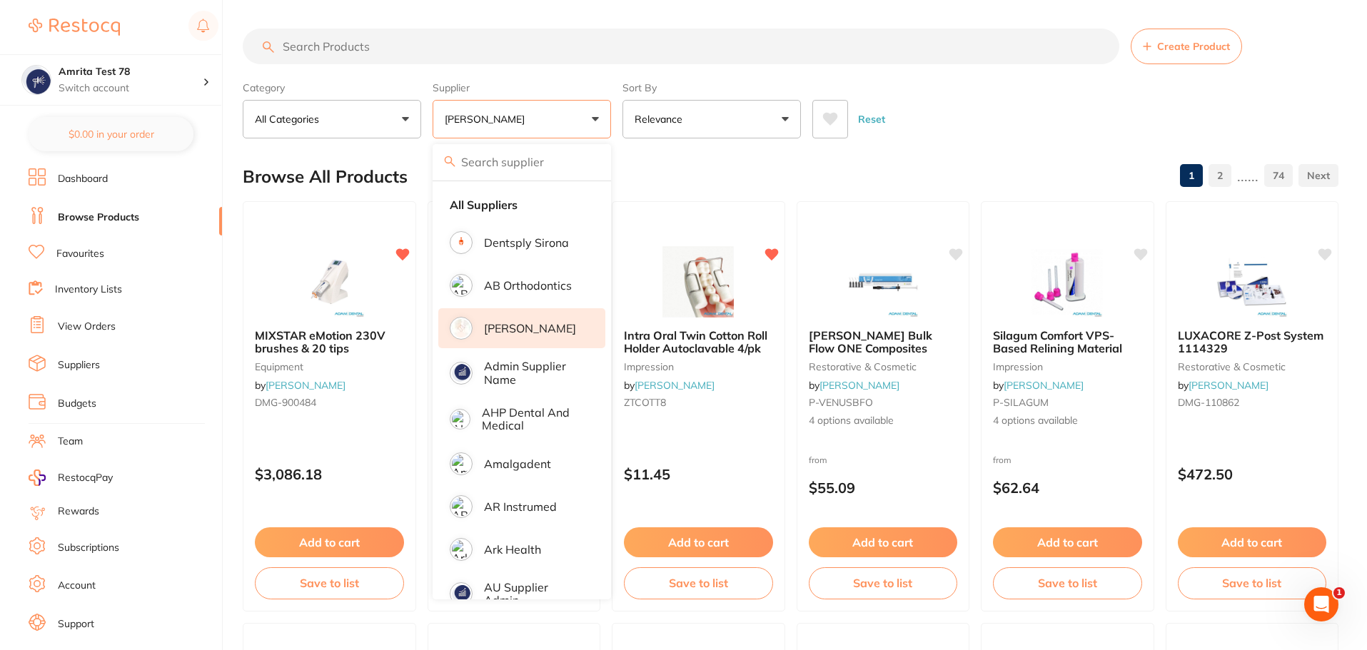
click at [617, 115] on div "Category All Categories All Categories anaesthetic articulating burs crown & br…" at bounding box center [791, 107] width 1096 height 63
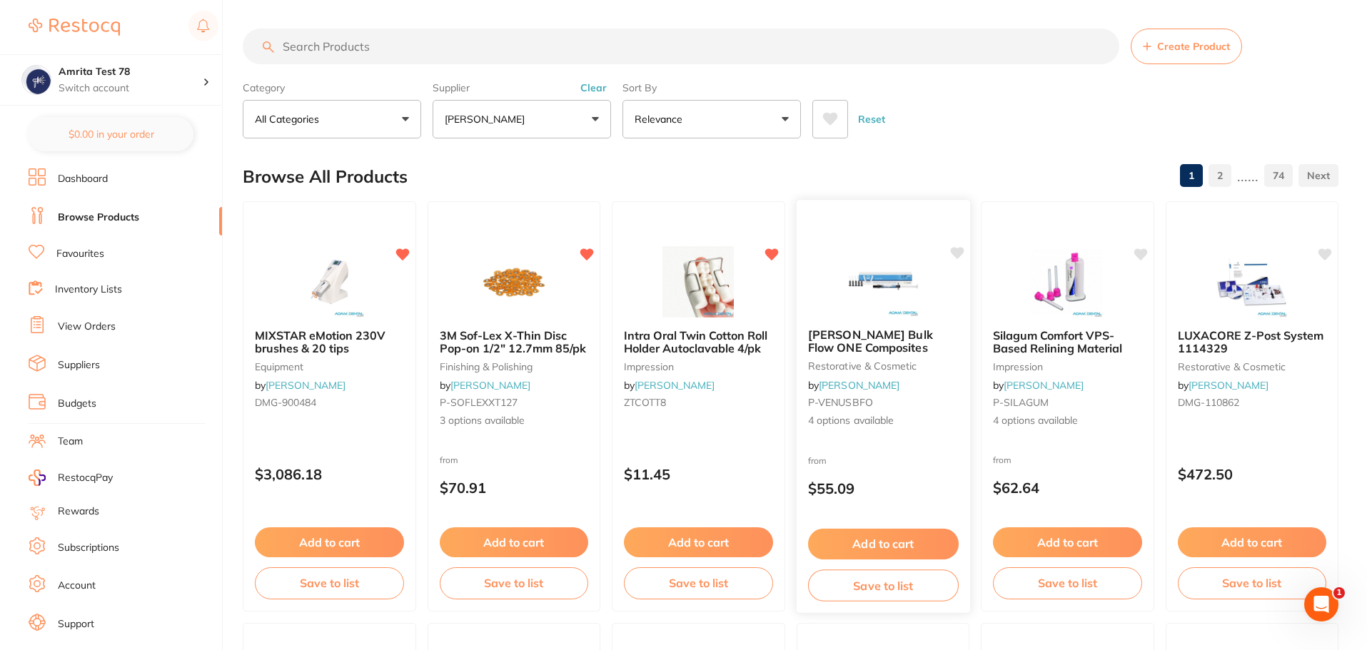
click at [909, 480] on div "from $55.09" at bounding box center [882, 478] width 173 height 51
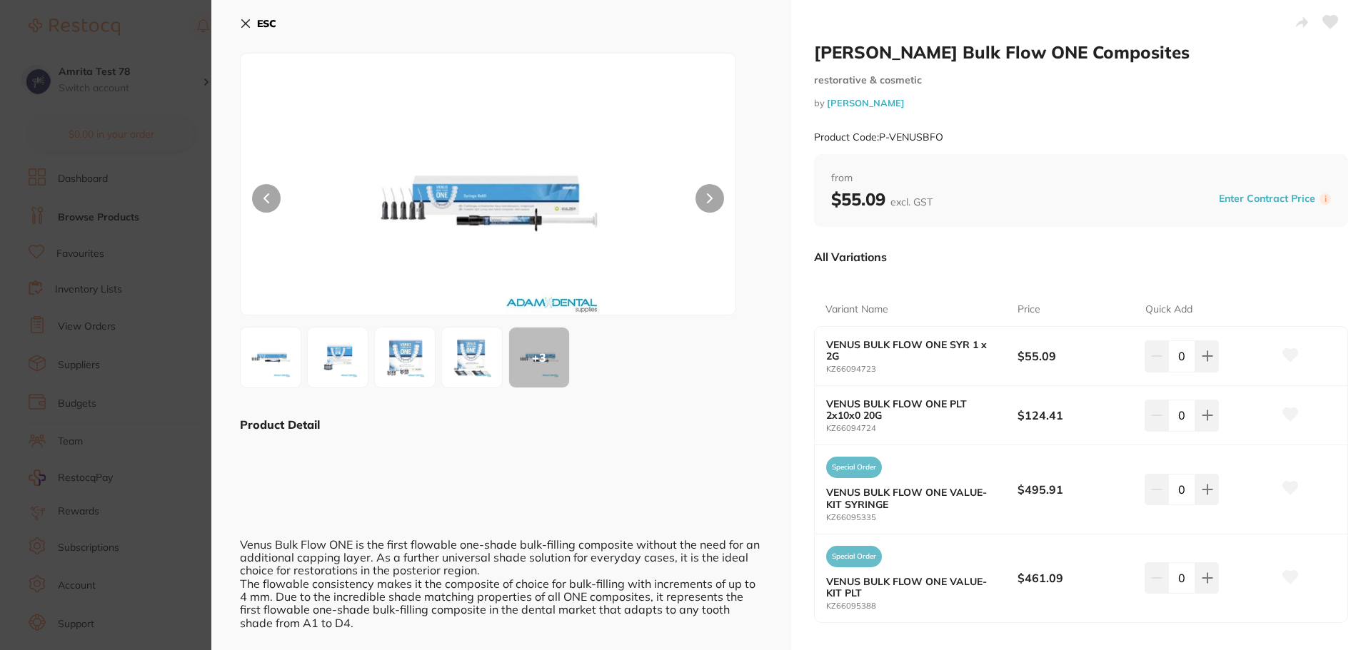
click at [1283, 358] on icon at bounding box center [1290, 355] width 15 height 13
click at [1290, 416] on icon at bounding box center [1290, 414] width 15 height 13
click at [243, 24] on icon at bounding box center [245, 23] width 11 height 11
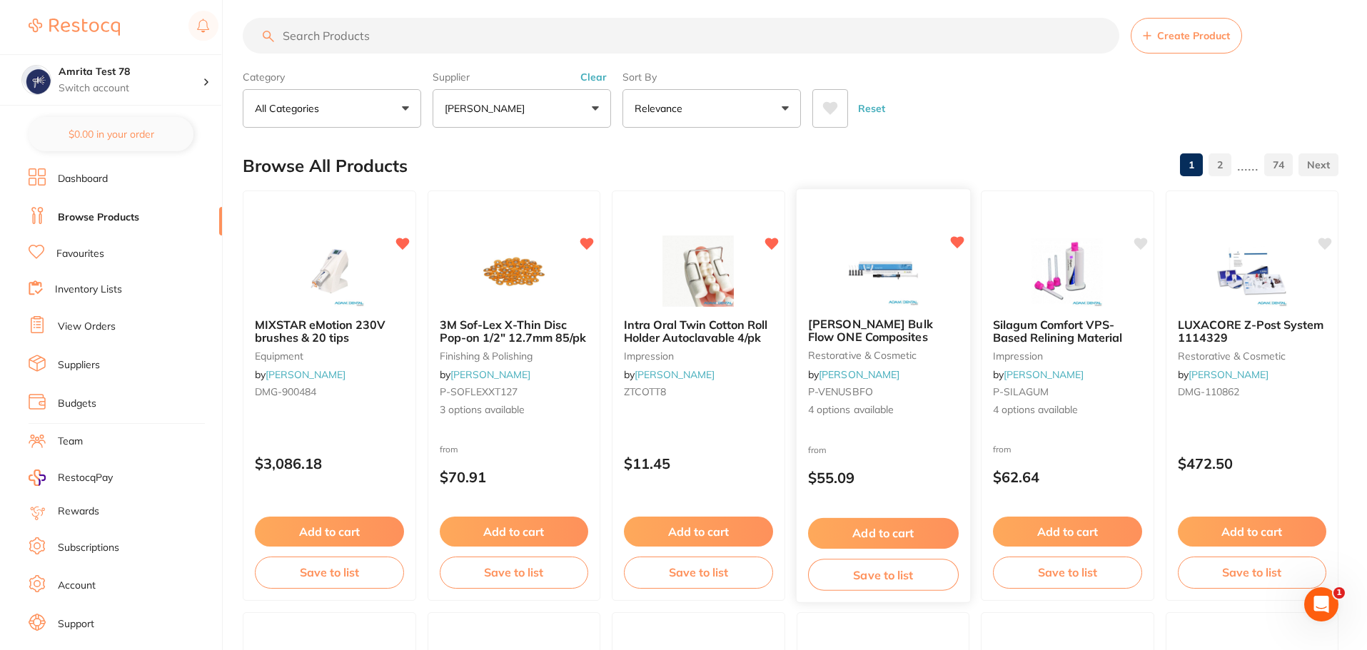
scroll to position [10, 0]
click at [1144, 235] on div at bounding box center [1067, 271] width 173 height 72
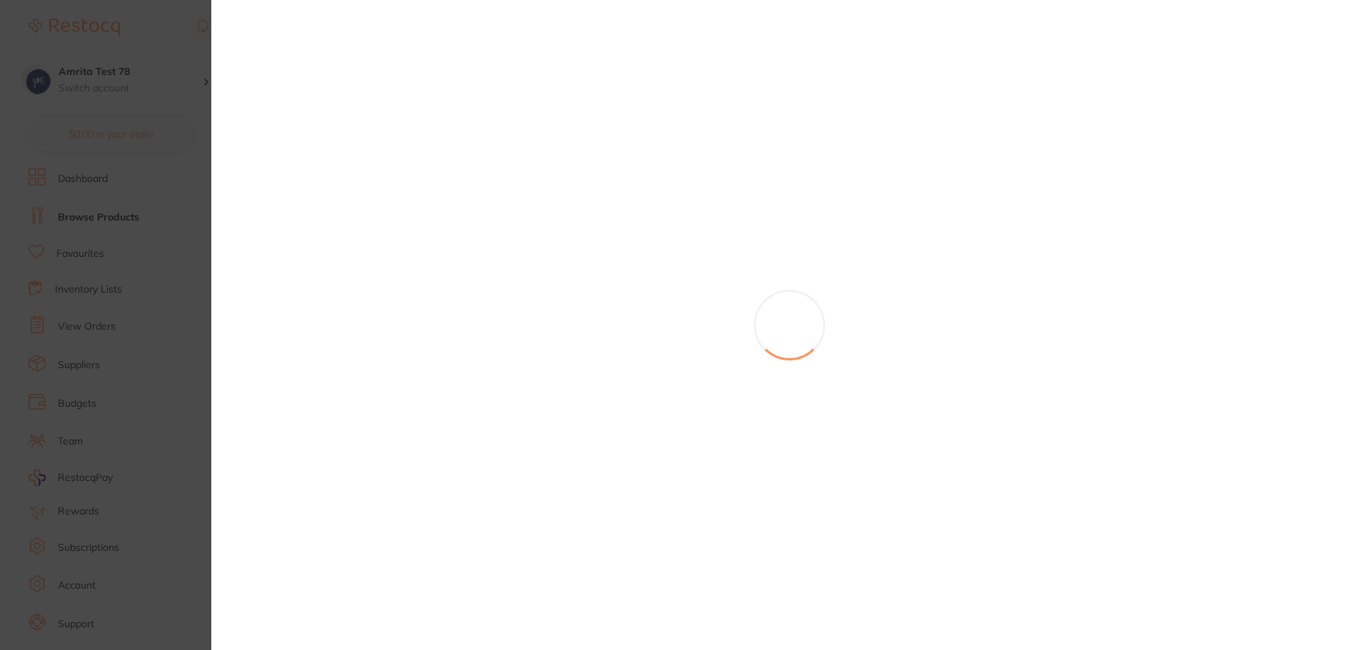
click at [1144, 245] on section at bounding box center [683, 325] width 1367 height 650
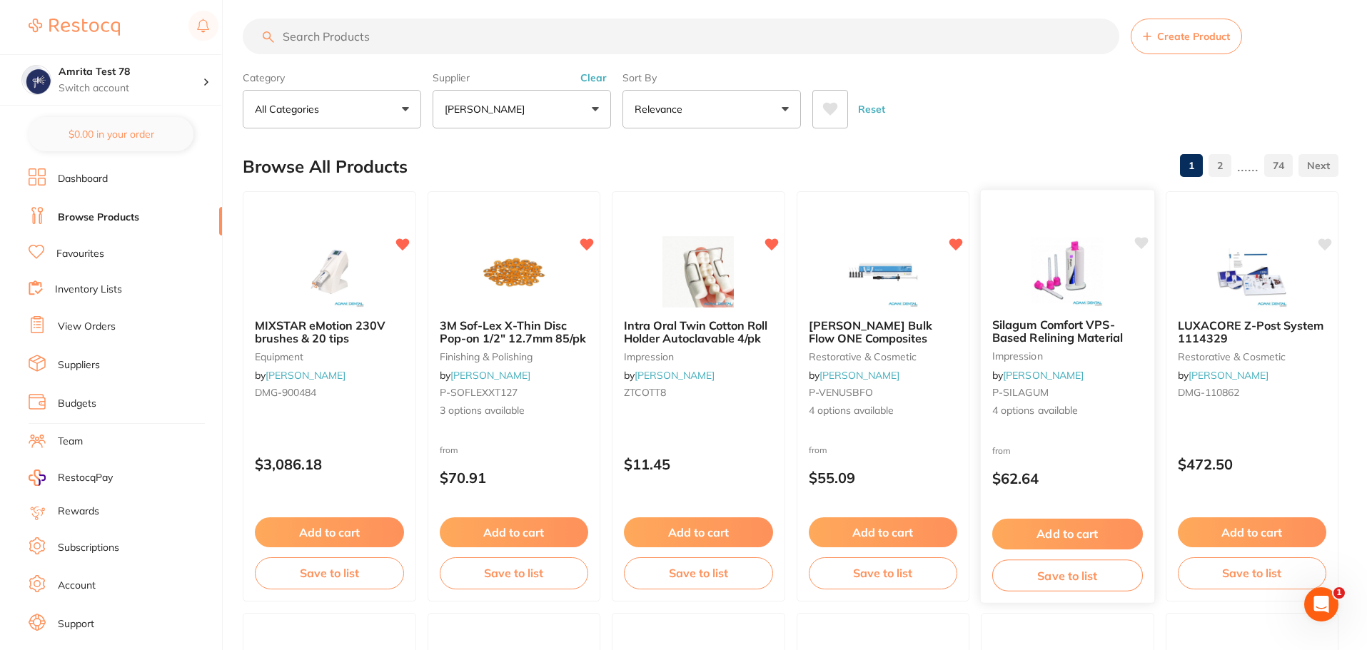
click at [1144, 240] on icon at bounding box center [1141, 243] width 14 height 12
click at [1113, 393] on small "P-SILAGUM" at bounding box center [1067, 392] width 151 height 11
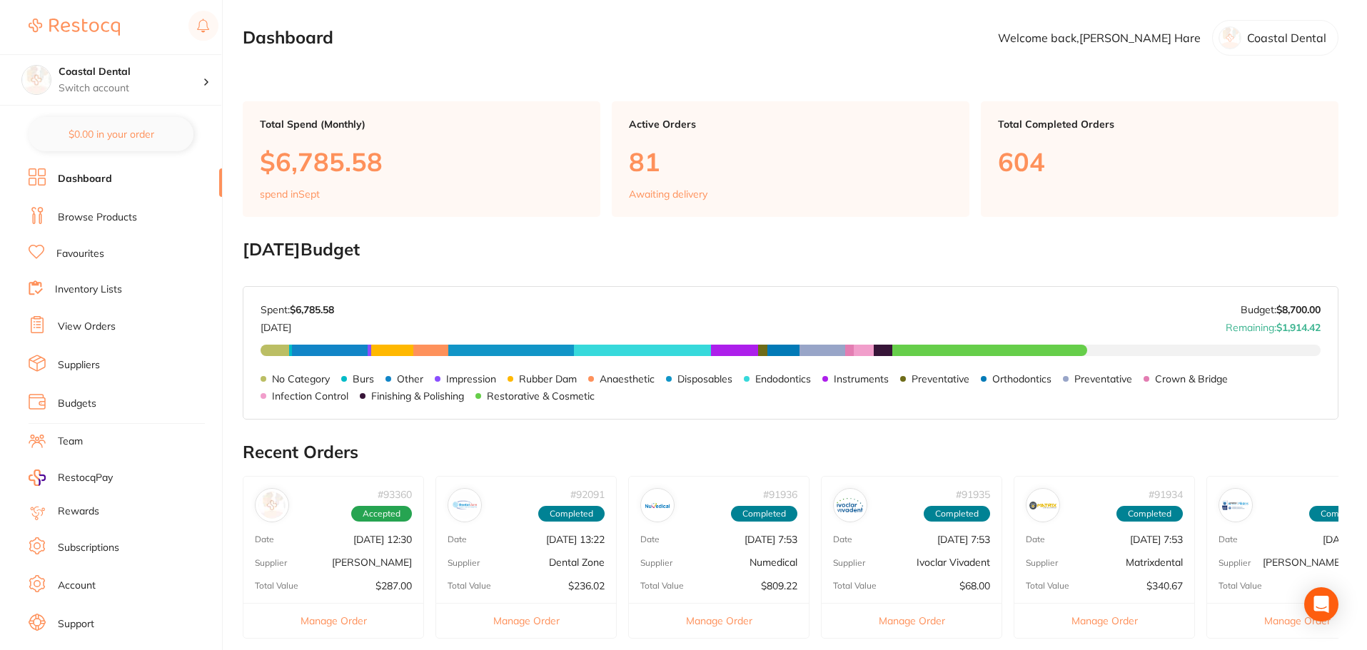
click at [123, 223] on link "Browse Products" at bounding box center [97, 218] width 79 height 14
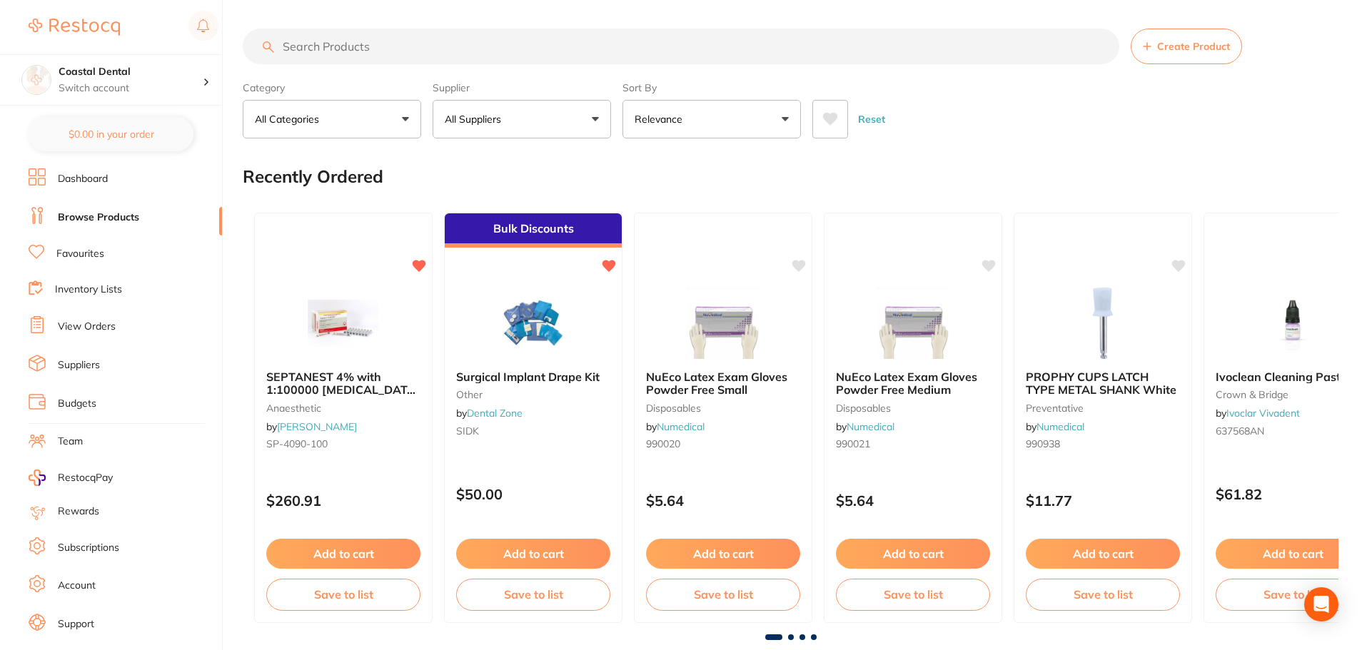
click at [837, 119] on icon at bounding box center [830, 119] width 16 height 14
click at [838, 117] on button at bounding box center [830, 119] width 36 height 39
click at [538, 124] on button "All Suppliers" at bounding box center [522, 119] width 178 height 39
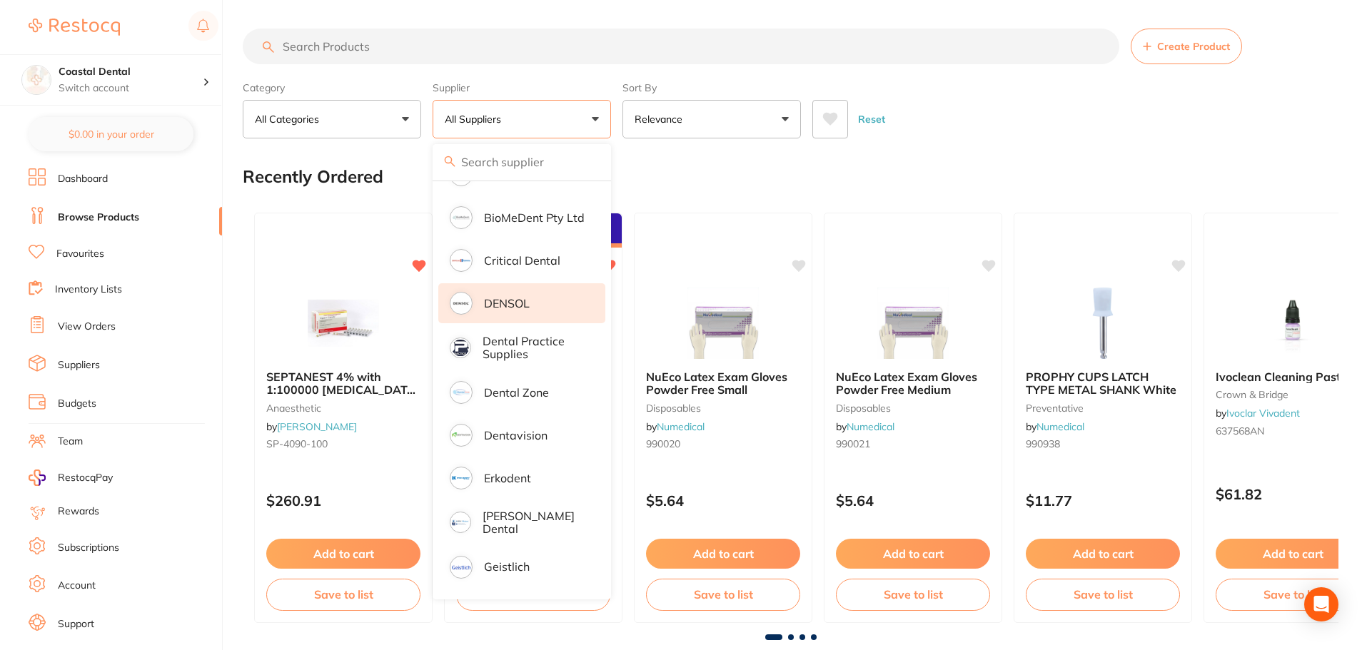
scroll to position [642, 0]
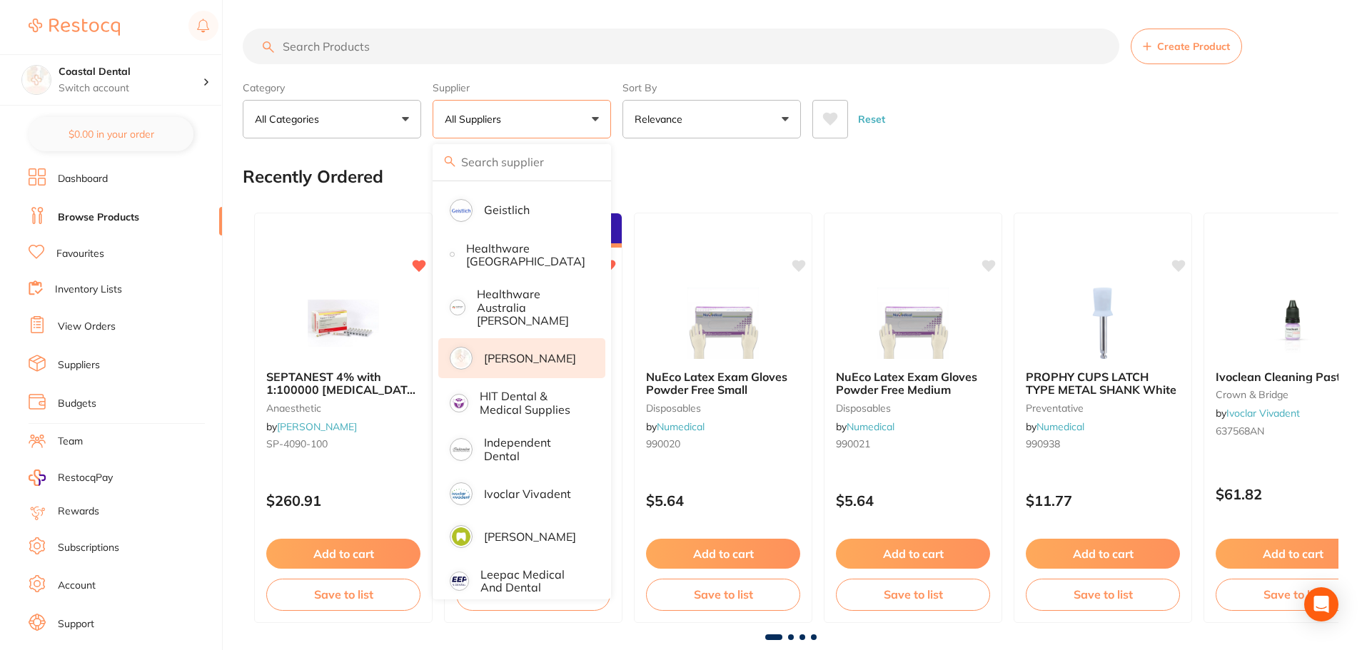
click at [537, 352] on p "[PERSON_NAME]" at bounding box center [530, 358] width 92 height 13
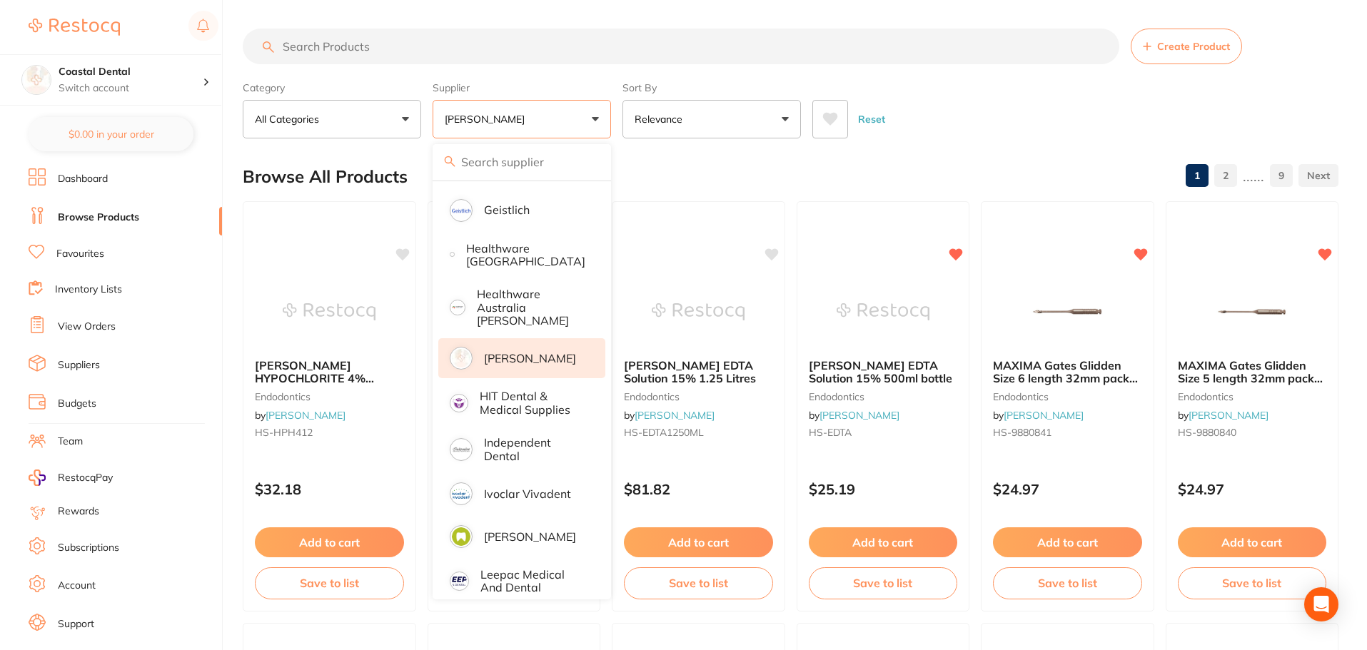
click at [948, 110] on div "Reset" at bounding box center [1069, 114] width 515 height 50
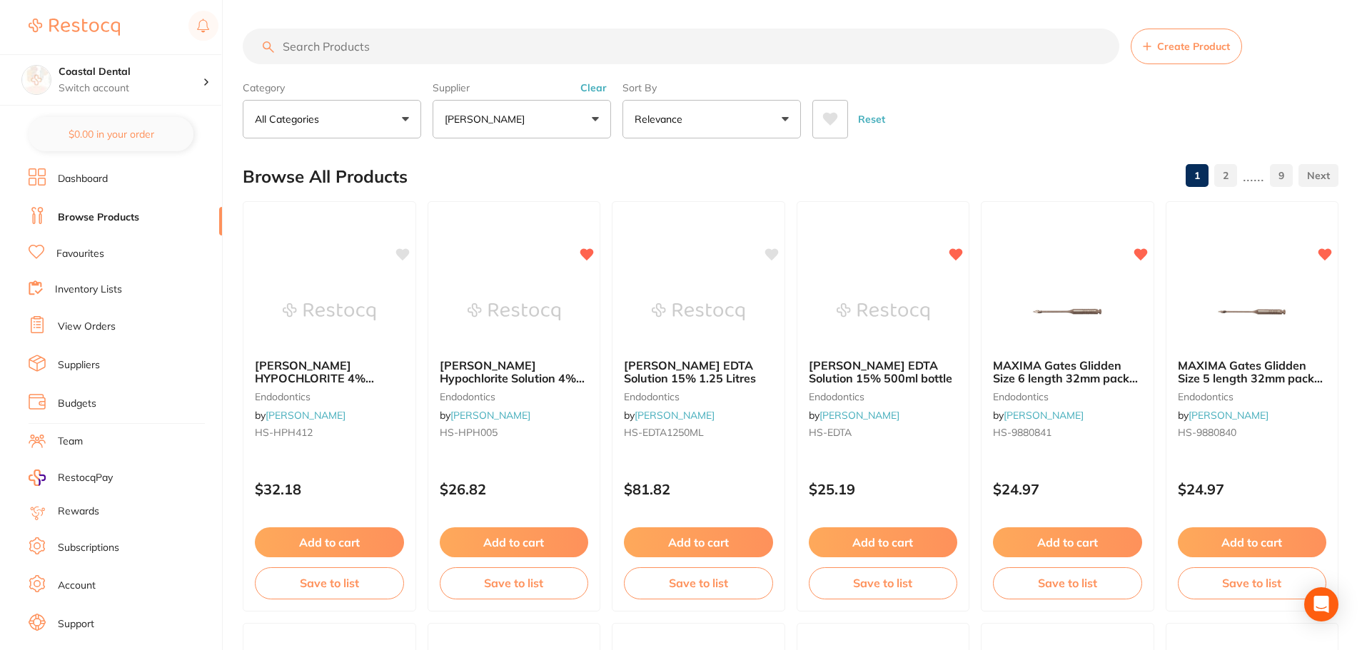
click at [835, 125] on icon at bounding box center [830, 119] width 16 height 14
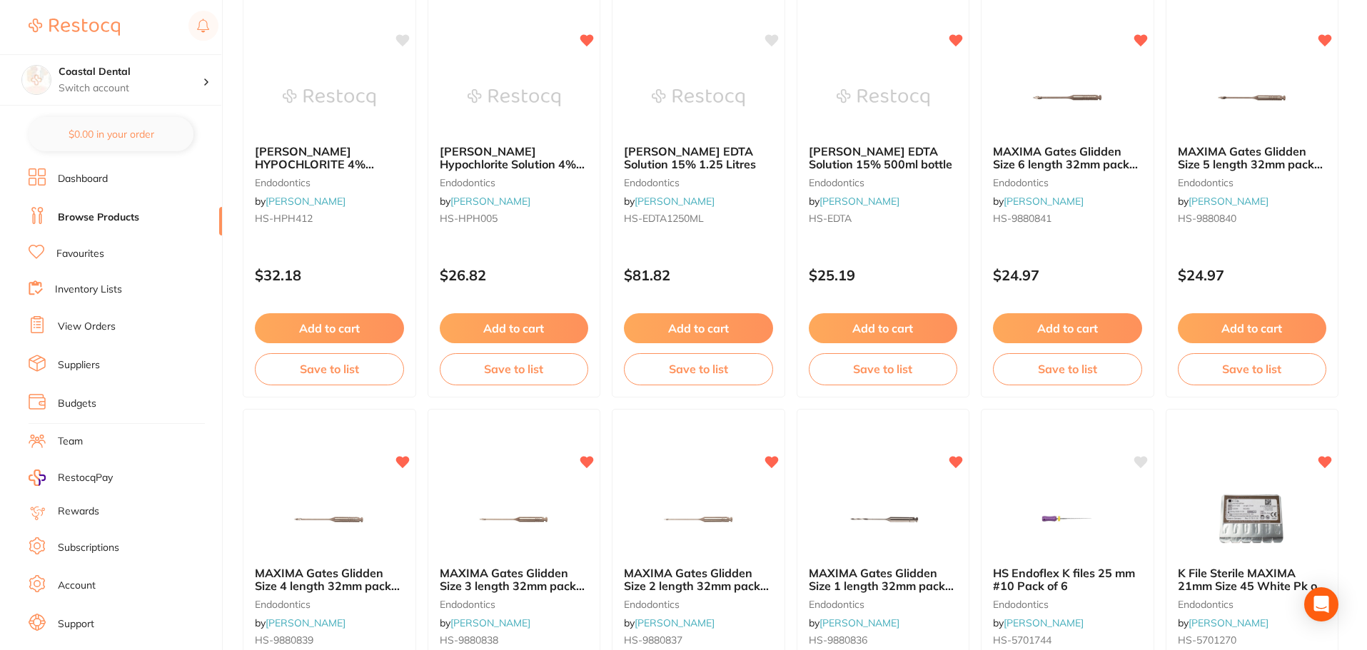
scroll to position [0, 0]
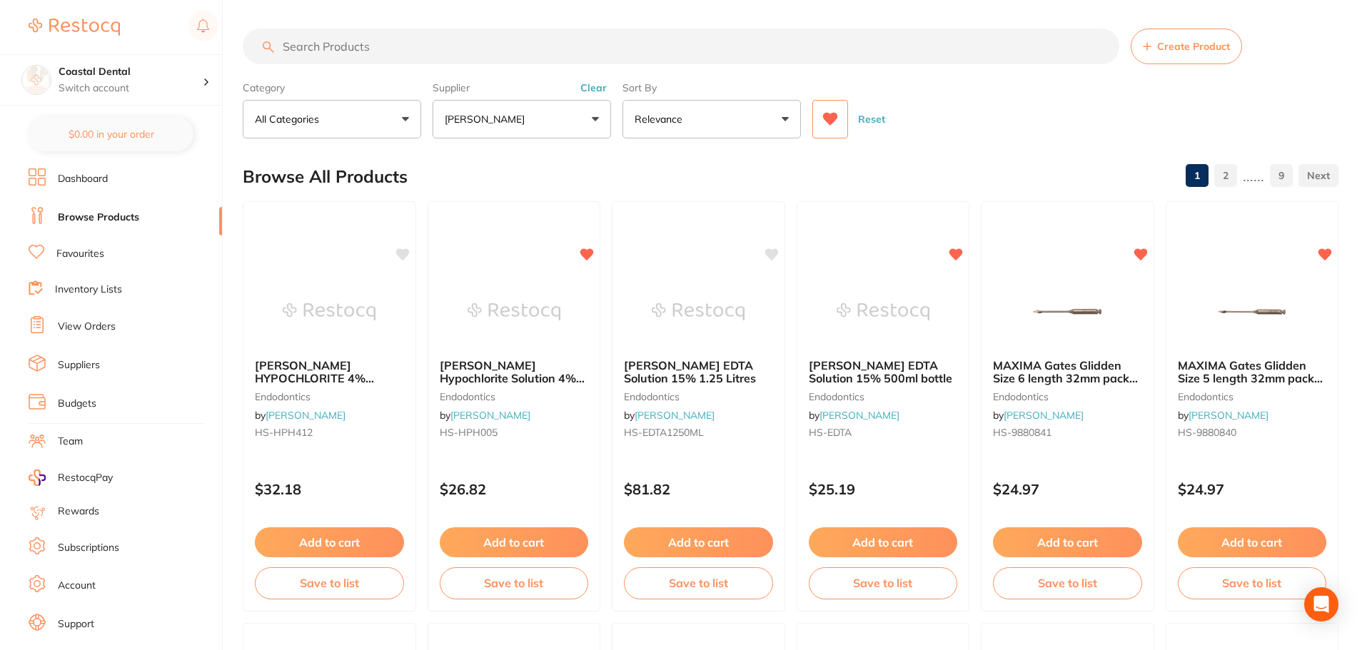
click at [881, 119] on button "Reset" at bounding box center [872, 119] width 36 height 39
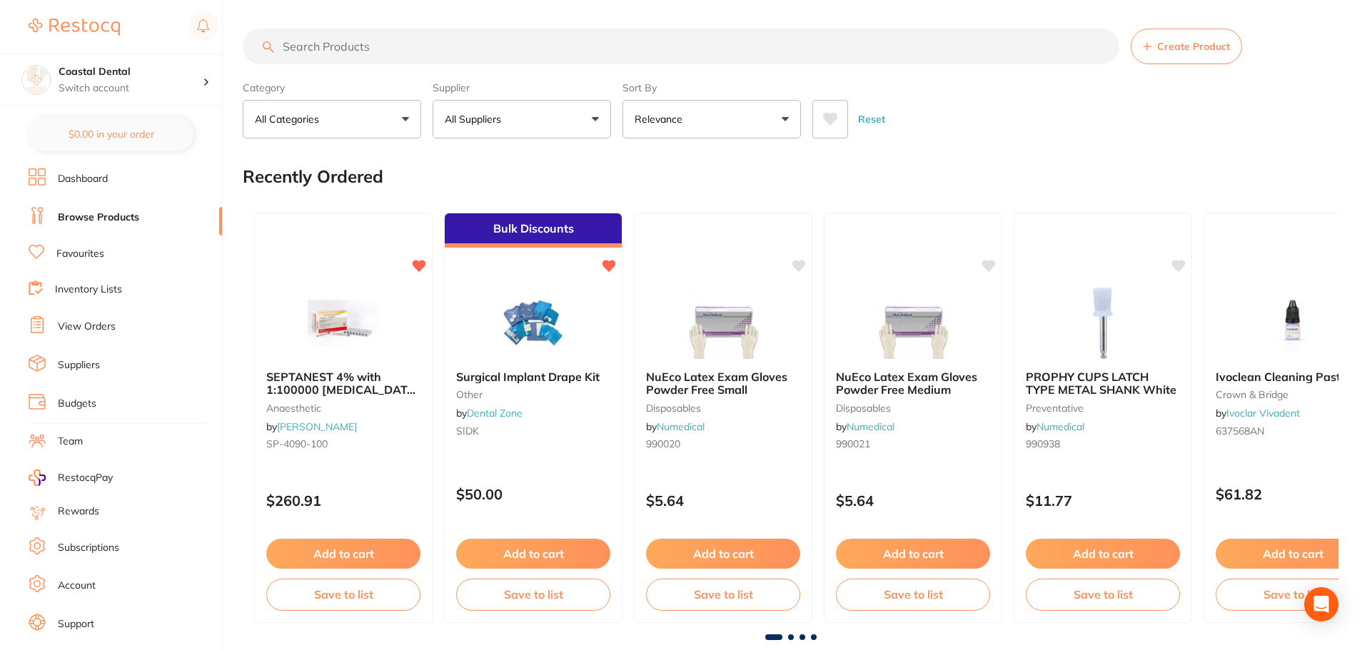
scroll to position [357, 0]
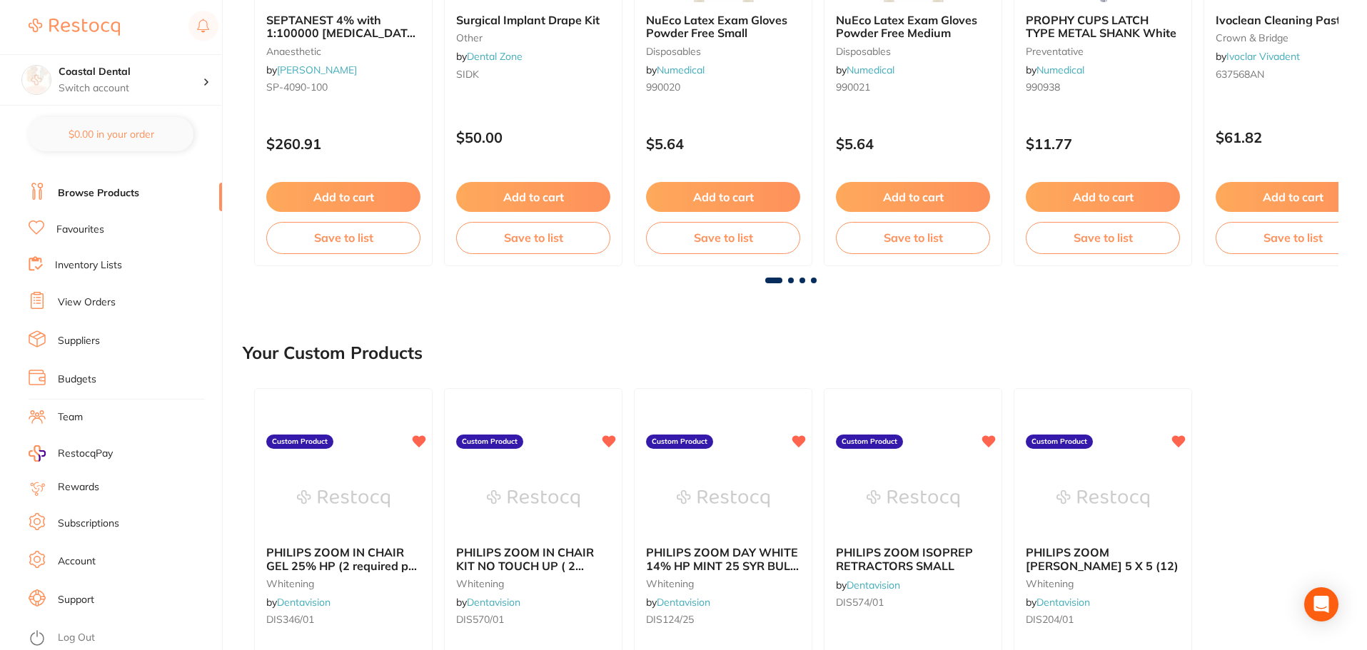
click at [91, 635] on link "Log Out" at bounding box center [76, 638] width 37 height 14
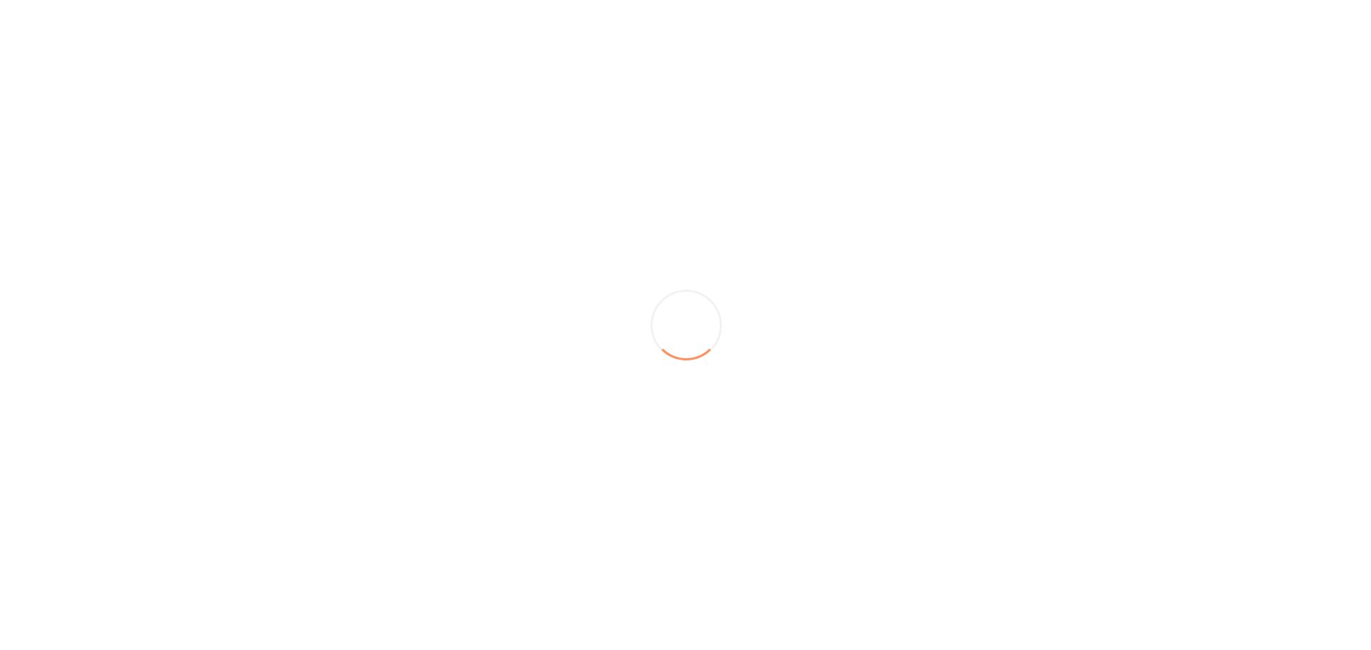
scroll to position [0, 0]
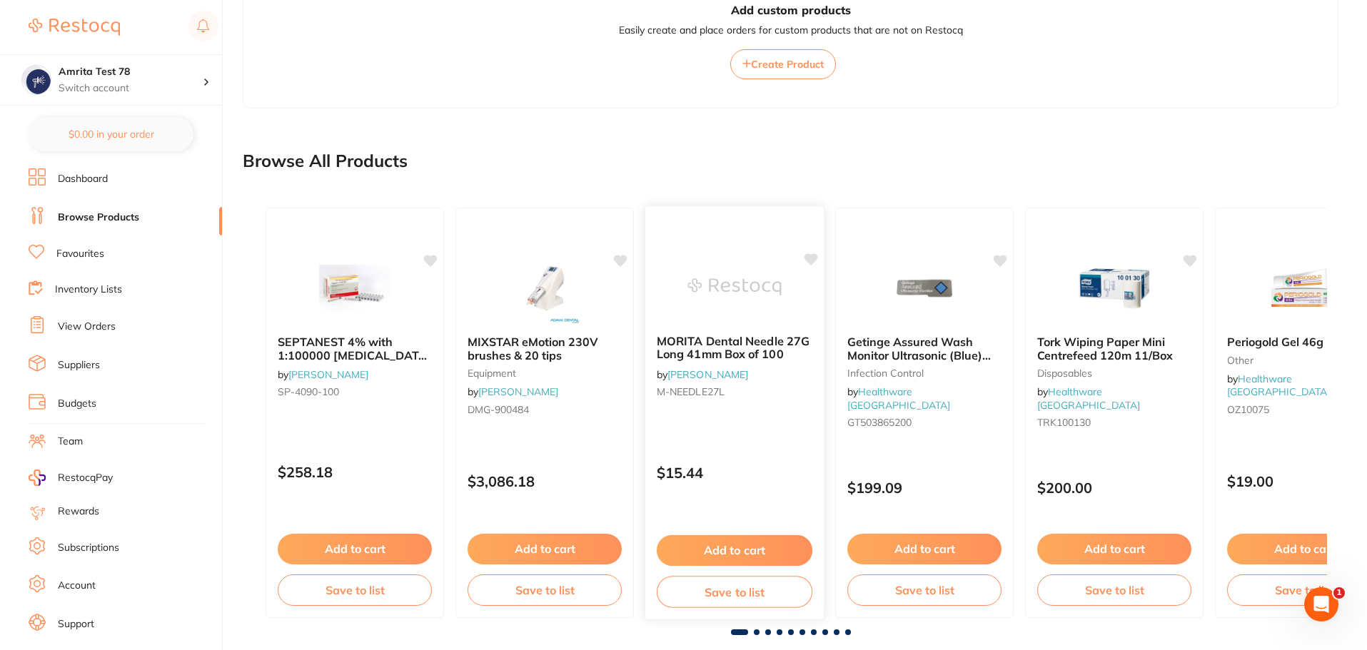
scroll to position [1154, 0]
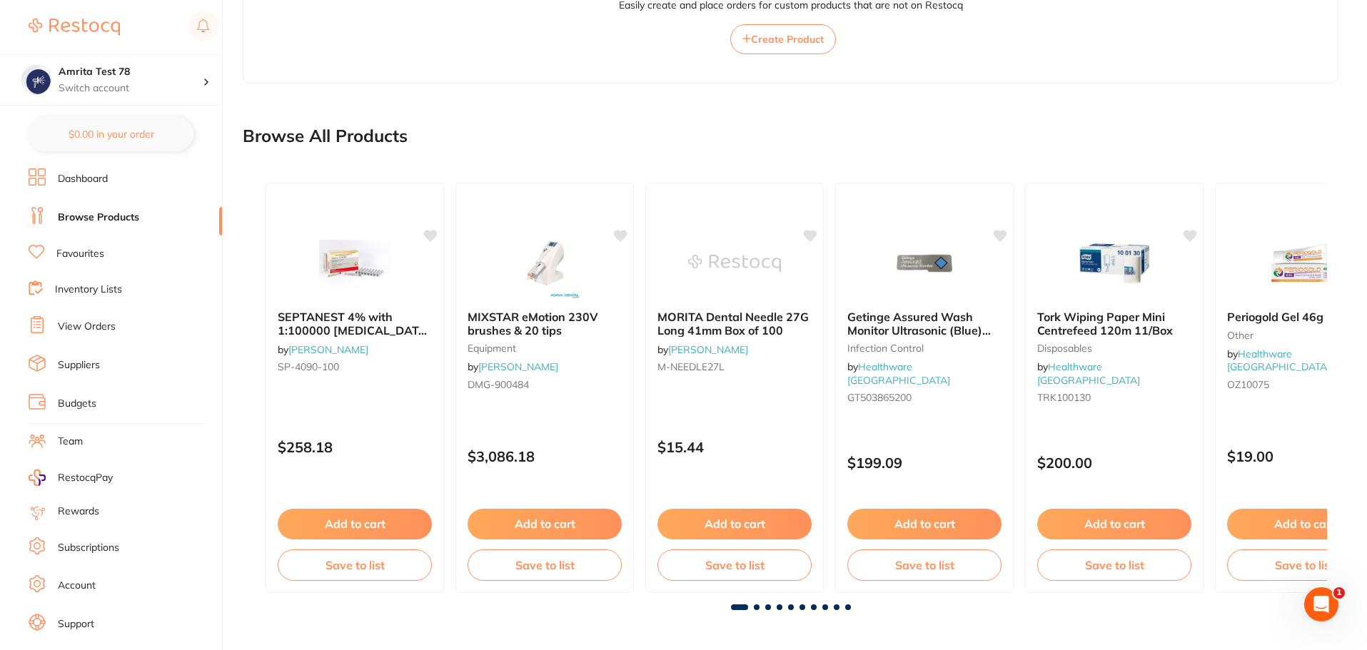
click at [757, 524] on button "Add to cart" at bounding box center [734, 524] width 154 height 30
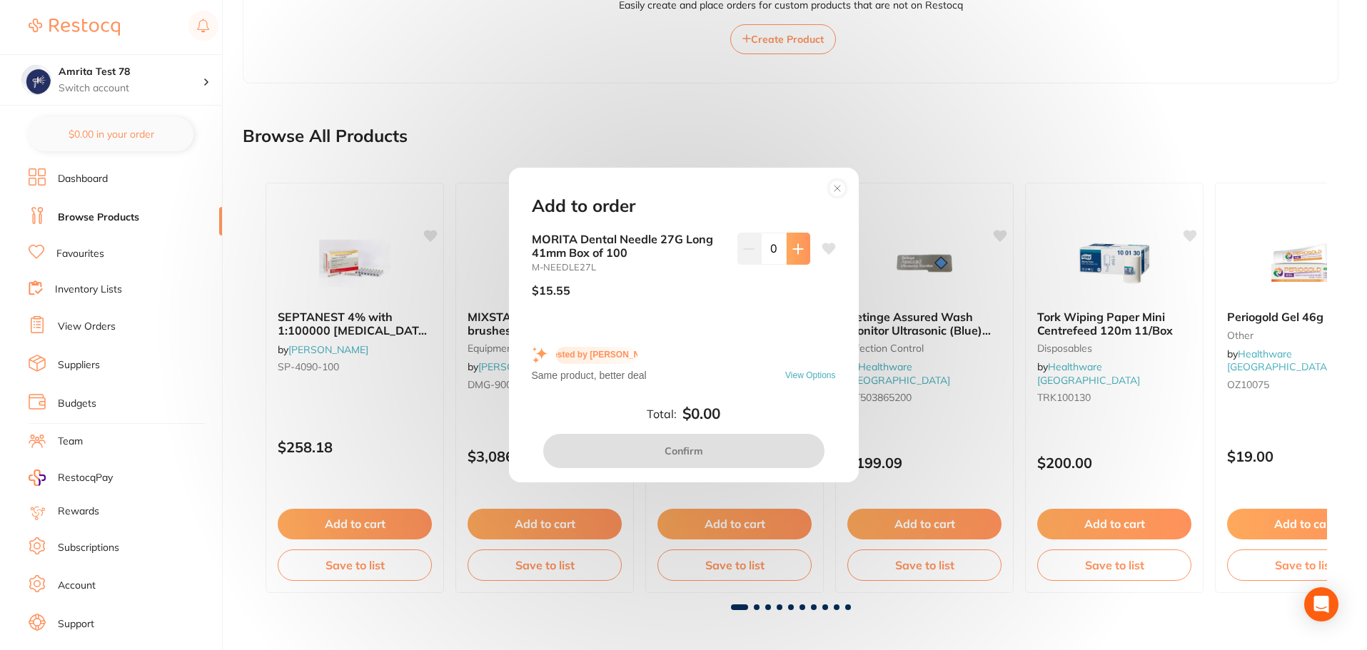
click at [792, 257] on button at bounding box center [799, 248] width 24 height 31
type input "1"
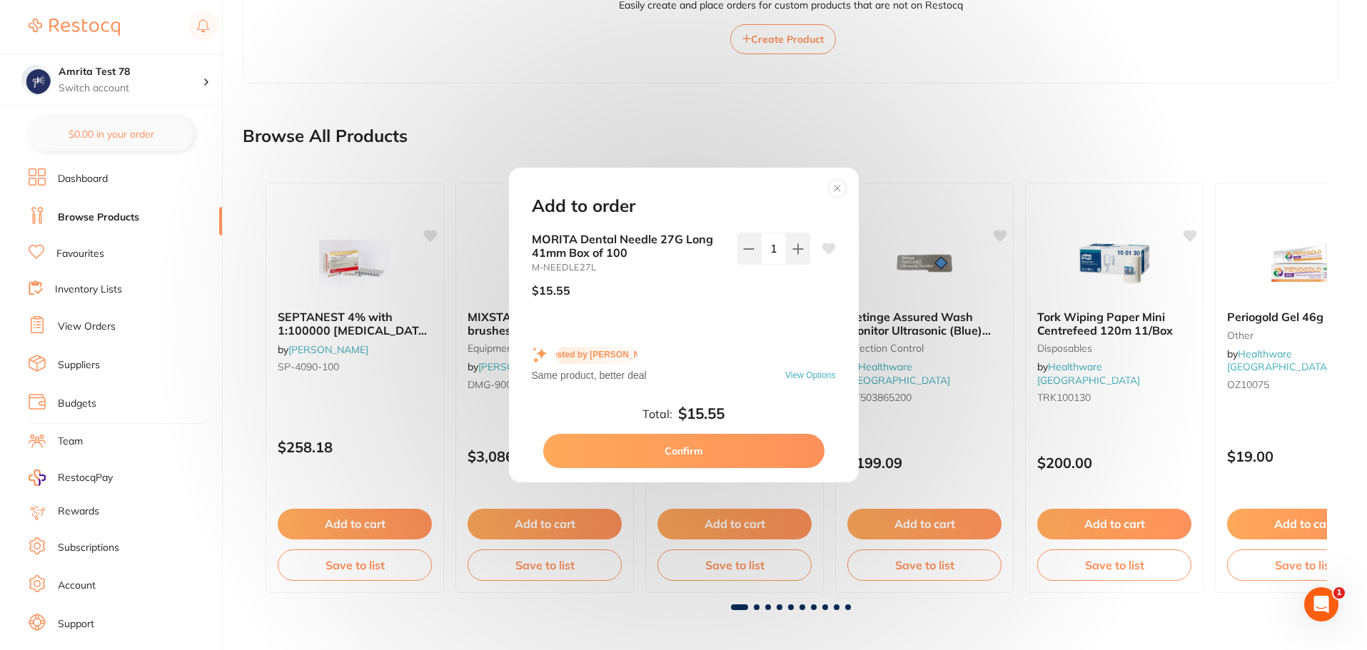
scroll to position [0, 0]
click at [730, 455] on button "Confirm" at bounding box center [683, 451] width 281 height 34
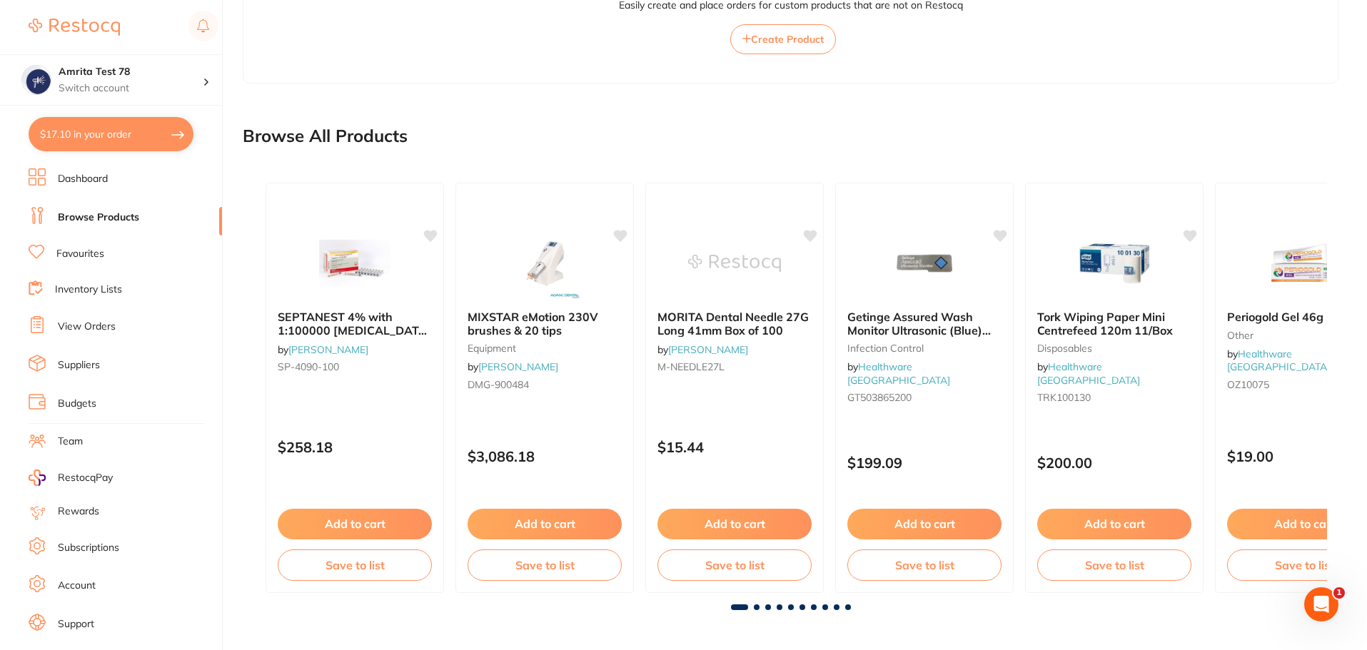
click at [131, 140] on button "$17.10 in your order" at bounding box center [111, 134] width 165 height 34
checkbox input "true"
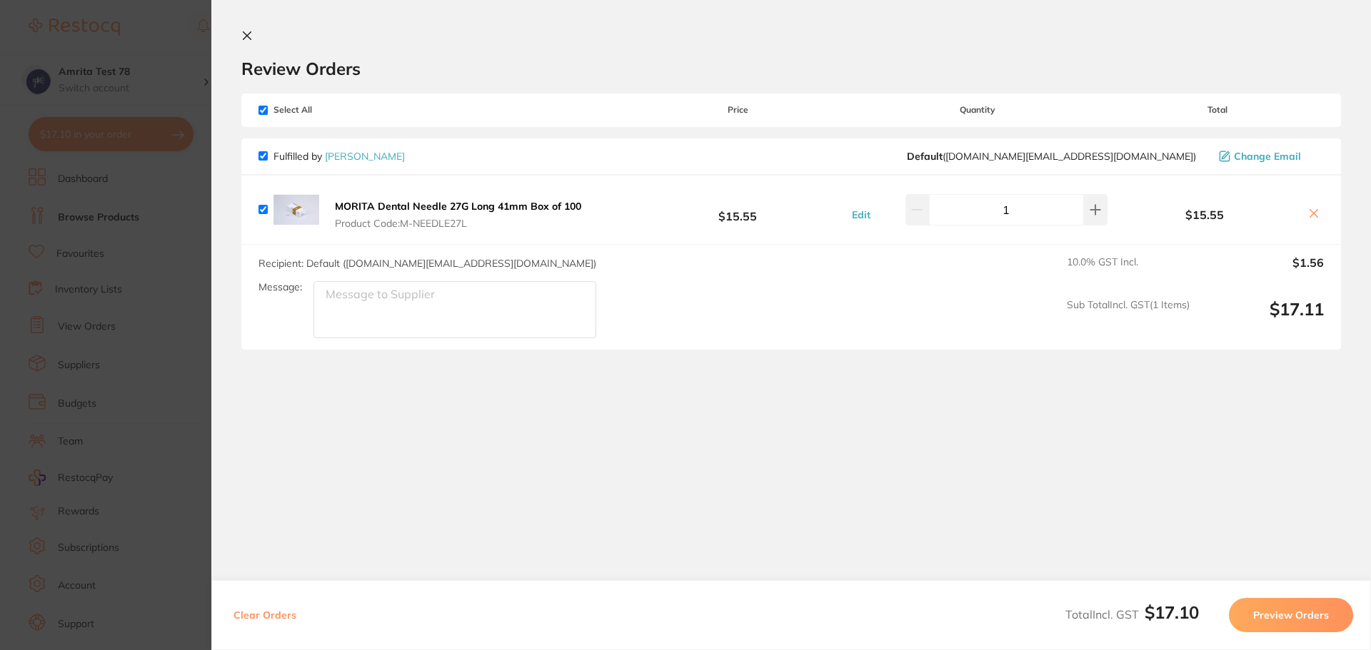
click at [1283, 623] on button "Preview Orders" at bounding box center [1290, 615] width 124 height 34
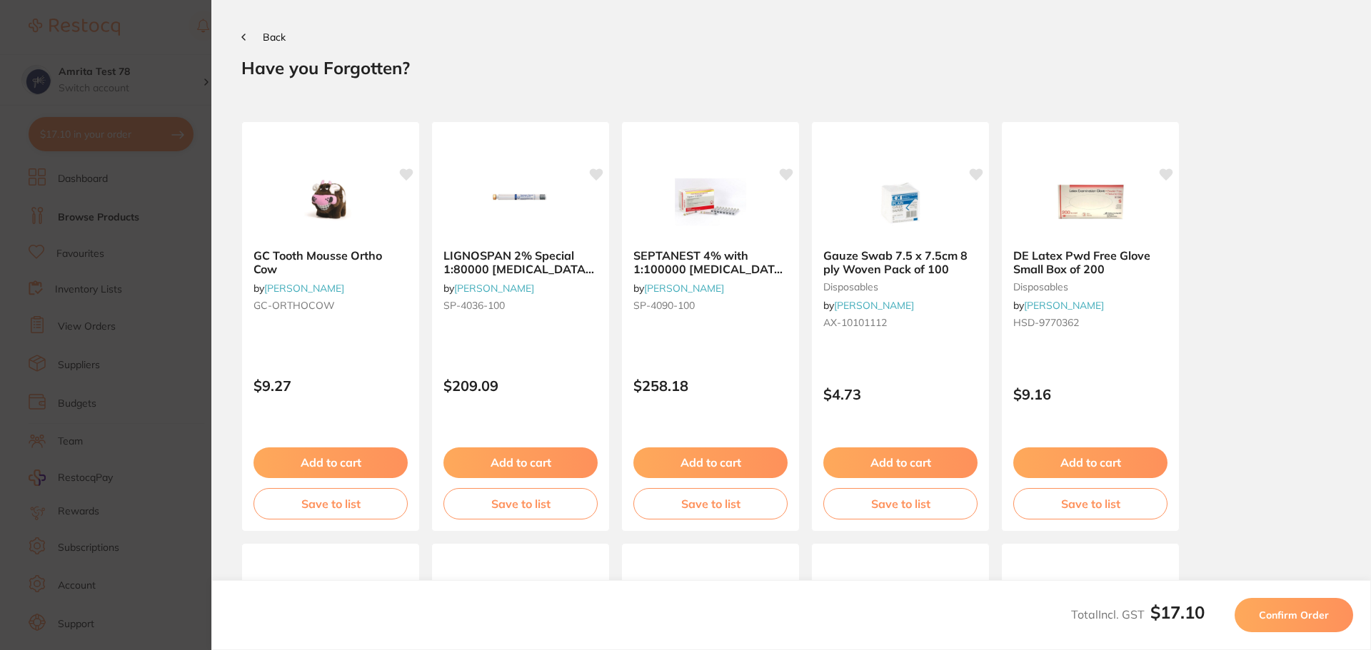
click at [1283, 623] on button "Confirm Order" at bounding box center [1293, 615] width 118 height 34
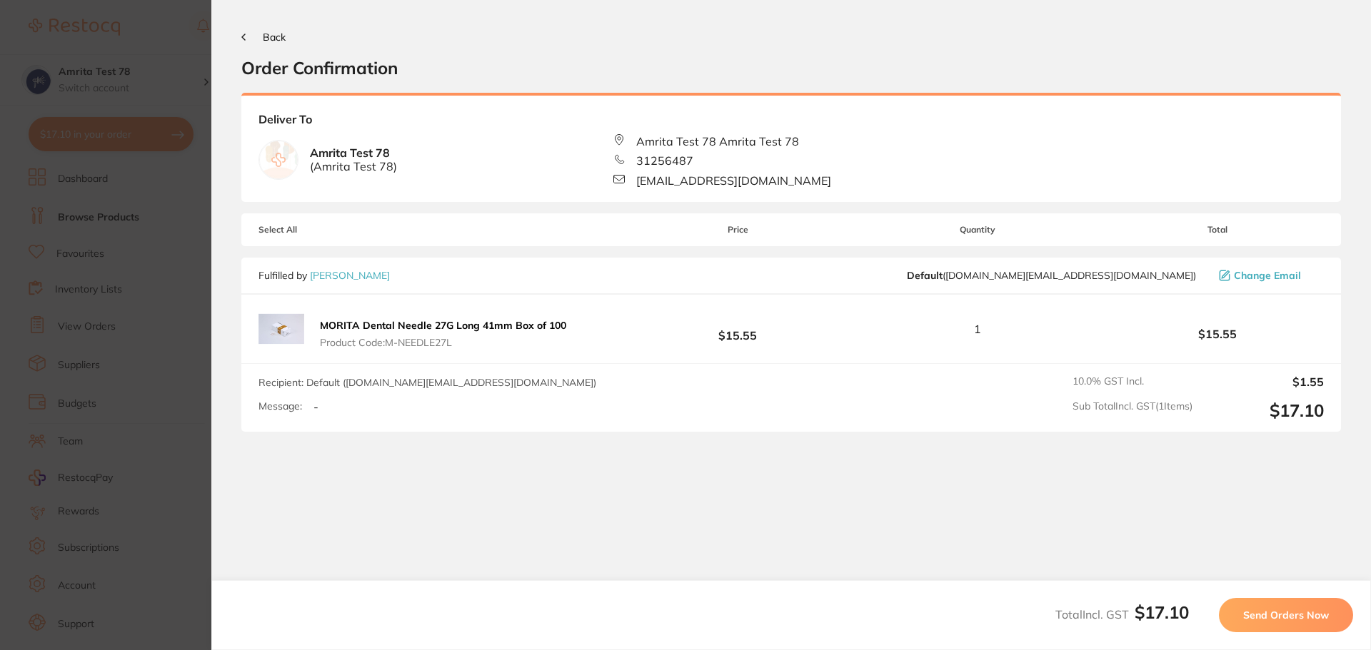
click at [1283, 623] on button "Send Orders Now" at bounding box center [1285, 615] width 134 height 34
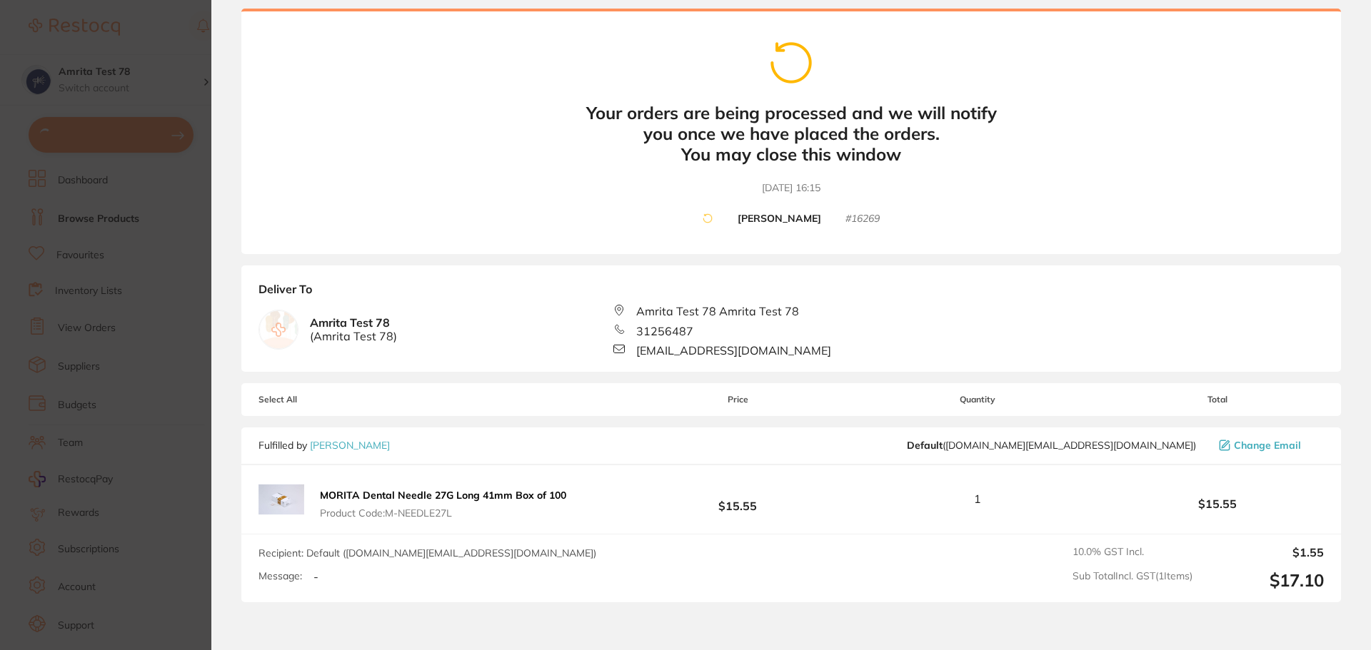
scroll to position [71, 0]
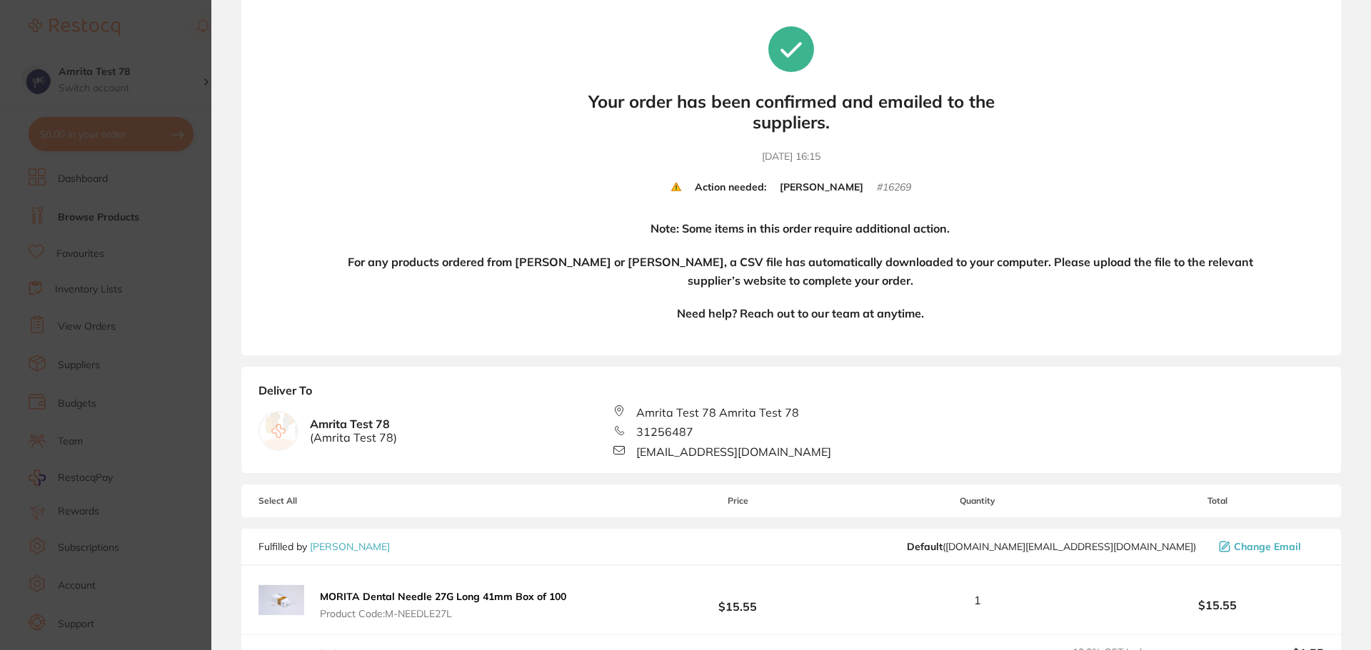
click at [164, 183] on section "Update RRP Set your pre negotiated price for this item. Item Agreed RRP (excl. …" at bounding box center [685, 325] width 1371 height 650
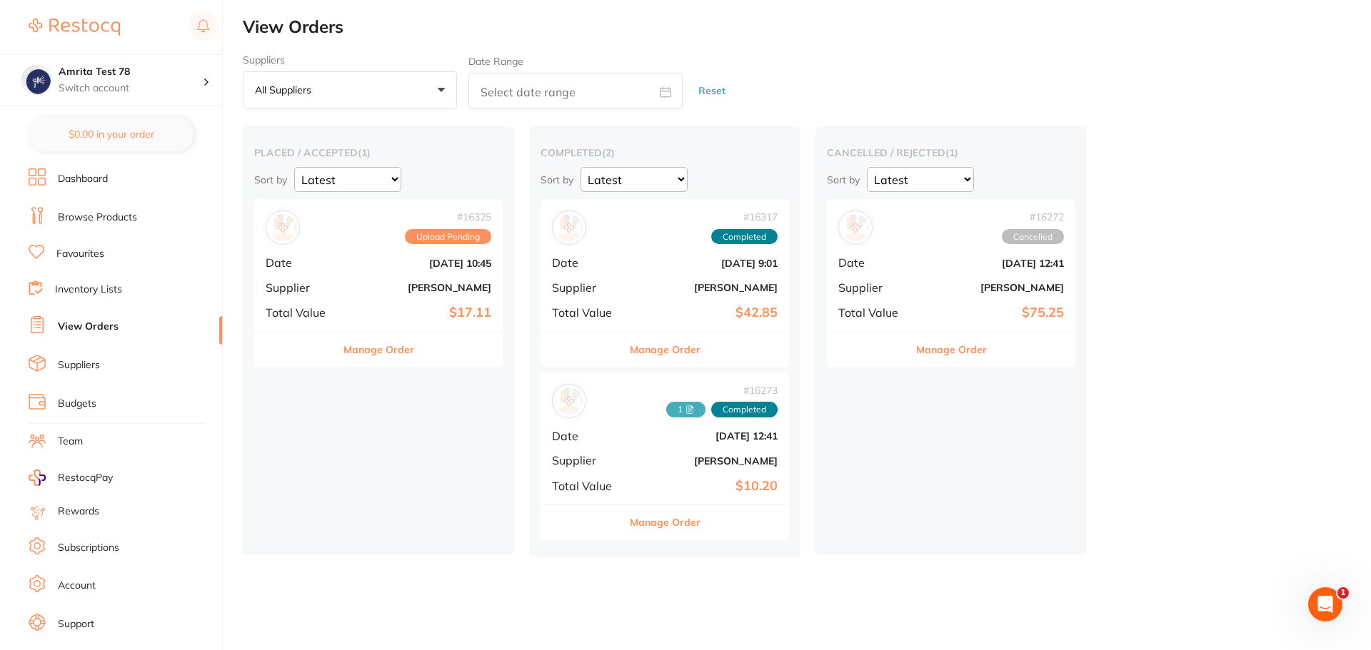
click at [118, 211] on link "Browse Products" at bounding box center [97, 218] width 79 height 14
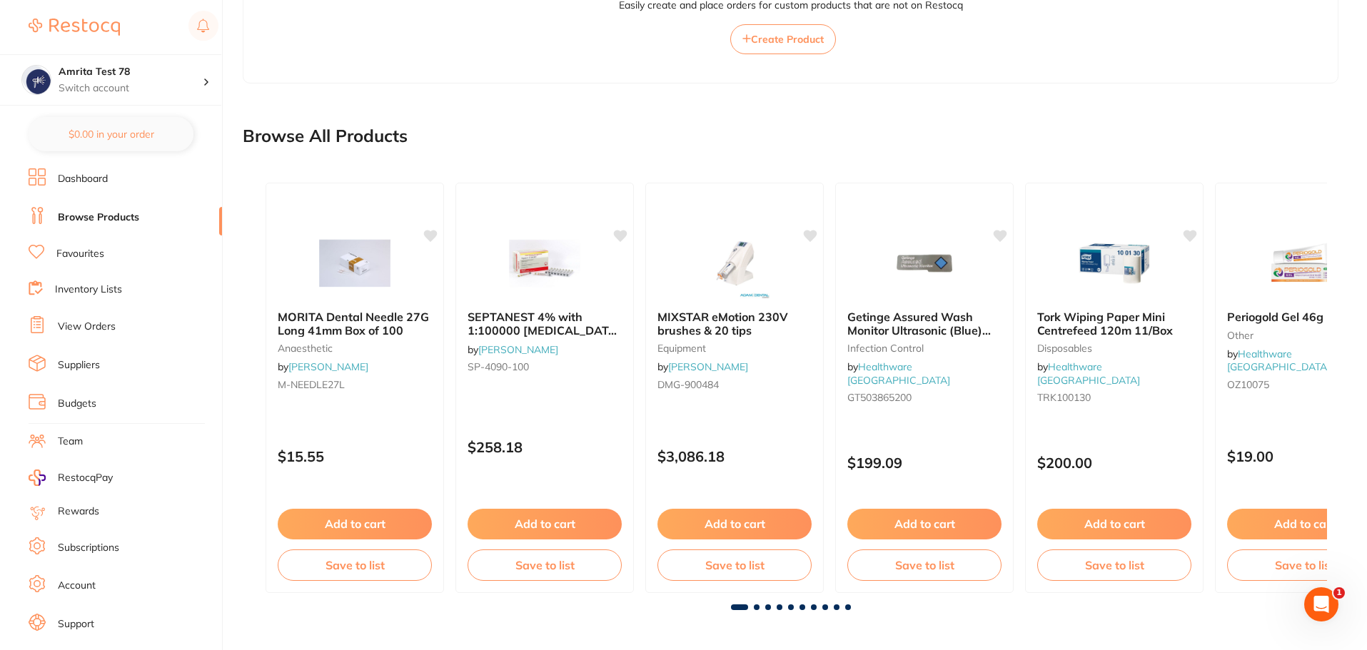
click at [802, 602] on div "MORITA Dental Needle 27G Long 41mm Box of 100 anaesthetic by [PERSON_NAME] M-NE…" at bounding box center [790, 387] width 1073 height 433
click at [802, 607] on span at bounding box center [802, 608] width 6 height 6
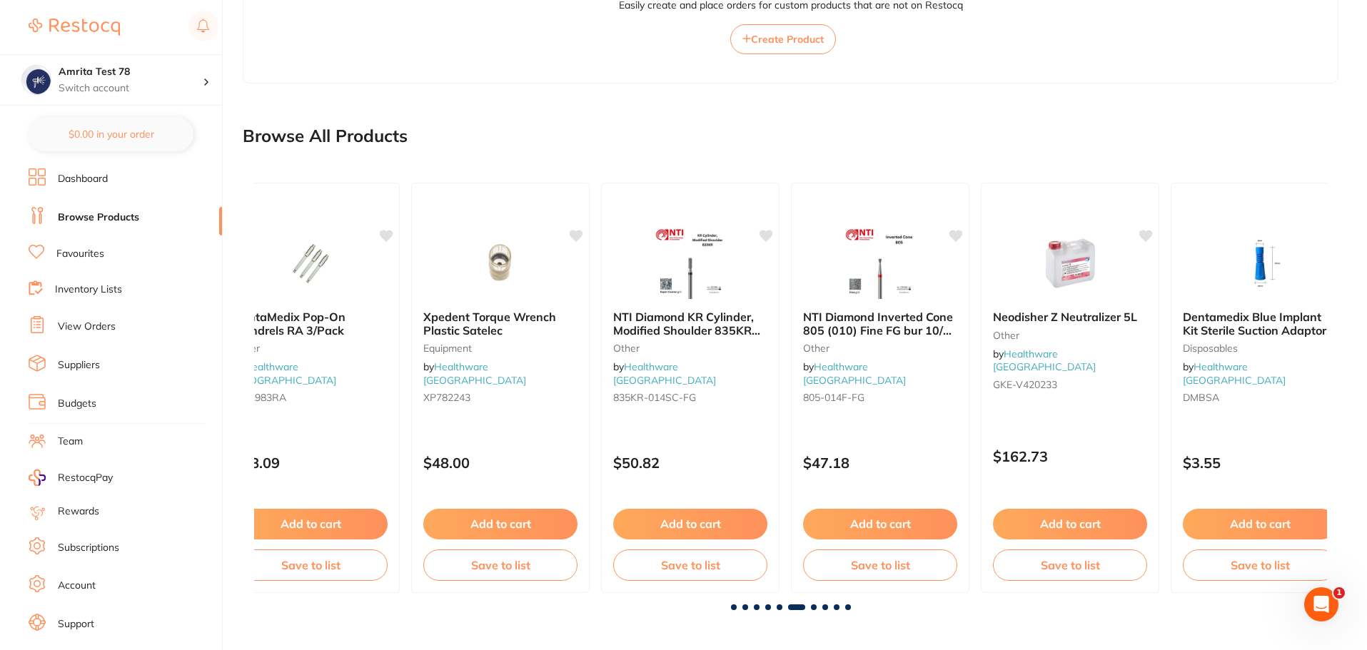
scroll to position [0, 5364]
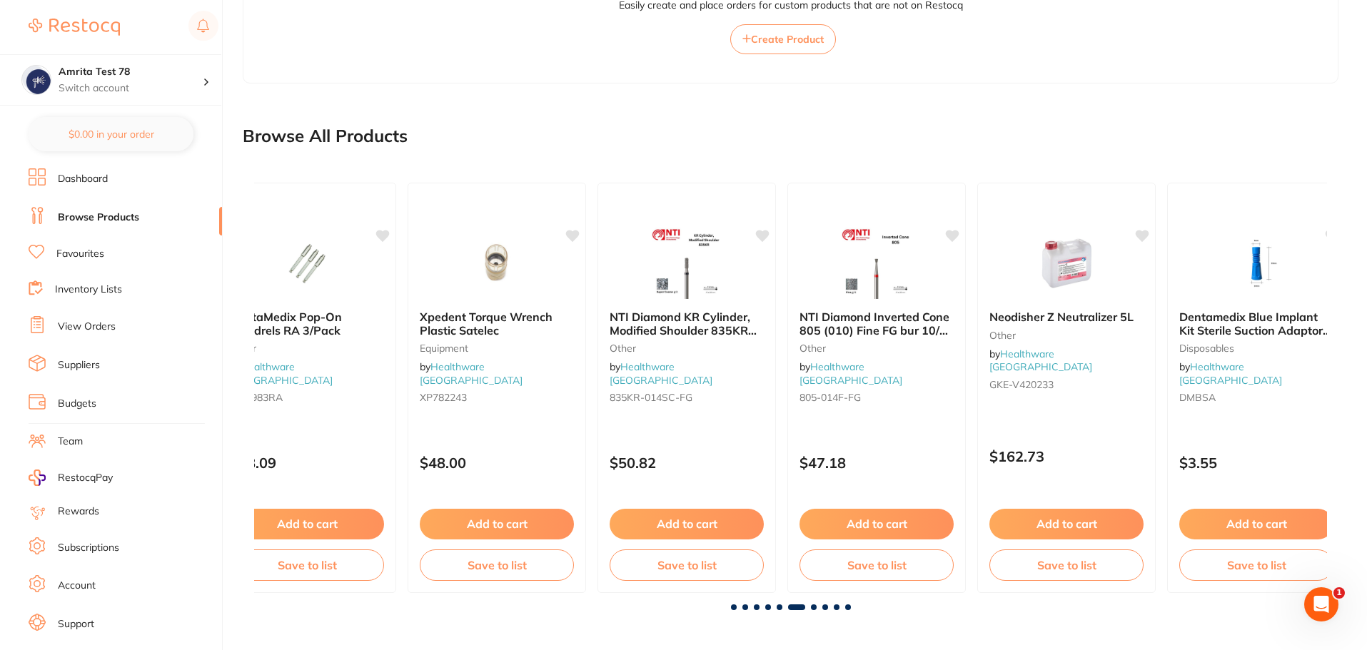
click at [846, 607] on span at bounding box center [848, 608] width 6 height 6
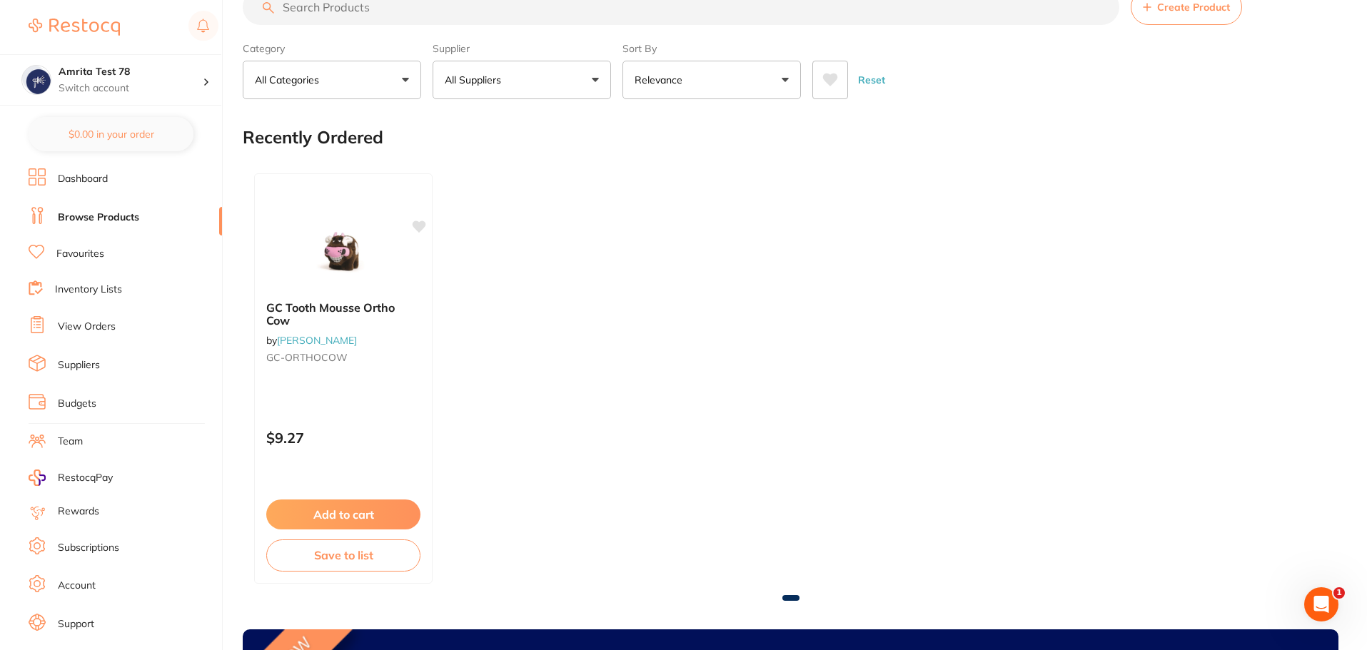
scroll to position [0, 0]
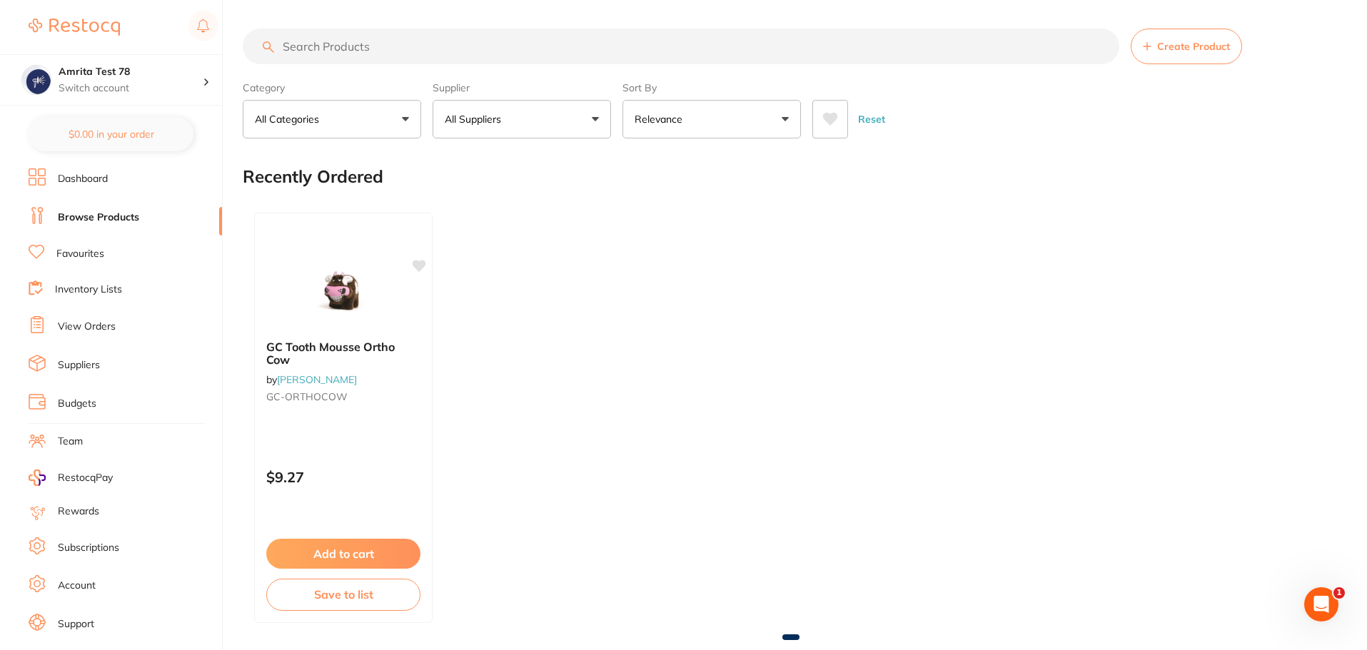
click at [586, 131] on button "All Suppliers" at bounding box center [522, 119] width 178 height 39
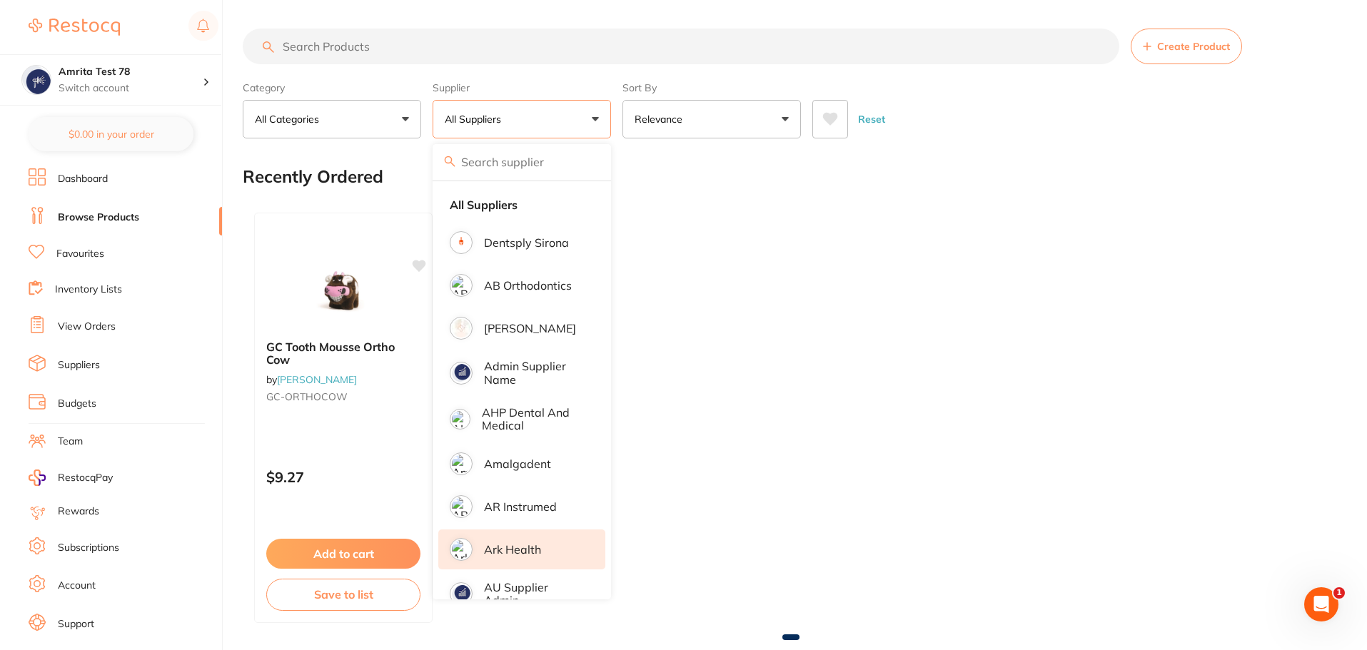
click at [531, 538] on li "Ark Health" at bounding box center [521, 550] width 167 height 40
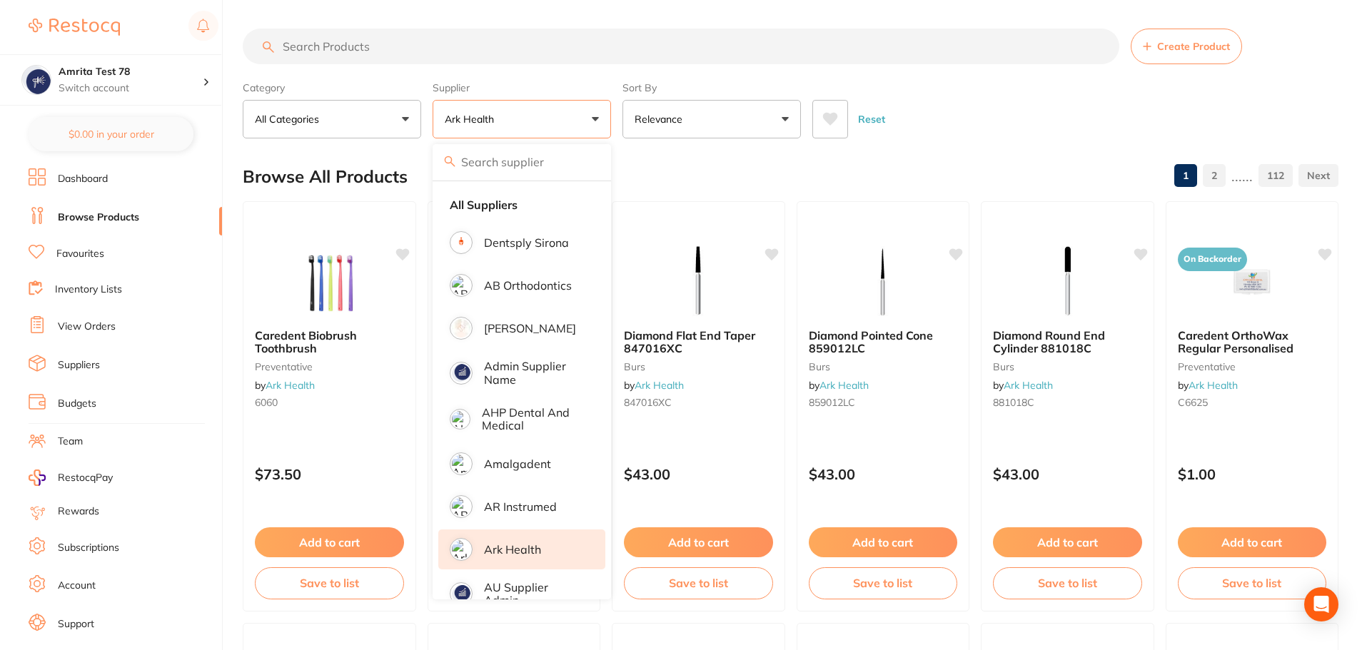
click at [925, 114] on div "Reset" at bounding box center [1069, 114] width 515 height 50
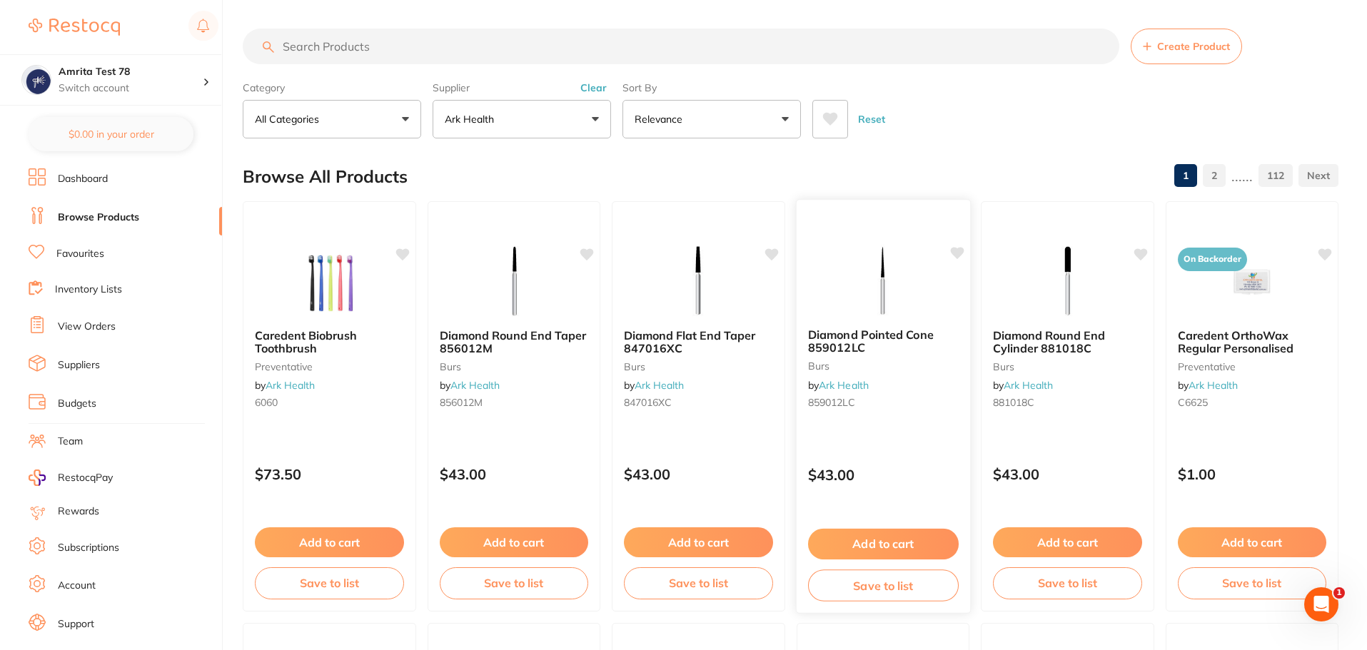
click at [862, 545] on button "Add to cart" at bounding box center [882, 544] width 151 height 31
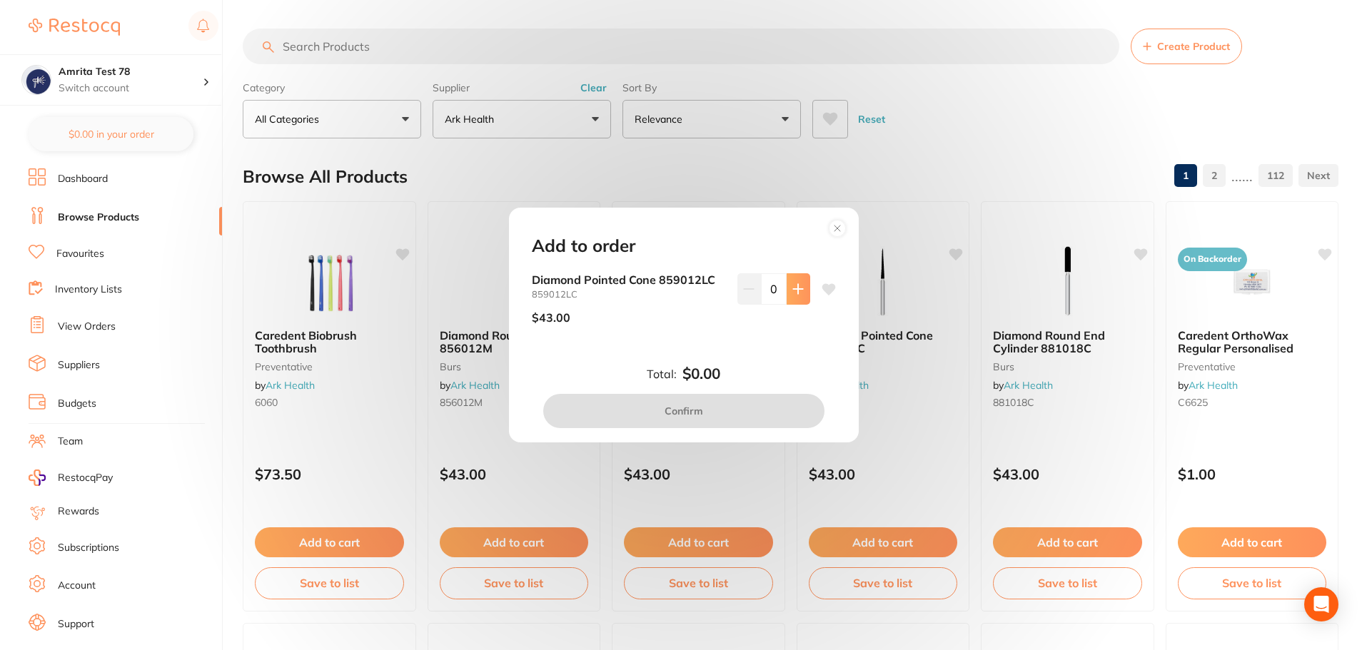
click at [806, 288] on div "Diamond Pointed Cone 859012LC 859012LC $43.00 0" at bounding box center [684, 304] width 304 height 62
click at [792, 296] on button at bounding box center [799, 288] width 24 height 31
type input "1"
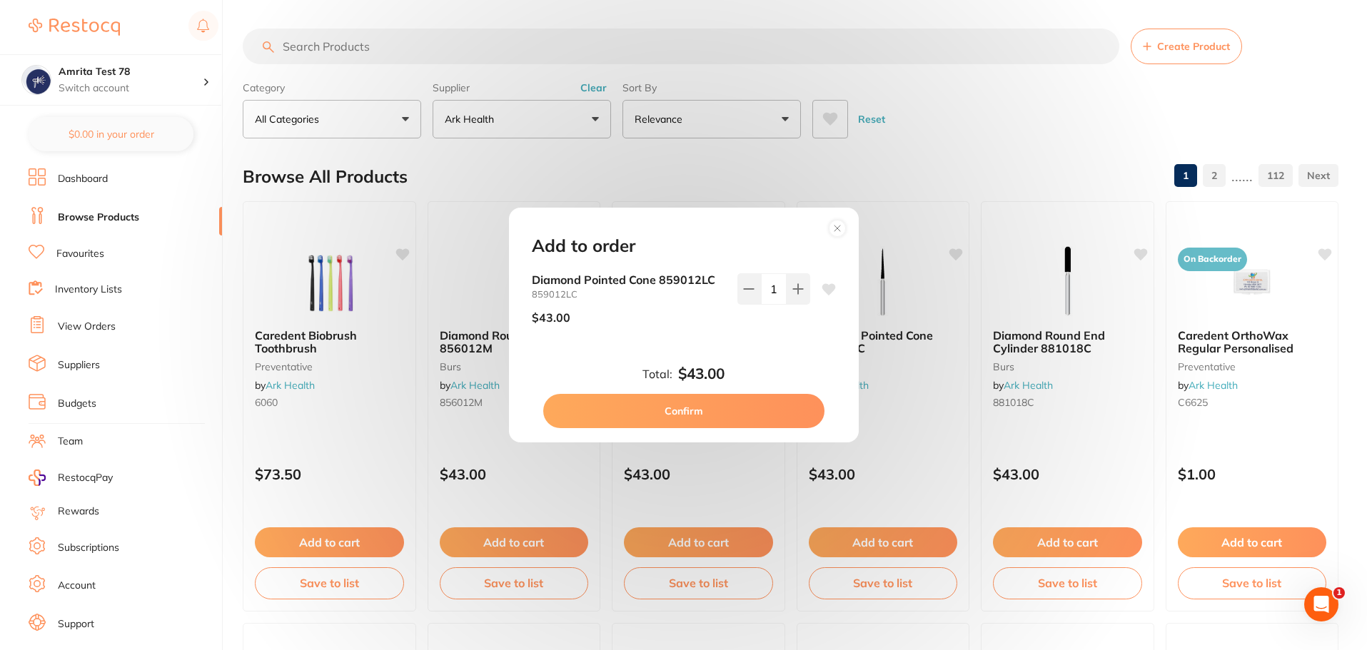
click at [749, 416] on button "Confirm" at bounding box center [683, 411] width 281 height 34
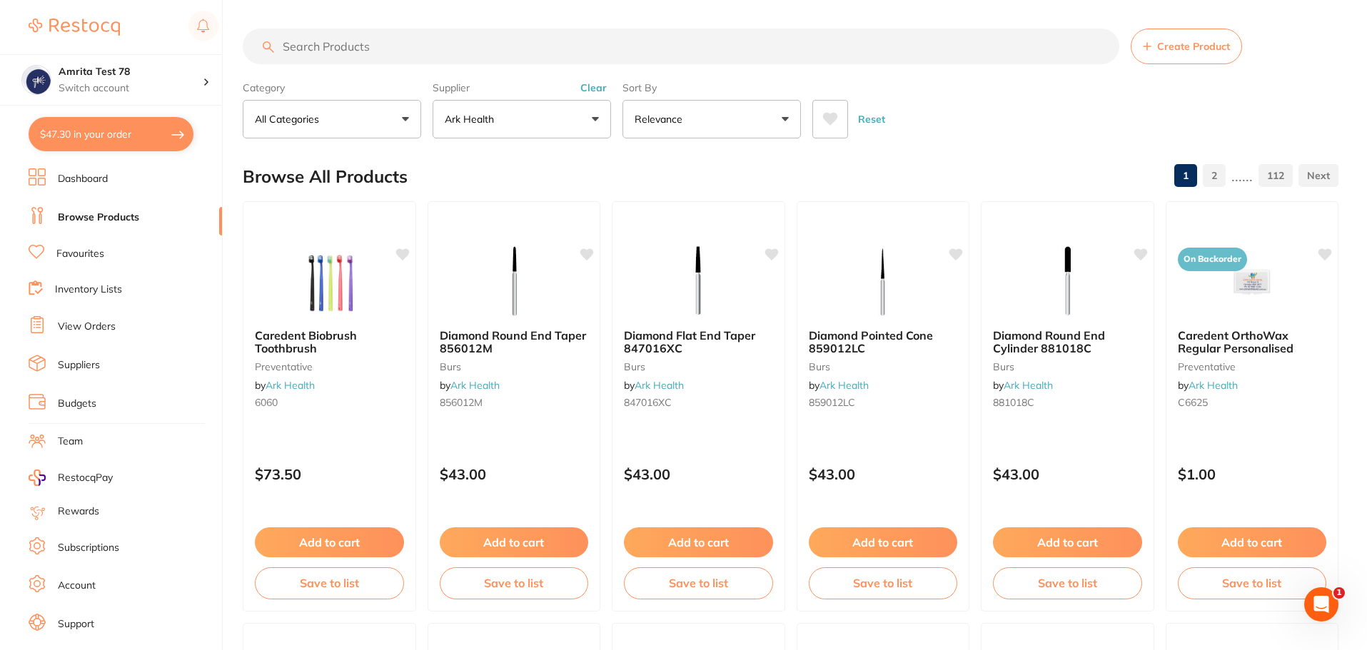
click at [133, 140] on button "$47.30 in your order" at bounding box center [111, 134] width 165 height 34
checkbox input "true"
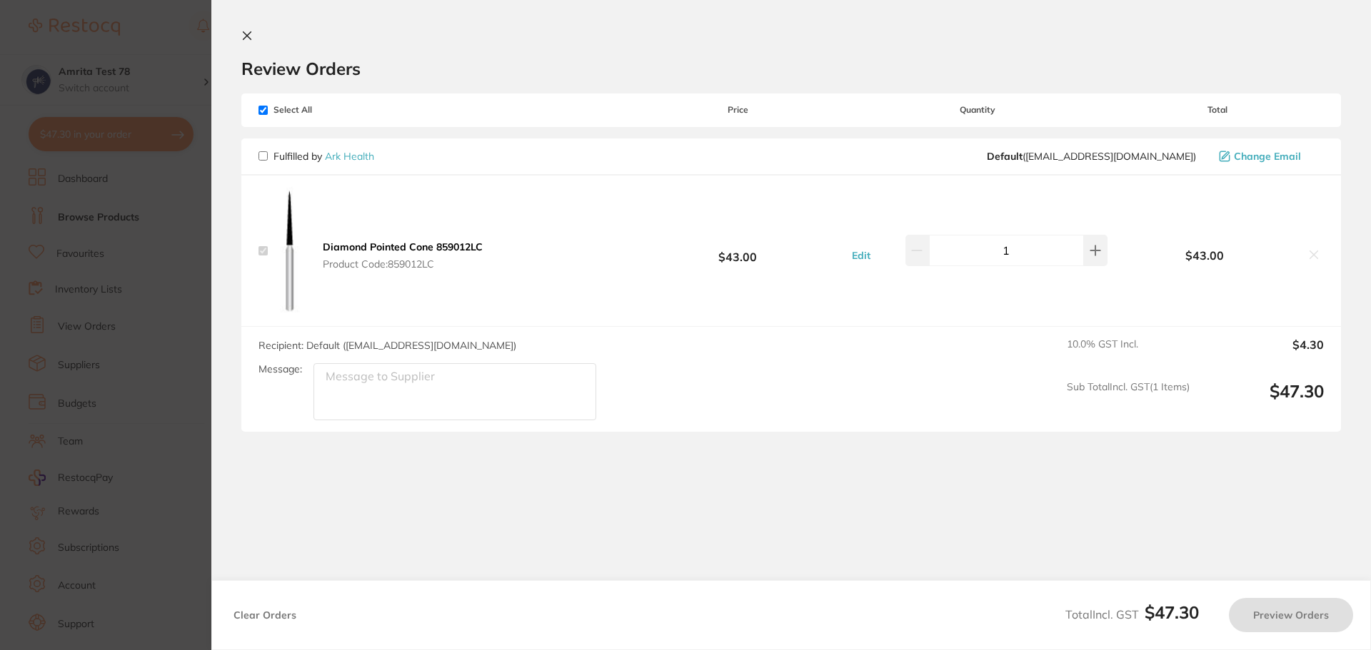
checkbox input "false"
checkbox input "true"
click at [1296, 623] on button "Preview Orders" at bounding box center [1290, 615] width 124 height 34
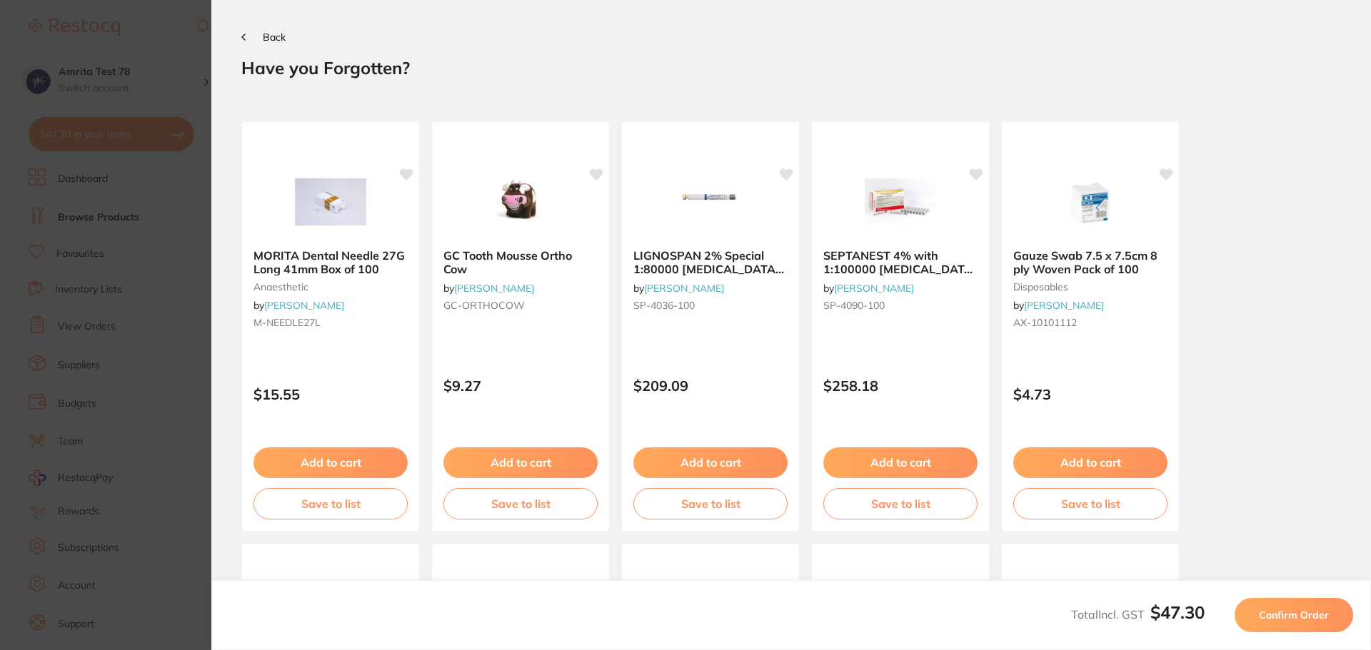
click at [1244, 622] on button "Confirm Order" at bounding box center [1293, 615] width 118 height 34
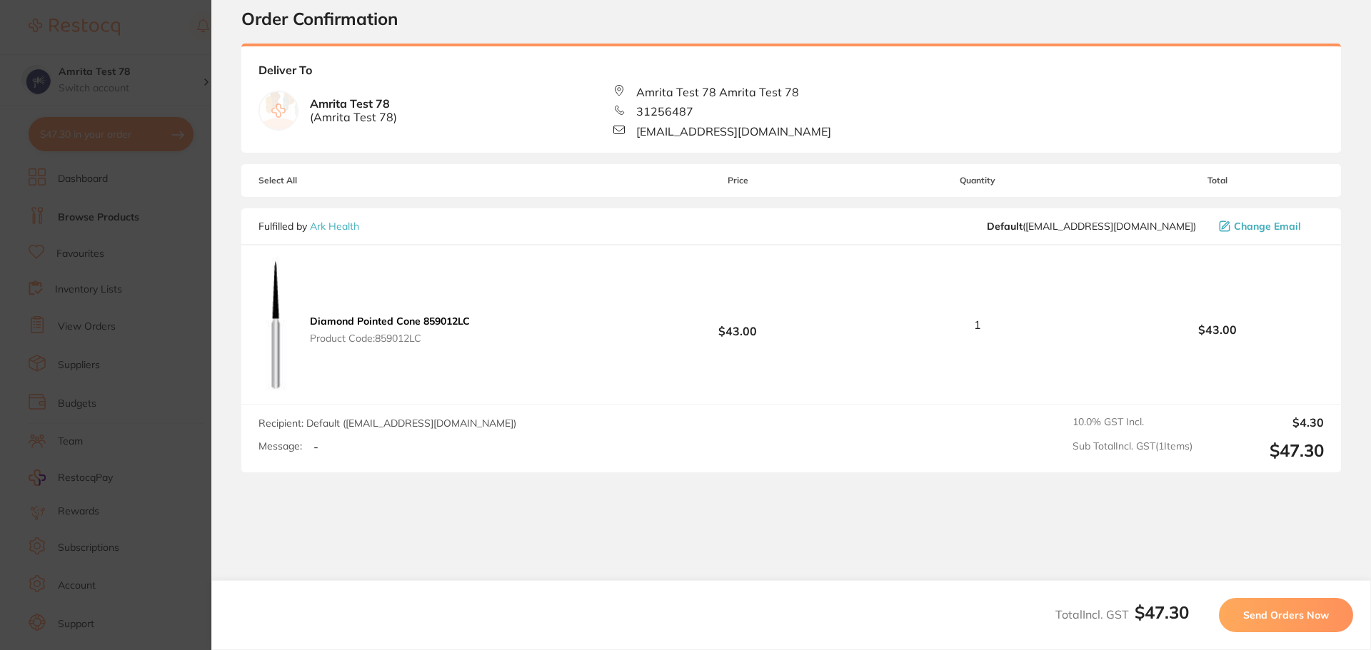
scroll to position [96, 0]
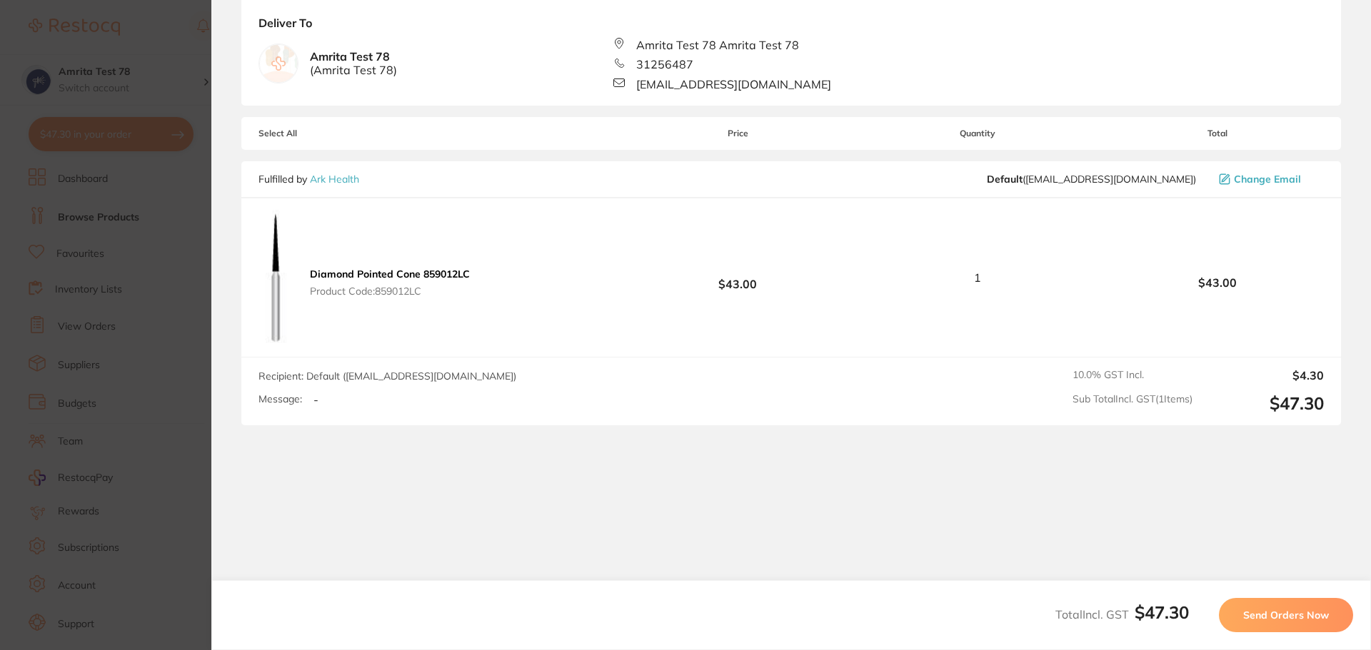
click at [1286, 612] on span "Send Orders Now" at bounding box center [1286, 615] width 86 height 13
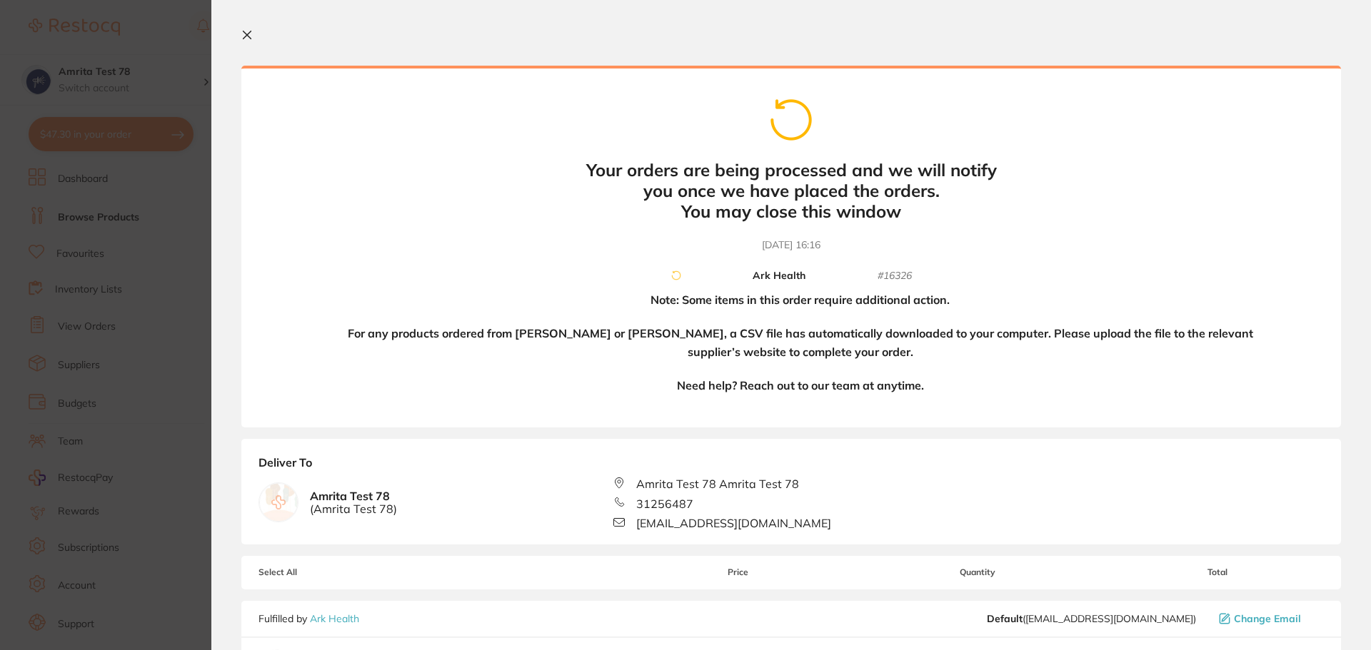
scroll to position [0, 0]
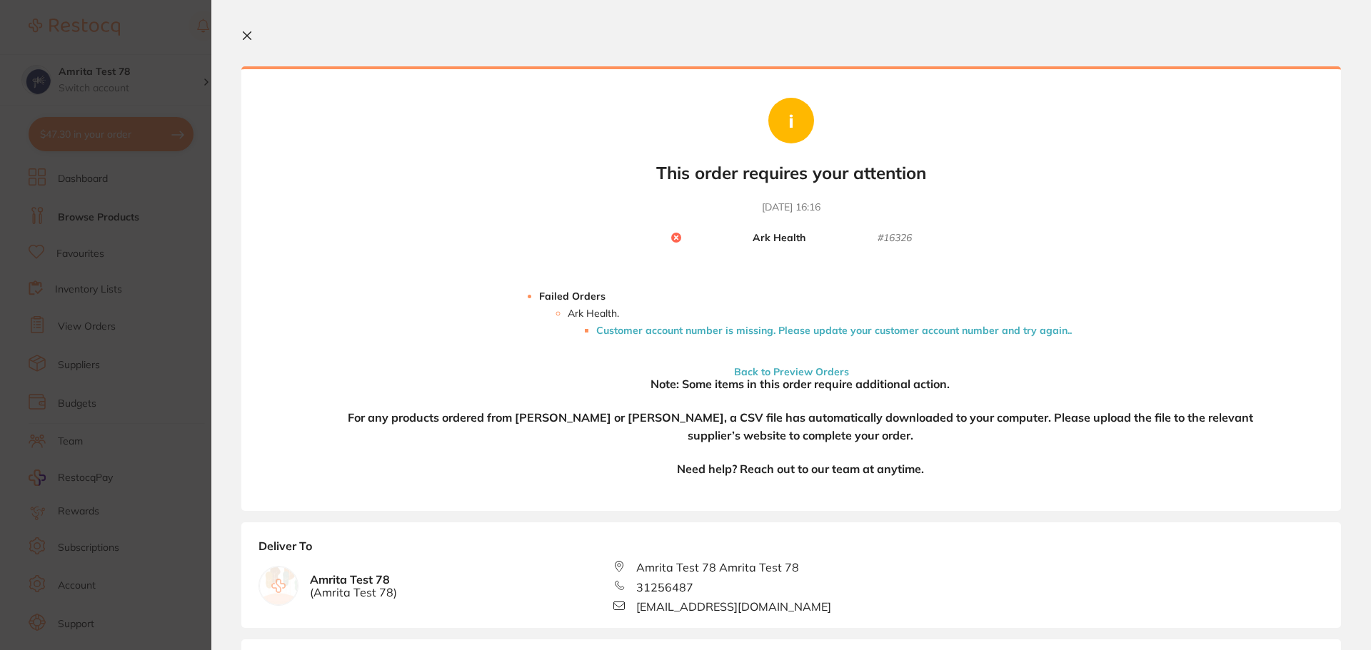
click at [688, 332] on li "Customer account number is missing. Please update your customer account number …" at bounding box center [833, 330] width 475 height 11
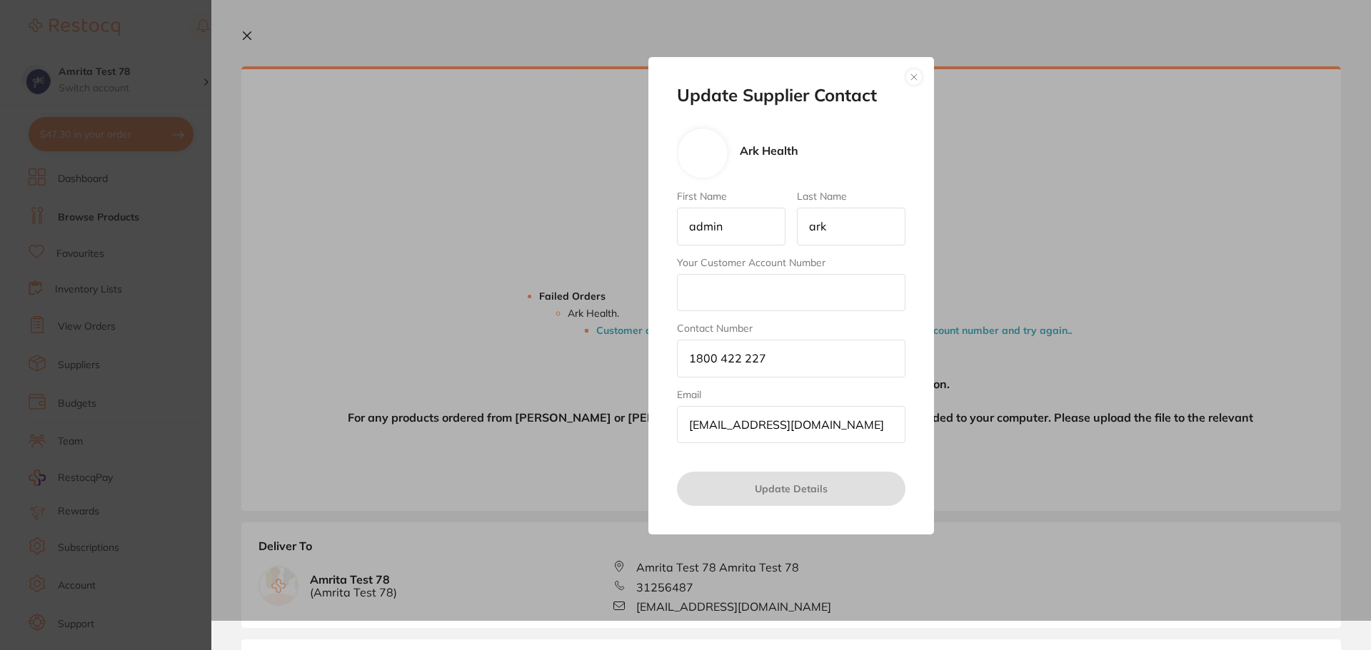
click at [730, 281] on input "Your Customer Account Number" at bounding box center [791, 292] width 228 height 37
type input "123"
click at [732, 501] on button "Update Details" at bounding box center [791, 489] width 228 height 34
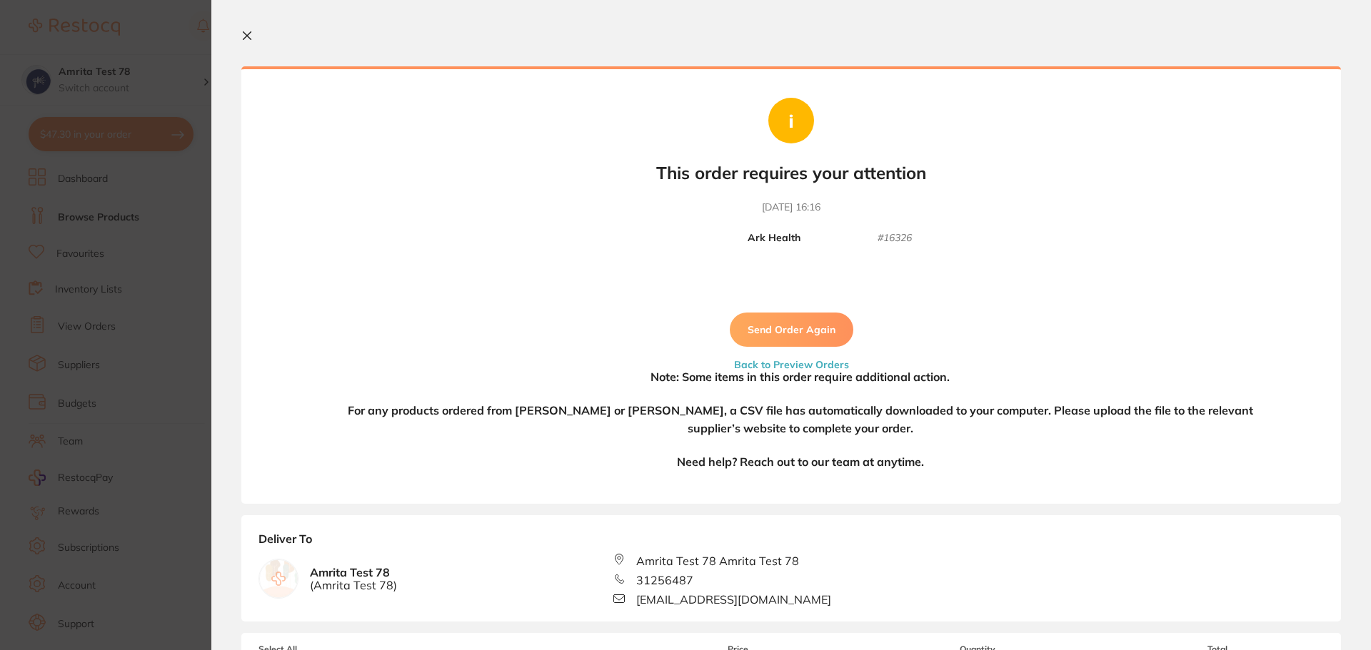
click at [782, 328] on button "Send Order Again" at bounding box center [791, 330] width 123 height 34
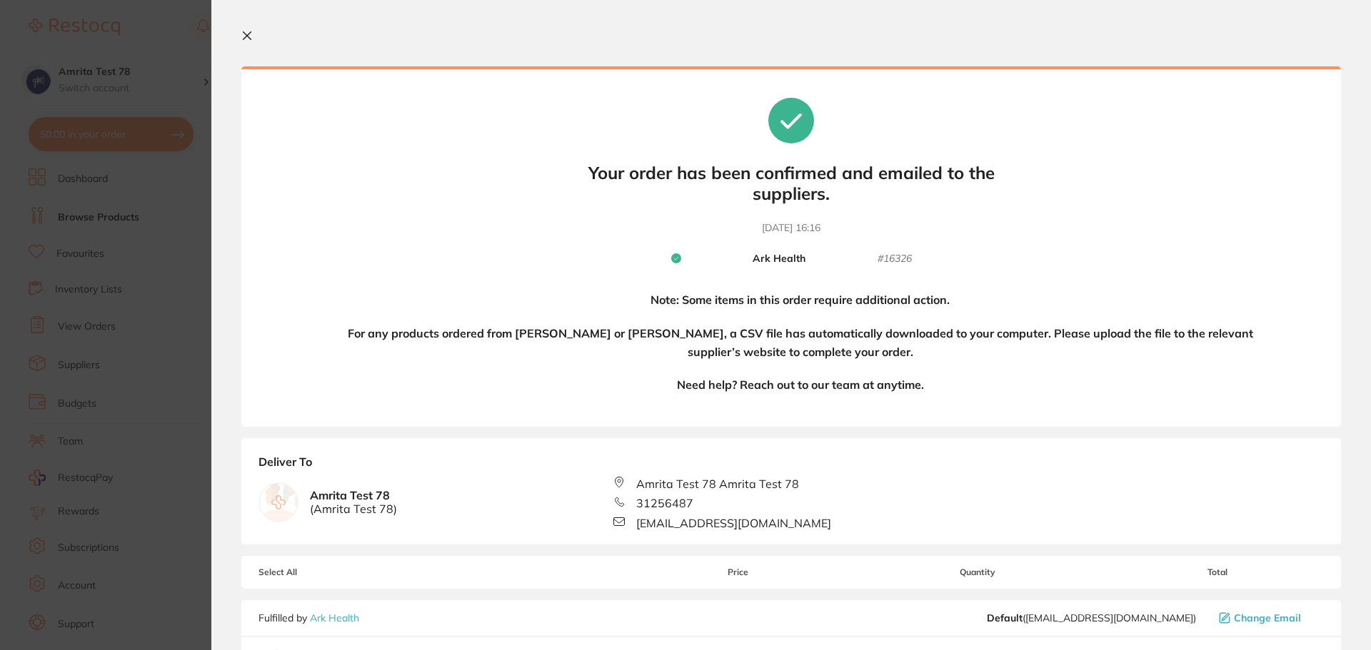
click at [250, 35] on icon at bounding box center [246, 35] width 11 height 11
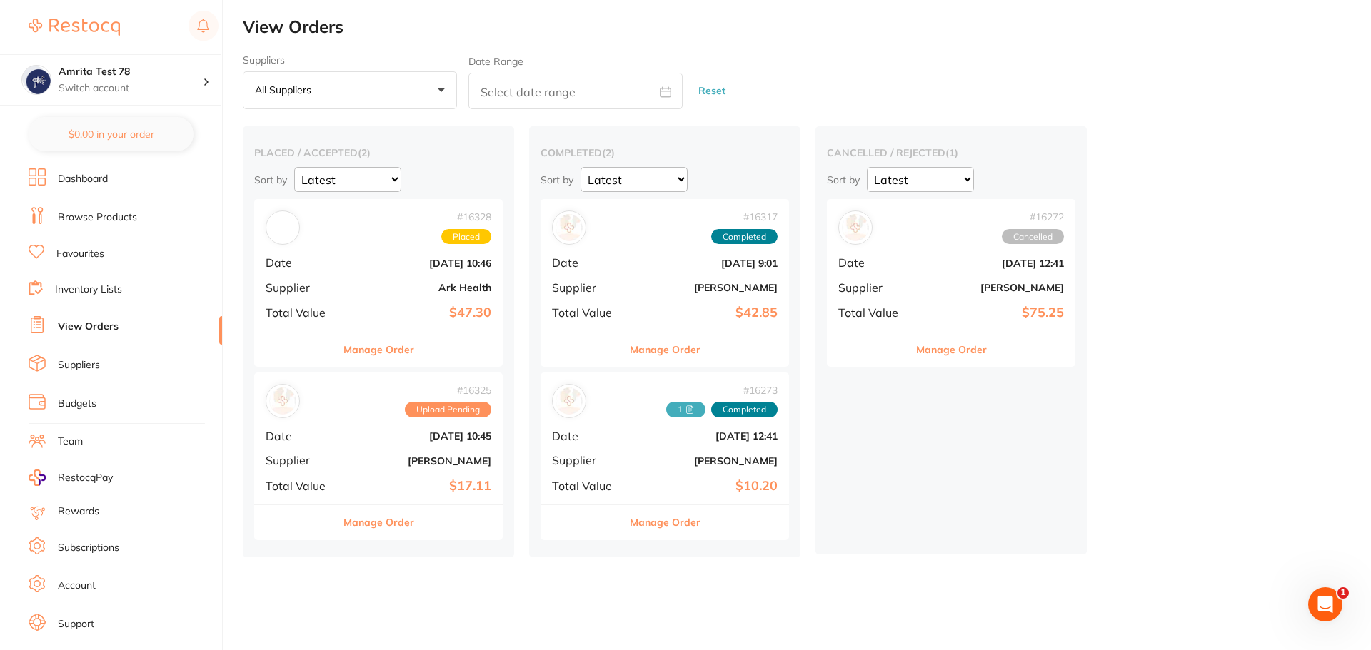
click at [121, 215] on link "Browse Products" at bounding box center [97, 218] width 79 height 14
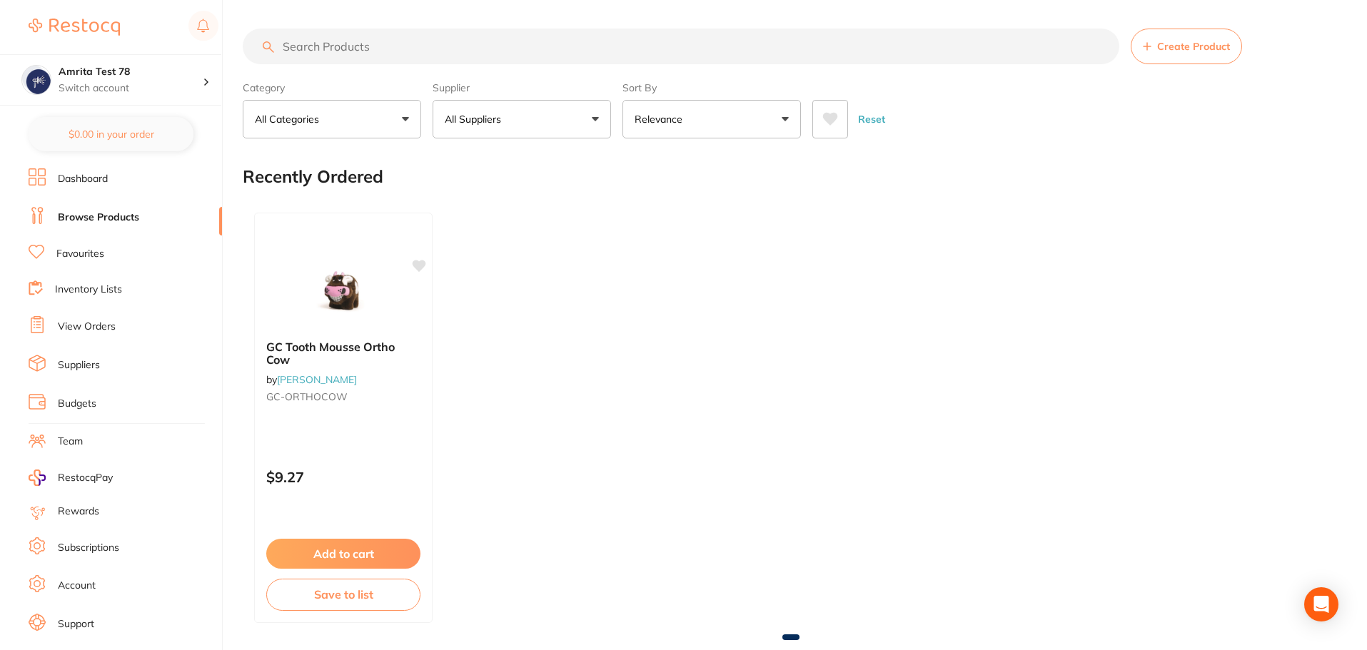
click at [478, 127] on button "All Suppliers" at bounding box center [522, 119] width 178 height 39
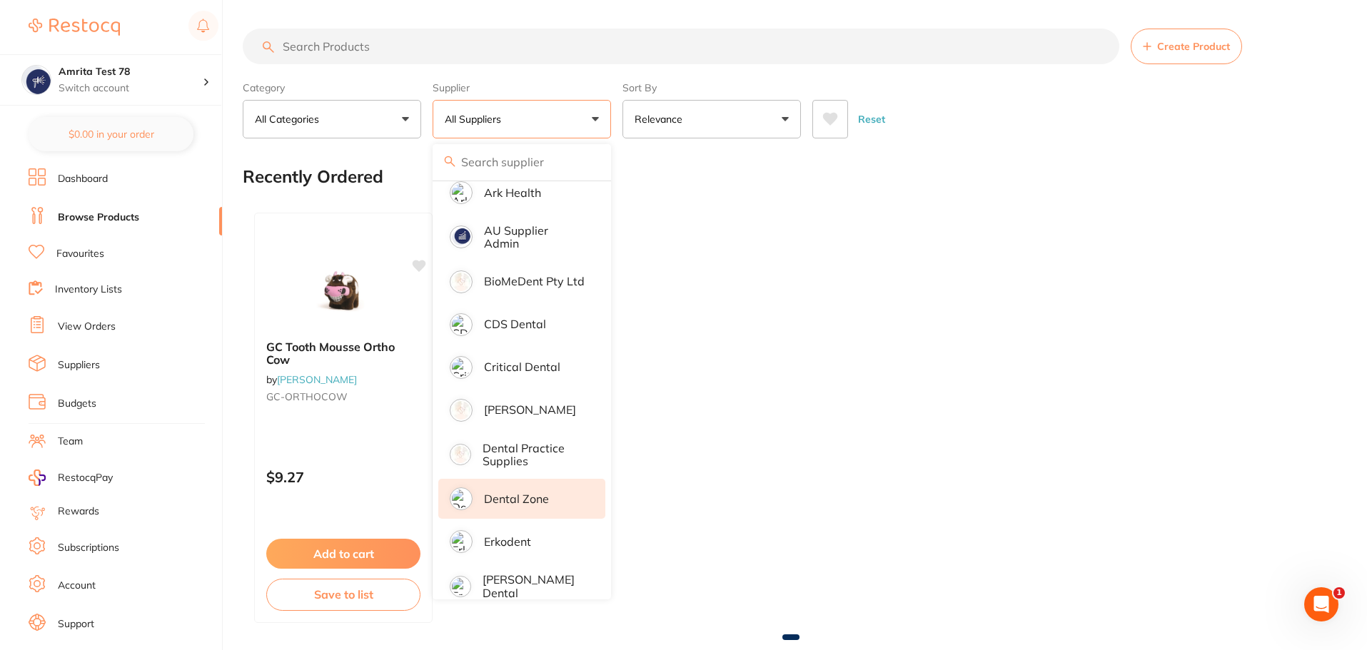
click at [538, 499] on p "Dental Zone" at bounding box center [516, 499] width 65 height 13
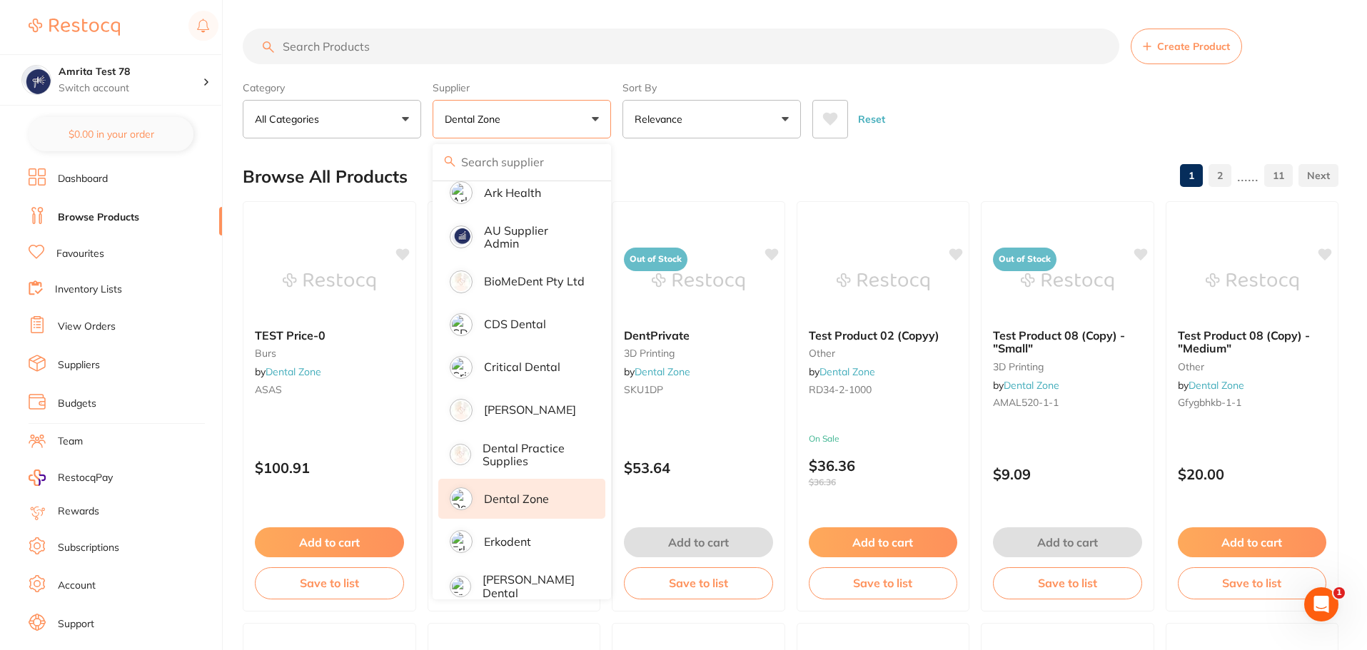
click at [530, 496] on p "Dental Zone" at bounding box center [516, 499] width 65 height 13
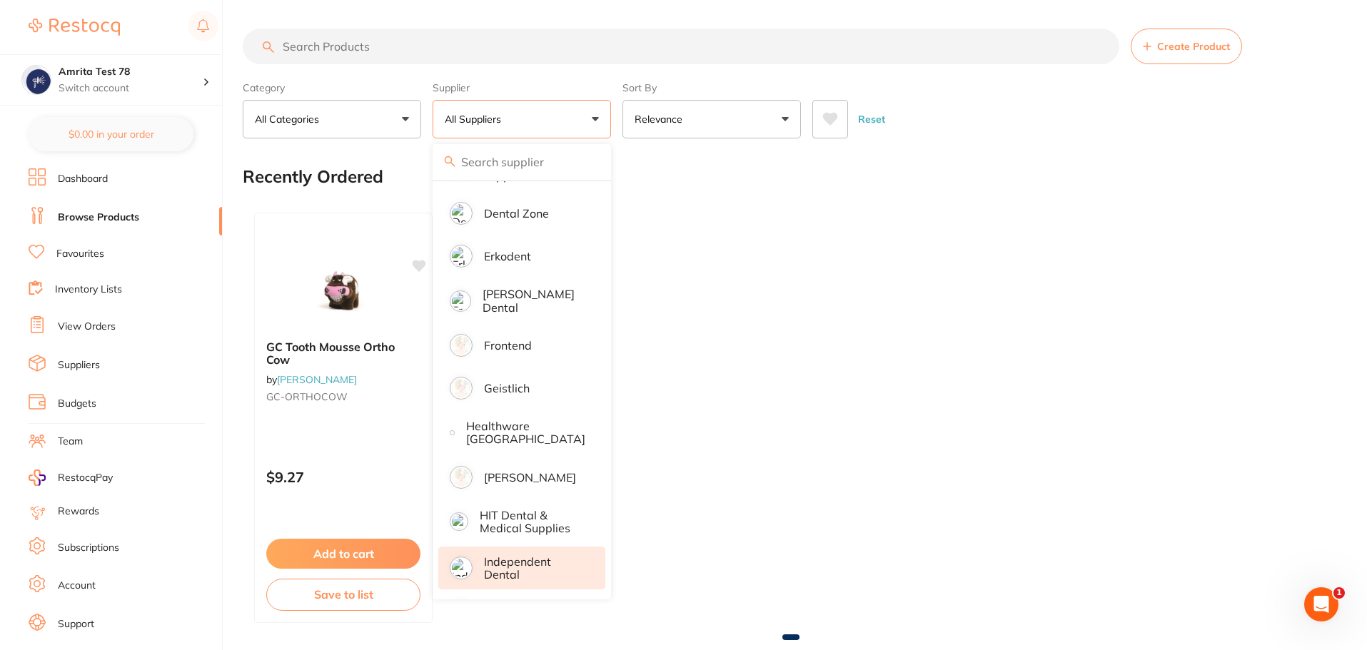
click at [537, 562] on p "Independent Dental" at bounding box center [534, 568] width 101 height 26
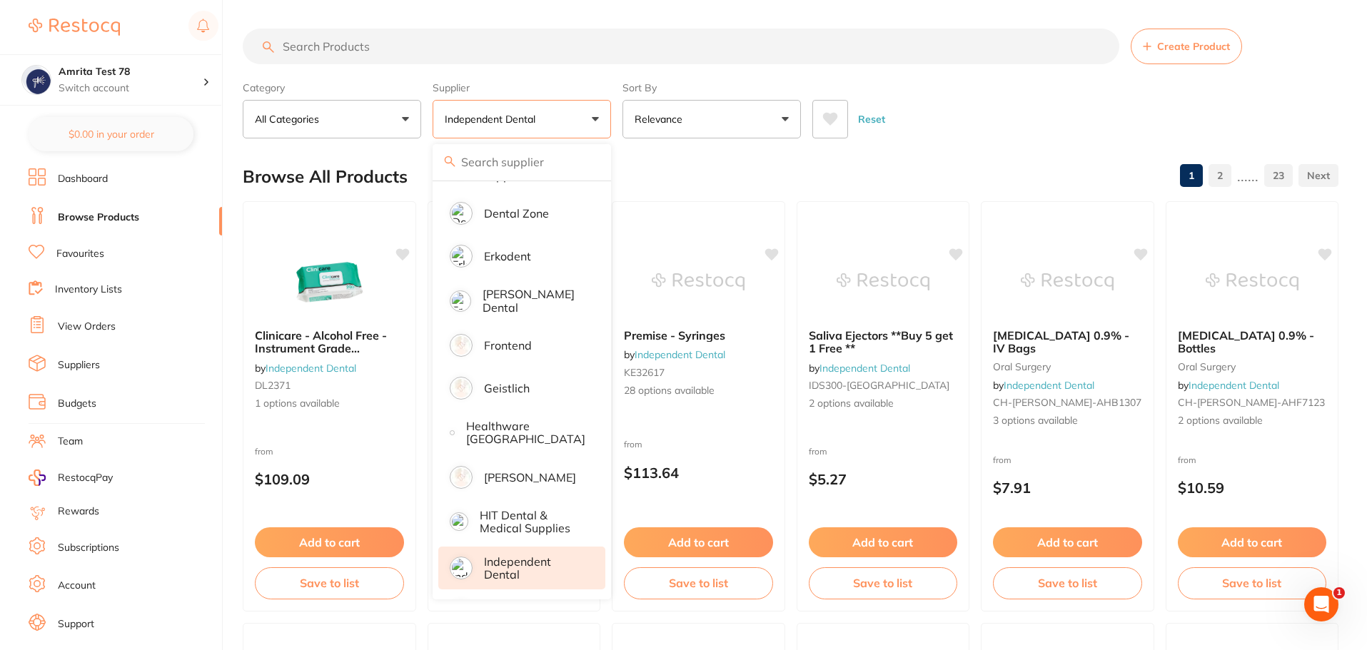
click at [616, 116] on div "Category All Categories All Categories articulating burs crown & bridge disposa…" at bounding box center [791, 107] width 1096 height 63
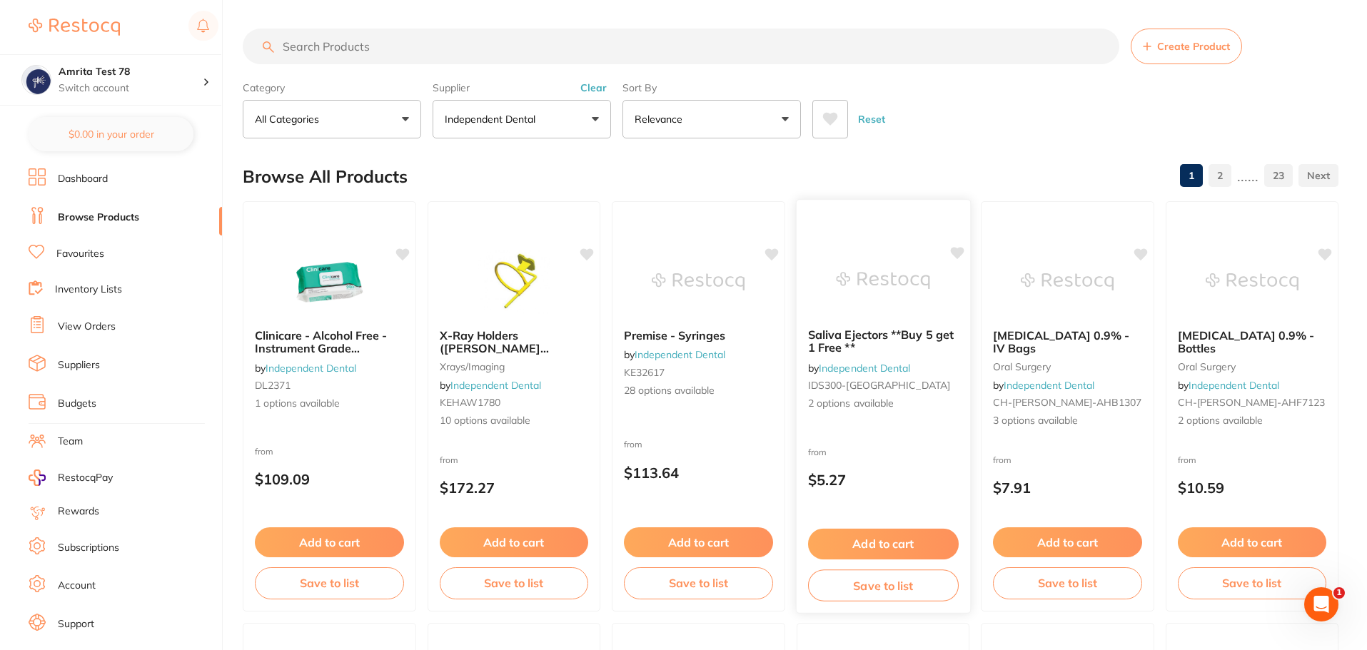
click at [888, 540] on button "Add to cart" at bounding box center [882, 544] width 151 height 31
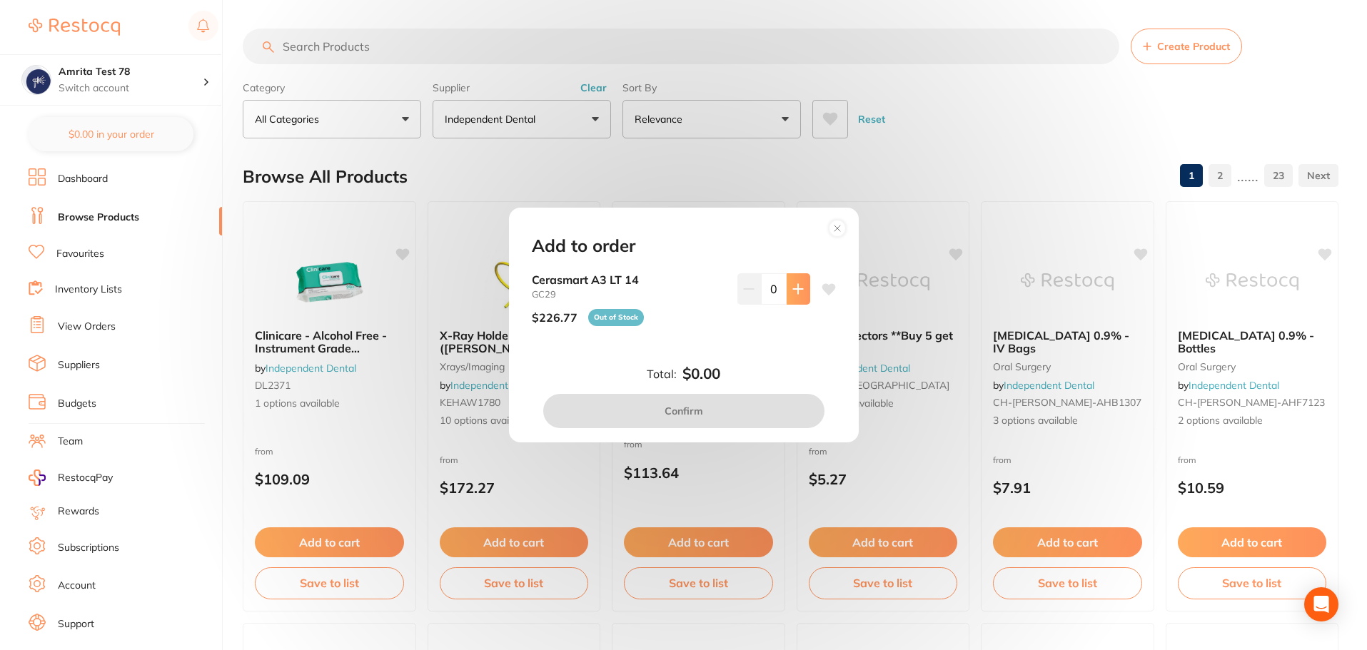
click at [799, 289] on icon at bounding box center [797, 288] width 9 height 9
type input "1"
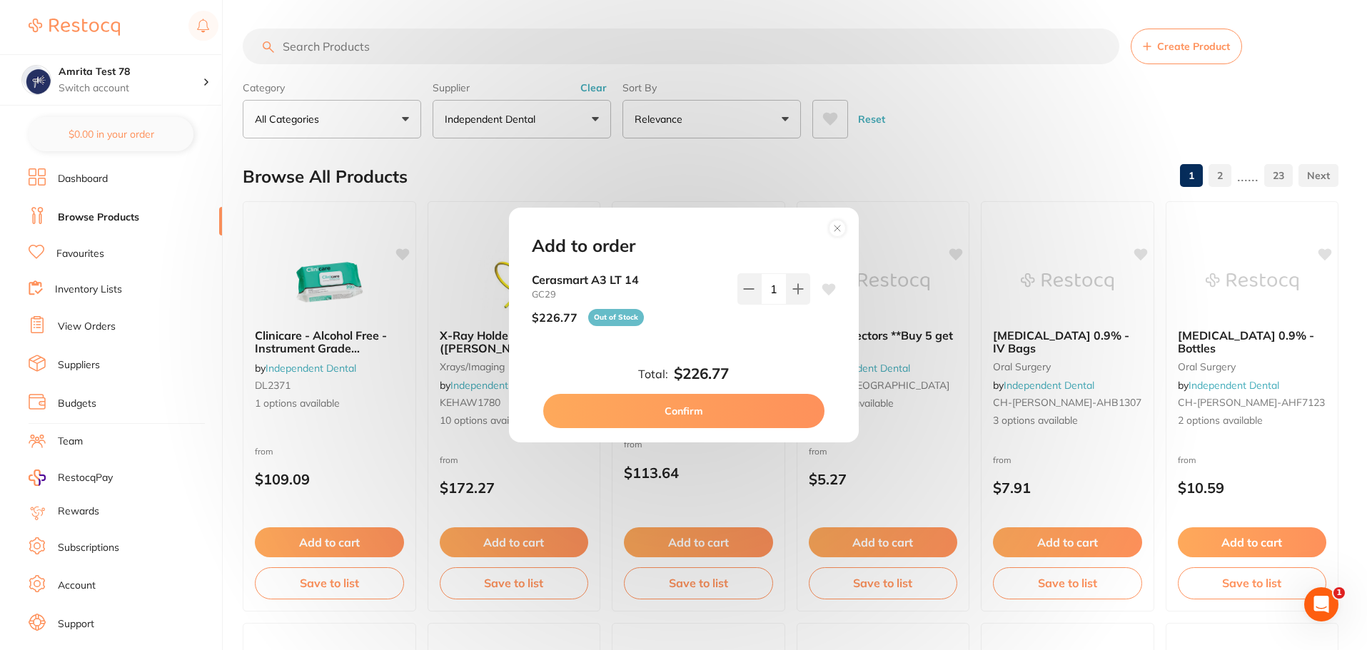
click at [837, 226] on circle at bounding box center [837, 228] width 16 height 16
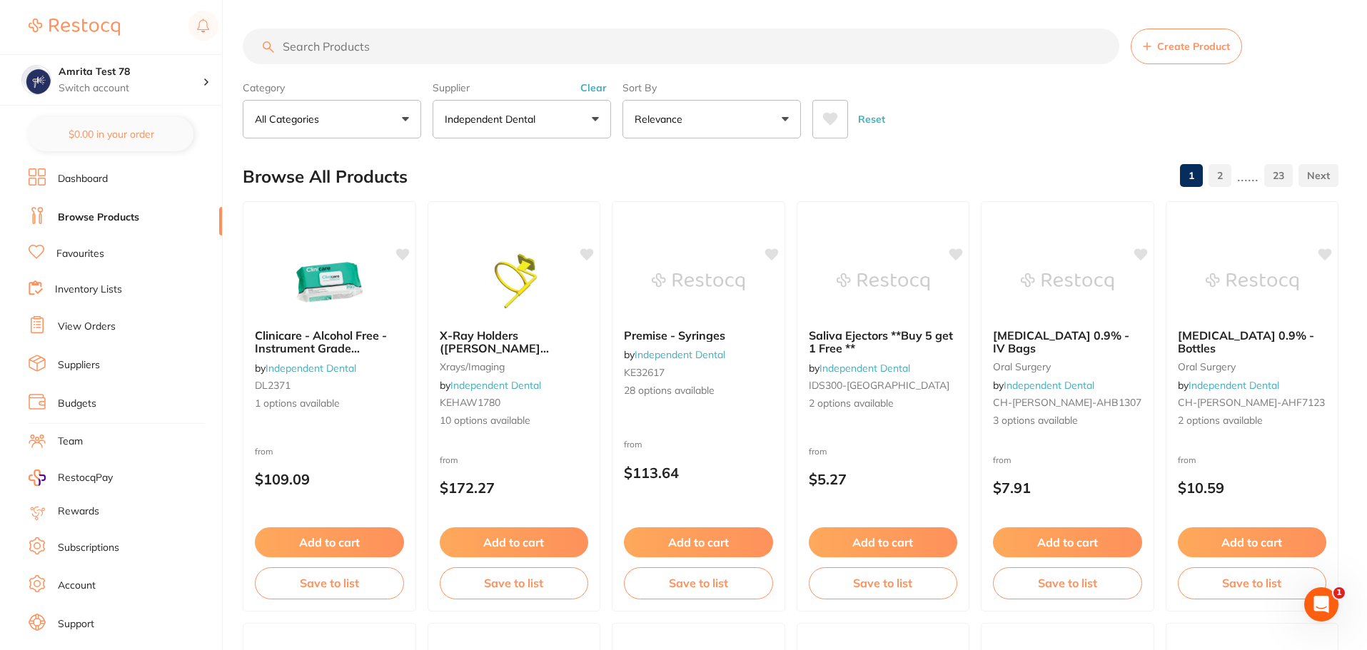
click at [557, 100] on button "Independent Dental" at bounding box center [522, 119] width 178 height 39
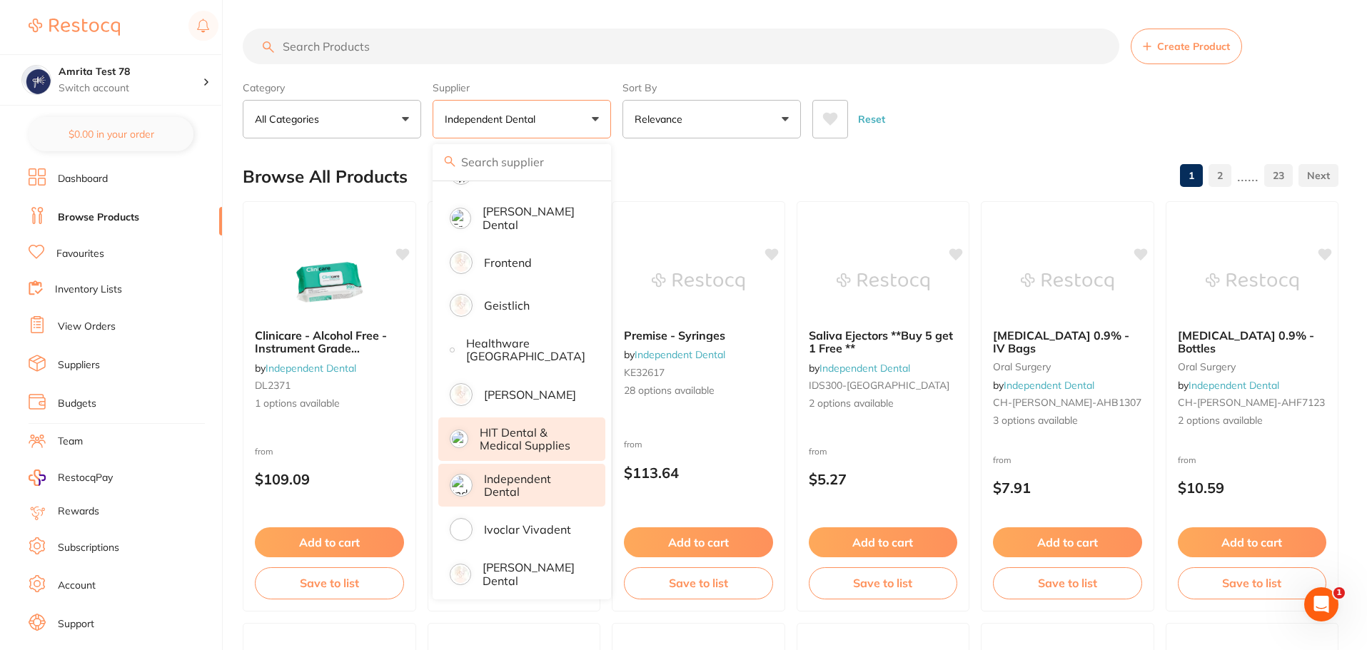
scroll to position [857, 0]
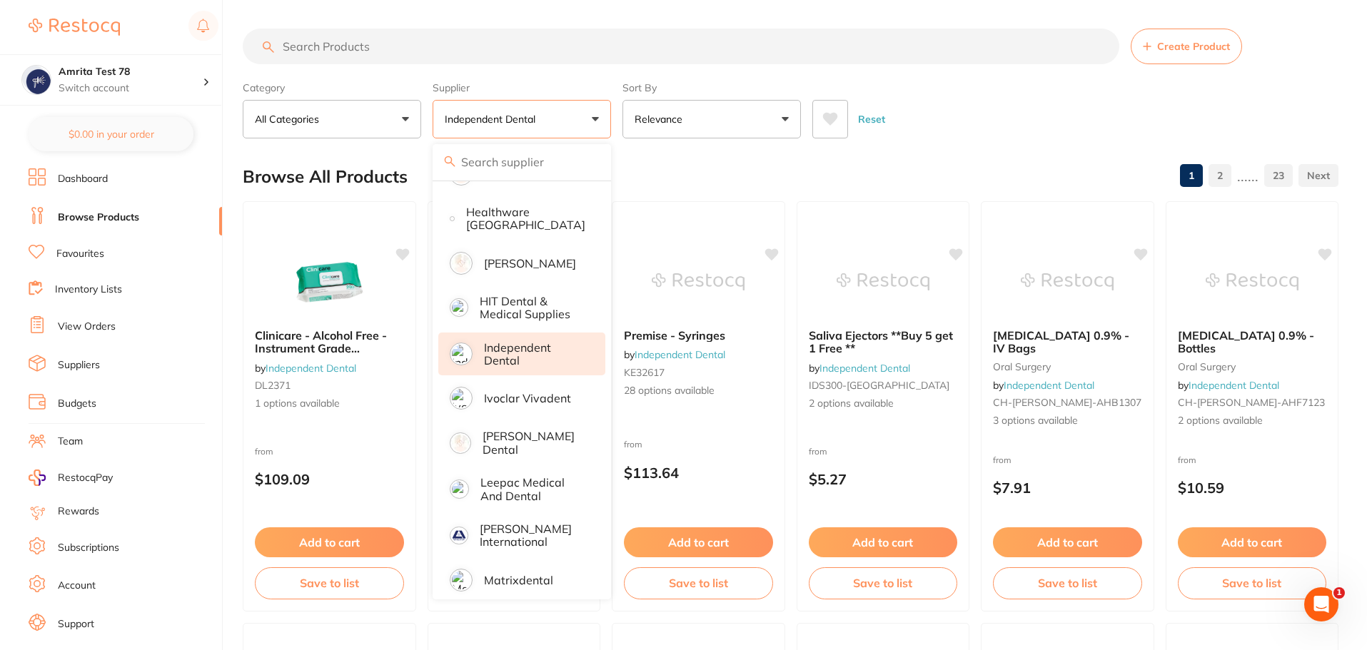
click at [535, 354] on p "Independent Dental" at bounding box center [534, 354] width 101 height 26
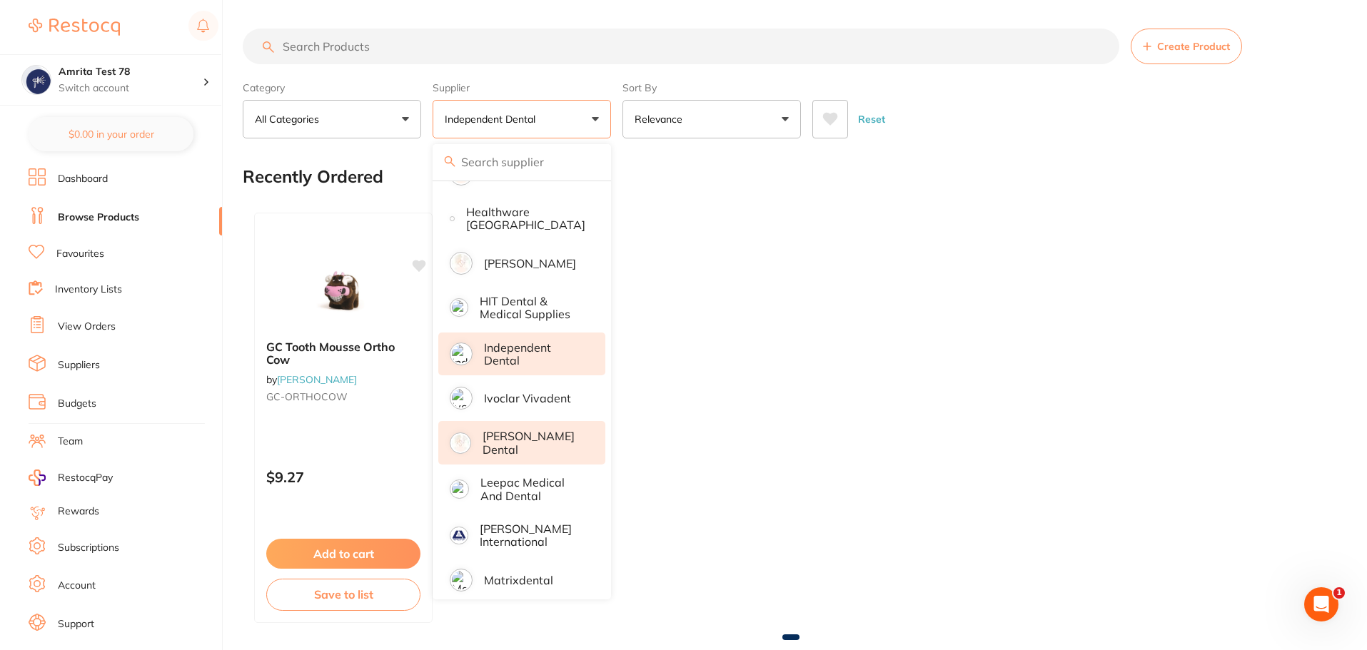
click at [540, 428] on li "[PERSON_NAME] Dental" at bounding box center [521, 443] width 167 height 44
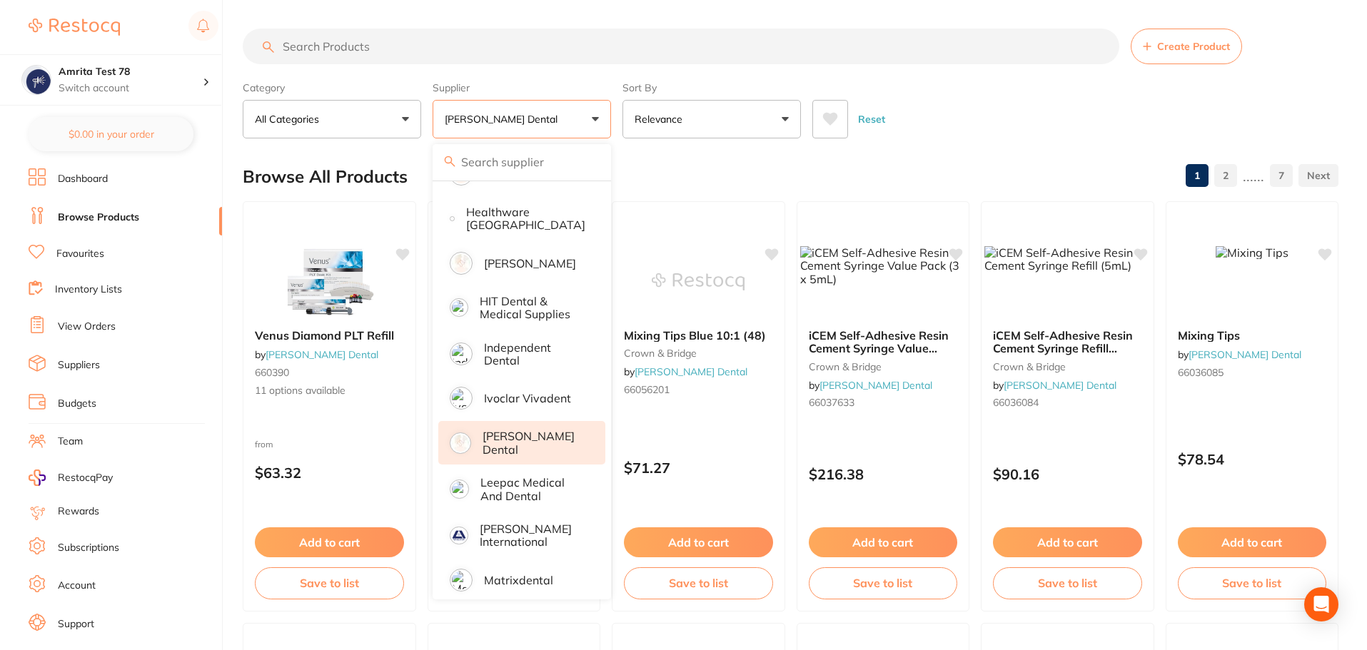
click at [616, 121] on div "Category All Categories All Categories crown & bridge restorative & cosmetic Cl…" at bounding box center [791, 107] width 1096 height 63
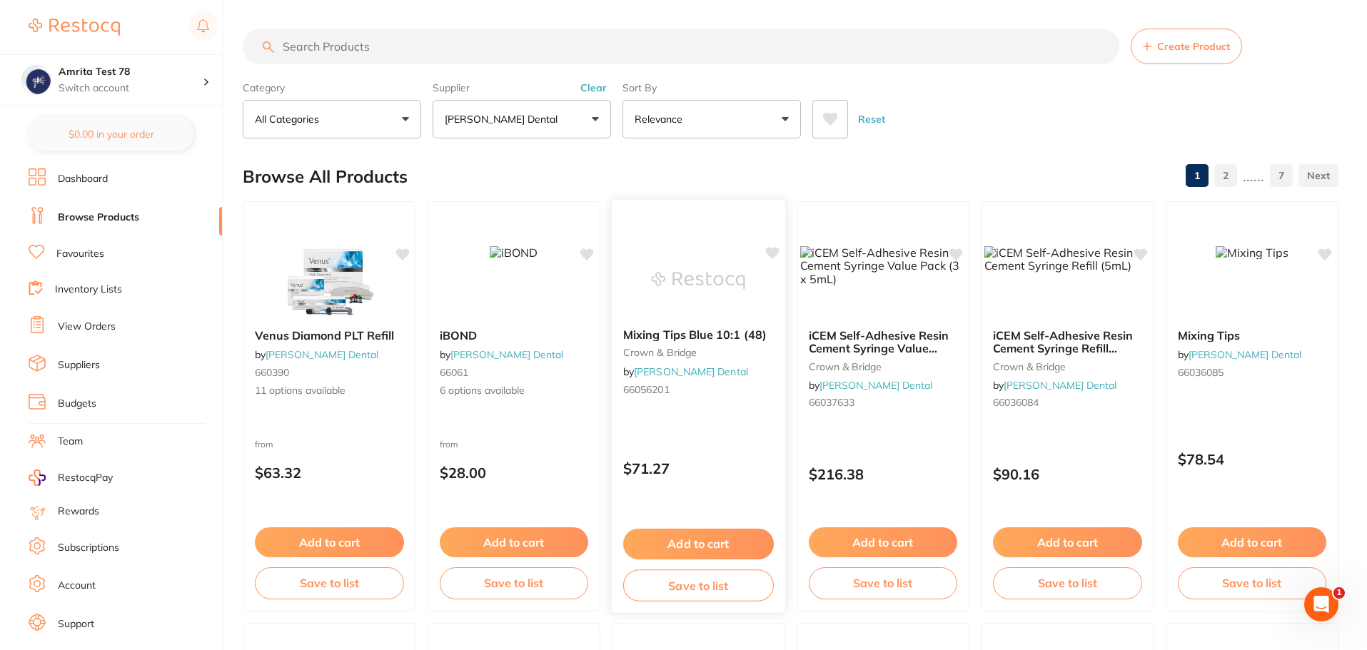
scroll to position [0, 0]
click at [698, 550] on button "Add to cart" at bounding box center [698, 544] width 151 height 31
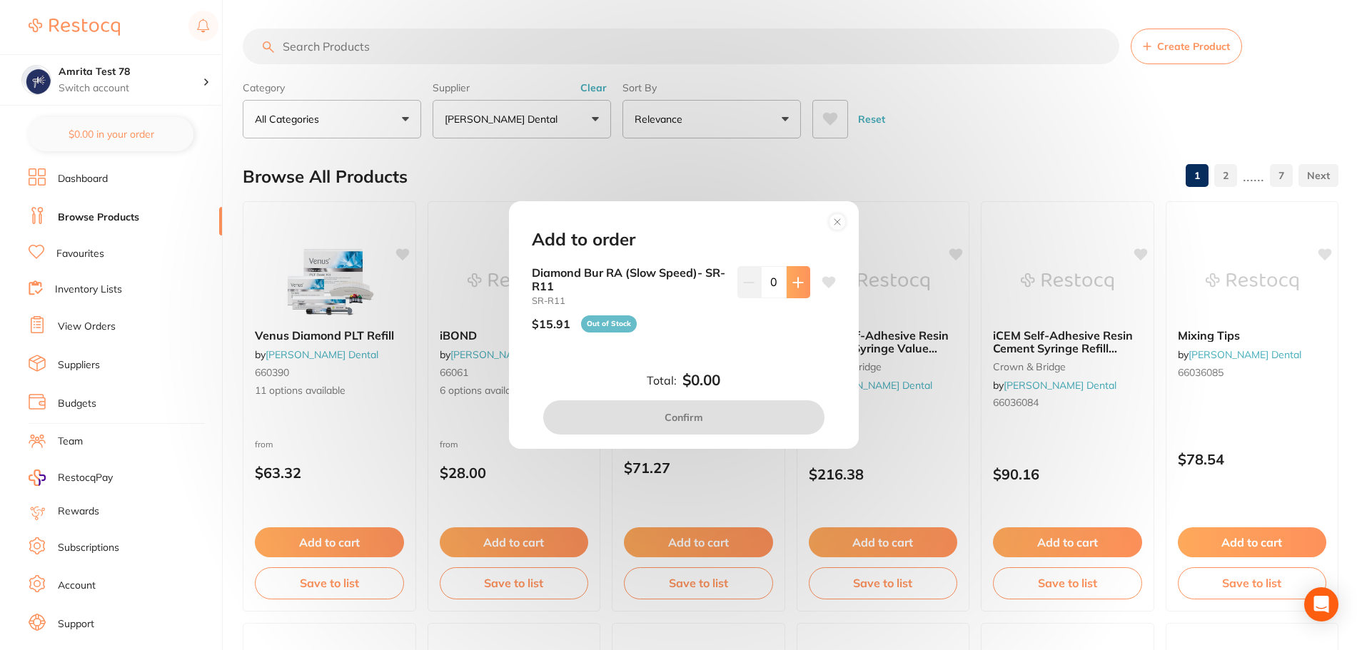
click at [794, 286] on icon at bounding box center [797, 282] width 9 height 9
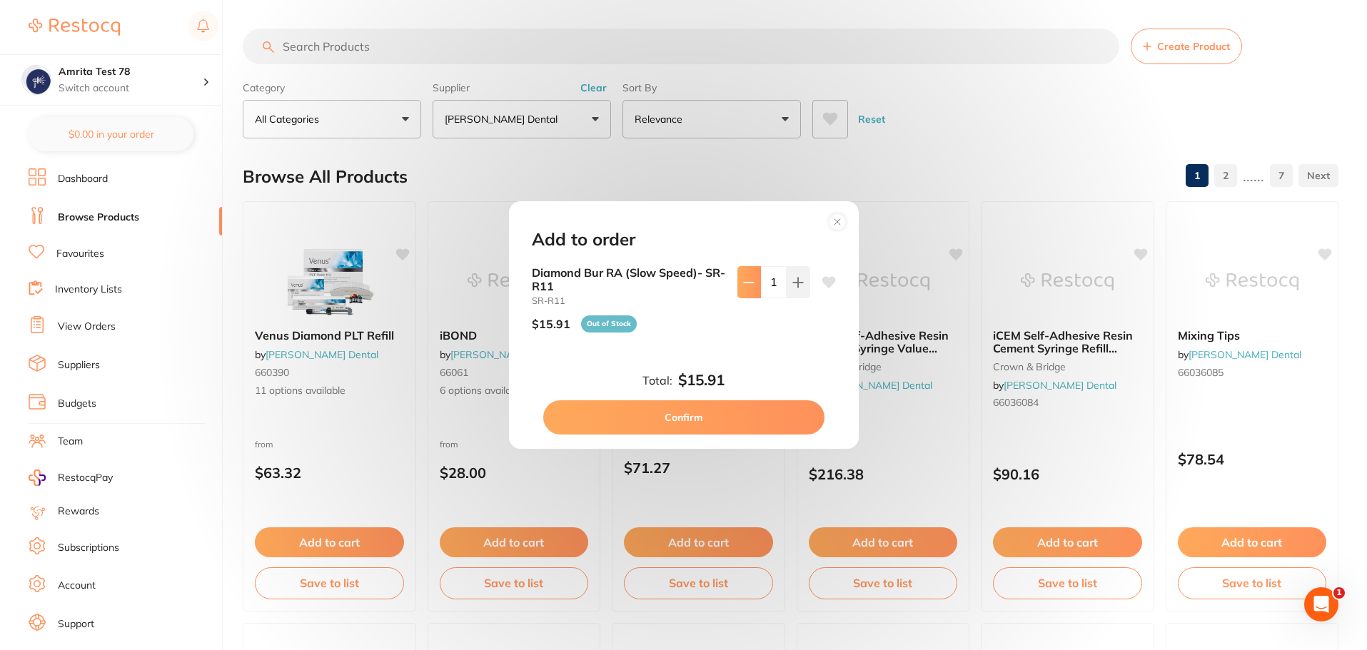
click at [749, 288] on button at bounding box center [749, 281] width 24 height 31
type input "0"
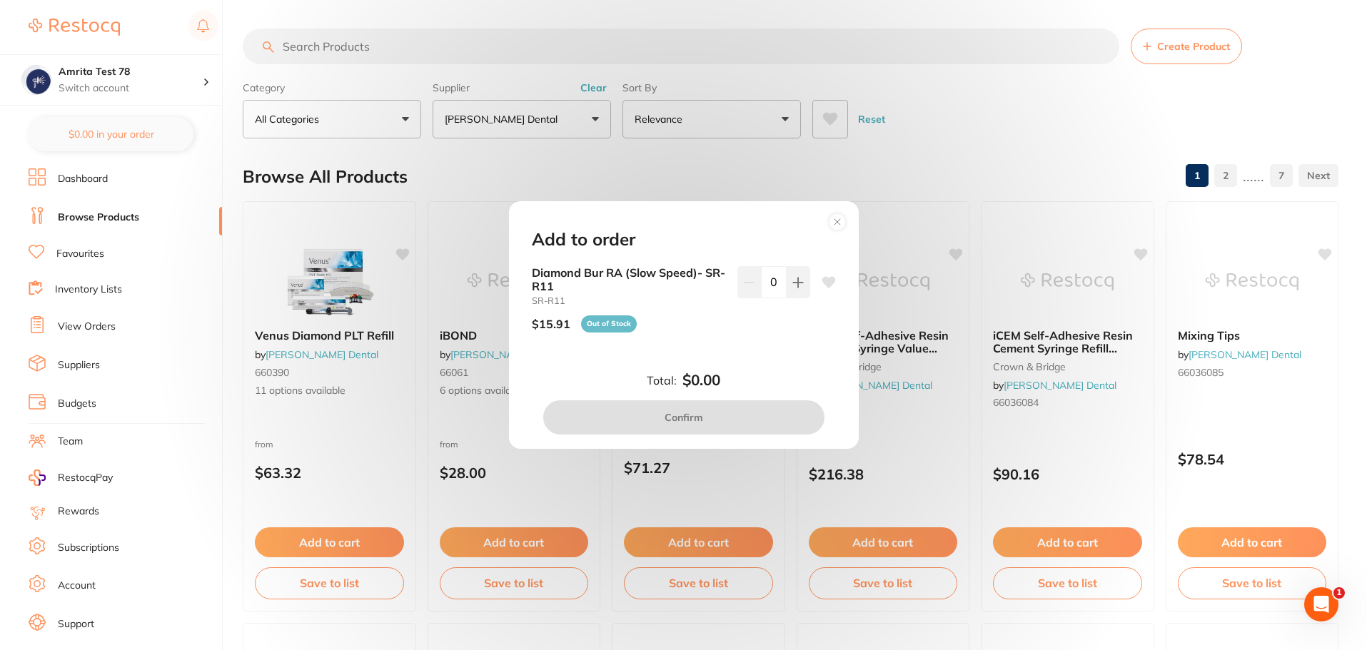
click at [840, 218] on circle at bounding box center [837, 221] width 16 height 16
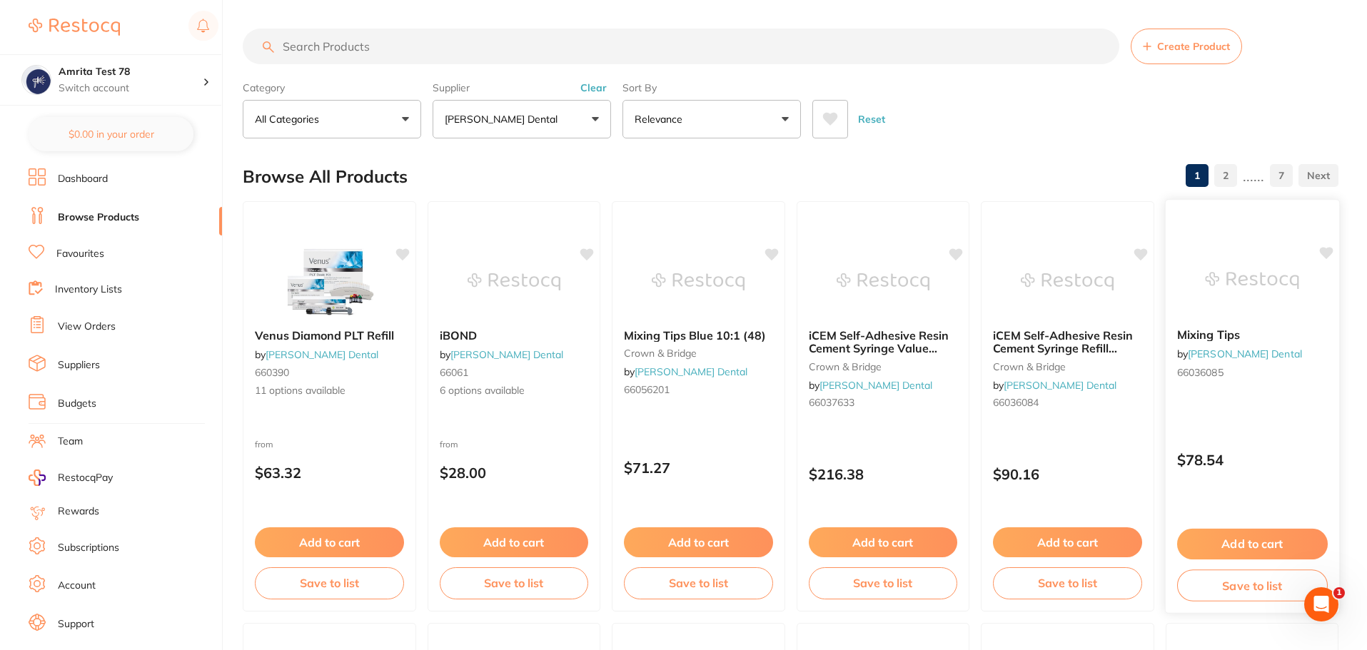
click at [1256, 539] on button "Add to cart" at bounding box center [1251, 544] width 151 height 31
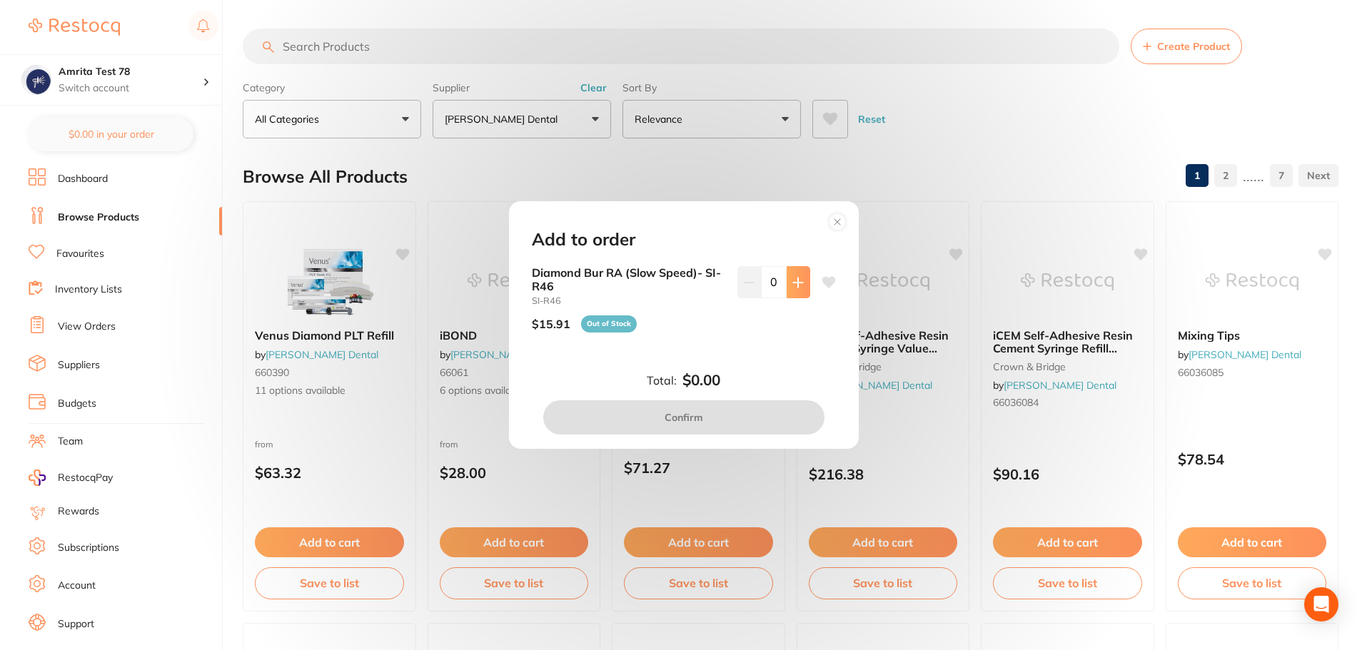
click at [799, 288] on button at bounding box center [799, 281] width 24 height 31
type input "1"
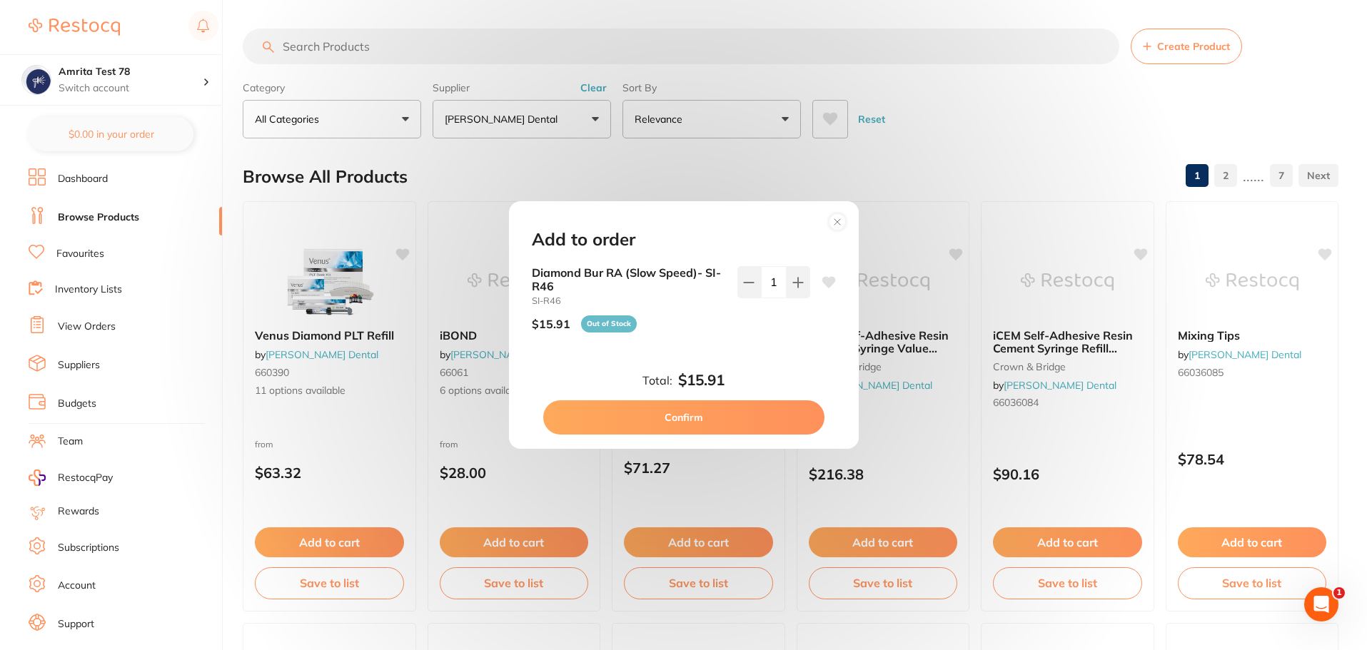
click at [837, 226] on circle at bounding box center [837, 221] width 16 height 16
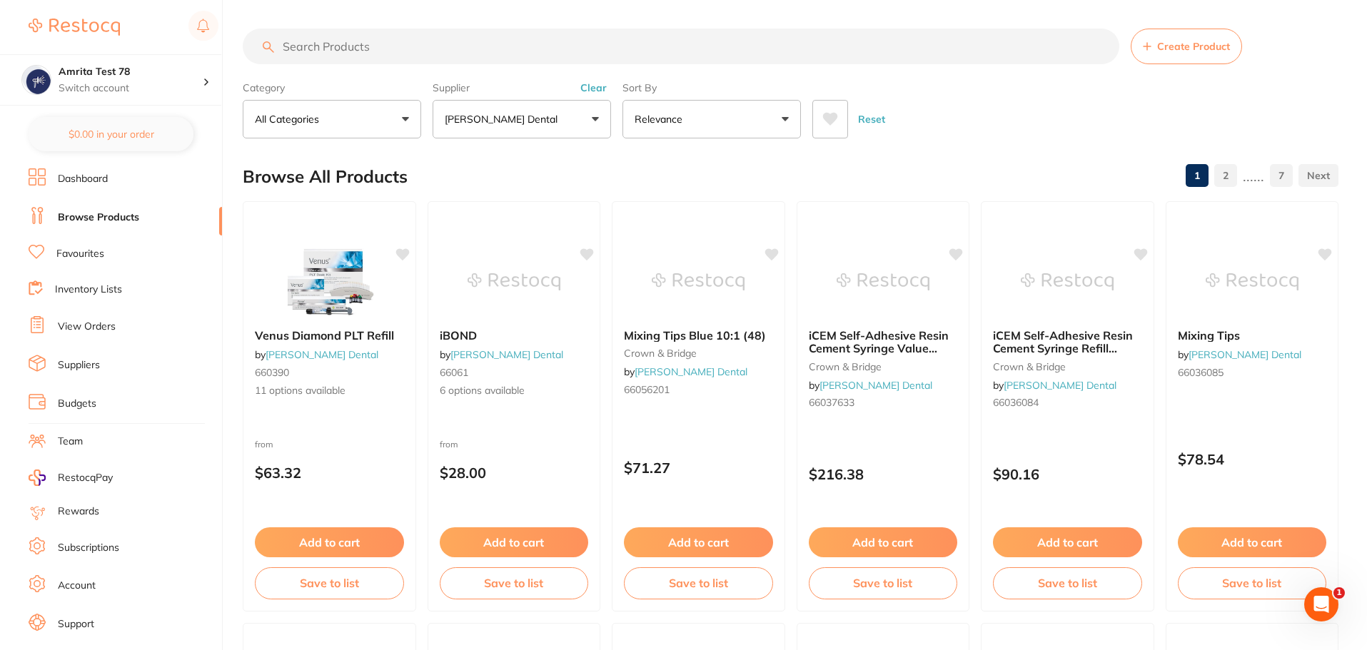
click at [578, 126] on button "[PERSON_NAME] Dental" at bounding box center [522, 119] width 178 height 39
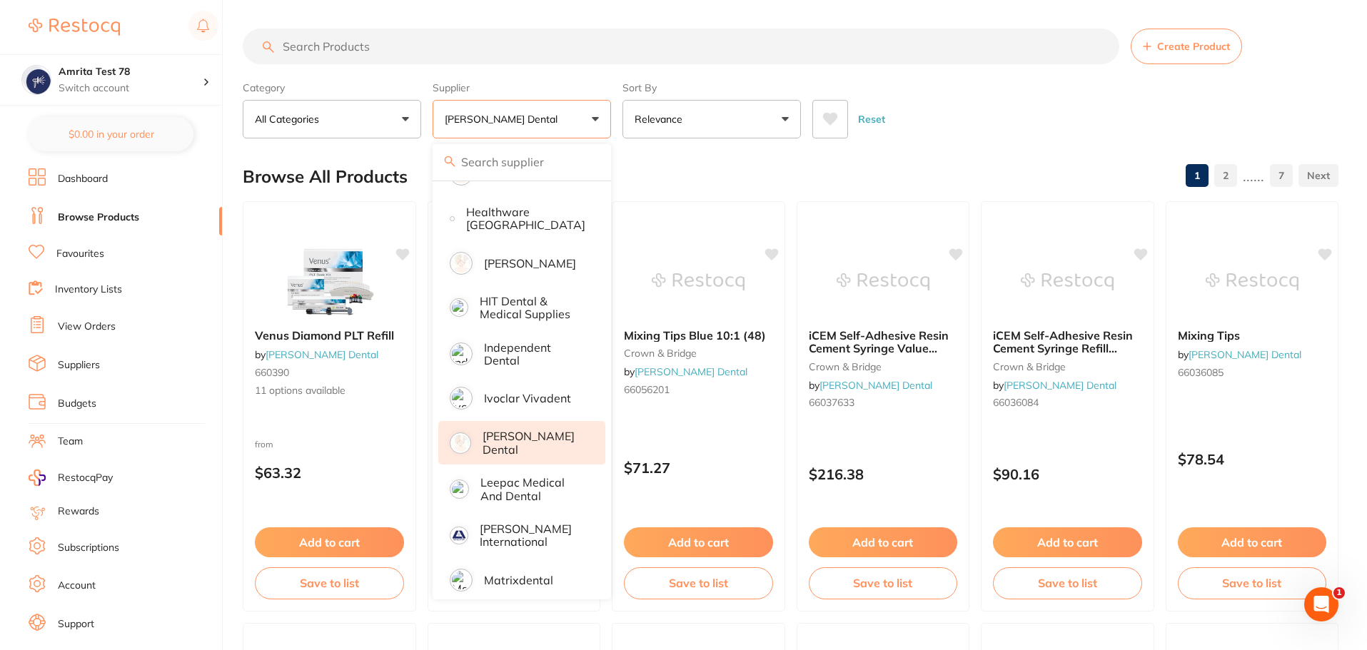
click at [531, 438] on p "[PERSON_NAME] Dental" at bounding box center [534, 443] width 103 height 26
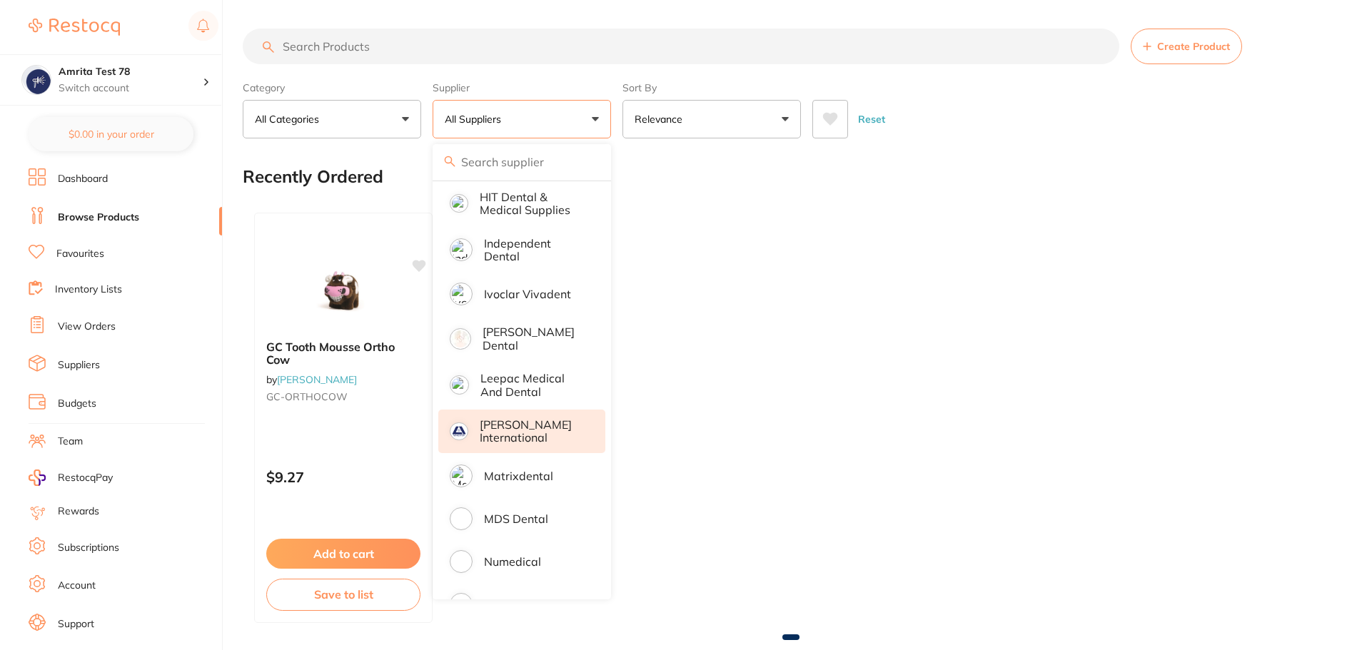
scroll to position [1142, 0]
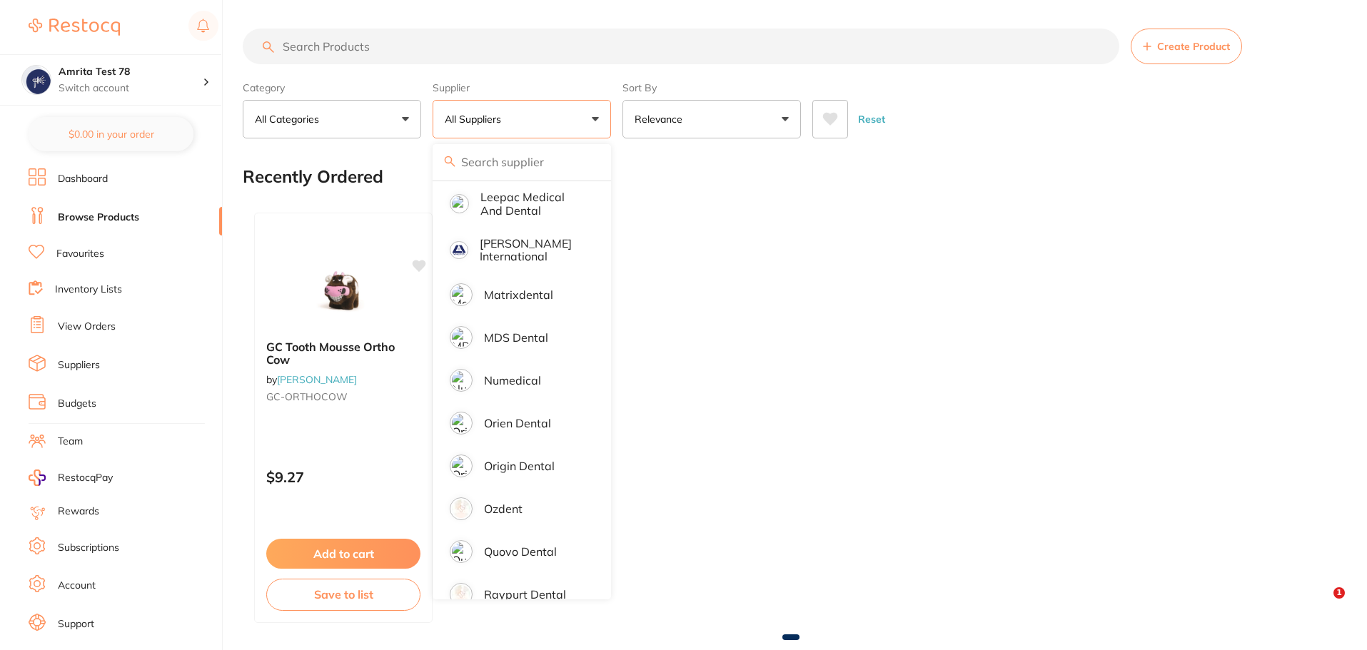
click at [535, 242] on p "[PERSON_NAME] International" at bounding box center [533, 250] width 106 height 26
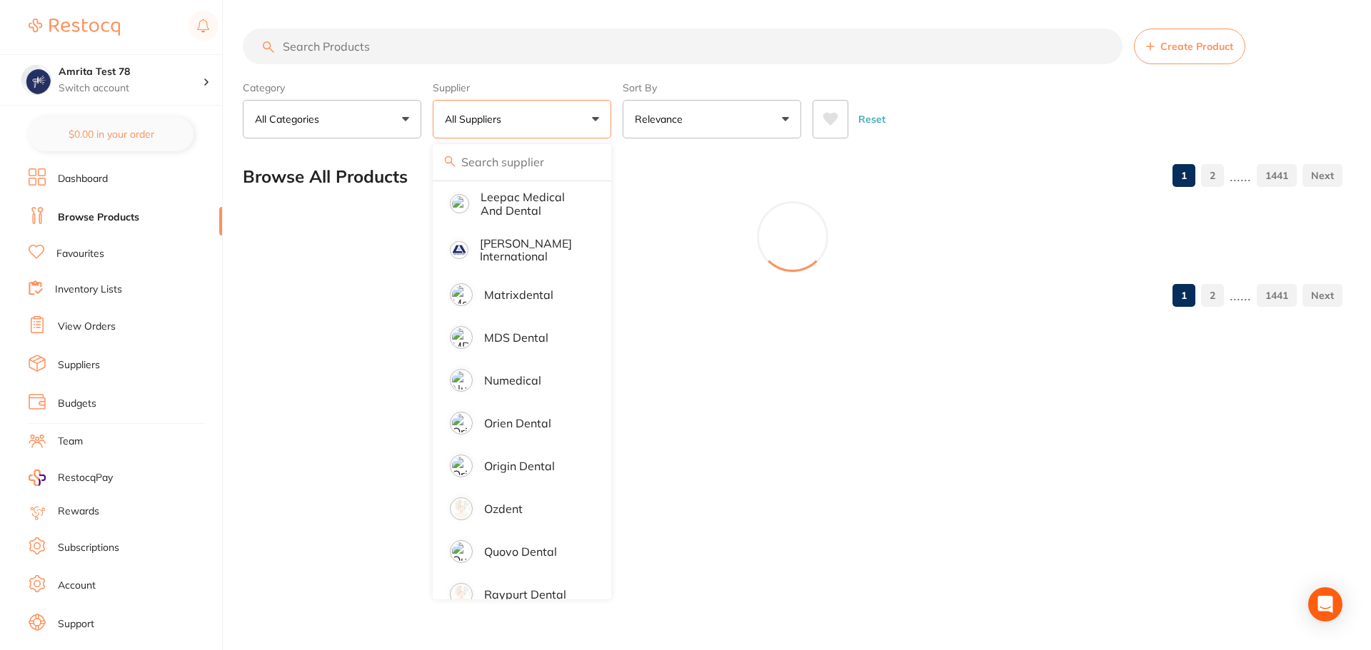
click at [614, 122] on div "Category All Categories All Categories 3D Printing anaesthetic articulating bur…" at bounding box center [792, 107] width 1099 height 63
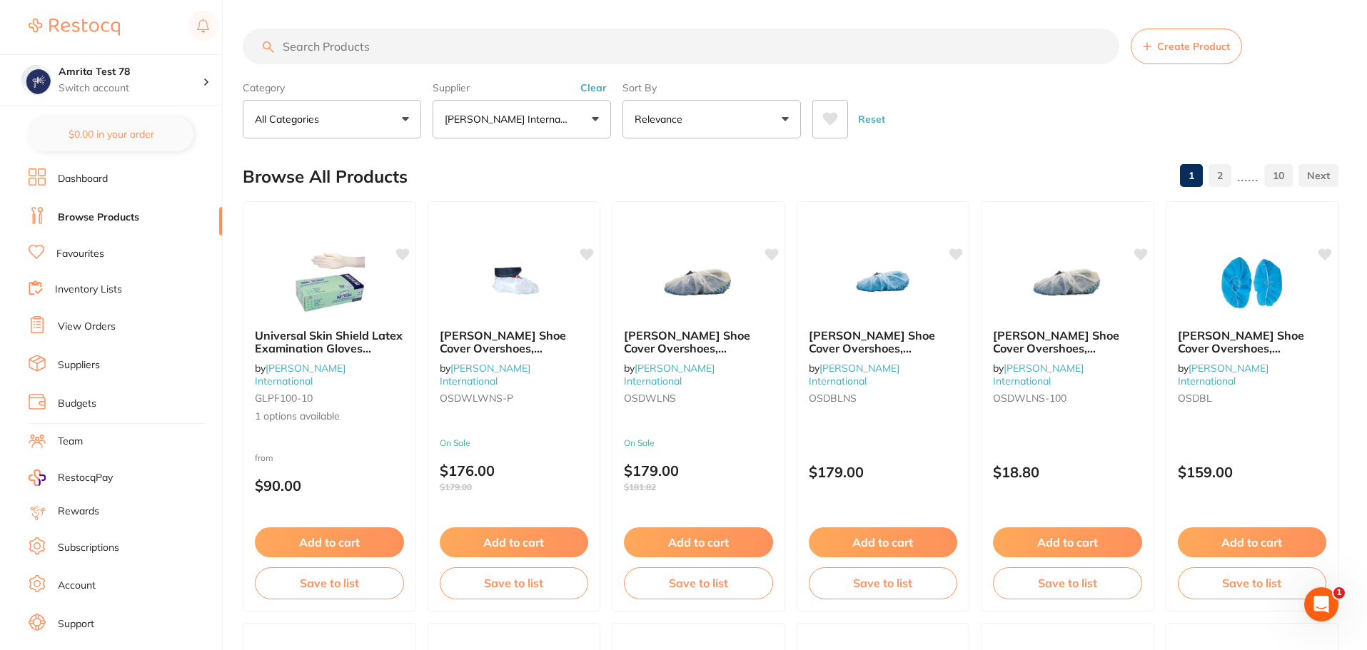
scroll to position [0, 0]
click at [570, 123] on button "[PERSON_NAME] International" at bounding box center [522, 119] width 178 height 39
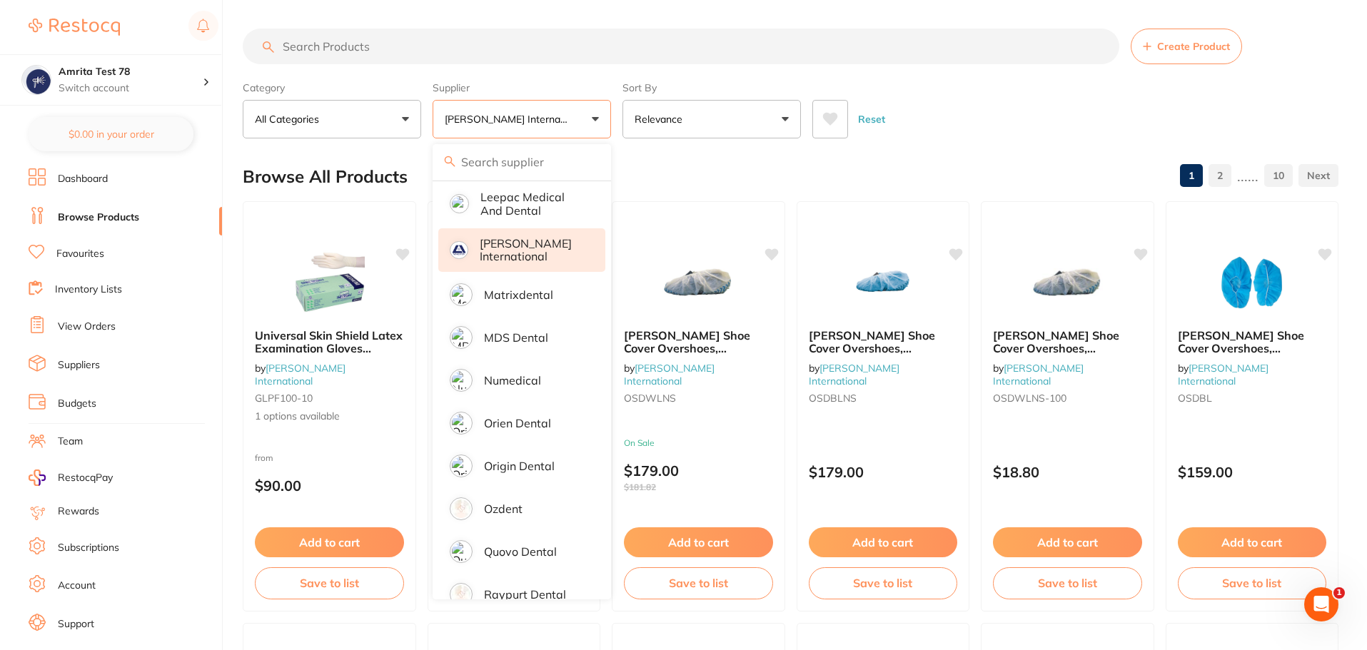
click at [547, 245] on p "[PERSON_NAME] International" at bounding box center [533, 250] width 106 height 26
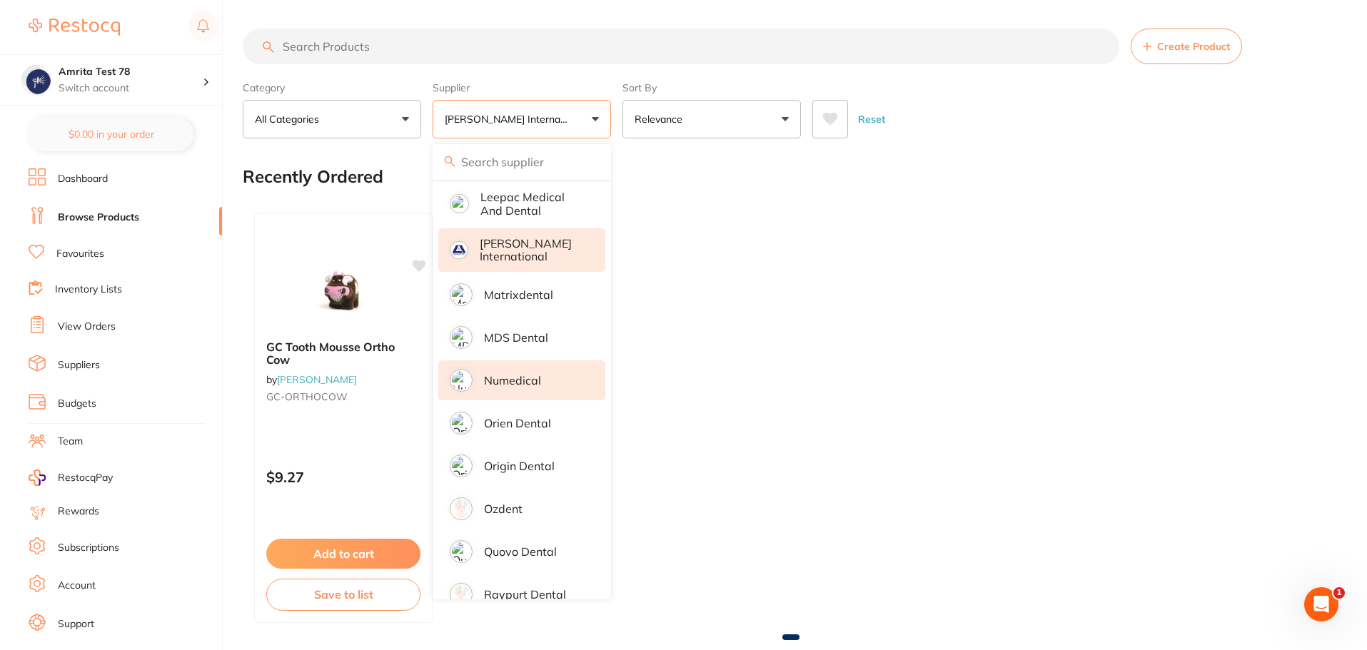
click at [554, 364] on li "Numedical" at bounding box center [521, 380] width 167 height 40
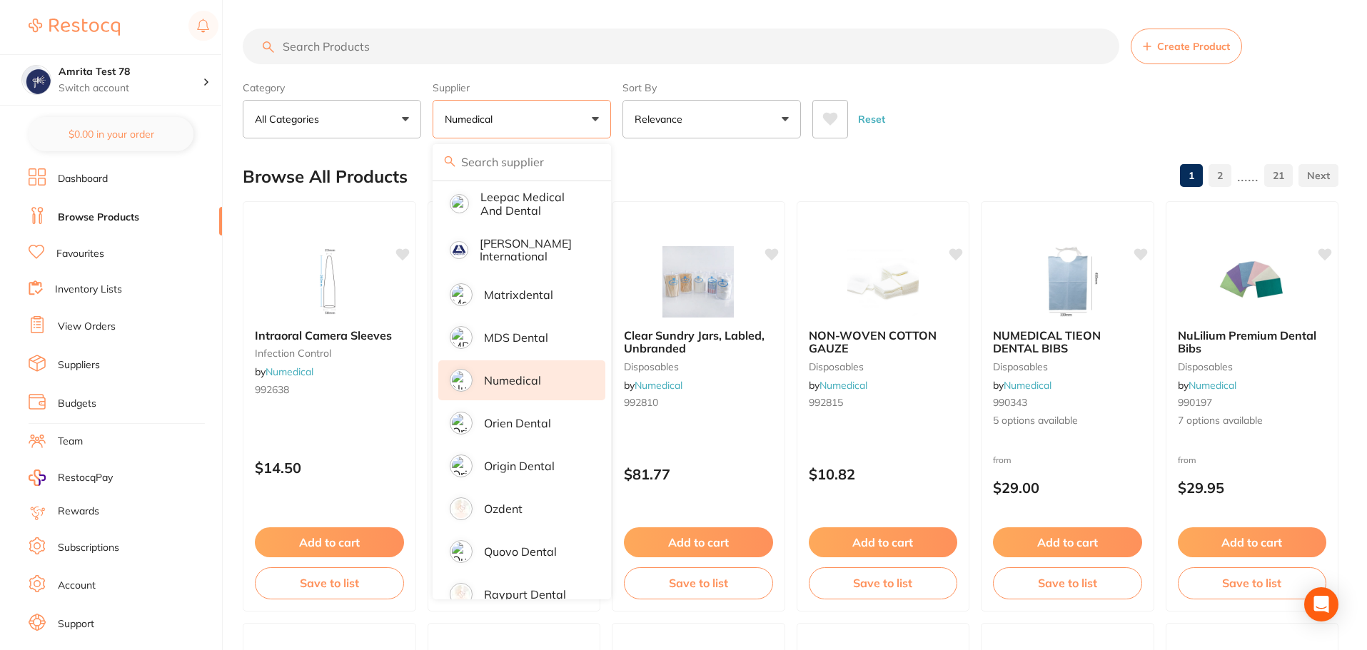
click at [618, 123] on div "Category All Categories All Categories anaesthetic articulating burs disposable…" at bounding box center [791, 107] width 1096 height 63
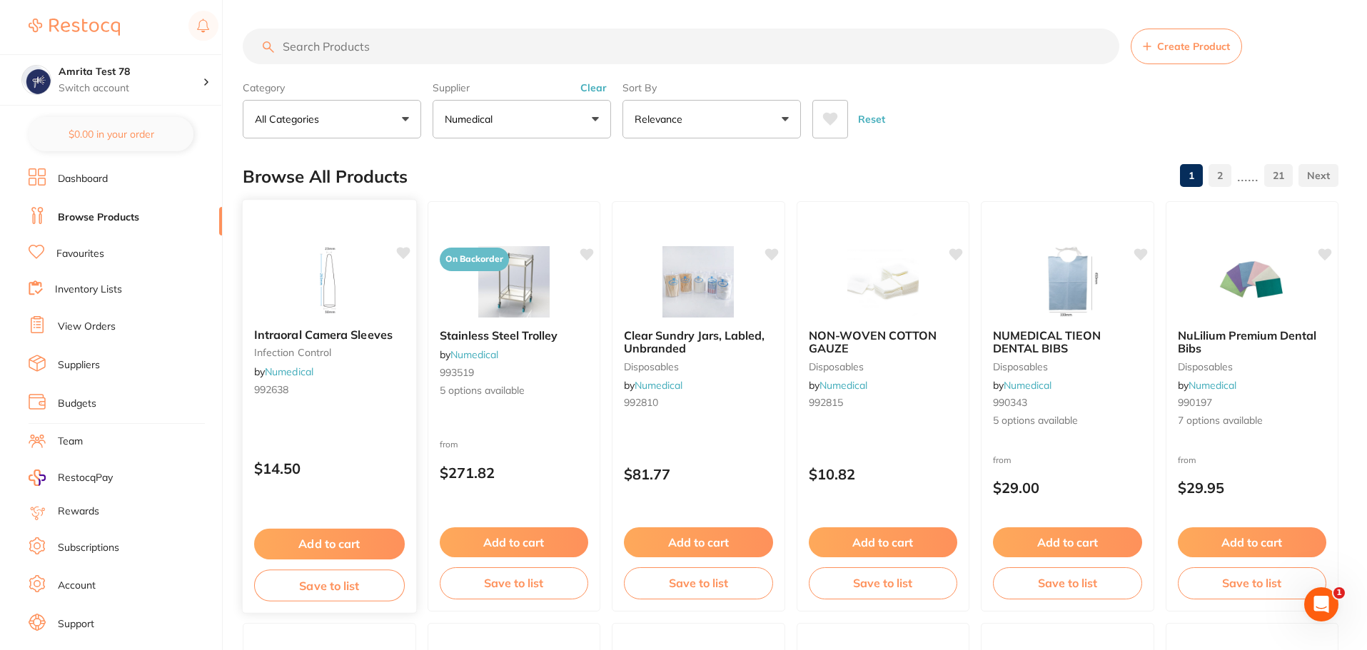
click at [354, 540] on button "Add to cart" at bounding box center [329, 544] width 151 height 31
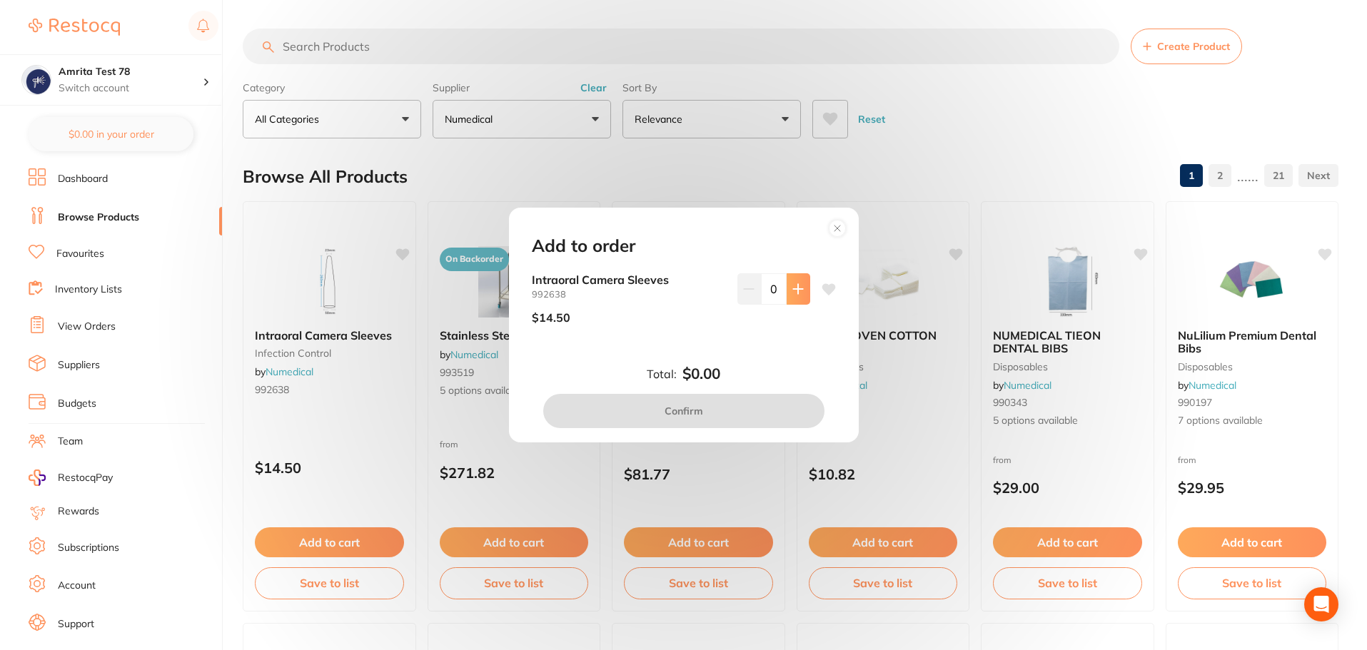
click at [797, 290] on icon at bounding box center [797, 288] width 11 height 11
type input "1"
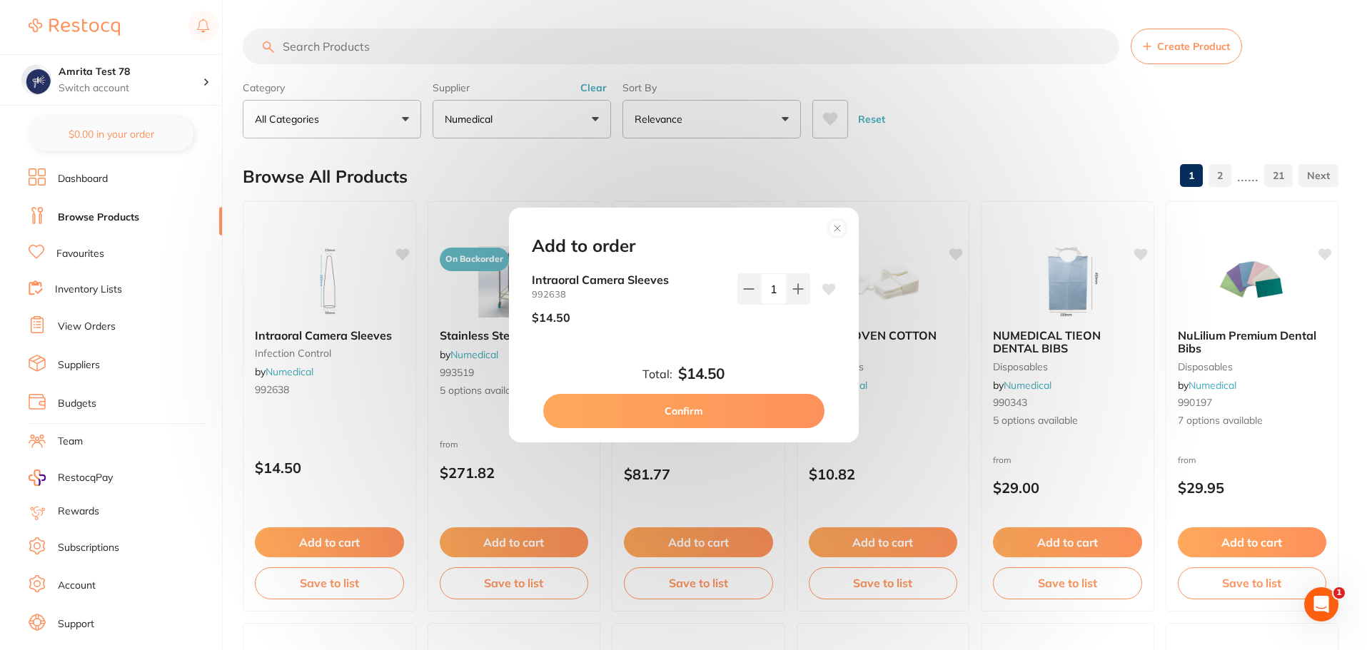
click at [772, 416] on button "Confirm" at bounding box center [683, 411] width 281 height 34
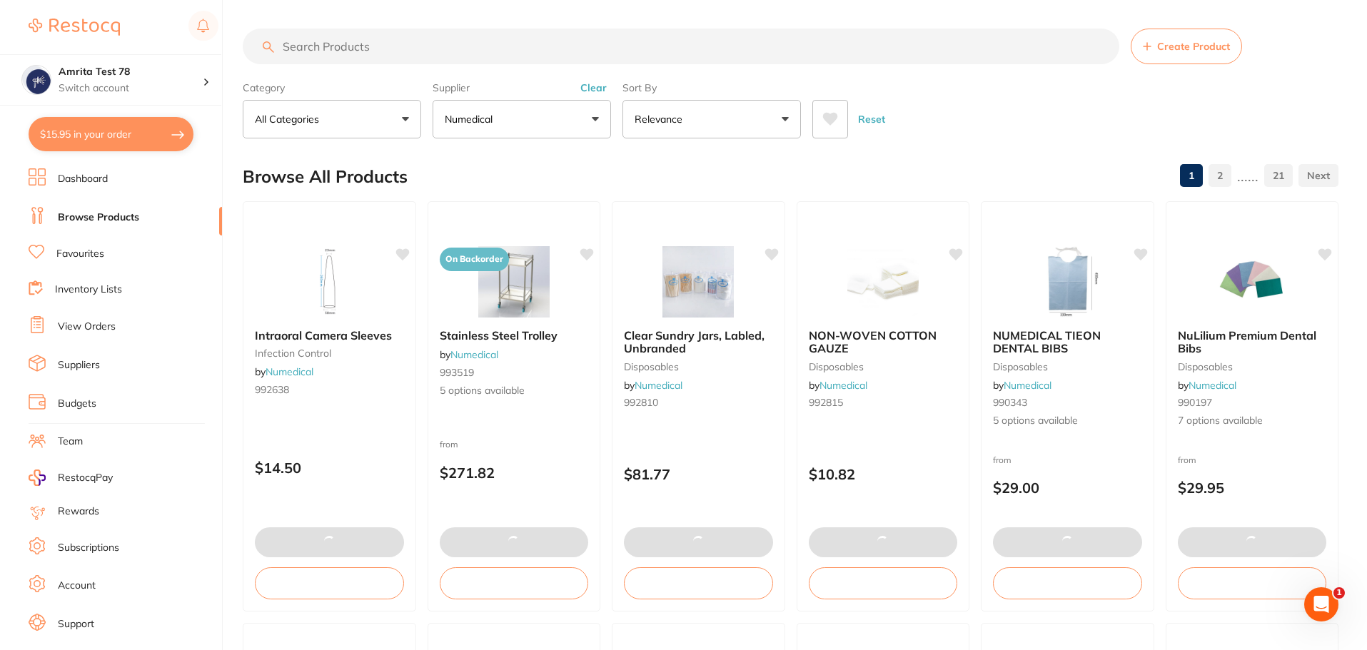
click at [129, 144] on button "$15.95 in your order" at bounding box center [111, 134] width 165 height 34
checkbox input "true"
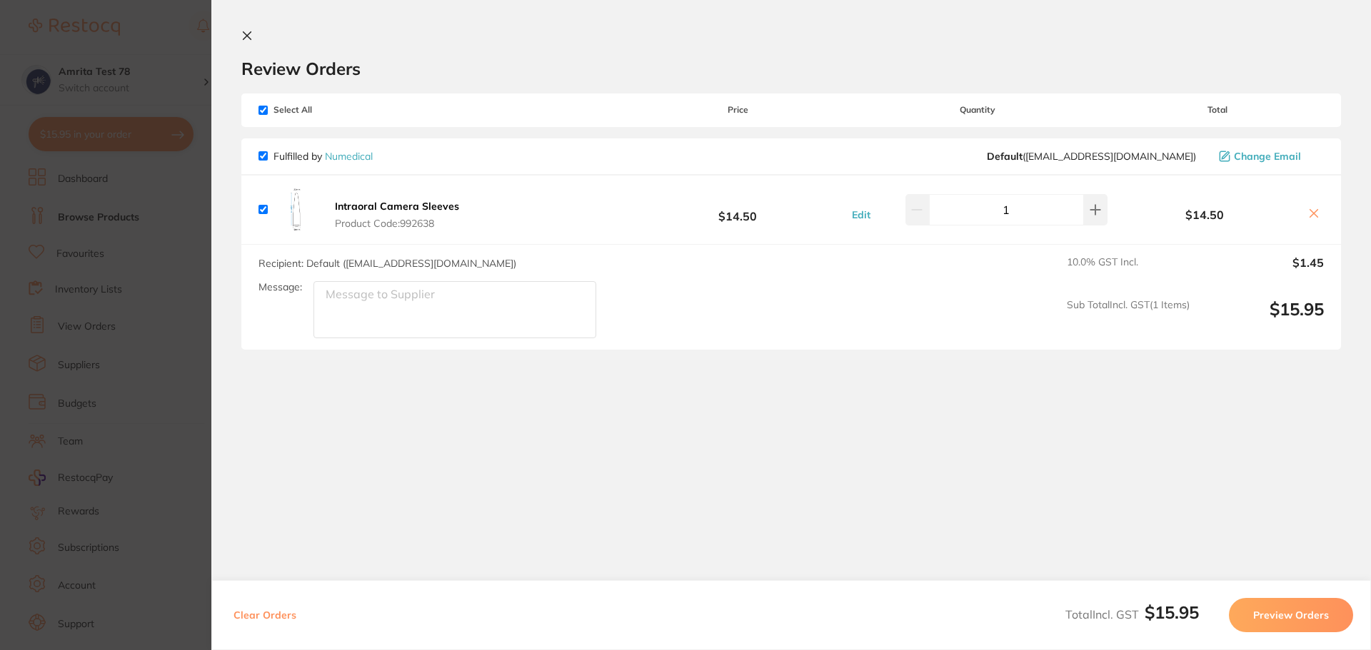
click at [1288, 620] on button "Preview Orders" at bounding box center [1290, 615] width 124 height 34
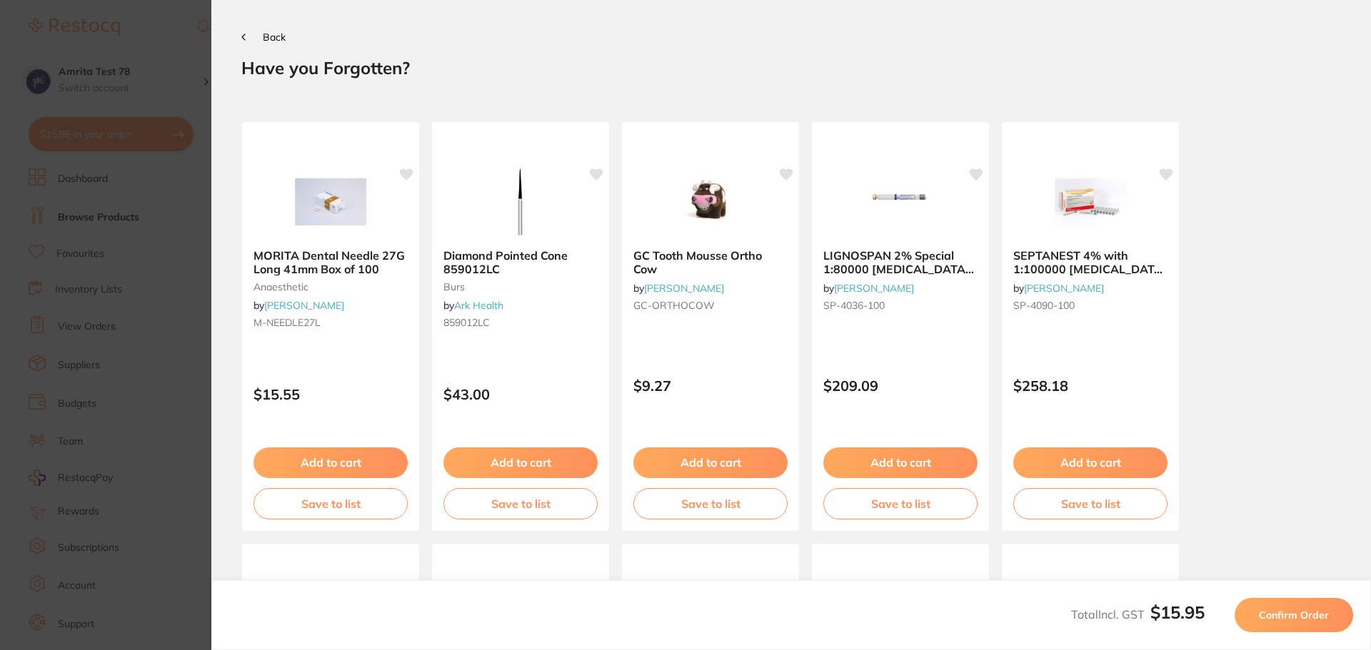
click at [1288, 620] on span "Confirm Order" at bounding box center [1293, 615] width 70 height 13
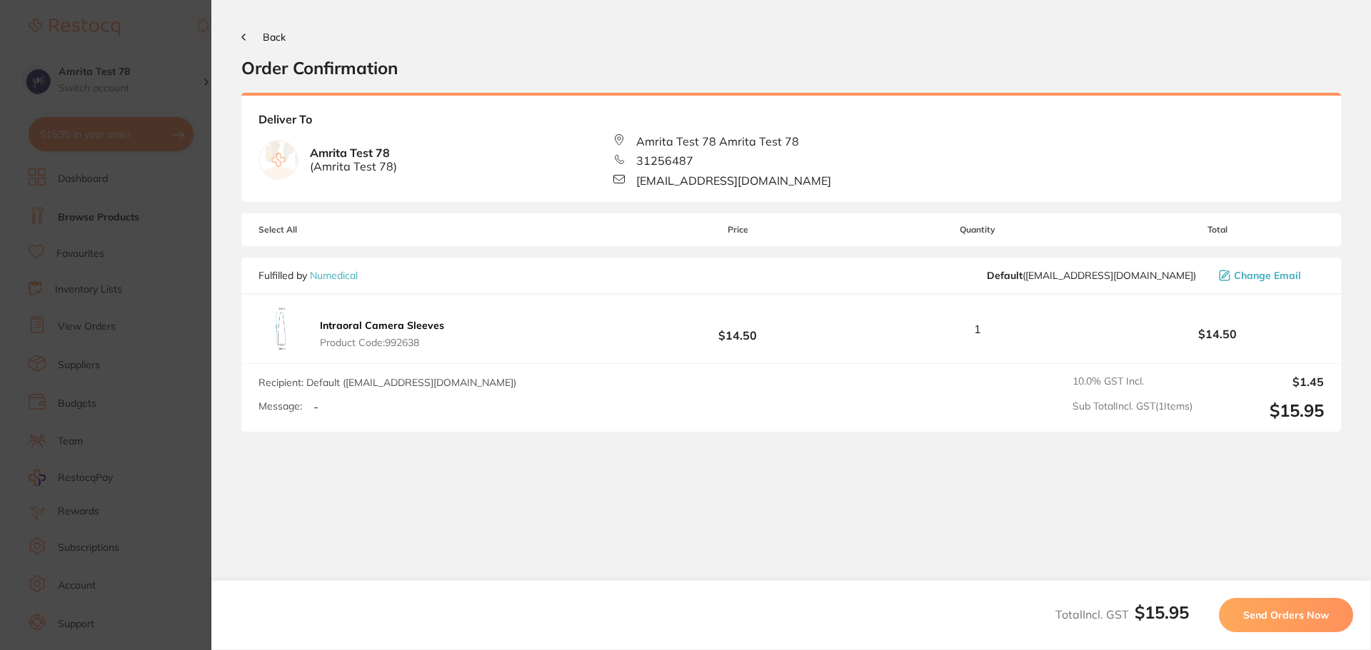
click at [1288, 620] on span "Send Orders Now" at bounding box center [1286, 615] width 86 height 13
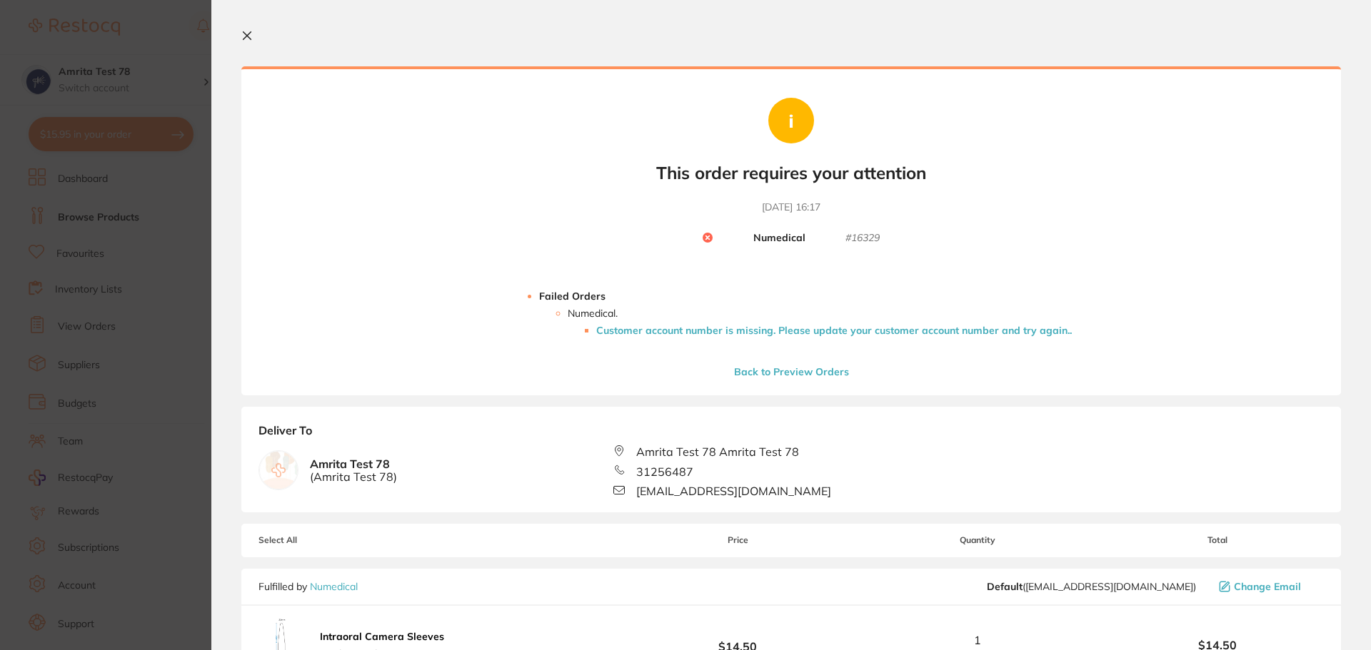
click at [789, 328] on li "Customer account number is missing. Please update your customer account number …" at bounding box center [833, 330] width 475 height 11
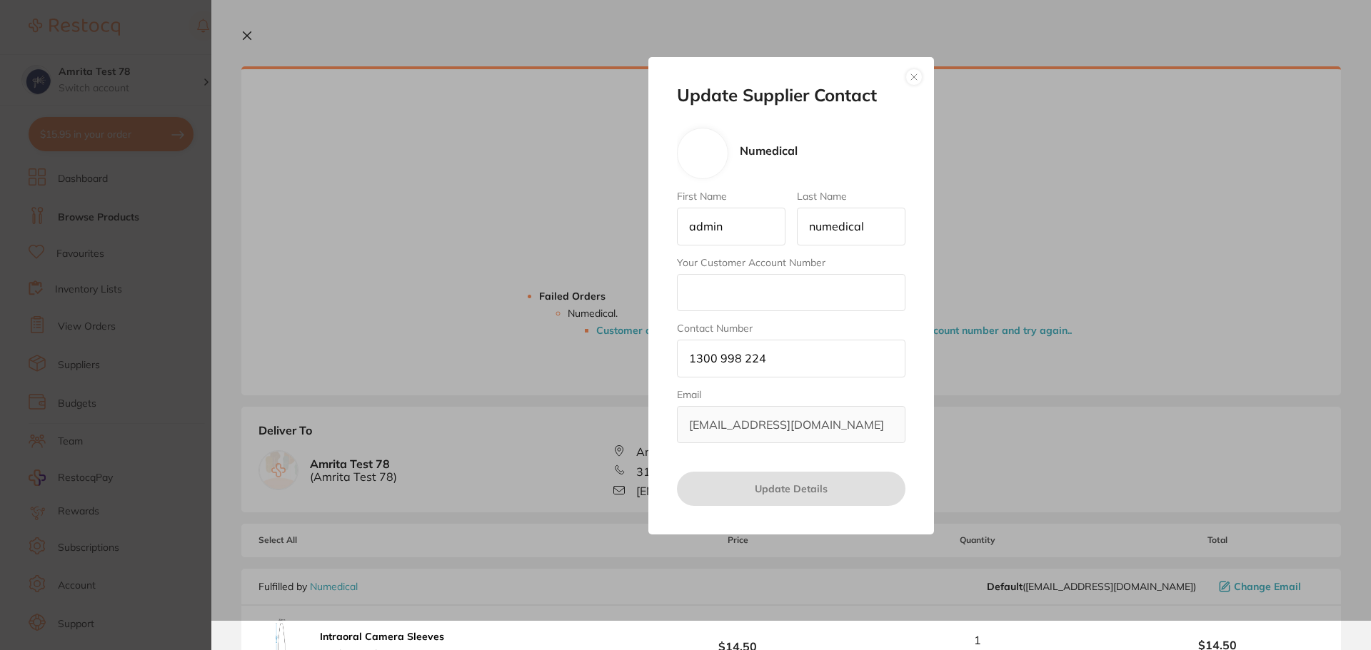
click at [775, 301] on input "Your Customer Account Number" at bounding box center [791, 292] width 228 height 37
type input "456"
click at [738, 478] on button "Update Details" at bounding box center [791, 489] width 228 height 34
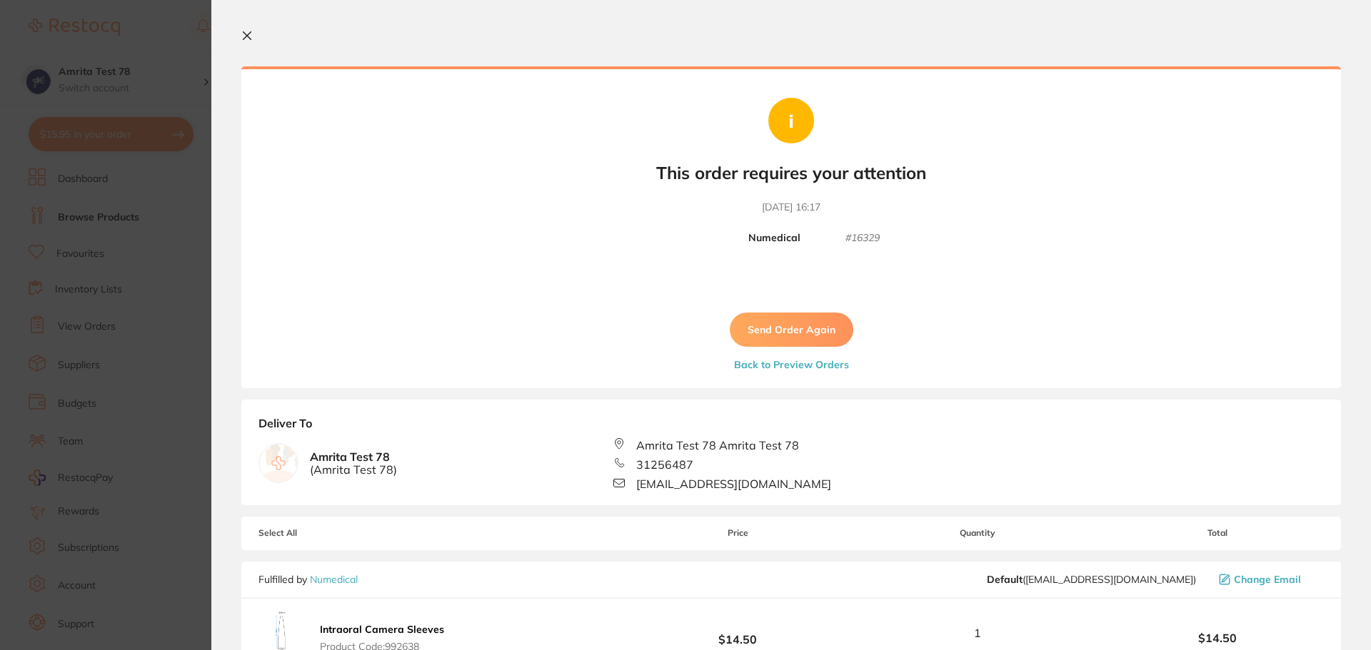
click at [777, 311] on div "Send Order Again Back to Preview Orders" at bounding box center [791, 322] width 123 height 99
click at [774, 322] on button "Send Order Again" at bounding box center [791, 330] width 123 height 34
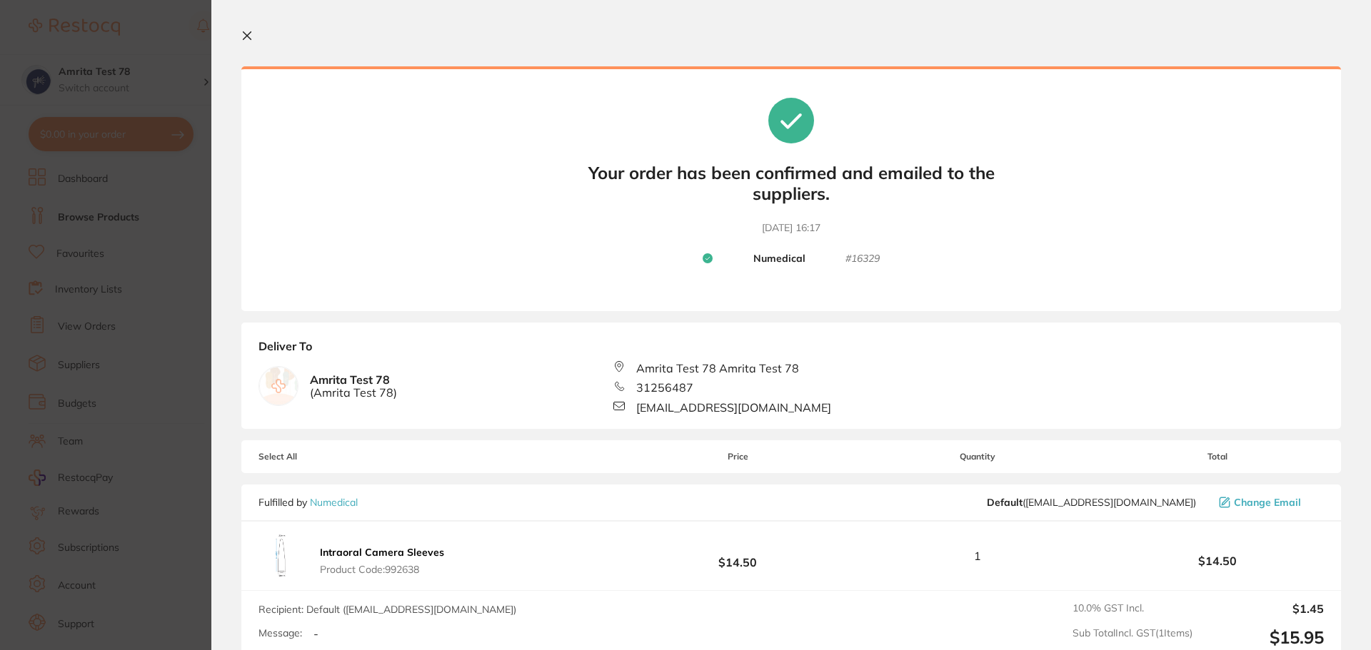
click at [248, 36] on icon at bounding box center [247, 36] width 8 height 8
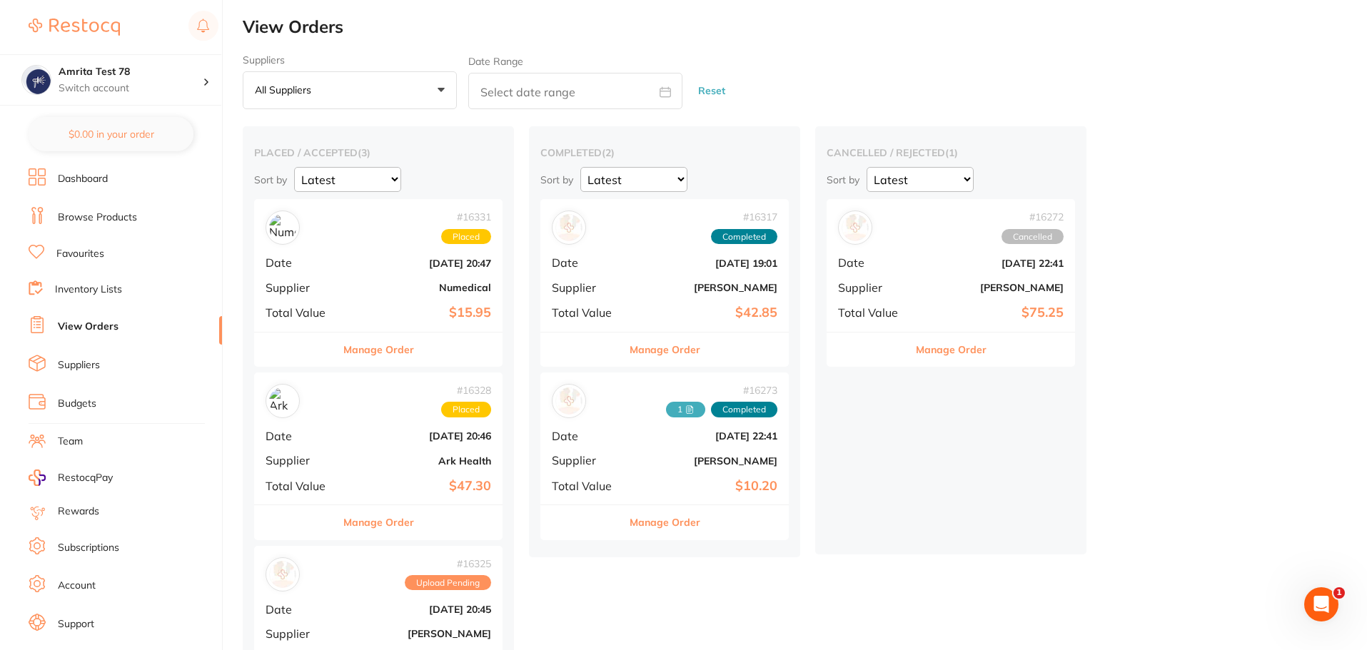
click at [99, 256] on link "Favourites" at bounding box center [80, 254] width 48 height 14
